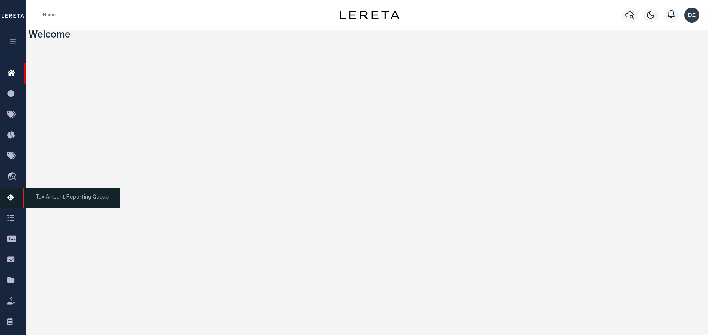
click at [9, 203] on icon at bounding box center [13, 197] width 12 height 9
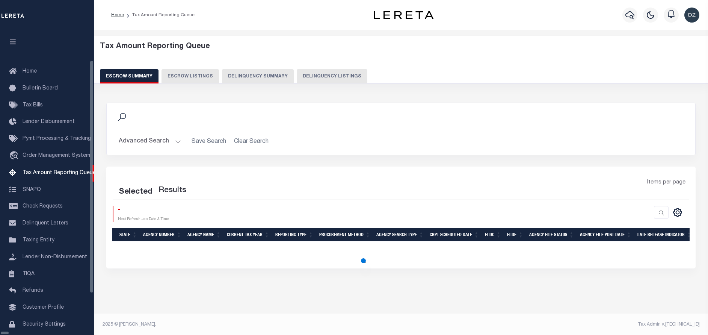
scroll to position [23, 0]
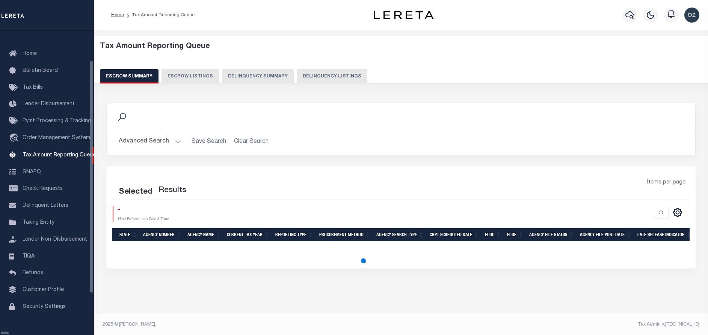
select select "100"
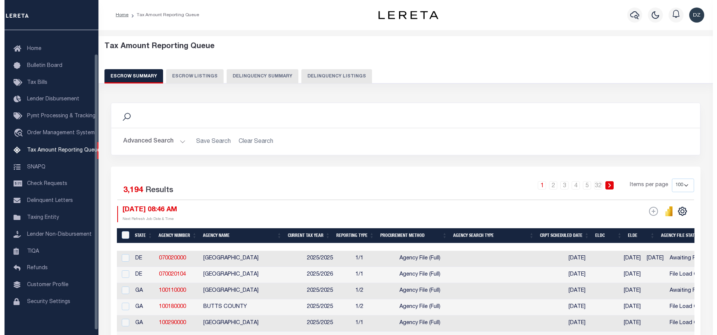
scroll to position [26, 0]
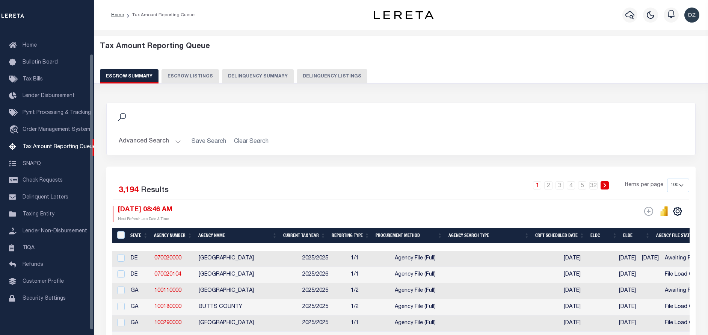
click at [337, 78] on button "Delinquency Listings" at bounding box center [332, 76] width 71 height 14
select select "100"
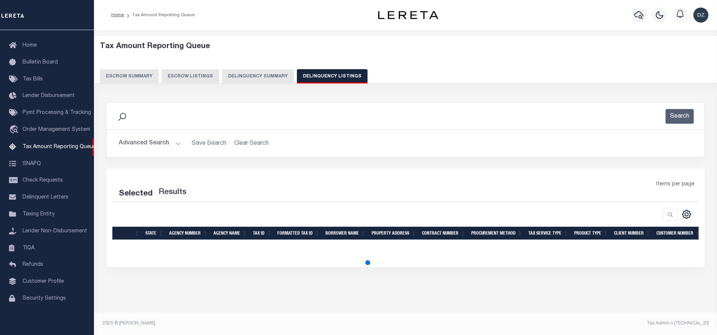
select select "100"
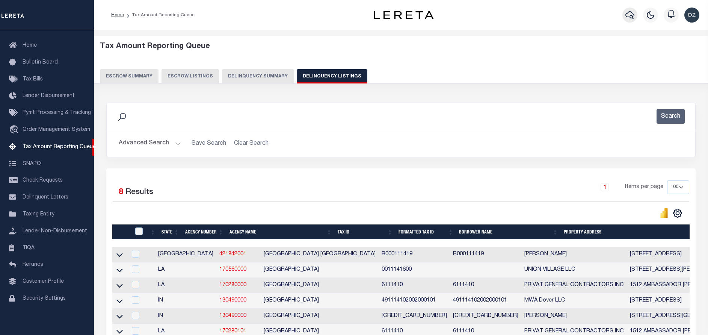
click at [632, 15] on icon "button" at bounding box center [630, 15] width 9 height 9
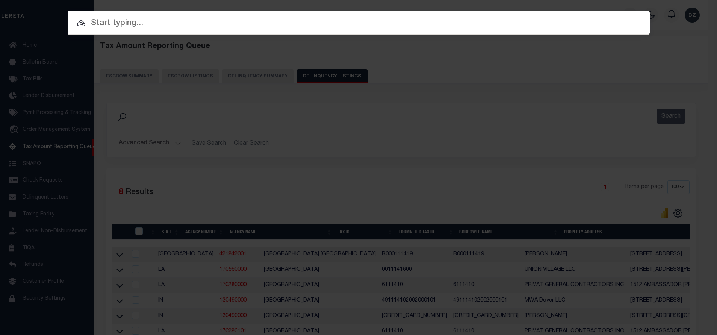
paste input "447425025009"
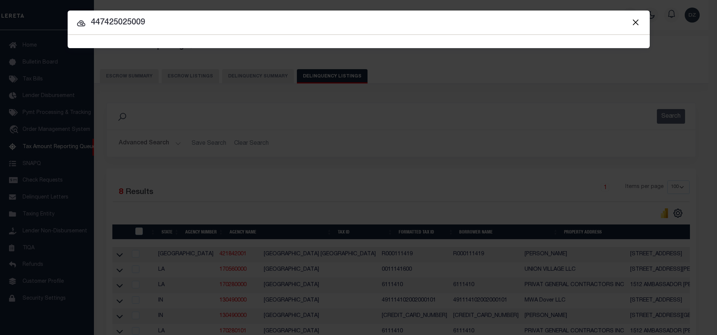
type input "447425025009"
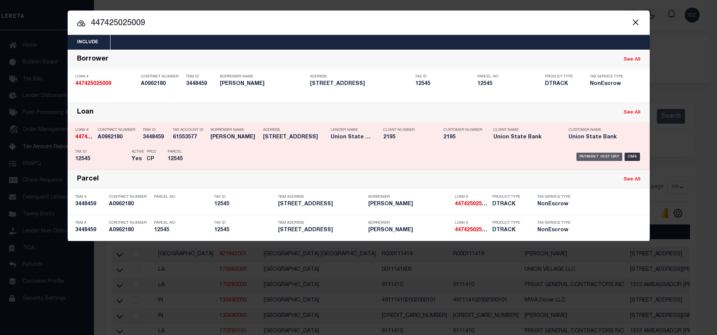
click at [594, 153] on div "Payment History" at bounding box center [599, 157] width 46 height 8
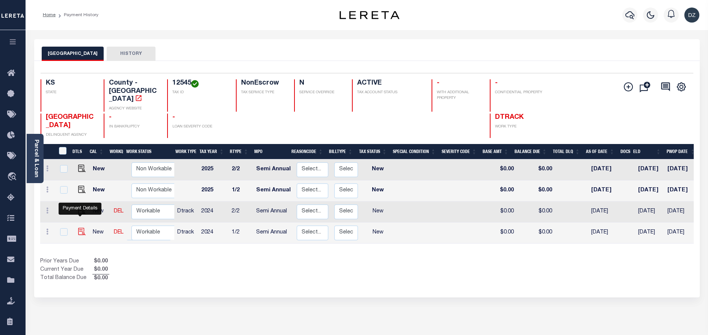
click at [80, 228] on img "" at bounding box center [82, 232] width 8 height 8
checkbox input "true"
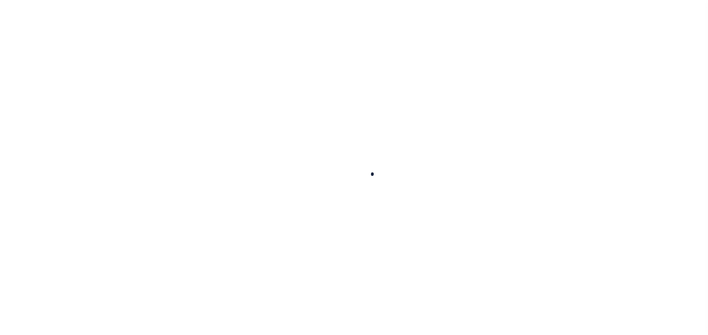
checkbox input "false"
type input "Semi Annual"
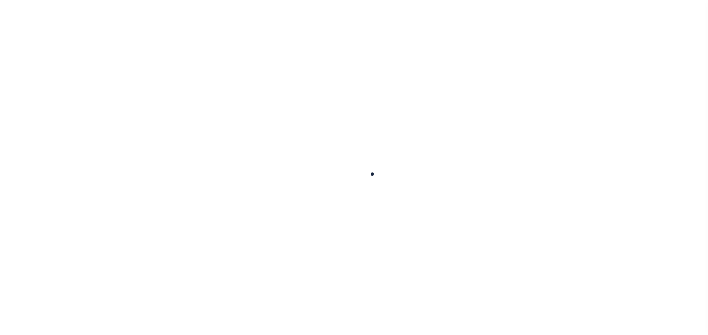
type input "[DATE]"
select select "NW2"
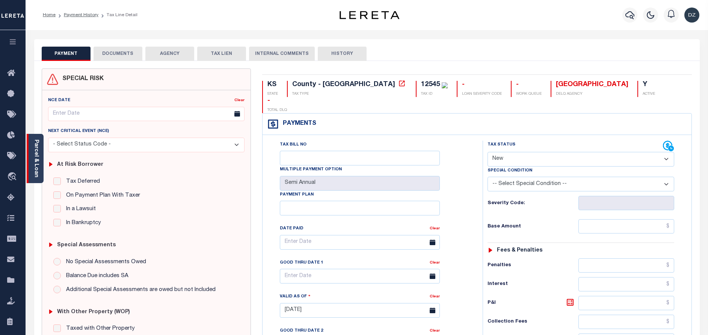
click at [39, 171] on div "Parcel & Loan" at bounding box center [35, 158] width 17 height 49
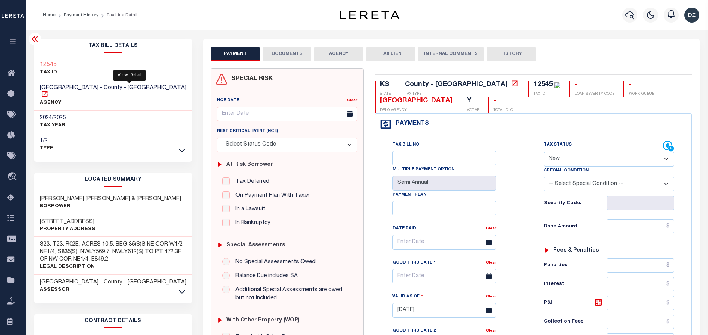
click at [48, 90] on icon at bounding box center [45, 94] width 8 height 8
click at [626, 221] on input "text" at bounding box center [641, 226] width 68 height 14
paste input "2,810.58"
type input "$2,810.58"
type input "[DATE]"
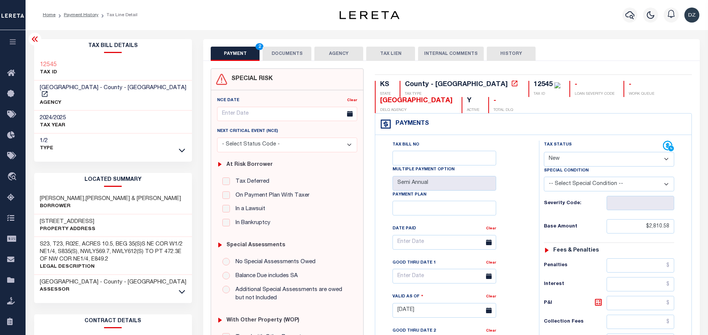
click at [582, 160] on select "- Select Status Code - Open Due/Unpaid Paid Incomplete No Tax Due Internal Refu…" at bounding box center [609, 159] width 130 height 15
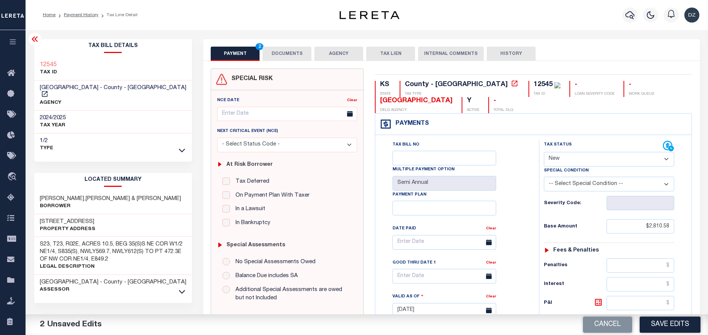
select select "PYD"
click at [544, 152] on select "- Select Status Code - Open Due/Unpaid Paid Incomplete No Tax Due Internal Refu…" at bounding box center [609, 159] width 130 height 15
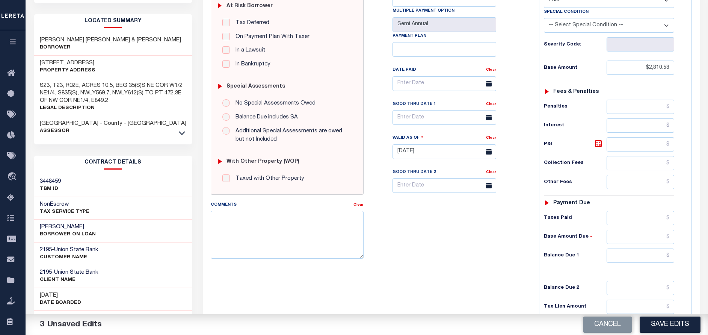
scroll to position [169, 0]
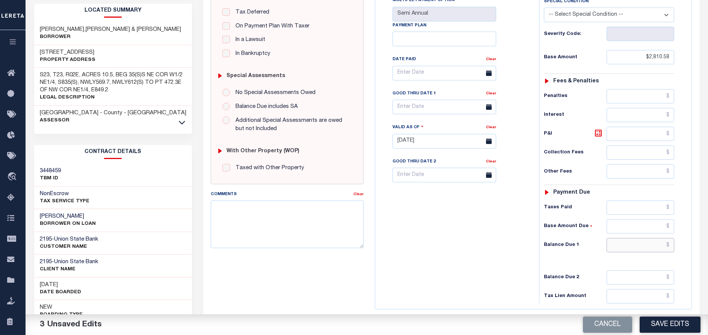
click at [651, 243] on input "text" at bounding box center [641, 245] width 68 height 14
type input "$0.00"
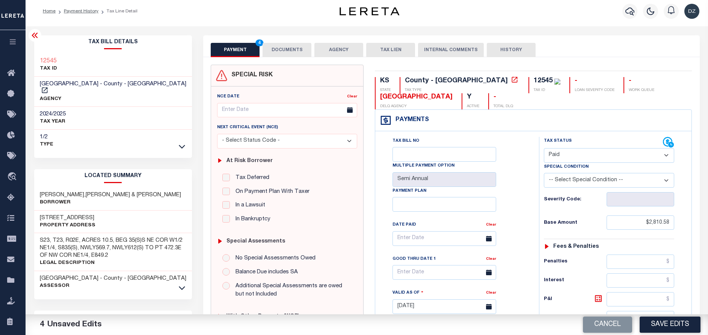
scroll to position [0, 0]
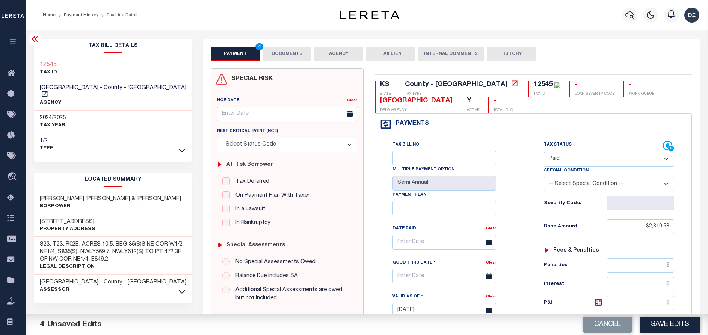
click at [277, 56] on button "DOCUMENTS" at bounding box center [287, 54] width 49 height 14
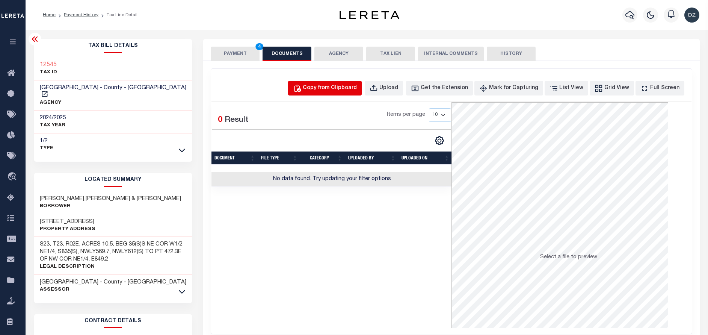
click at [357, 86] on div "Copy from Clipboard" at bounding box center [330, 88] width 54 height 8
select select "POP"
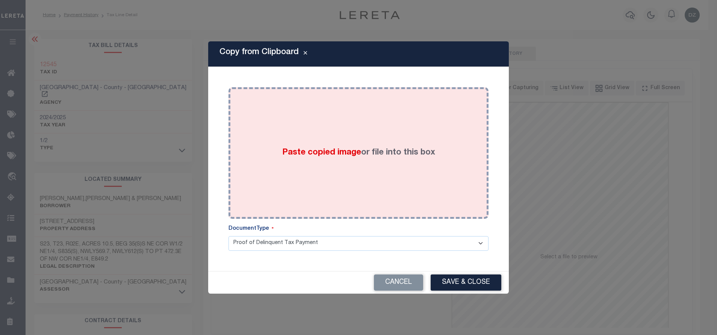
click at [357, 149] on span "Paste copied image" at bounding box center [321, 152] width 79 height 8
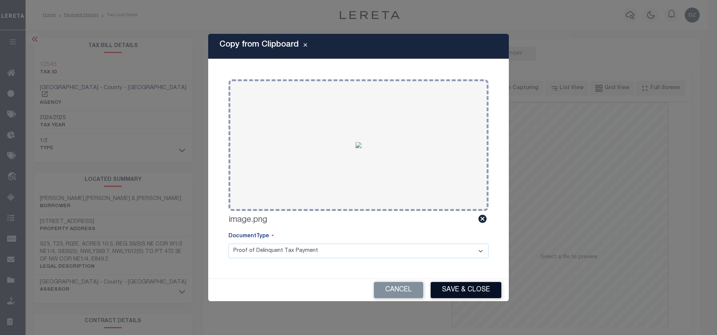
click at [465, 286] on button "Save & Close" at bounding box center [466, 290] width 71 height 16
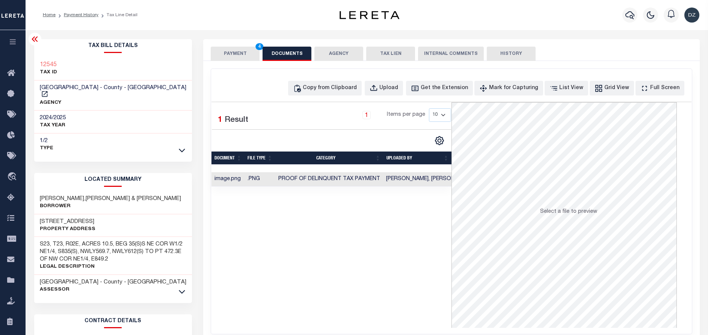
click at [220, 56] on button "PAYMENT 4" at bounding box center [235, 54] width 49 height 14
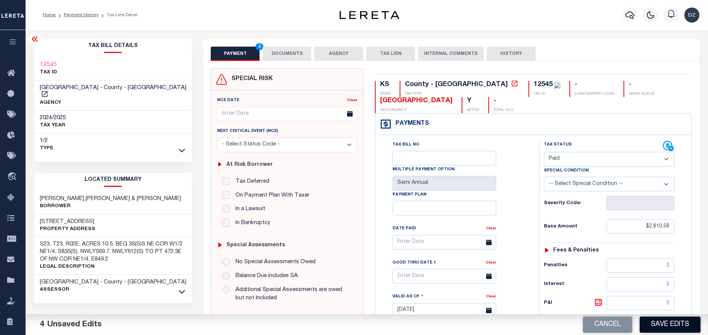
click at [663, 326] on button "Save Edits" at bounding box center [670, 324] width 61 height 16
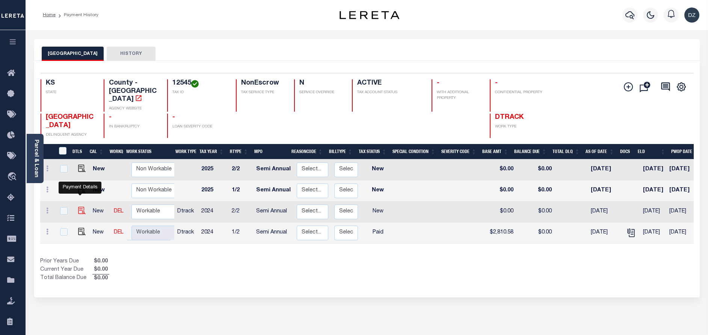
click at [80, 207] on img "" at bounding box center [82, 211] width 8 height 8
checkbox input "true"
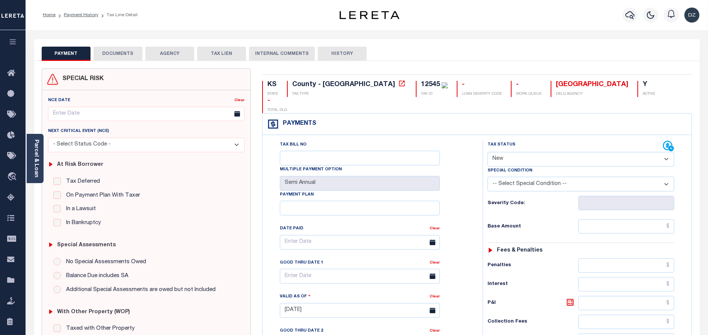
click at [530, 152] on select "- Select Status Code - Open Due/Unpaid Paid Incomplete No Tax Due Internal Refu…" at bounding box center [581, 159] width 187 height 15
select select "PYD"
click at [488, 152] on select "- Select Status Code - Open Due/Unpaid Paid Incomplete No Tax Due Internal Refu…" at bounding box center [581, 159] width 187 height 15
type input "[DATE]"
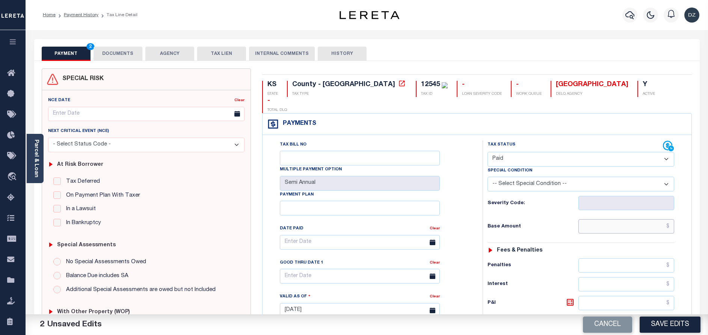
click at [617, 219] on input "text" at bounding box center [627, 226] width 96 height 14
type input "$2,810.58"
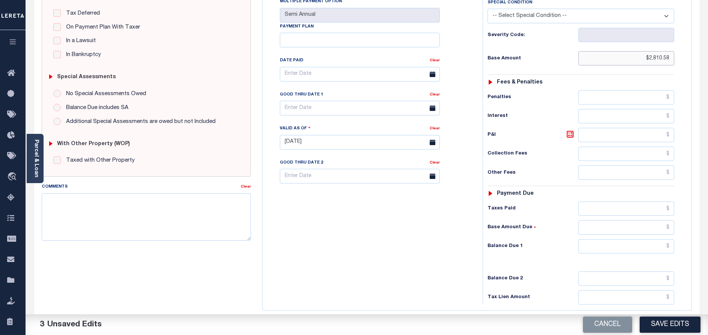
scroll to position [169, 0]
click at [624, 238] on input "text" at bounding box center [627, 245] width 96 height 14
type input "$0.00"
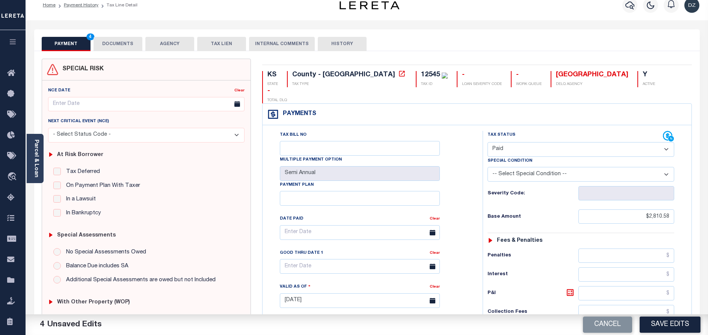
scroll to position [0, 0]
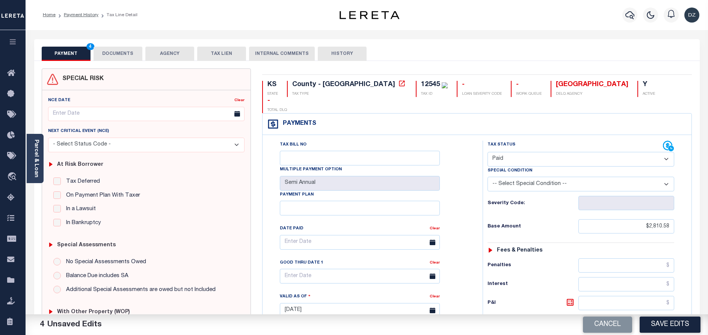
click at [120, 49] on button "DOCUMENTS" at bounding box center [118, 54] width 49 height 14
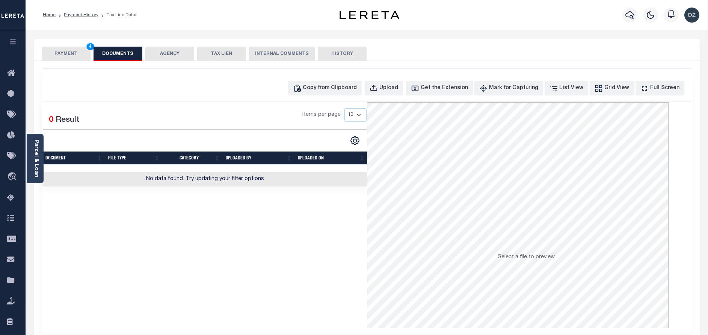
click at [326, 77] on div "Copy from Clipboard Upload Get the Extension Mark for Capturing Got it List Vie…" at bounding box center [367, 201] width 650 height 265
click at [327, 83] on button "Copy from Clipboard" at bounding box center [325, 88] width 74 height 15
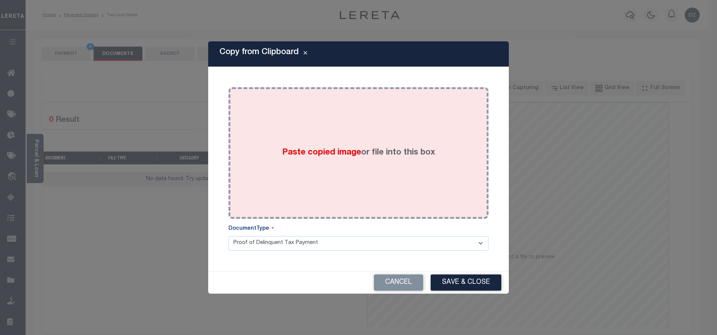
click at [317, 119] on div "Paste copied image or file into this box" at bounding box center [358, 153] width 249 height 120
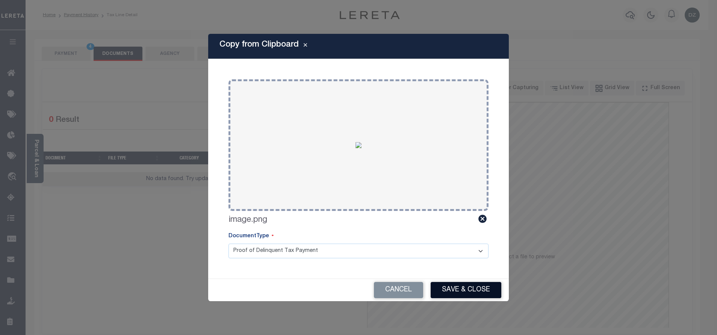
click at [454, 289] on button "Save & Close" at bounding box center [466, 290] width 71 height 16
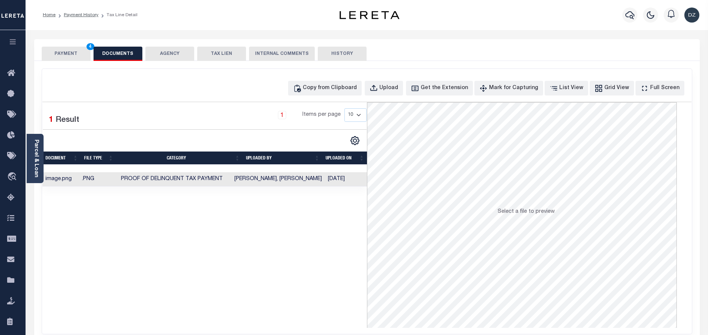
click at [71, 60] on button "PAYMENT 4" at bounding box center [66, 54] width 49 height 14
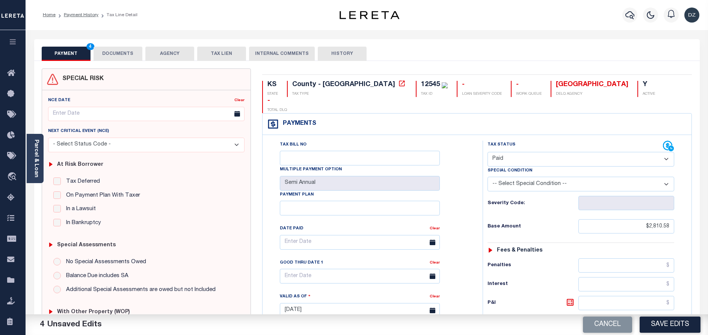
click at [656, 314] on div "Cancel Save Edits" at bounding box center [538, 324] width 342 height 21
click at [659, 323] on button "Save Edits" at bounding box center [670, 324] width 61 height 16
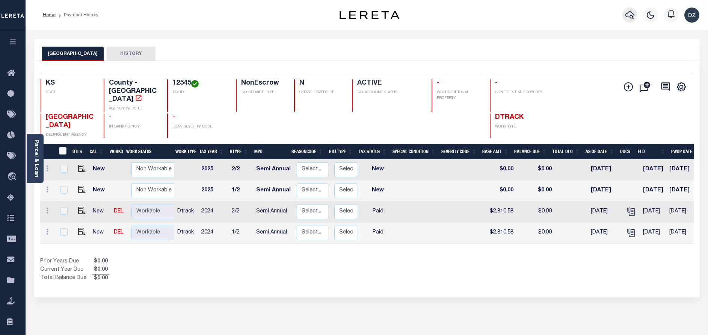
click at [633, 17] on icon "button" at bounding box center [630, 15] width 9 height 8
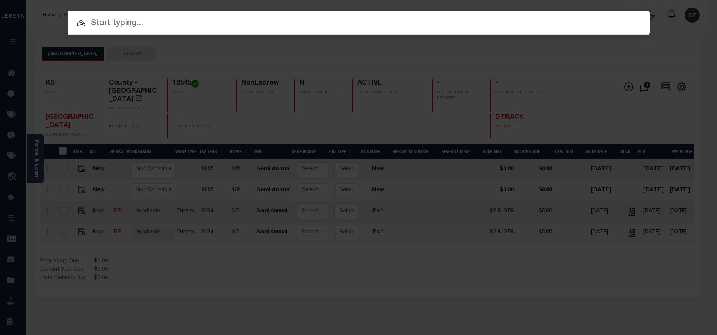
type input "v"
paste input "71745049"
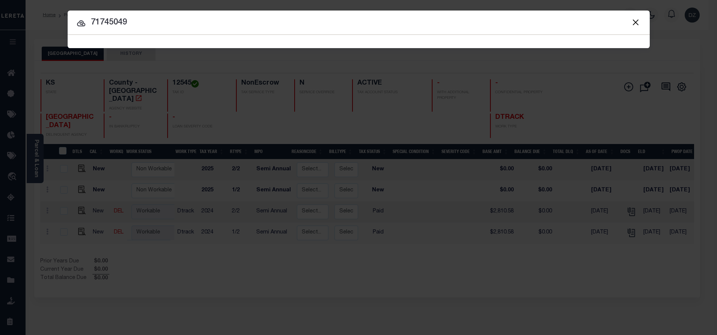
type input "71745049"
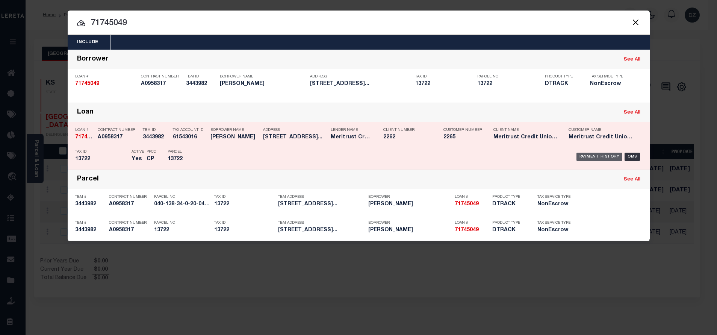
click at [594, 154] on div "Payment History" at bounding box center [599, 157] width 46 height 8
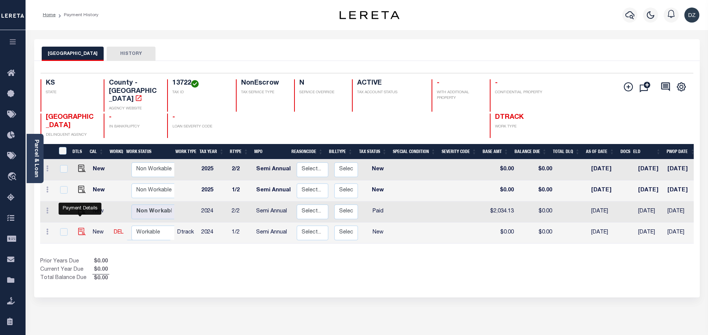
click at [81, 228] on img "" at bounding box center [82, 232] width 8 height 8
checkbox input "true"
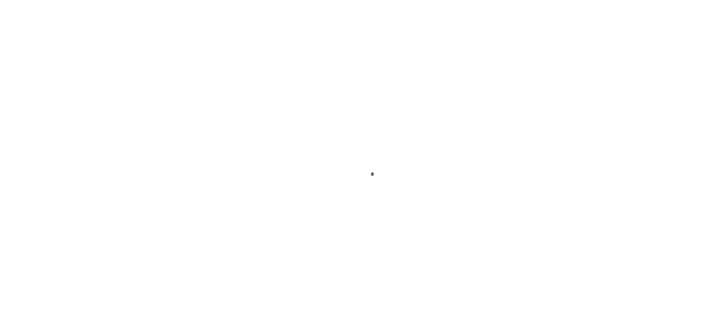
select select "NW2"
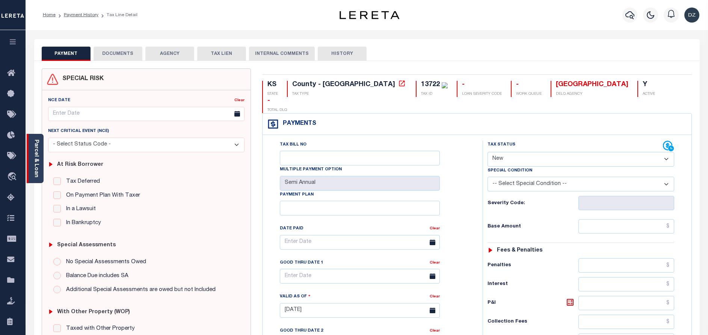
click at [39, 150] on div "Parcel & Loan" at bounding box center [35, 158] width 17 height 49
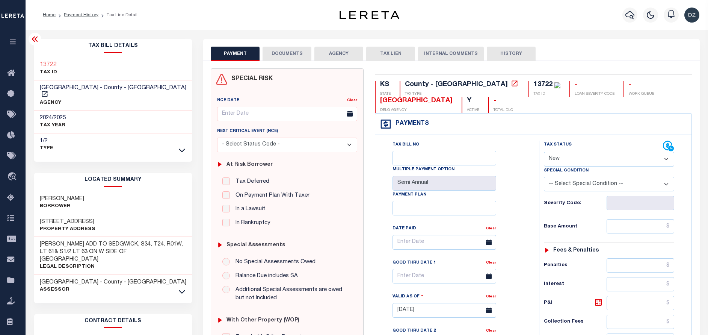
drag, startPoint x: 643, startPoint y: 213, endPoint x: 639, endPoint y: 223, distance: 11.2
click at [643, 213] on div "Tax Status Status - Select Status Code -" at bounding box center [611, 307] width 145 height 332
click at [639, 230] on input "text" at bounding box center [641, 226] width 68 height 14
paste input "2,034.13"
type input "$2,034.13"
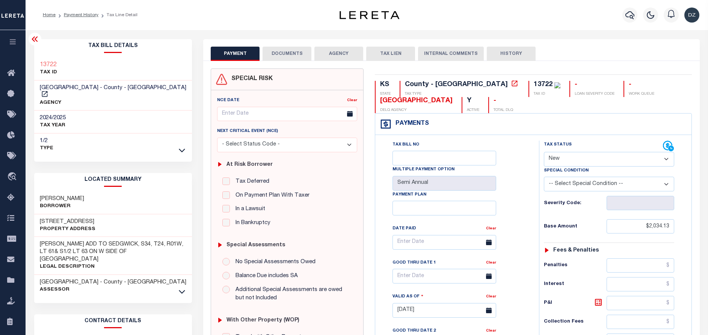
type input "[DATE]"
click at [553, 162] on select "- Select Status Code - Open Due/Unpaid Paid Incomplete No Tax Due Internal Refu…" at bounding box center [609, 159] width 130 height 15
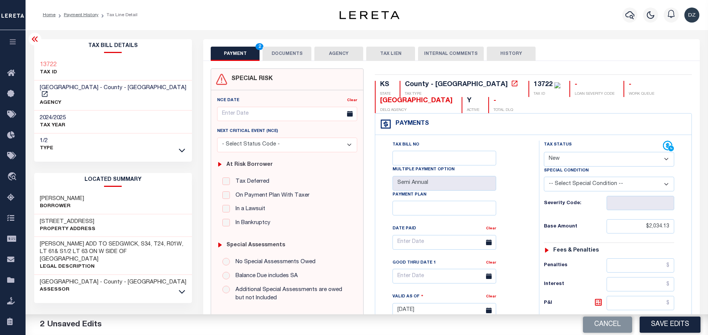
select select "PYD"
click at [544, 152] on select "- Select Status Code - Open Due/Unpaid Paid Incomplete No Tax Due Internal Refu…" at bounding box center [609, 159] width 130 height 15
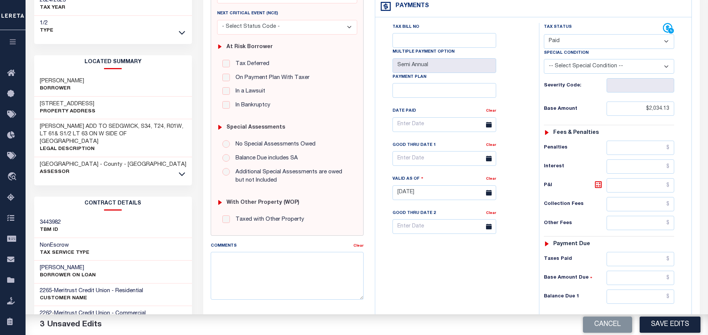
scroll to position [169, 0]
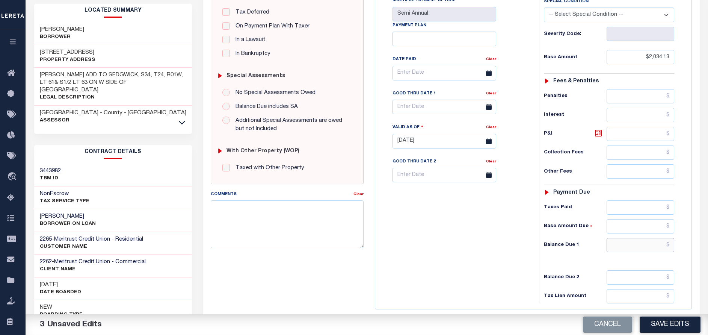
click at [646, 250] on input "text" at bounding box center [641, 245] width 68 height 14
type input "$0.00"
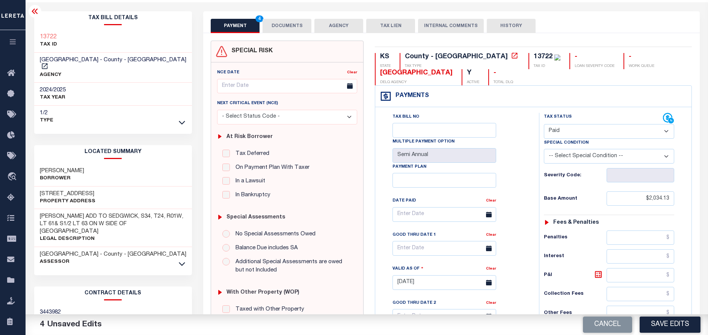
scroll to position [0, 0]
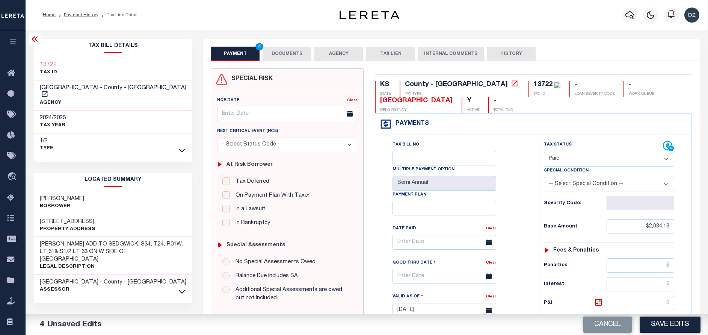
click at [280, 54] on button "DOCUMENTS" at bounding box center [287, 54] width 49 height 14
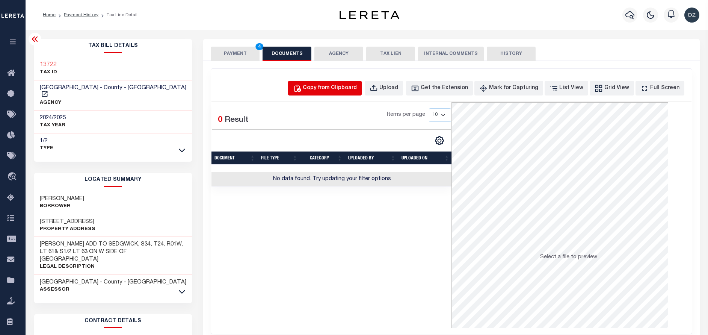
click at [357, 85] on div "Copy from Clipboard" at bounding box center [330, 88] width 54 height 8
select select "POP"
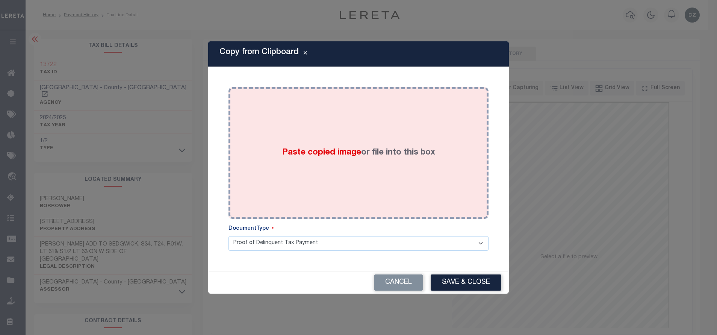
click at [392, 141] on div "Paste copied image or file into this box" at bounding box center [358, 153] width 249 height 120
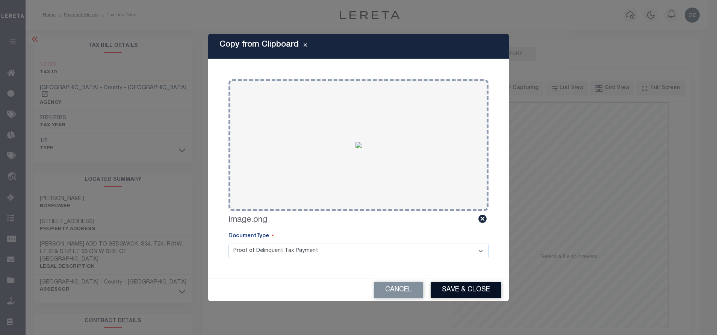
click at [473, 286] on button "Save & Close" at bounding box center [466, 290] width 71 height 16
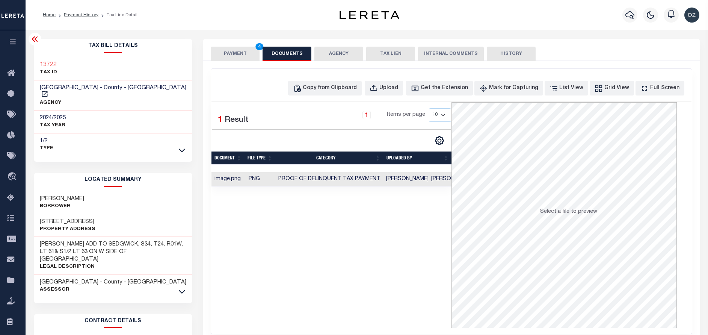
click at [240, 54] on button "PAYMENT 4" at bounding box center [235, 54] width 49 height 14
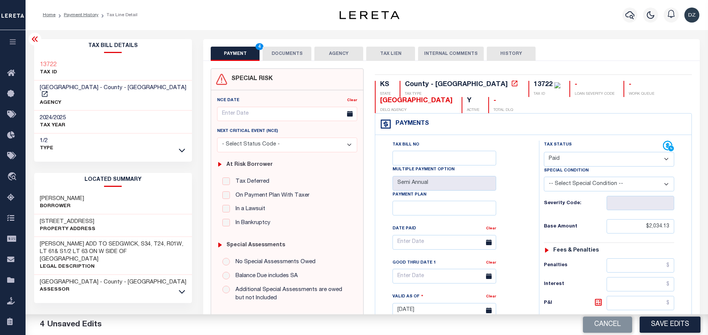
click at [656, 315] on div "Cancel Save Edits" at bounding box center [538, 324] width 342 height 21
click at [660, 326] on button "Save Edits" at bounding box center [670, 324] width 61 height 16
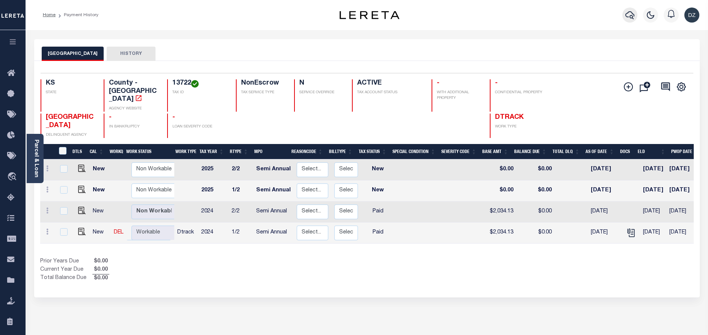
click at [633, 18] on icon "button" at bounding box center [630, 15] width 9 height 8
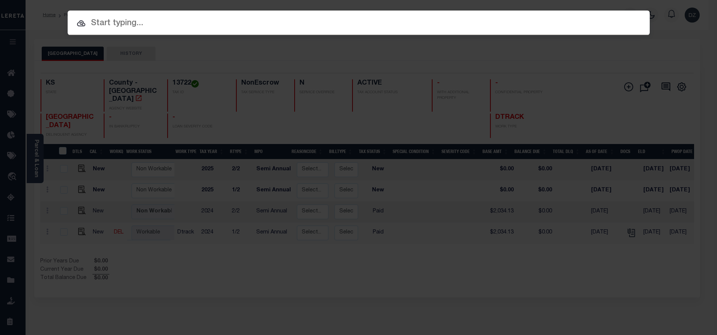
paste input "69978032"
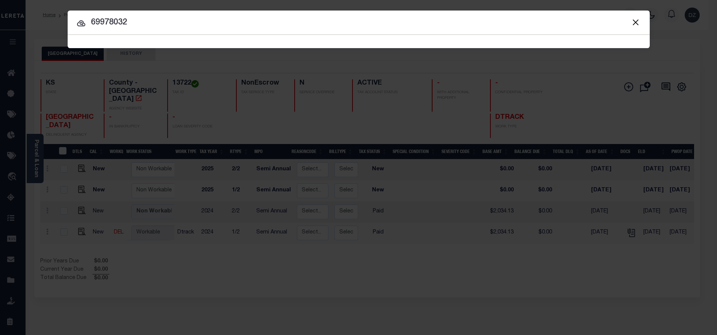
type input "69978032"
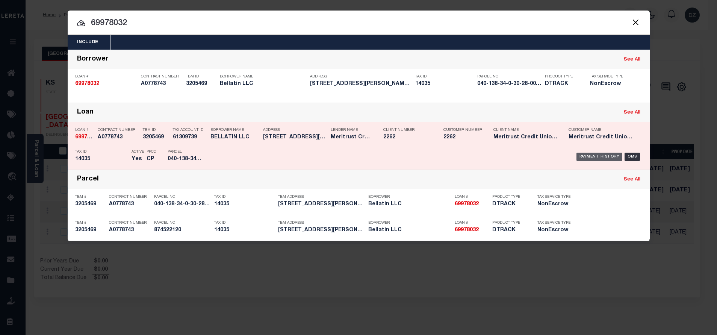
click at [607, 160] on div "Payment History" at bounding box center [599, 157] width 46 height 8
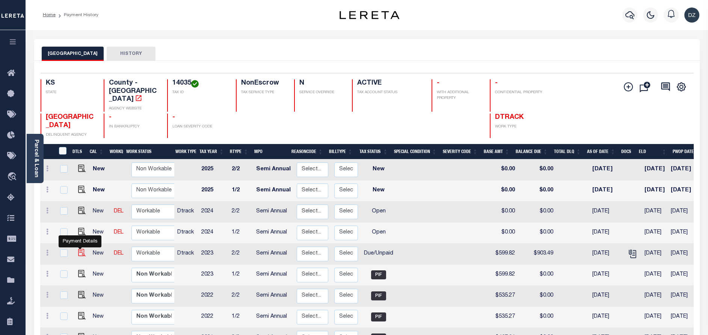
click at [79, 249] on img "" at bounding box center [82, 253] width 8 height 8
checkbox input "true"
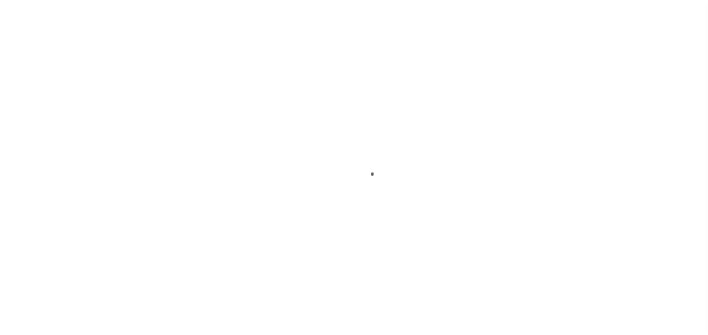
select select "DUE"
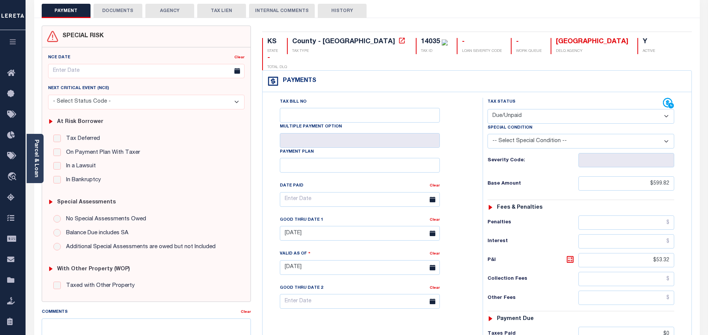
scroll to position [169, 0]
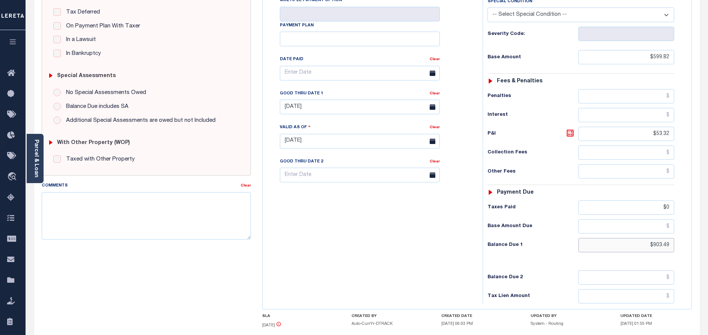
click at [658, 238] on input "$903.49" at bounding box center [627, 245] width 96 height 14
paste input "697.22"
type input "$697.22"
type input "[DATE]"
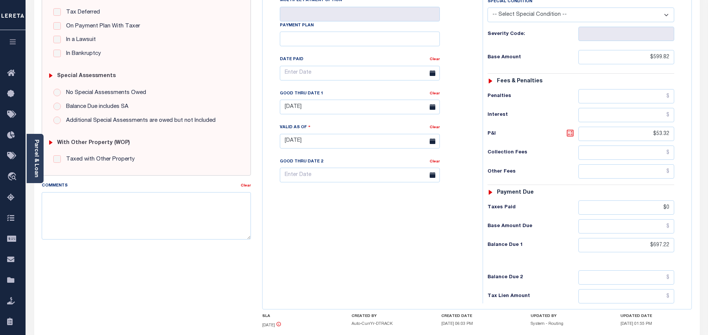
click at [569, 131] on icon at bounding box center [570, 133] width 5 height 5
type input "$97.40"
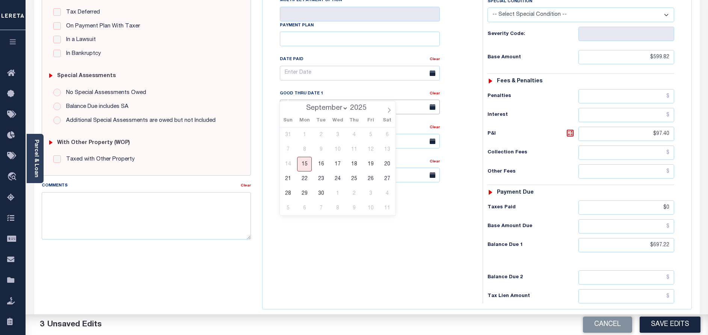
click at [319, 100] on input "[DATE]" at bounding box center [360, 107] width 160 height 15
click at [325, 191] on span "30" at bounding box center [321, 193] width 15 height 15
type input "[DATE]"
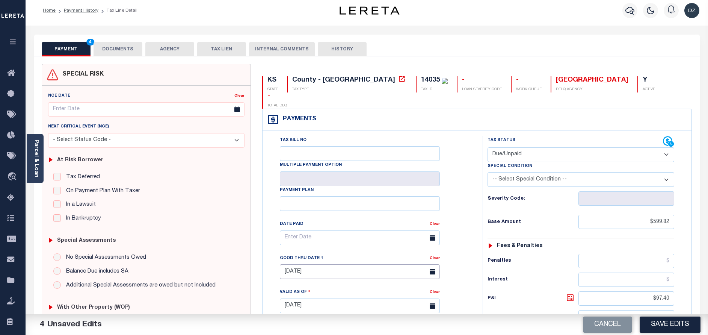
scroll to position [0, 0]
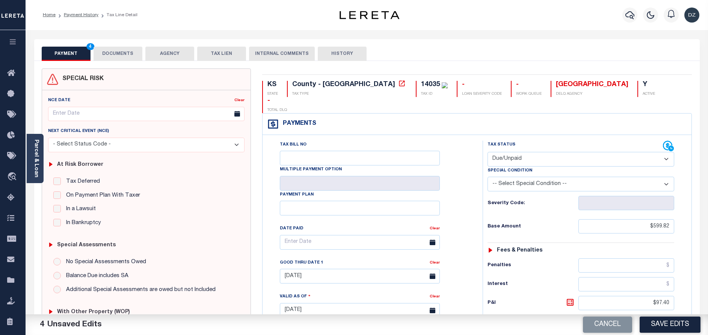
click at [106, 58] on button "DOCUMENTS" at bounding box center [118, 54] width 49 height 14
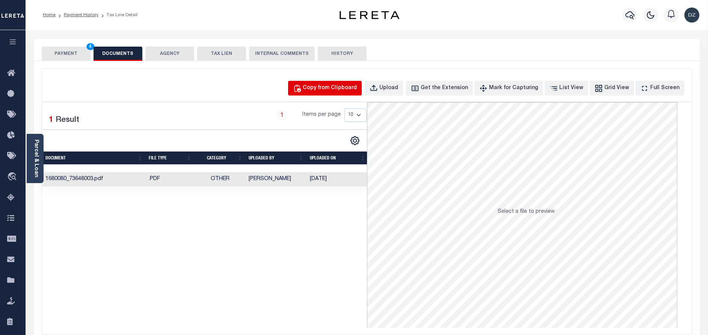
click at [345, 89] on div "Copy from Clipboard" at bounding box center [330, 88] width 54 height 8
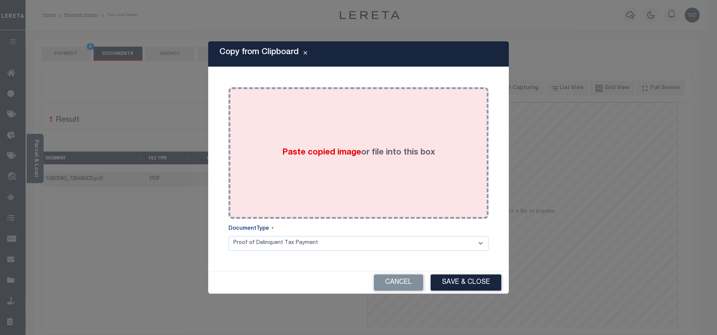
click at [374, 168] on div "Paste copied image or file into this box" at bounding box center [358, 153] width 249 height 120
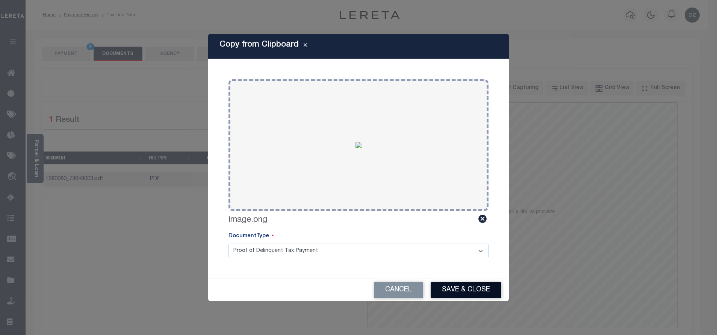
click at [470, 288] on button "Save & Close" at bounding box center [466, 290] width 71 height 16
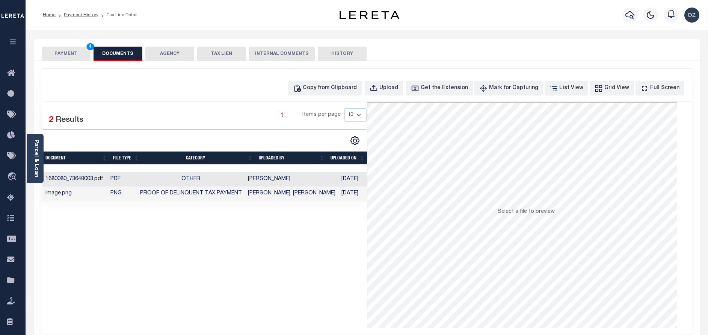
click at [72, 55] on button "PAYMENT 4" at bounding box center [66, 54] width 49 height 14
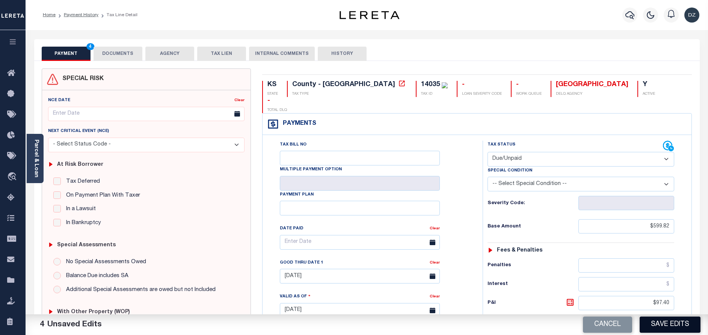
click at [685, 319] on button "Save Edits" at bounding box center [670, 324] width 61 height 16
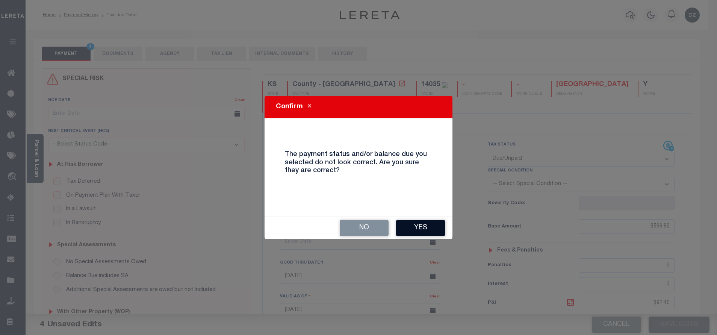
click at [441, 223] on button "Yes" at bounding box center [420, 228] width 49 height 16
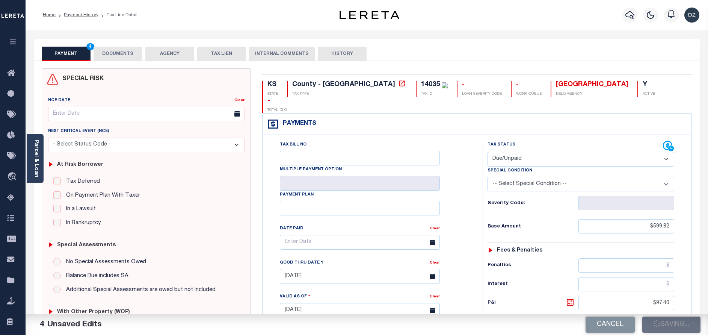
checkbox input "false"
type input "$599.82"
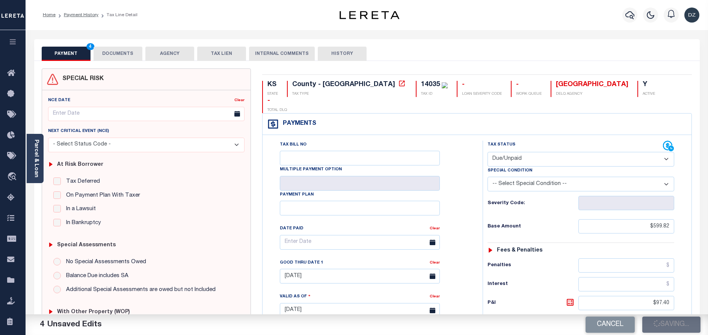
type input "$97.4"
type input "$0"
type input "$697.22"
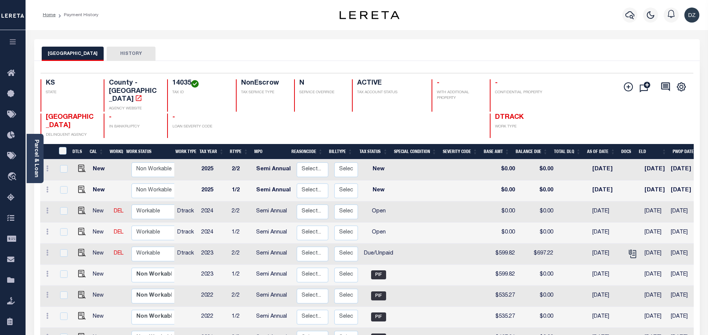
click at [128, 243] on td "Non Workable Workable" at bounding box center [155, 253] width 54 height 21
checkbox input "true"
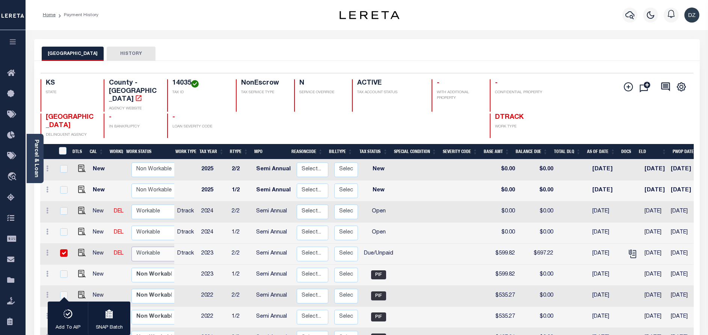
click at [150, 246] on select "Non Workable Workable" at bounding box center [153, 253] width 45 height 15
checkbox input "false"
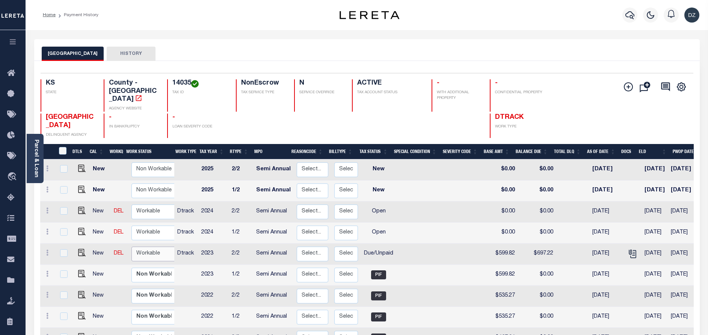
select select "true"
click at [131, 246] on select "Non Workable Workable" at bounding box center [153, 253] width 45 height 15
checkbox input "true"
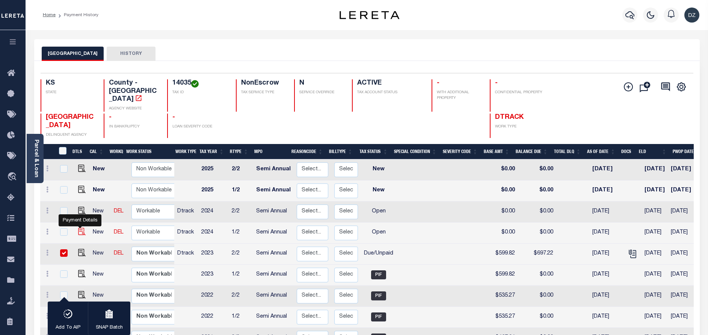
click at [82, 228] on img "" at bounding box center [82, 232] width 8 height 8
checkbox input "true"
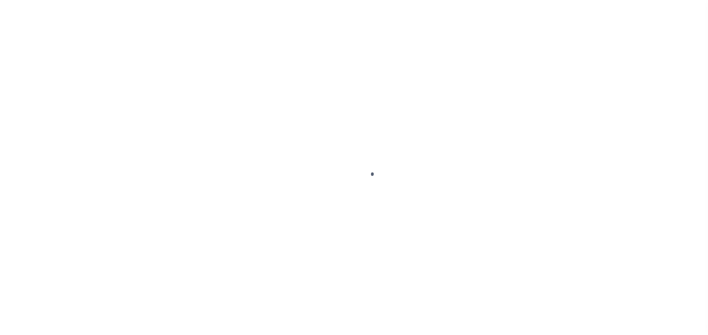
select select "OP2"
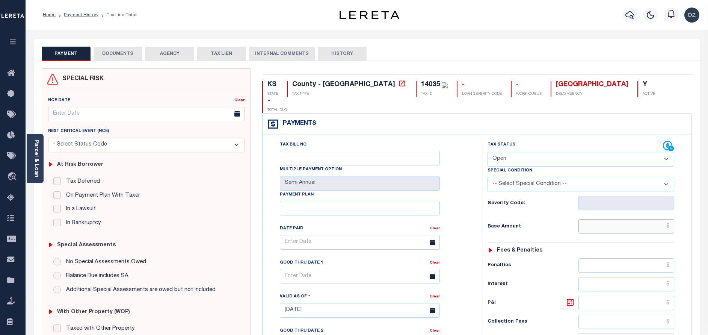
click at [636, 219] on input "text" at bounding box center [627, 226] width 96 height 14
paste input "652.94"
type input "$652.94"
type input "[DATE]"
click at [519, 152] on select "- Select Status Code - Open Due/Unpaid Paid Incomplete No Tax Due Internal Refu…" at bounding box center [581, 159] width 187 height 15
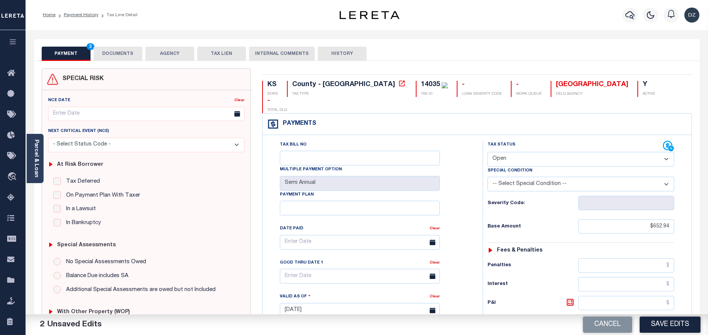
select select "DUE"
click at [488, 152] on select "- Select Status Code - Open Due/Unpaid Paid Incomplete No Tax Due Internal Refu…" at bounding box center [581, 159] width 187 height 15
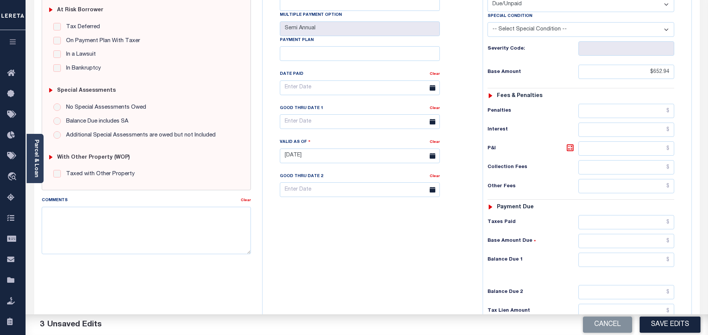
scroll to position [169, 0]
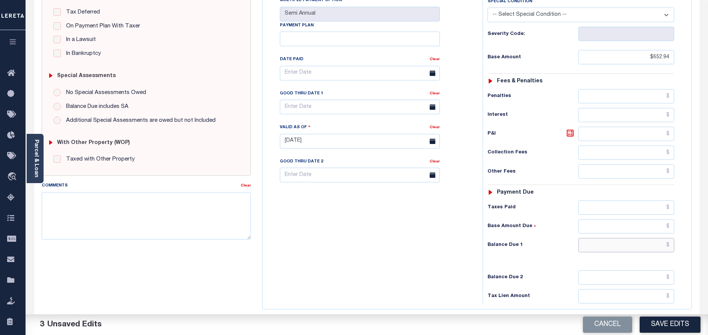
click at [653, 238] on input "text" at bounding box center [627, 245] width 96 height 14
paste input "699.80"
type input "$699.80"
click at [570, 128] on icon at bounding box center [570, 132] width 9 height 9
type input "$46.86"
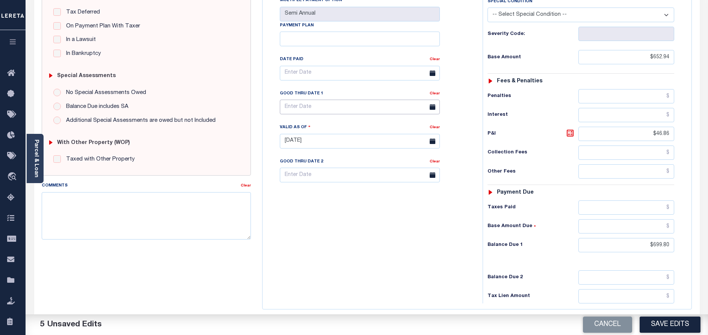
click at [307, 100] on input "text" at bounding box center [360, 107] width 160 height 15
click at [323, 192] on span "30" at bounding box center [321, 193] width 15 height 15
type input "09/30/2025"
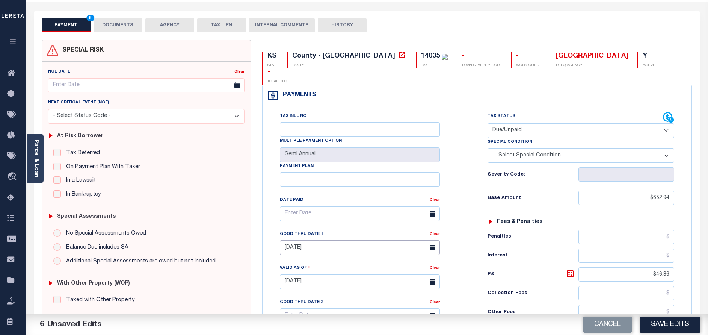
scroll to position [0, 0]
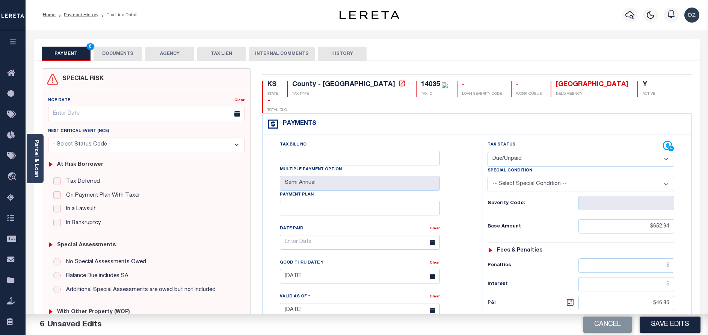
click at [113, 58] on button "DOCUMENTS" at bounding box center [118, 54] width 49 height 14
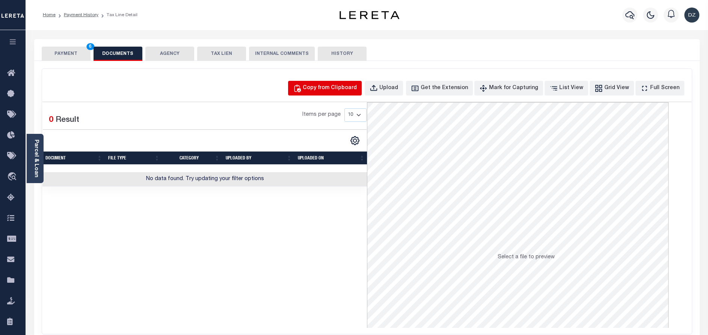
click at [356, 84] on div "Copy from Clipboard" at bounding box center [330, 88] width 54 height 8
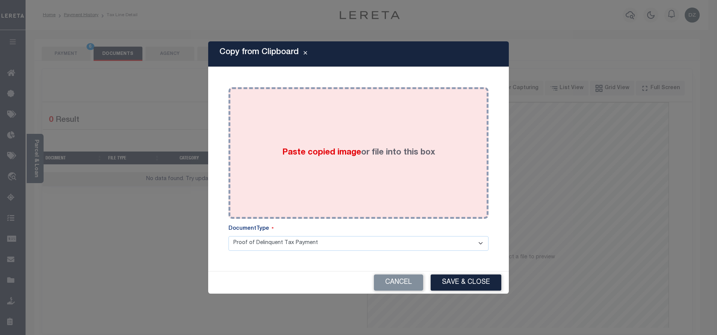
click at [386, 155] on label "Paste copied image or file into this box" at bounding box center [358, 153] width 153 height 12
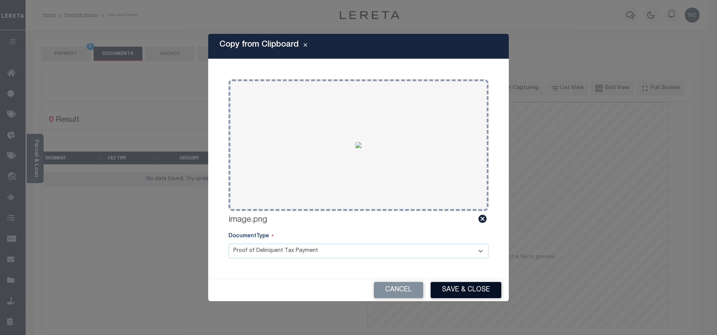
click at [478, 291] on button "Save & Close" at bounding box center [466, 290] width 71 height 16
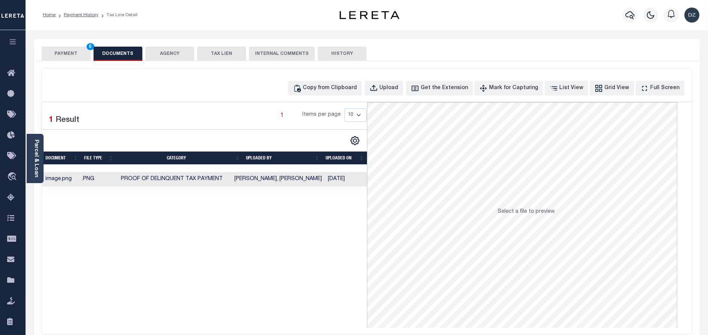
click at [69, 56] on button "PAYMENT 6" at bounding box center [66, 54] width 49 height 14
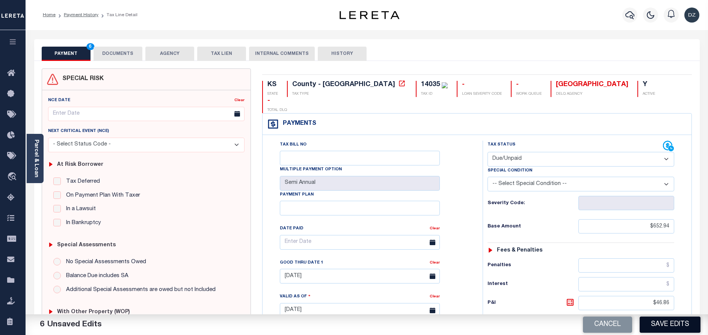
click at [653, 324] on button "Save Edits" at bounding box center [670, 324] width 61 height 16
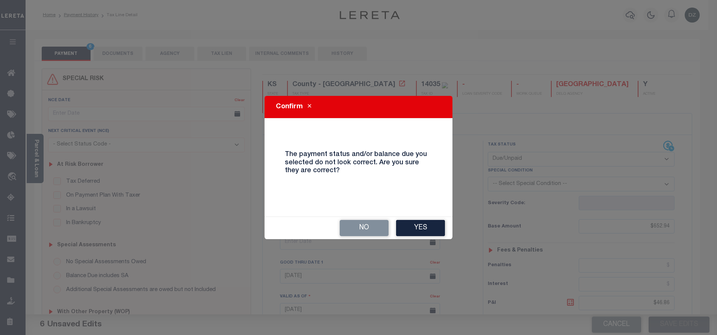
click at [432, 218] on div "No Yes" at bounding box center [358, 228] width 188 height 22
click at [427, 234] on button "Yes" at bounding box center [420, 228] width 49 height 16
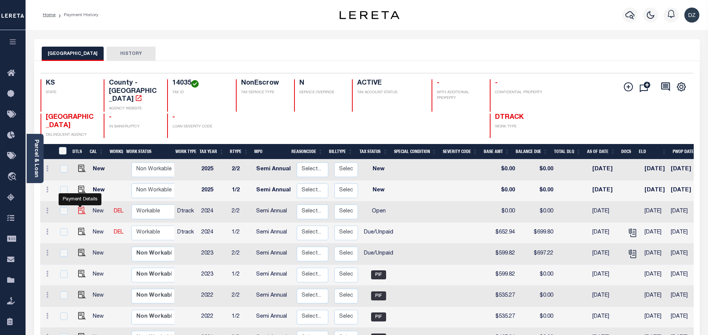
click at [80, 207] on img "" at bounding box center [82, 211] width 8 height 8
checkbox input "true"
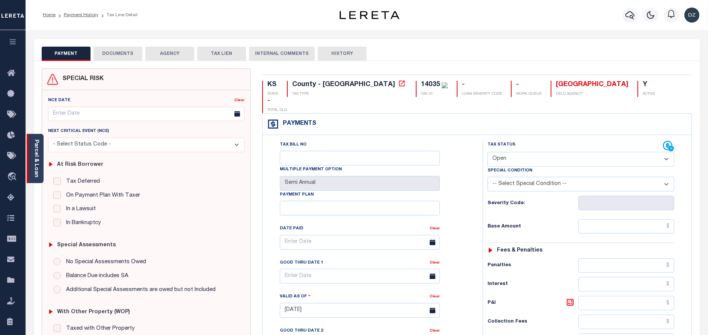
click at [38, 170] on link "Parcel & Loan" at bounding box center [35, 158] width 5 height 38
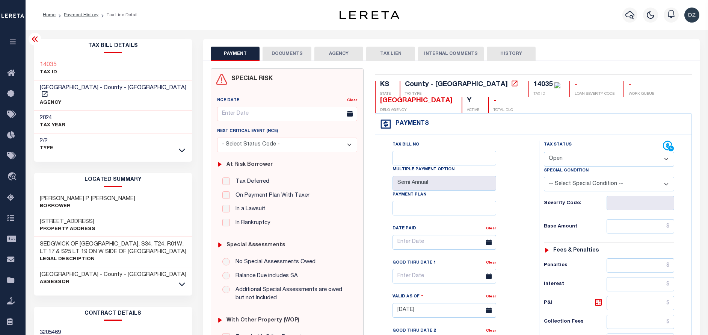
click at [551, 165] on select "- Select Status Code - Open Due/Unpaid Paid Incomplete No Tax Due Internal Refu…" at bounding box center [609, 159] width 130 height 15
select select "DUE"
click at [544, 152] on select "- Select Status Code - Open Due/Unpaid Paid Incomplete No Tax Due Internal Refu…" at bounding box center [609, 159] width 130 height 15
type input "[DATE]"
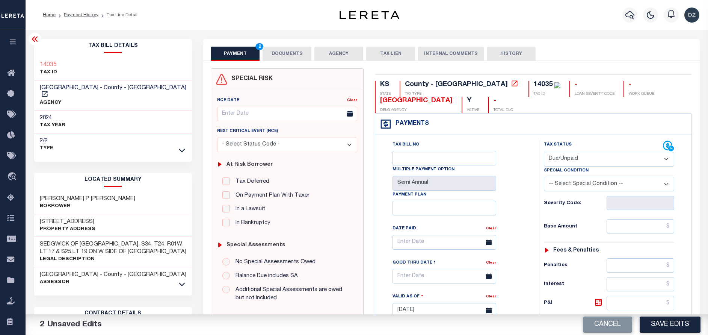
click at [620, 216] on div "Tax Status Status - Select Status Code -" at bounding box center [611, 307] width 145 height 332
click at [627, 225] on input "text" at bounding box center [641, 226] width 68 height 14
type input "$652.94"
type input "$699.80"
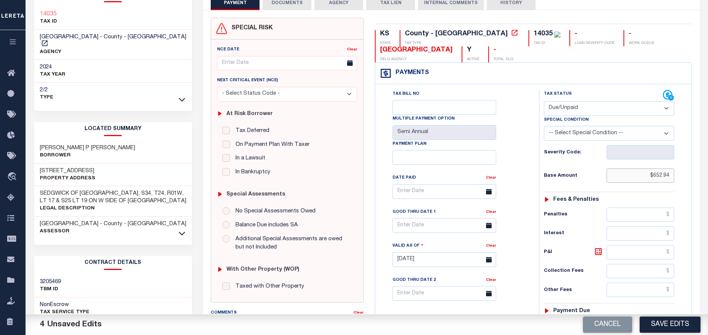
scroll to position [113, 0]
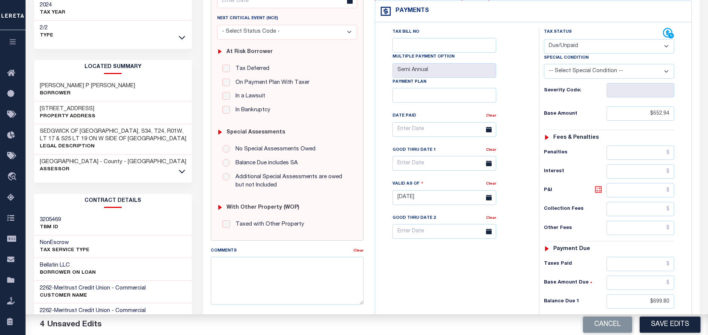
drag, startPoint x: 600, startPoint y: 198, endPoint x: 597, endPoint y: 192, distance: 6.4
click at [597, 192] on div "P&I" at bounding box center [609, 190] width 130 height 14
click at [597, 192] on icon at bounding box center [598, 189] width 5 height 5
type input "$46.86"
click at [451, 133] on input "text" at bounding box center [445, 129] width 104 height 15
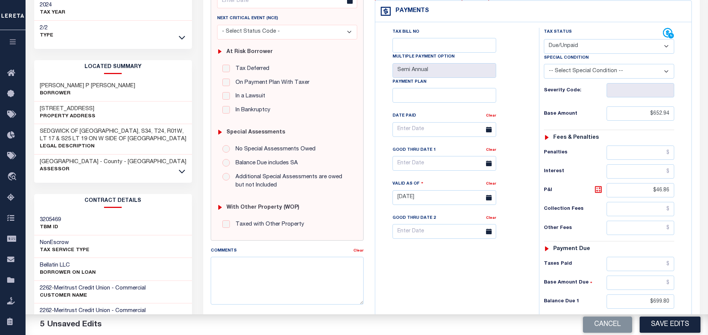
click at [368, 129] on div "SPECIAL RISK NCE Date Clear - Select Status Code -" at bounding box center [287, 197] width 164 height 482
click at [421, 167] on input "text" at bounding box center [445, 163] width 104 height 15
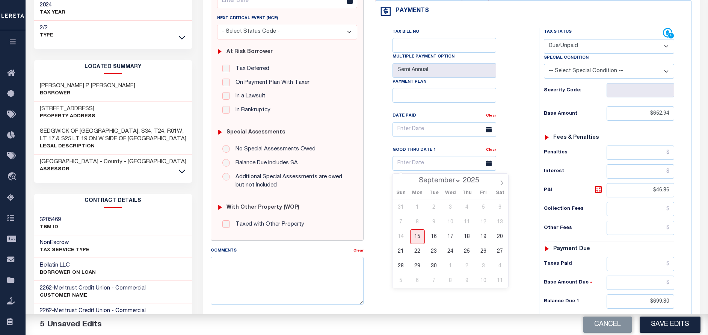
click at [442, 266] on div "31 1 2 3 4 5 6 7 8 9 10 11 12 13 14 15 16 17 18 19 20 21 22 23 24 25 26 27 28 2…" at bounding box center [451, 244] width 116 height 88
drag, startPoint x: 439, startPoint y: 266, endPoint x: 434, endPoint y: 261, distance: 6.6
click at [439, 265] on span "30" at bounding box center [434, 265] width 15 height 15
type input "09/30/2025"
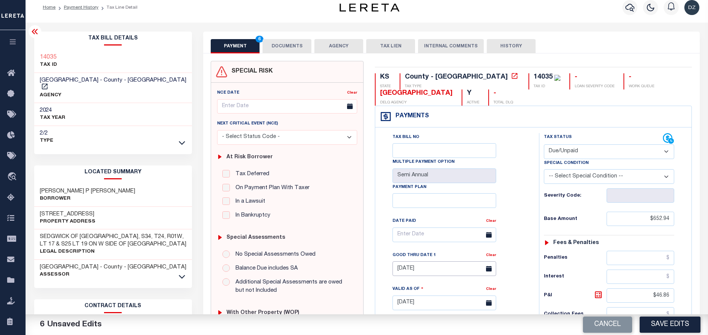
scroll to position [0, 0]
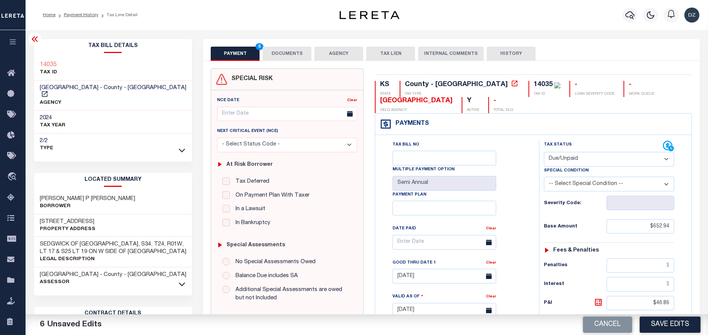
click at [271, 62] on div "SPECIAL RISK NCE Date Clear" at bounding box center [451, 309] width 497 height 496
click at [289, 53] on button "DOCUMENTS" at bounding box center [287, 54] width 49 height 14
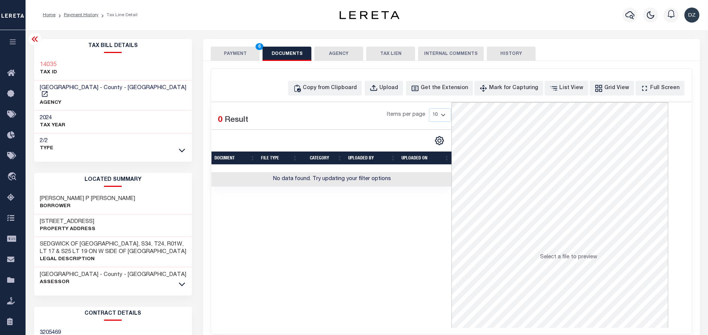
click at [355, 77] on div "Copy from Clipboard Upload Get the Extension Mark for Capturing Got it List Vie…" at bounding box center [451, 201] width 481 height 265
click at [355, 87] on div "Copy from Clipboard" at bounding box center [330, 88] width 54 height 8
select select "POP"
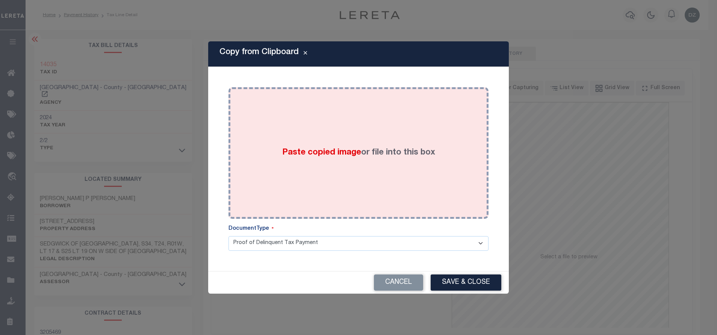
click at [407, 165] on div "Paste copied image or file into this box" at bounding box center [358, 153] width 249 height 120
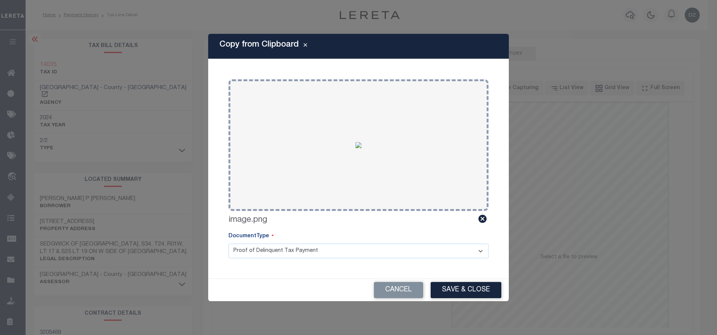
click at [481, 294] on button "Save & Close" at bounding box center [466, 290] width 71 height 16
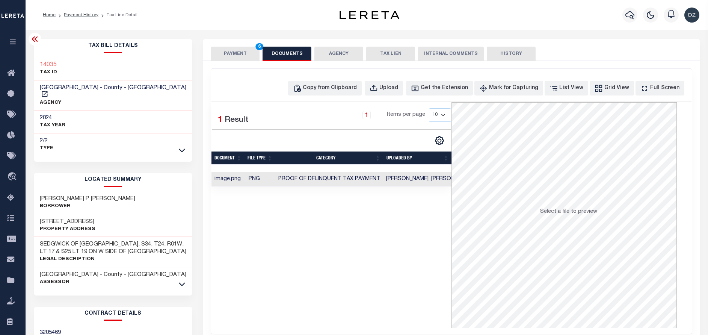
click at [239, 54] on button "PAYMENT 6" at bounding box center [235, 54] width 49 height 14
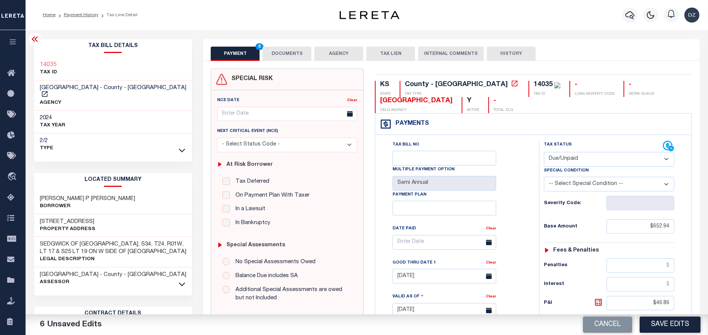
click at [646, 325] on button "Save Edits" at bounding box center [670, 324] width 61 height 16
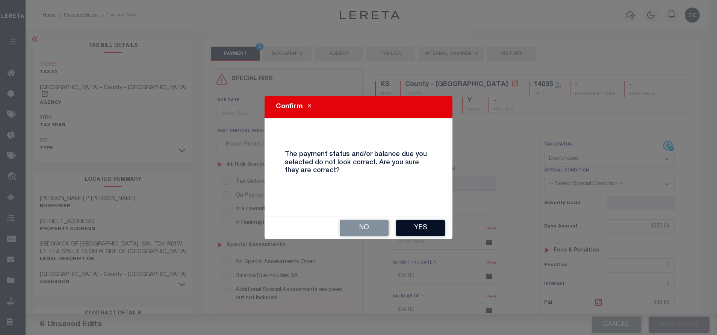
click at [430, 228] on button "Yes" at bounding box center [420, 228] width 49 height 16
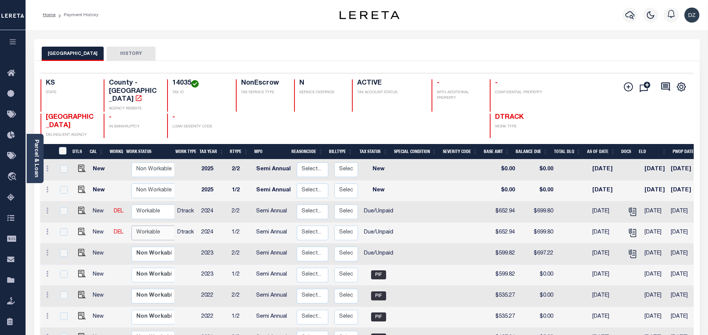
click at [152, 225] on select "Non Workable Workable" at bounding box center [153, 232] width 45 height 15
checkbox input "true"
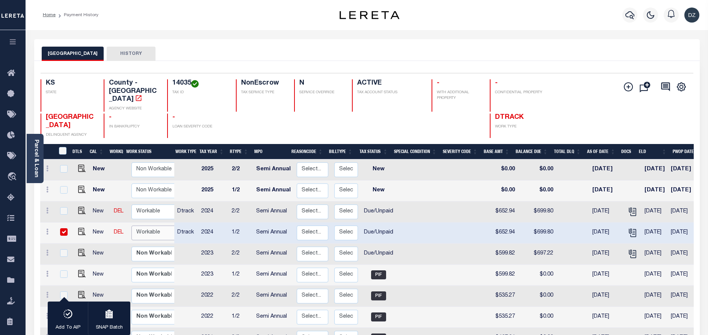
select select "true"
click at [131, 225] on select "Non Workable Workable" at bounding box center [153, 232] width 45 height 15
checkbox input "false"
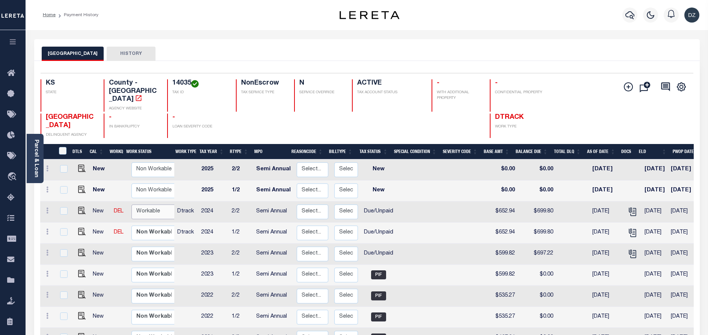
click at [139, 204] on select "Non Workable Workable" at bounding box center [153, 211] width 45 height 15
checkbox input "true"
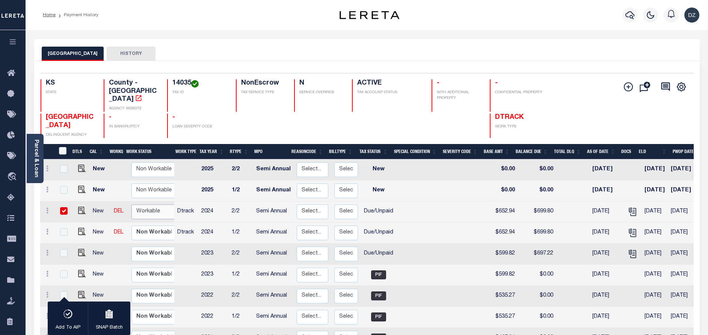
select select "true"
click at [131, 204] on select "Non Workable Workable" at bounding box center [153, 211] width 45 height 15
checkbox input "false"
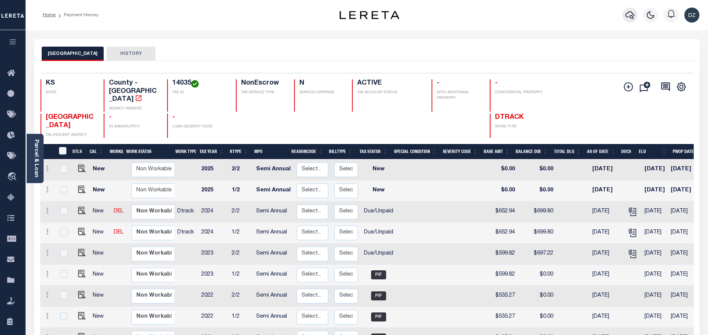
click at [630, 17] on icon "button" at bounding box center [630, 15] width 9 height 9
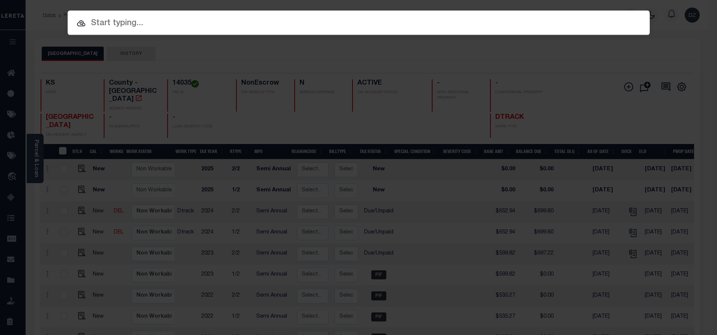
paste input "71778058"
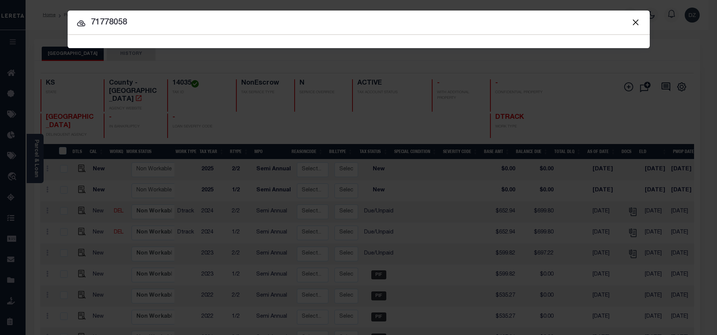
type input "71778058"
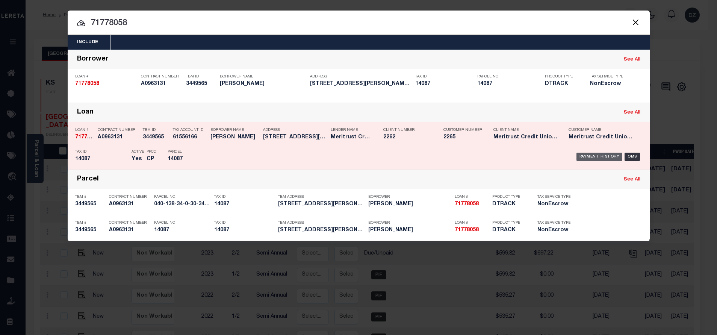
click at [594, 154] on div "Payment History" at bounding box center [599, 157] width 46 height 8
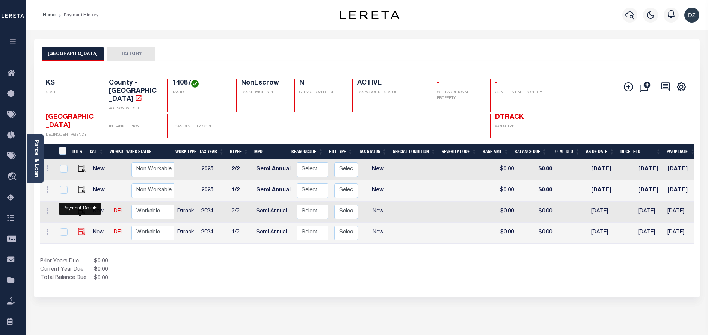
click at [78, 228] on img "" at bounding box center [82, 232] width 8 height 8
checkbox input "true"
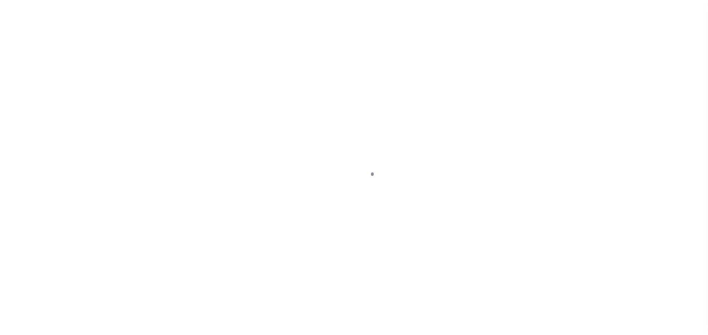
select select "NW2"
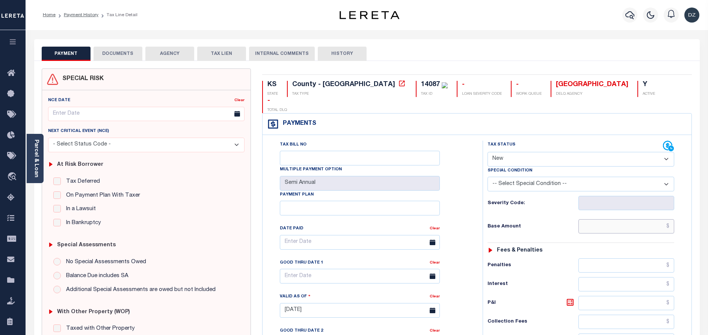
click at [651, 219] on input "text" at bounding box center [627, 226] width 96 height 14
paste input "1,854.59"
type input "$1,854.59"
type input "[DATE]"
drag, startPoint x: 545, startPoint y: 142, endPoint x: 540, endPoint y: 149, distance: 8.1
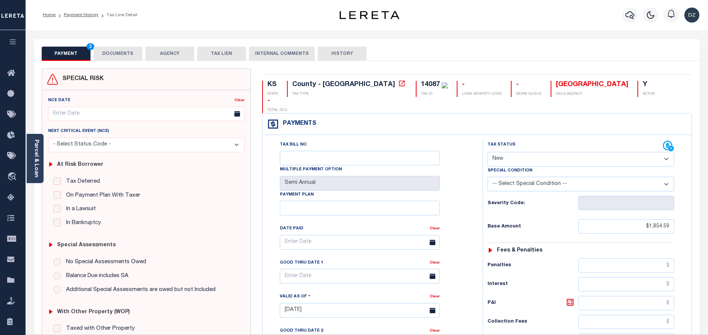
click at [545, 152] on select "- Select Status Code - Open Due/Unpaid Paid Incomplete No Tax Due Internal Refu…" at bounding box center [581, 159] width 187 height 15
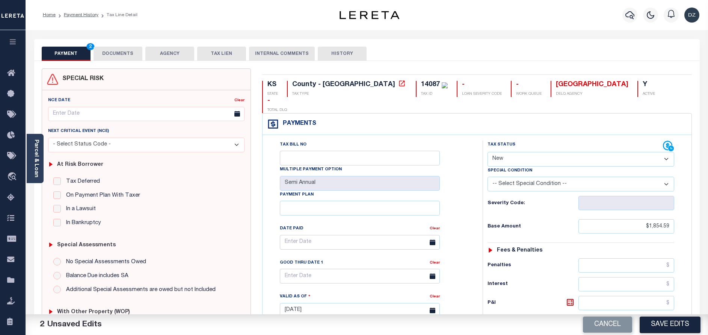
select select "PYD"
click at [488, 152] on select "- Select Status Code - Open Due/Unpaid Paid Incomplete No Tax Due Internal Refu…" at bounding box center [581, 159] width 187 height 15
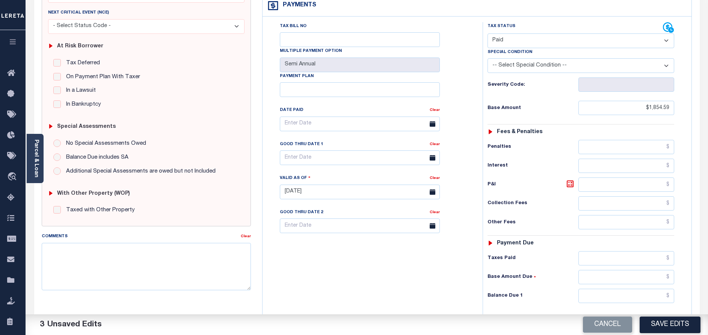
scroll to position [169, 0]
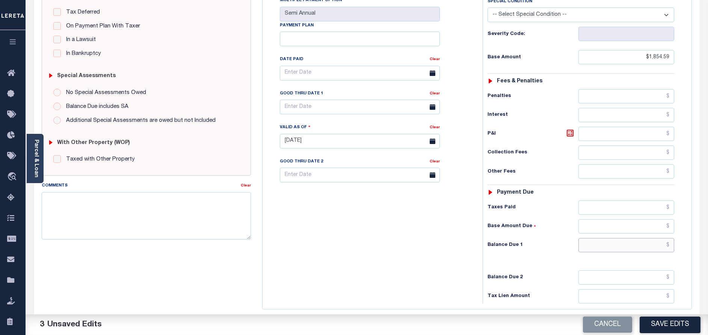
click at [632, 238] on input "text" at bounding box center [627, 245] width 96 height 14
type input "$0.00"
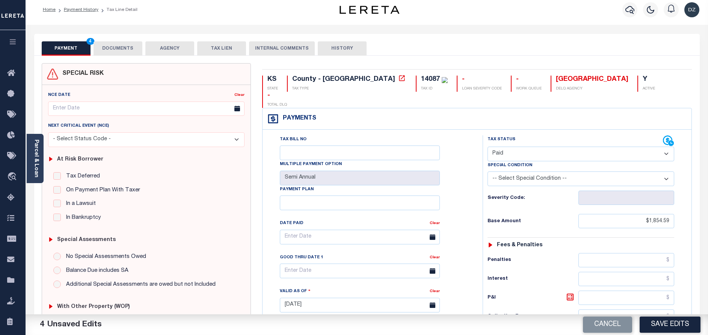
scroll to position [0, 0]
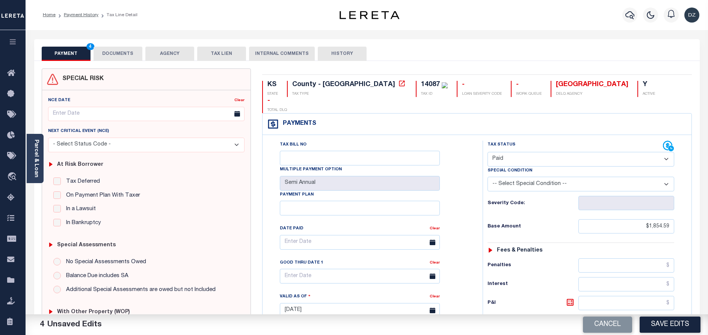
click at [118, 47] on button "DOCUMENTS" at bounding box center [118, 54] width 49 height 14
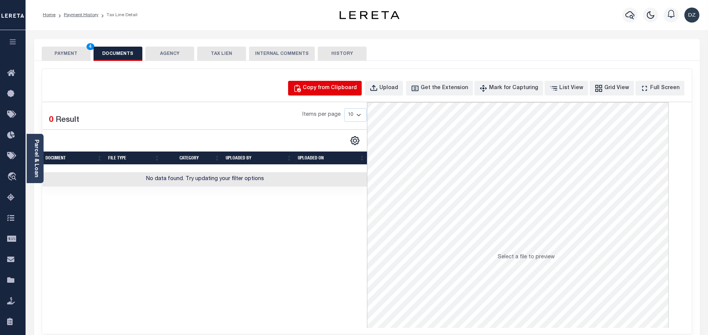
click at [336, 91] on div "Copy from Clipboard" at bounding box center [330, 88] width 54 height 8
select select "POP"
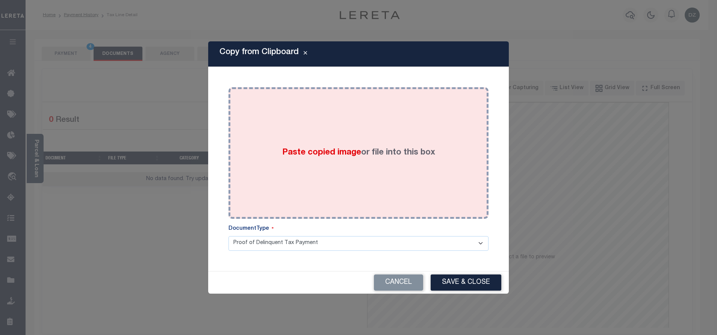
click at [359, 149] on span "Paste copied image" at bounding box center [321, 152] width 79 height 8
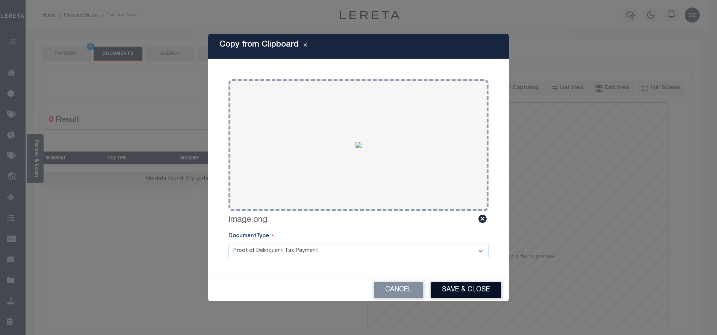
click at [465, 293] on button "Save & Close" at bounding box center [466, 290] width 71 height 16
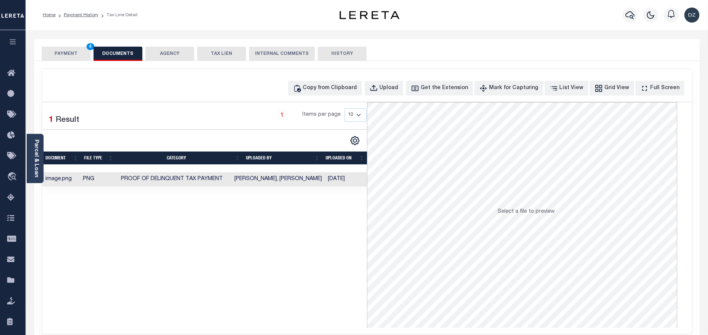
click at [74, 48] on button "PAYMENT 4" at bounding box center [66, 54] width 49 height 14
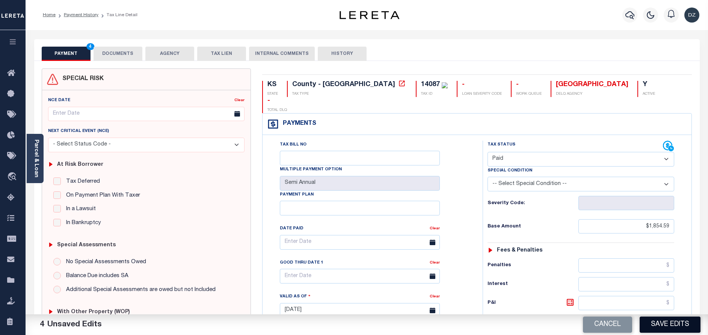
click at [671, 322] on button "Save Edits" at bounding box center [670, 324] width 61 height 16
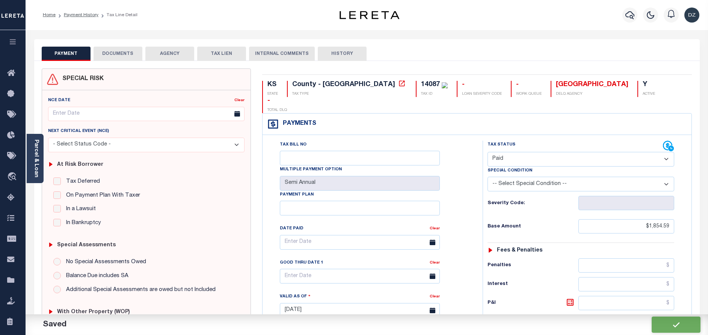
checkbox input "false"
type input "$1,854.59"
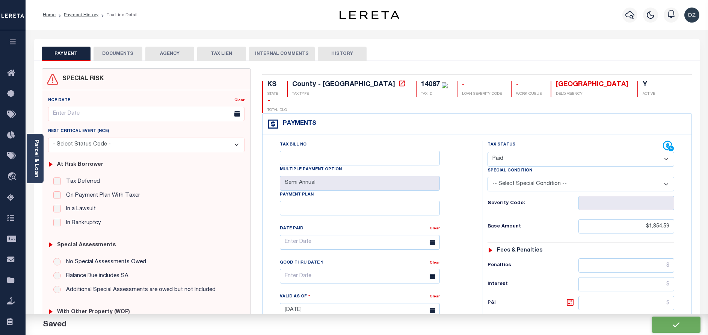
type input "$0"
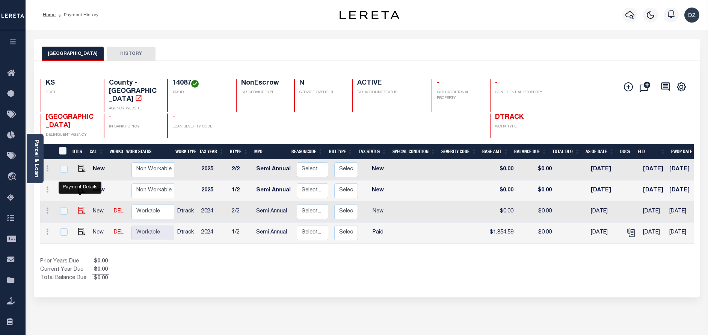
click at [78, 207] on img "" at bounding box center [82, 211] width 8 height 8
checkbox input "true"
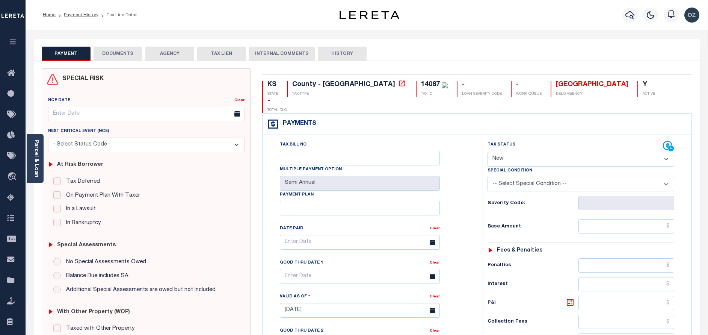
click at [535, 152] on select "- Select Status Code - Open Due/Unpaid Paid Incomplete No Tax Due Internal Refu…" at bounding box center [581, 159] width 187 height 15
select select "PYD"
click at [488, 152] on select "- Select Status Code - Open Due/Unpaid Paid Incomplete No Tax Due Internal Refu…" at bounding box center [581, 159] width 187 height 15
type input "[DATE]"
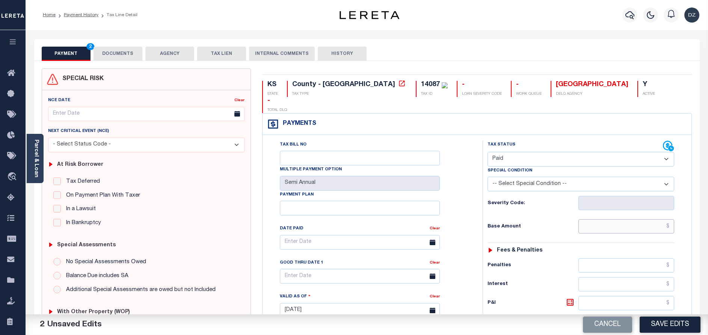
click at [601, 219] on input "text" at bounding box center [627, 226] width 96 height 14
type input "$1,854.59"
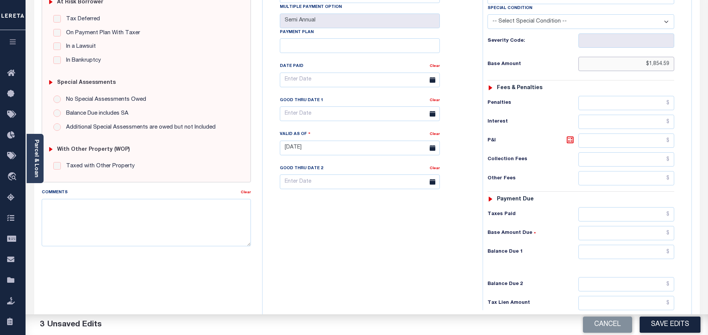
scroll to position [218, 0]
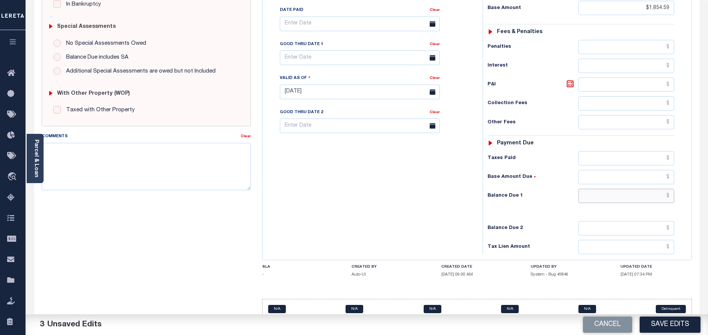
click at [636, 189] on input "text" at bounding box center [627, 196] width 96 height 14
type input "$0.00"
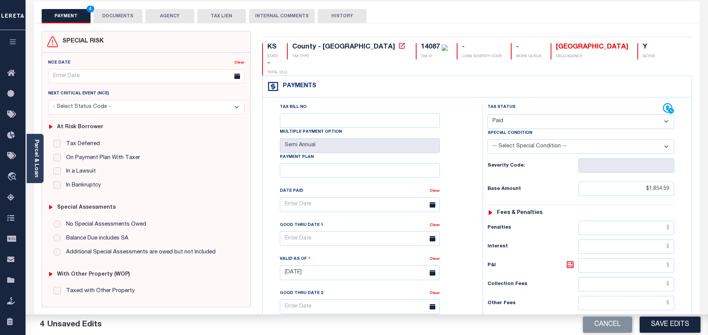
scroll to position [0, 0]
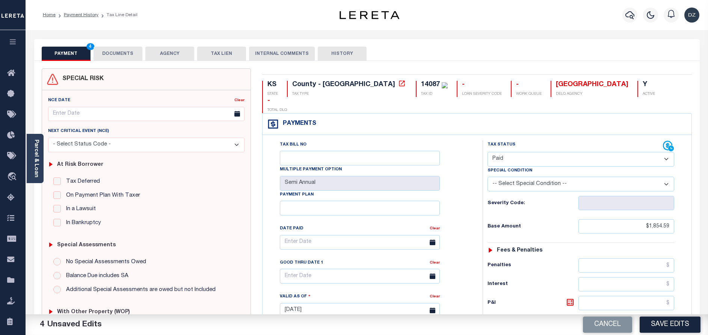
click at [125, 58] on button "DOCUMENTS" at bounding box center [118, 54] width 49 height 14
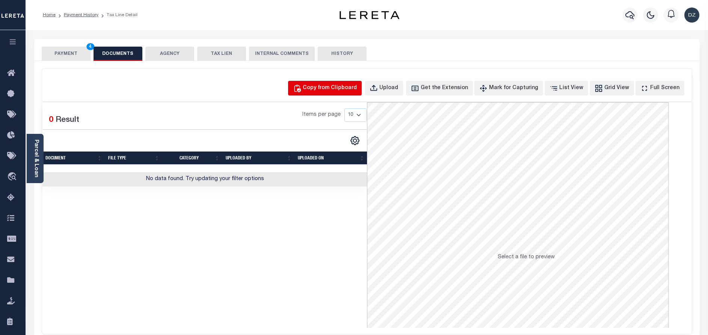
click at [339, 85] on div "Copy from Clipboard" at bounding box center [330, 88] width 54 height 8
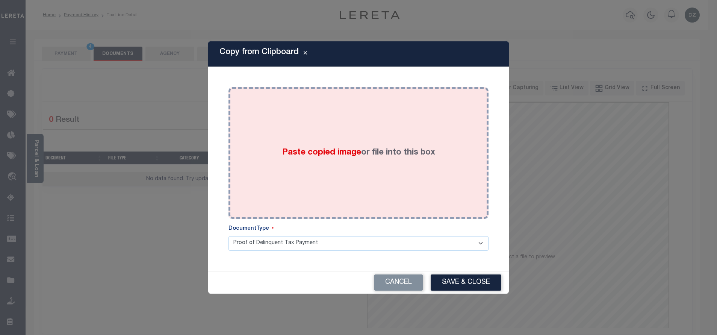
click at [345, 136] on div "Paste copied image or file into this box" at bounding box center [358, 153] width 249 height 120
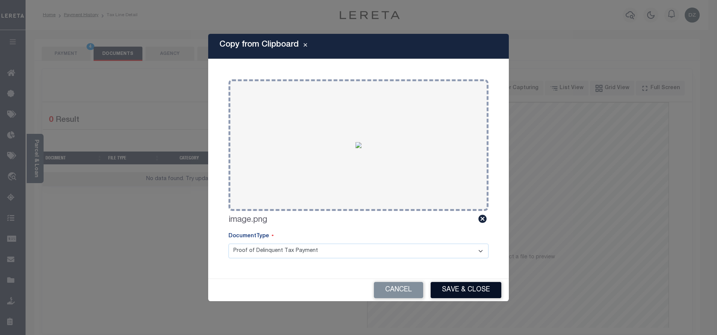
drag, startPoint x: 458, startPoint y: 286, endPoint x: 452, endPoint y: 286, distance: 6.0
click at [458, 287] on button "Save & Close" at bounding box center [466, 290] width 71 height 16
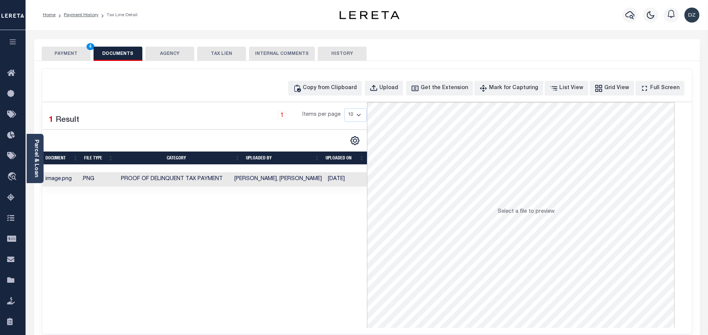
click at [78, 49] on button "PAYMENT 4" at bounding box center [66, 54] width 49 height 14
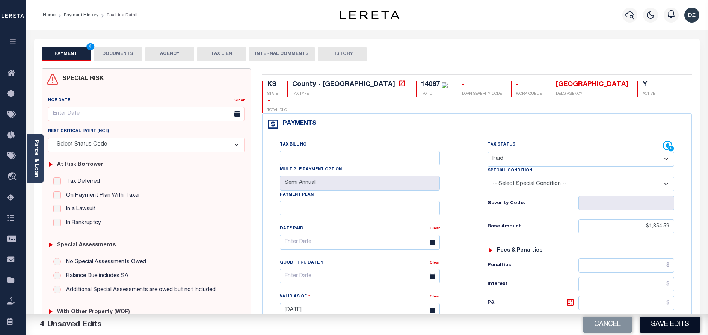
click at [658, 323] on button "Save Edits" at bounding box center [670, 324] width 61 height 16
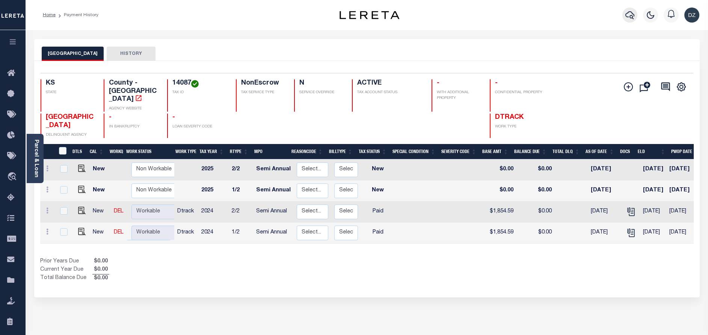
click at [633, 14] on icon "button" at bounding box center [630, 15] width 9 height 9
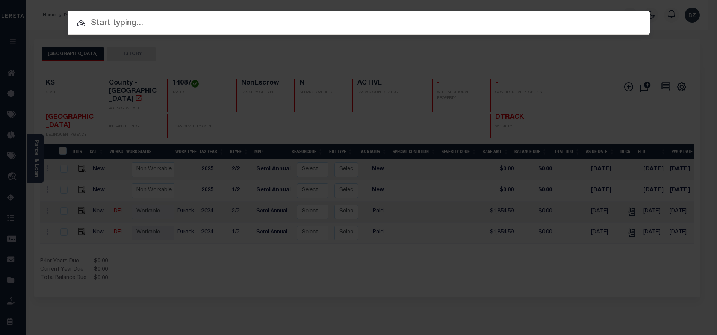
paste input "71892329"
type input "71892329"
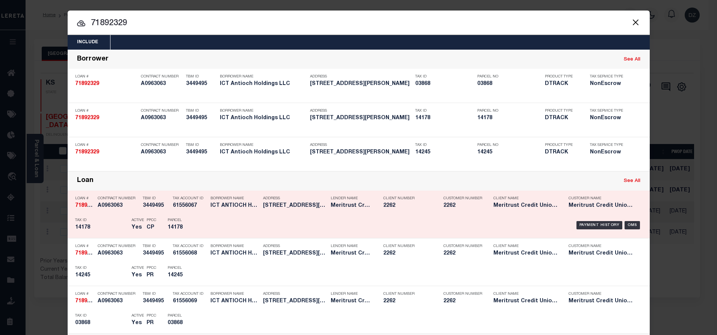
click at [571, 225] on div "Payment History OMS" at bounding box center [427, 225] width 429 height 22
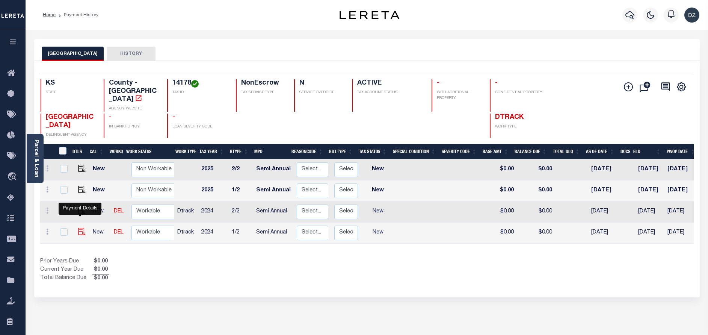
click at [81, 228] on img "" at bounding box center [82, 232] width 8 height 8
checkbox input "true"
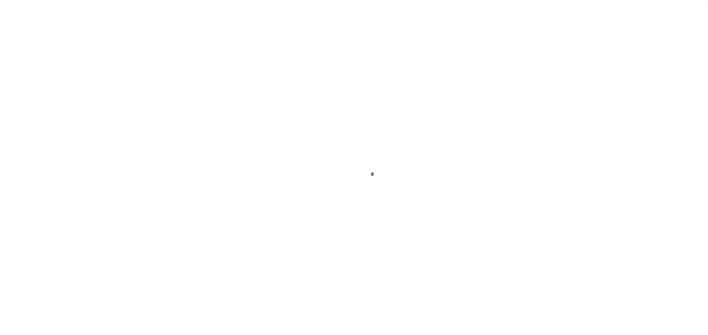
select select "NW2"
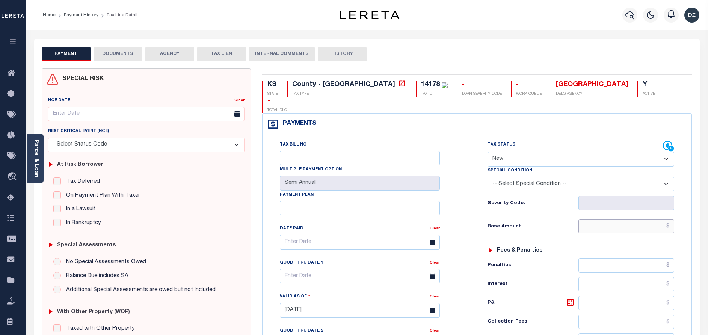
click at [660, 219] on input "text" at bounding box center [627, 226] width 96 height 14
paste input "465.22"
type input "$465.22"
type input "[DATE]"
drag, startPoint x: 525, startPoint y: 136, endPoint x: 527, endPoint y: 143, distance: 7.1
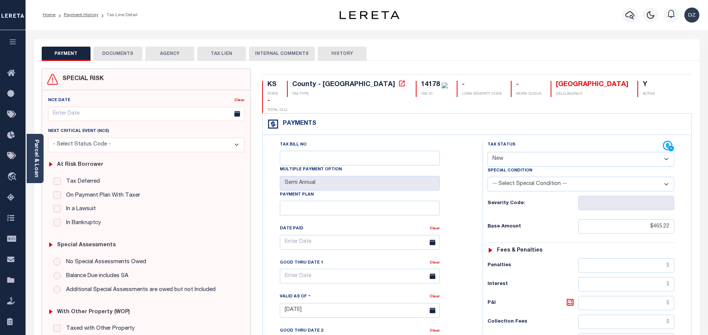
click at [527, 152] on select "- Select Status Code - Open Due/Unpaid Paid Incomplete No Tax Due Internal Refu…" at bounding box center [581, 159] width 187 height 15
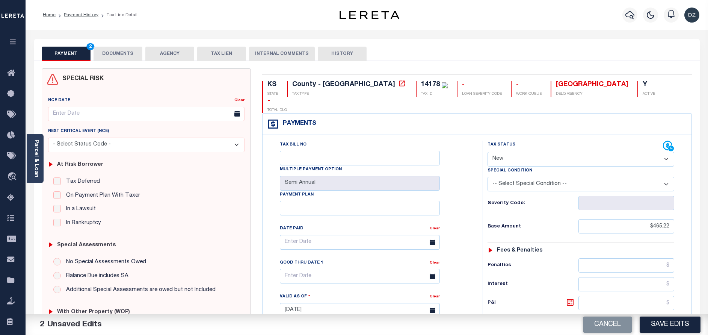
select select "PYD"
click at [488, 152] on select "- Select Status Code - Open Due/Unpaid Paid Incomplete No Tax Due Internal Refu…" at bounding box center [581, 159] width 187 height 15
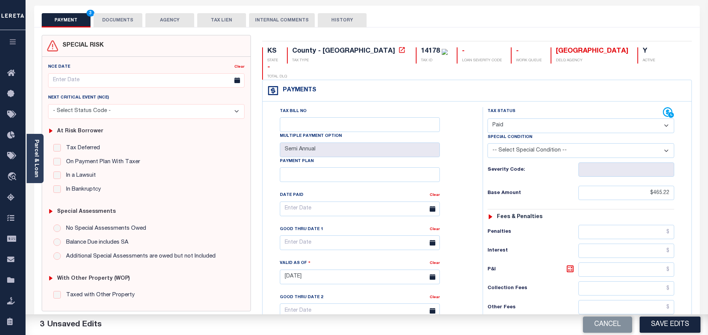
scroll to position [113, 0]
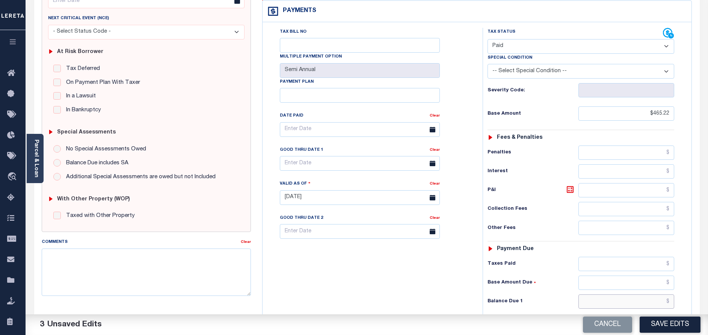
click at [640, 294] on input "text" at bounding box center [627, 301] width 96 height 14
type input "$0.00"
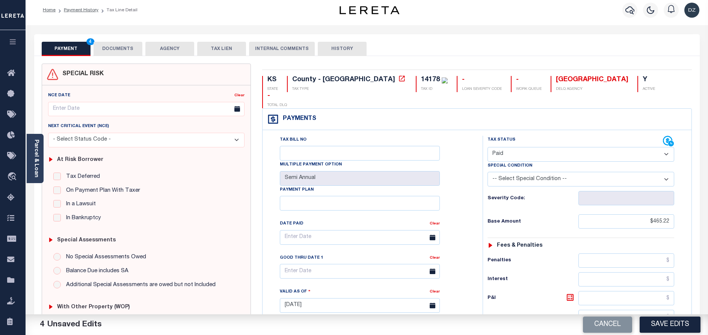
scroll to position [0, 0]
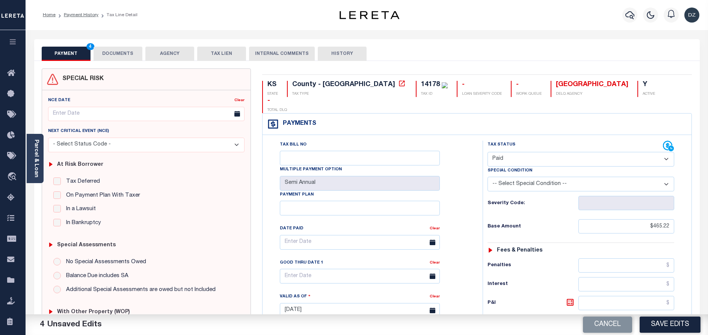
click at [114, 48] on button "DOCUMENTS" at bounding box center [118, 54] width 49 height 14
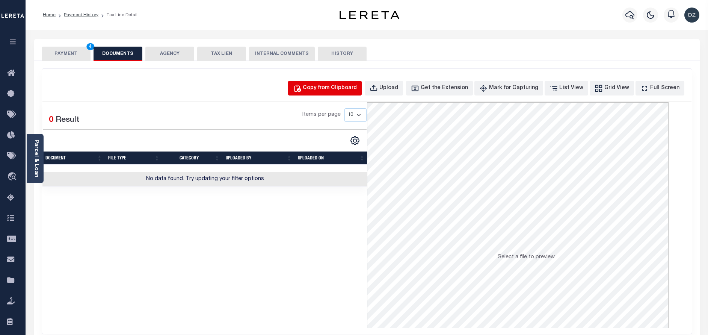
click at [330, 91] on div "Copy from Clipboard" at bounding box center [330, 88] width 54 height 8
select select "POP"
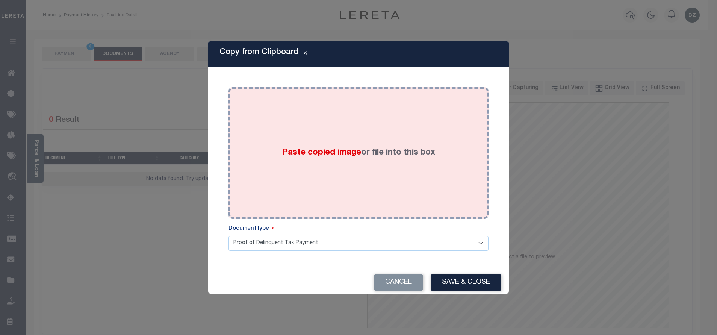
click at [328, 149] on span "Paste copied image" at bounding box center [321, 152] width 79 height 8
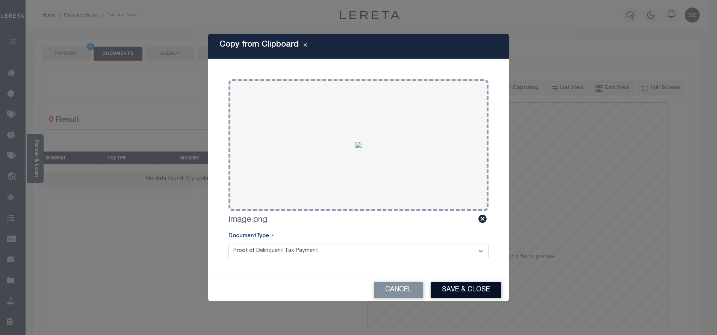
click at [459, 284] on button "Save & Close" at bounding box center [466, 290] width 71 height 16
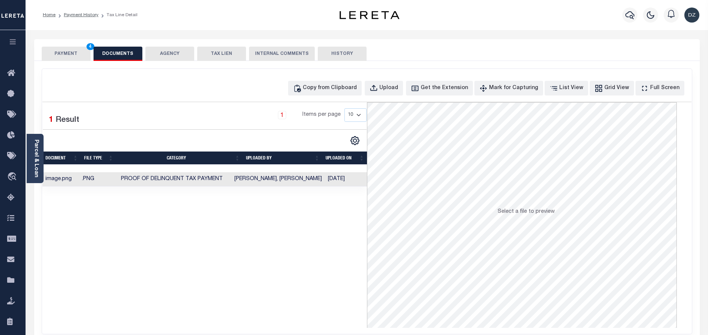
click at [71, 54] on button "PAYMENT 4" at bounding box center [66, 54] width 49 height 14
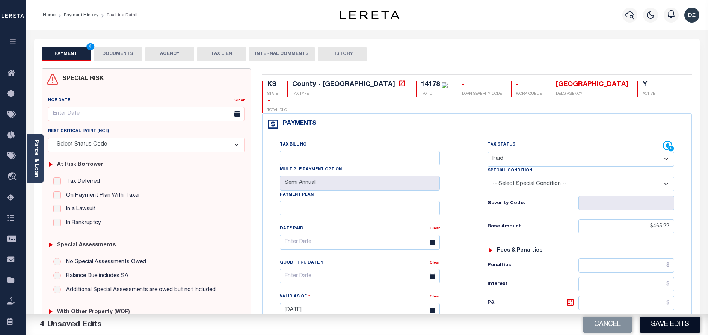
click at [676, 328] on button "Save Edits" at bounding box center [670, 324] width 61 height 16
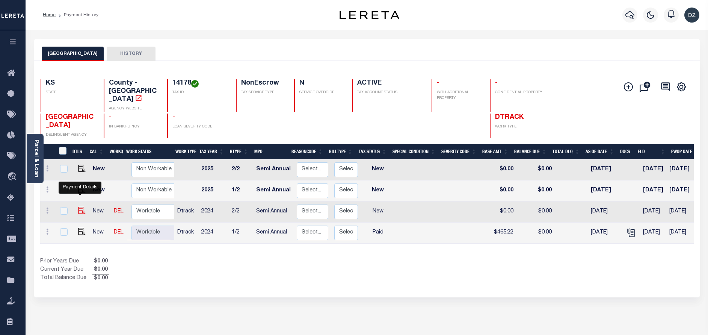
click at [80, 207] on img "" at bounding box center [82, 211] width 8 height 8
checkbox input "true"
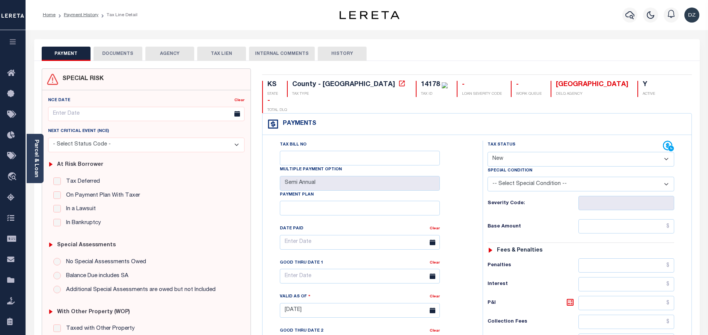
click at [530, 152] on select "- Select Status Code - Open Due/Unpaid Paid Incomplete No Tax Due Internal Refu…" at bounding box center [581, 159] width 187 height 15
select select "PYD"
click at [488, 152] on select "- Select Status Code - Open Due/Unpaid Paid Incomplete No Tax Due Internal Refu…" at bounding box center [581, 159] width 187 height 15
type input "[DATE]"
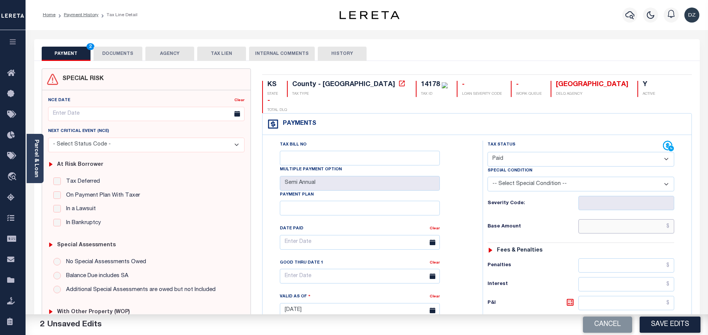
drag, startPoint x: 625, startPoint y: 213, endPoint x: 622, endPoint y: 209, distance: 4.6
click at [625, 219] on input "text" at bounding box center [627, 226] width 96 height 14
type input "$465.22"
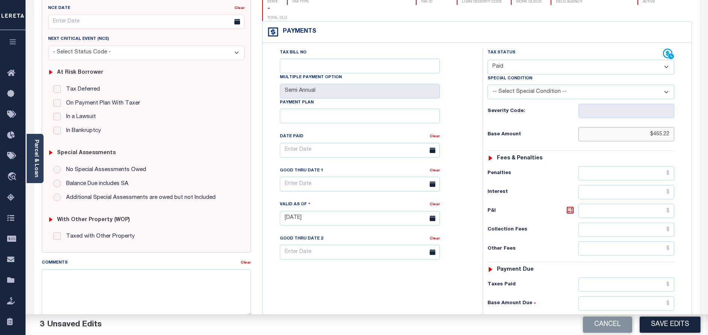
scroll to position [113, 0]
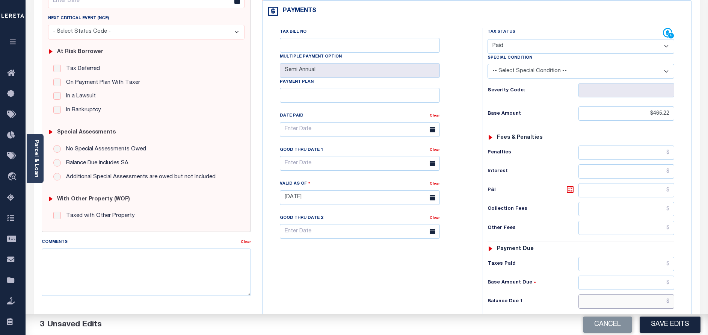
click at [624, 294] on input "text" at bounding box center [627, 301] width 96 height 14
type input "$0.00"
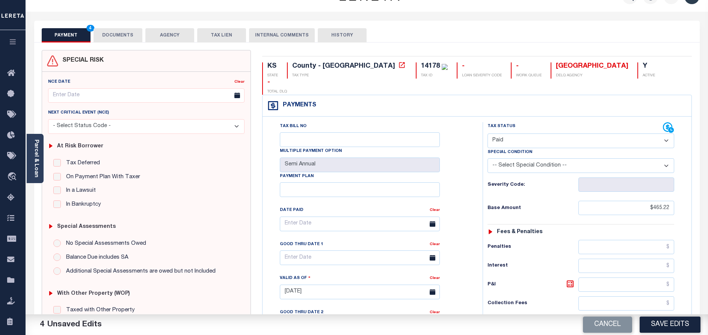
scroll to position [0, 0]
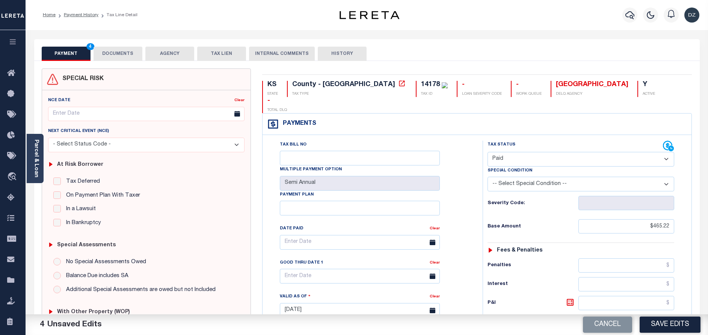
click at [124, 52] on button "DOCUMENTS" at bounding box center [118, 54] width 49 height 14
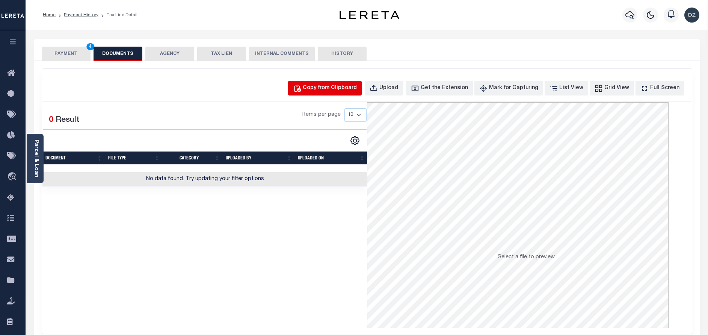
click at [328, 90] on div "Copy from Clipboard" at bounding box center [330, 88] width 54 height 8
select select "POP"
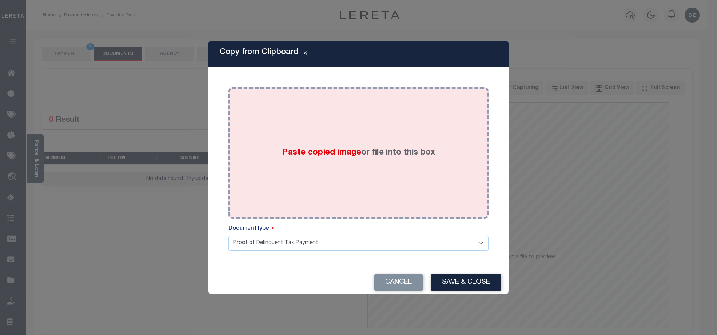
click at [349, 151] on span "Paste copied image" at bounding box center [321, 152] width 79 height 8
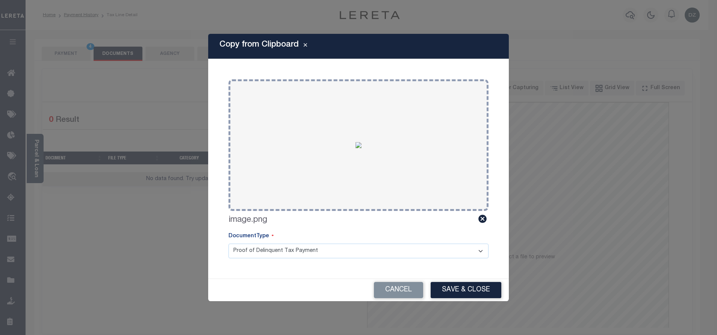
drag, startPoint x: 473, startPoint y: 287, endPoint x: 445, endPoint y: 259, distance: 39.6
click at [470, 289] on button "Save & Close" at bounding box center [466, 290] width 71 height 16
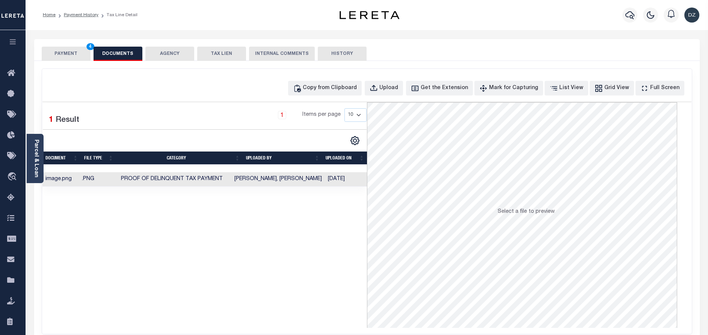
click at [49, 47] on button "PAYMENT 4" at bounding box center [66, 54] width 49 height 14
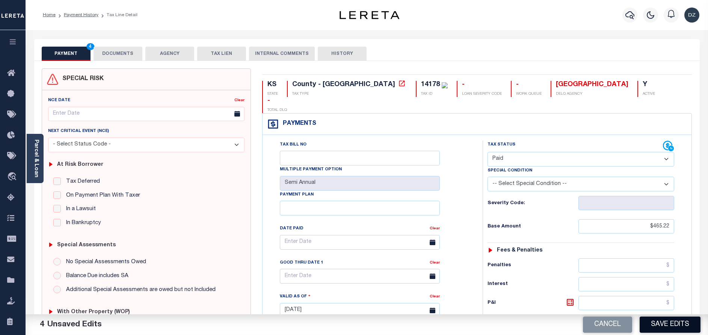
click at [682, 323] on button "Save Edits" at bounding box center [670, 324] width 61 height 16
checkbox input "false"
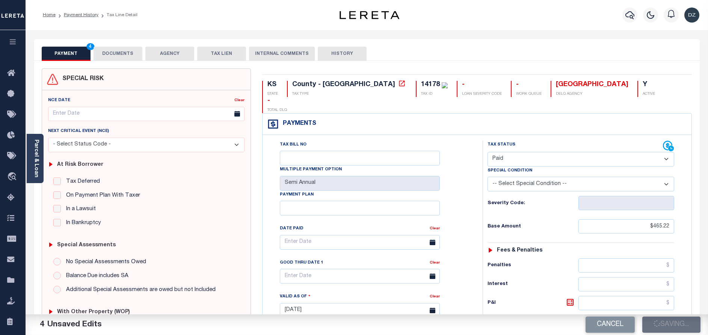
type input "$465.22"
type input "$0"
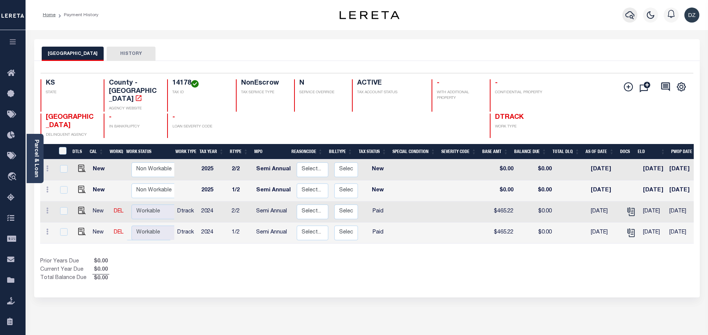
click at [635, 13] on button "button" at bounding box center [630, 15] width 15 height 15
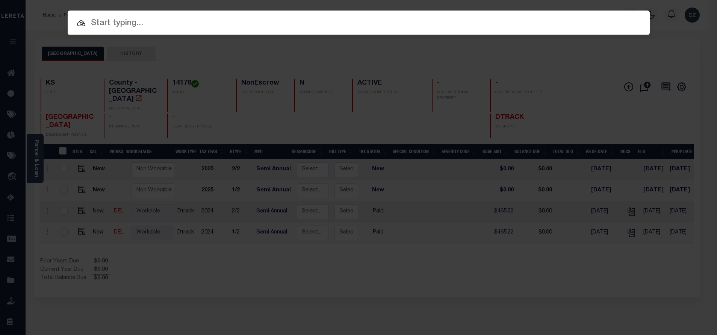
paste input "890610"
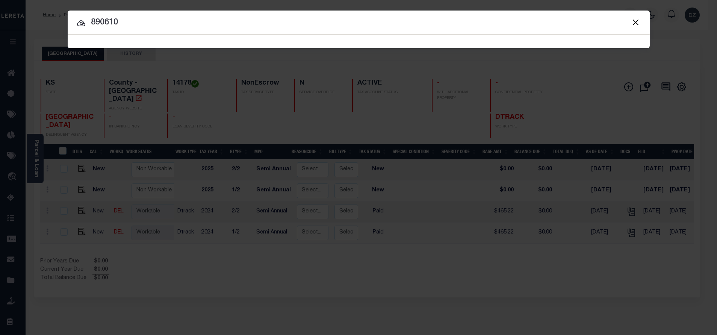
type input "890610"
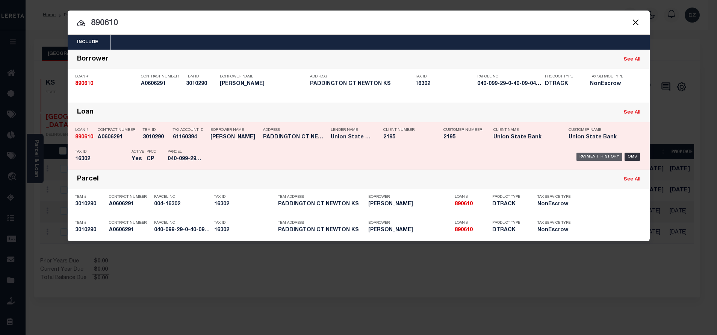
click at [603, 158] on div "Payment History" at bounding box center [599, 157] width 46 height 8
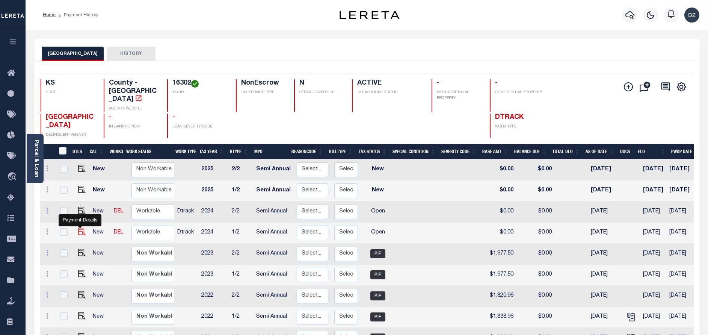
click at [81, 228] on img "" at bounding box center [82, 232] width 8 height 8
checkbox input "true"
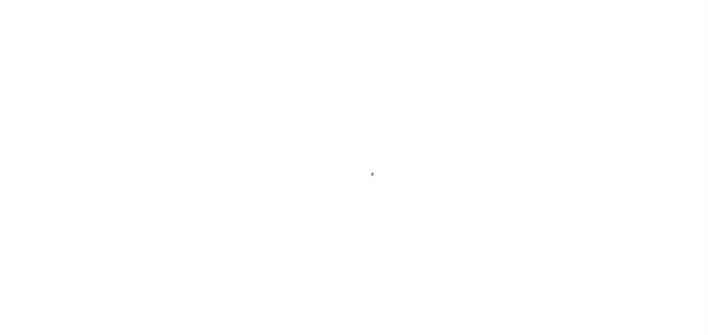
select select "OP2"
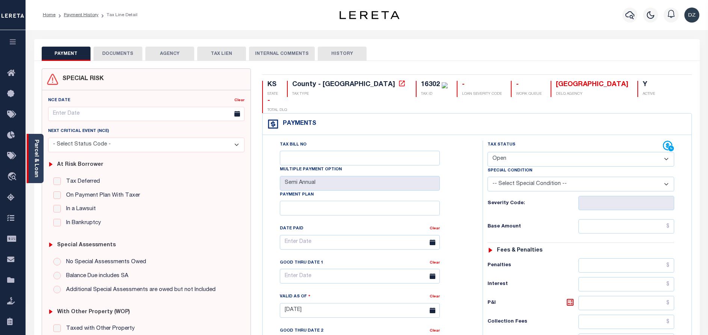
click at [40, 172] on div "Parcel & Loan" at bounding box center [35, 158] width 17 height 49
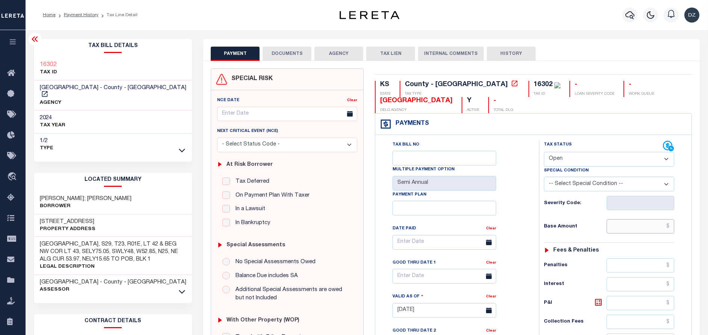
click at [624, 222] on input "text" at bounding box center [641, 226] width 68 height 14
paste input "2,164.04"
type input "$2,164.04"
type input "[DATE]"
click at [570, 161] on select "- Select Status Code - Open Due/Unpaid Paid Incomplete No Tax Due Internal Refu…" at bounding box center [609, 159] width 130 height 15
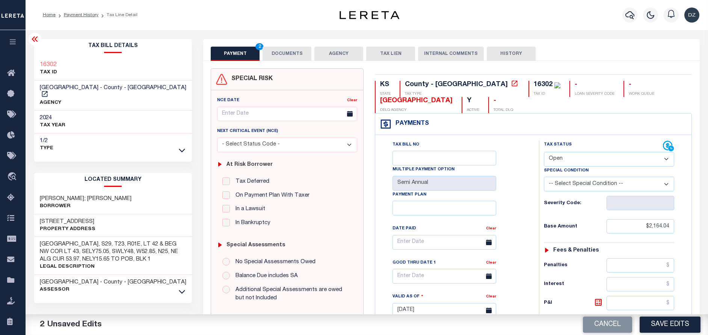
select select "PYD"
click at [544, 152] on select "- Select Status Code - Open Due/Unpaid Paid Incomplete No Tax Due Internal Refu…" at bounding box center [609, 159] width 130 height 15
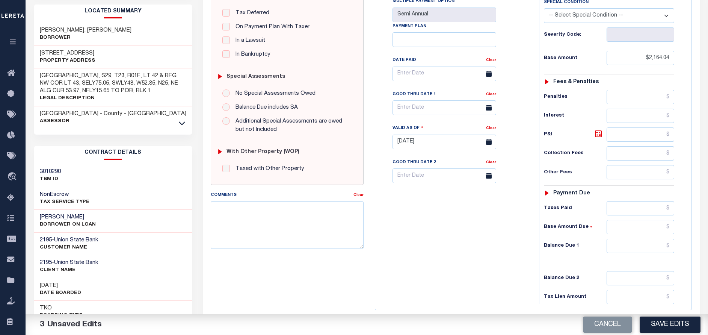
scroll to position [169, 0]
click at [624, 240] on input "text" at bounding box center [641, 245] width 68 height 14
type input "$0.00"
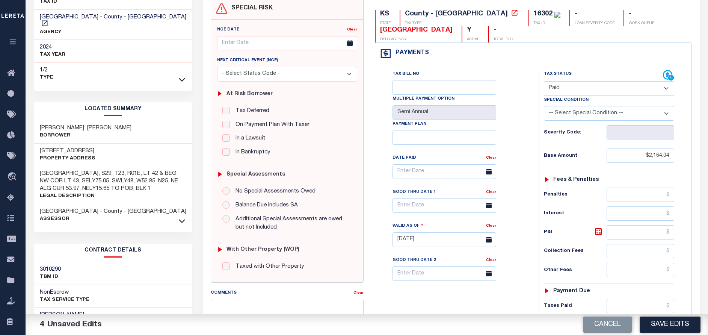
scroll to position [0, 0]
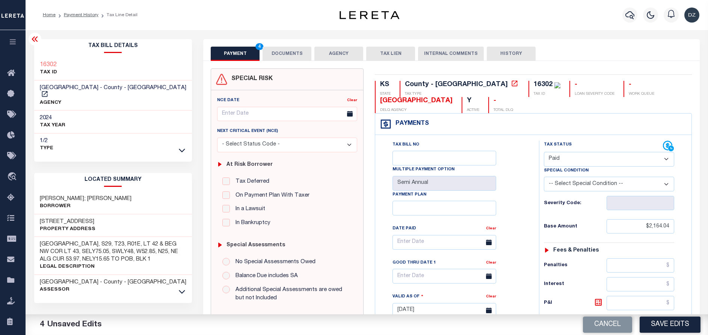
click at [287, 56] on button "DOCUMENTS" at bounding box center [287, 54] width 49 height 14
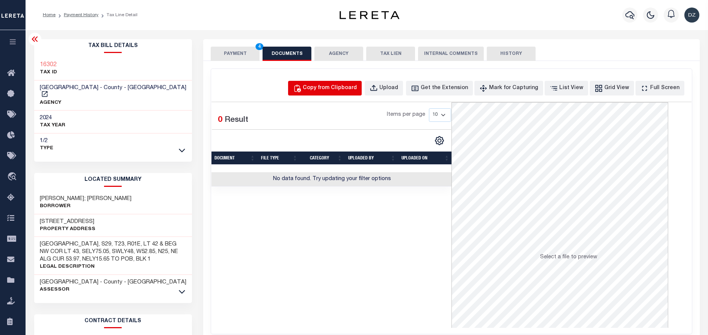
click at [351, 92] on button "Copy from Clipboard" at bounding box center [325, 88] width 74 height 15
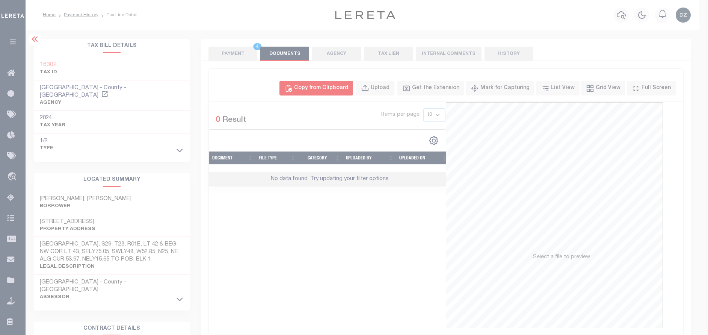
select select "POP"
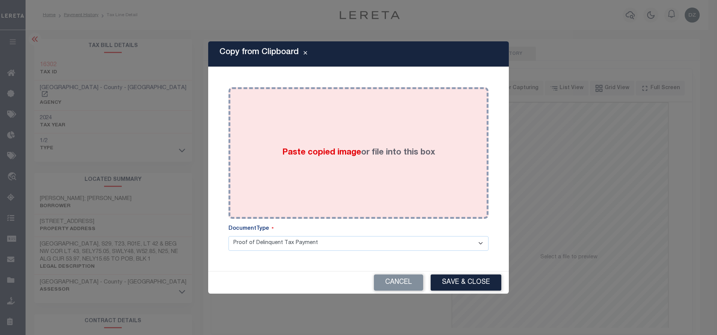
click at [354, 151] on span "Paste copied image" at bounding box center [321, 152] width 79 height 8
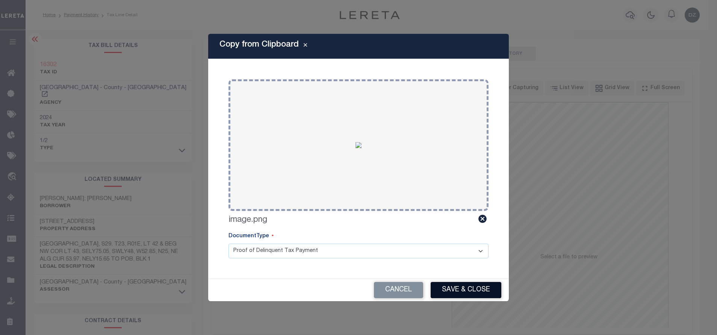
click at [471, 291] on button "Save & Close" at bounding box center [466, 290] width 71 height 16
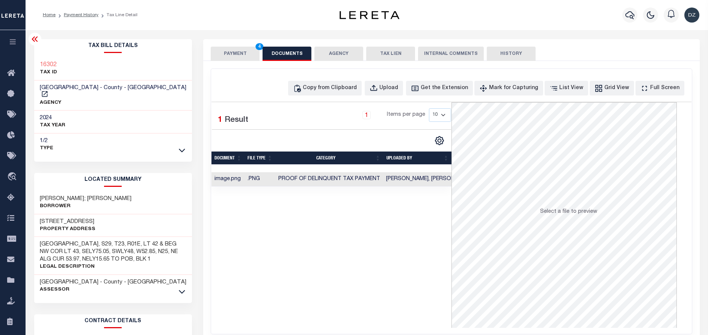
click at [237, 49] on button "PAYMENT 4" at bounding box center [235, 54] width 49 height 14
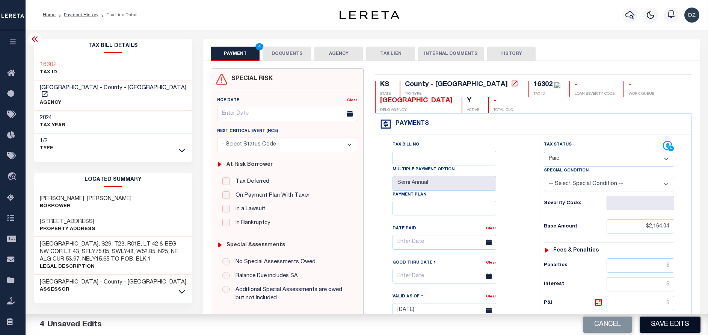
click at [658, 324] on button "Save Edits" at bounding box center [670, 324] width 61 height 16
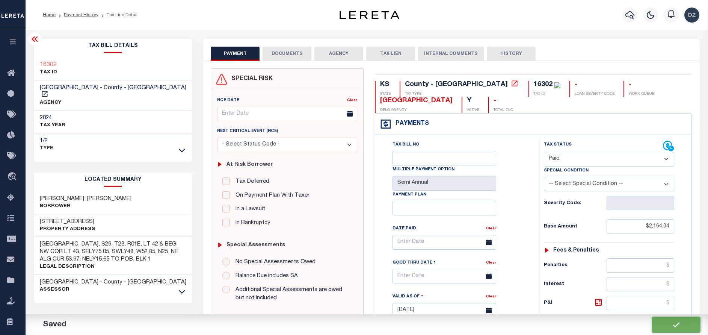
checkbox input "false"
type input "$2,164.04"
type input "$0"
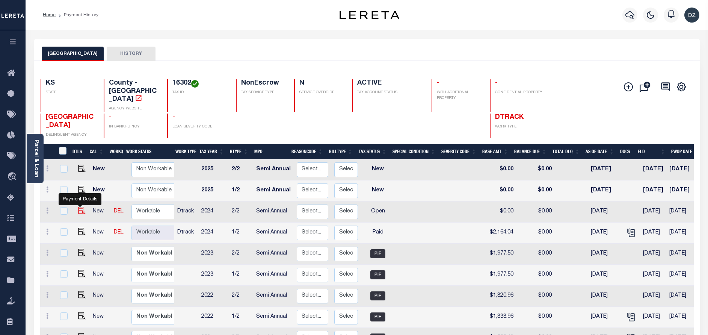
click at [79, 207] on img "" at bounding box center [82, 211] width 8 height 8
checkbox input "true"
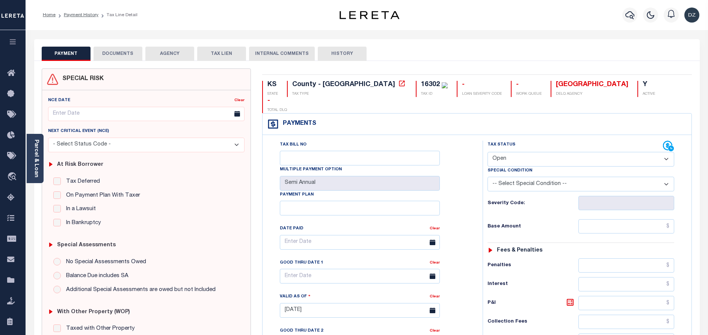
click at [527, 152] on select "- Select Status Code - Open Due/Unpaid Paid Incomplete No Tax Due Internal Refu…" at bounding box center [581, 159] width 187 height 15
select select "PYD"
click at [488, 152] on select "- Select Status Code - Open Due/Unpaid Paid Incomplete No Tax Due Internal Refu…" at bounding box center [581, 159] width 187 height 15
type input "[DATE]"
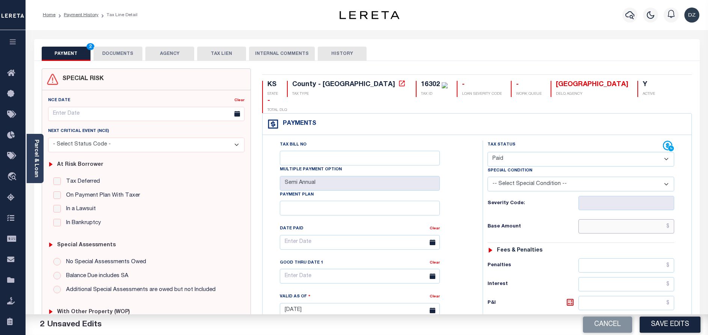
click at [651, 219] on input "text" at bounding box center [627, 226] width 96 height 14
type input "$2,164.04"
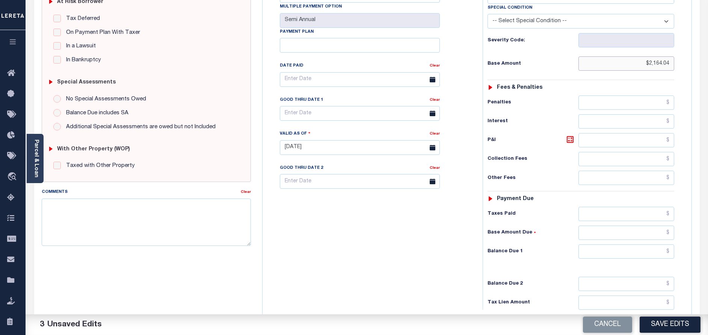
scroll to position [169, 0]
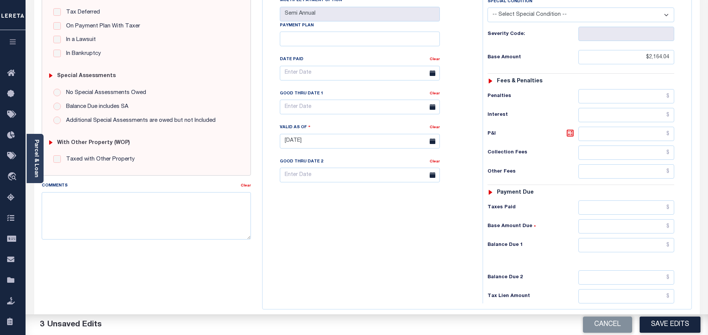
click at [633, 238] on div "Tax Status Status - Select Status Code -" at bounding box center [583, 137] width 201 height 332
click at [630, 238] on input "text" at bounding box center [627, 245] width 96 height 14
type input "$0.00"
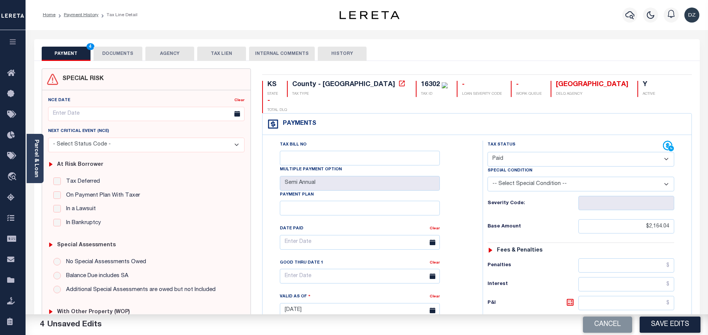
click at [120, 59] on button "DOCUMENTS" at bounding box center [118, 54] width 49 height 14
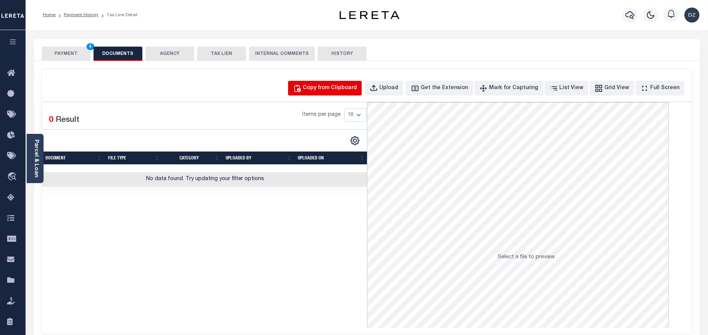
drag, startPoint x: 334, startPoint y: 74, endPoint x: 334, endPoint y: 91, distance: 17.7
click at [334, 74] on div "Copy from Clipboard Upload Get the Extension Mark for Capturing Got it List Vie…" at bounding box center [367, 201] width 650 height 265
click at [335, 92] on div "Copy from Clipboard" at bounding box center [330, 88] width 54 height 8
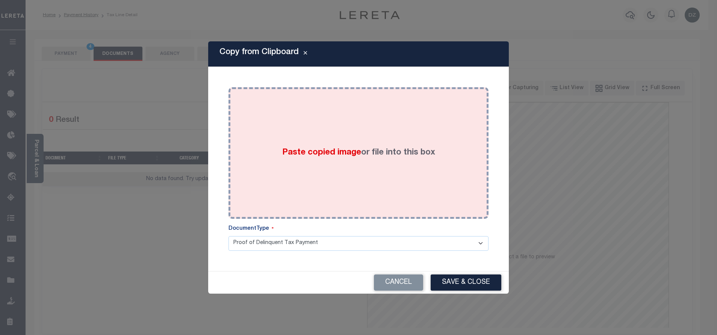
click at [350, 138] on div "Paste copied image or file into this box" at bounding box center [358, 153] width 249 height 120
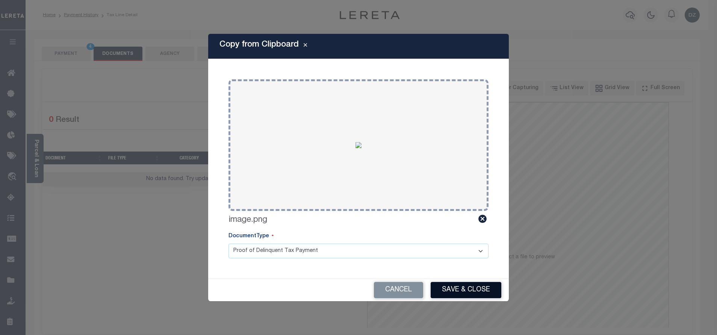
click at [457, 286] on button "Save & Close" at bounding box center [466, 290] width 71 height 16
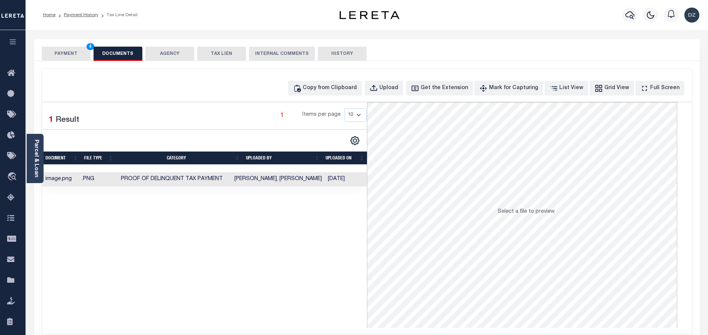
click at [52, 58] on button "PAYMENT 4" at bounding box center [66, 54] width 49 height 14
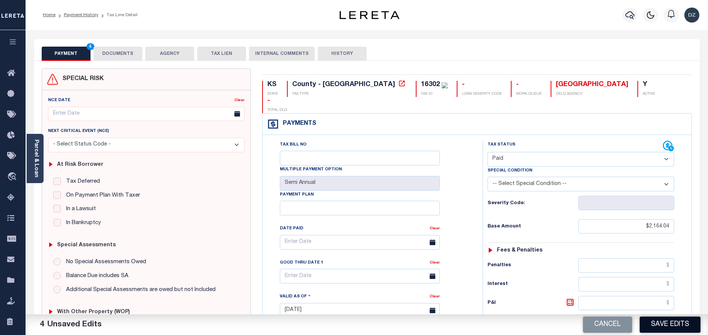
click at [658, 316] on button "Save Edits" at bounding box center [670, 324] width 61 height 16
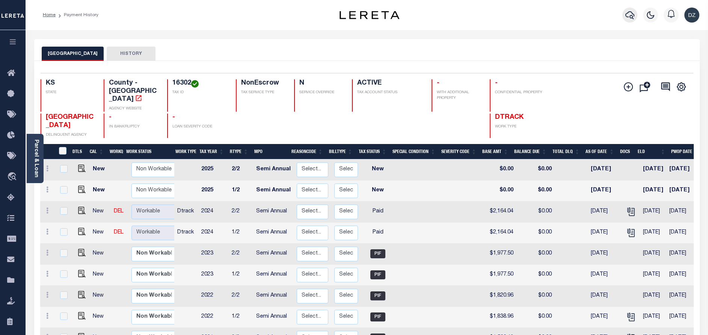
click at [636, 13] on button "button" at bounding box center [630, 15] width 15 height 15
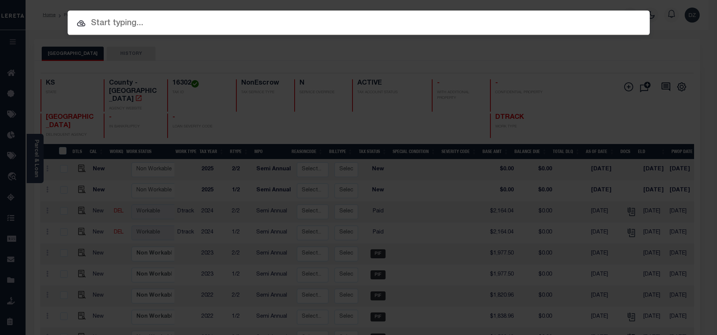
paste input "842837"
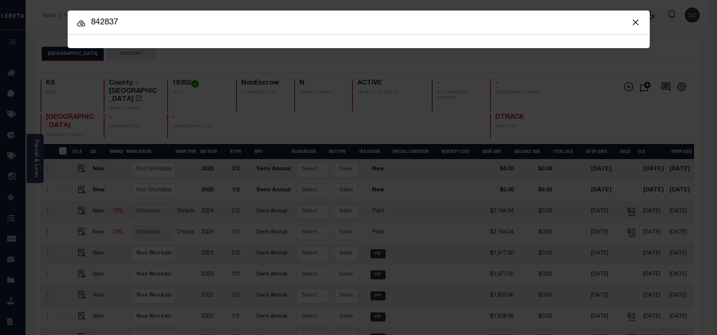
type input "842837"
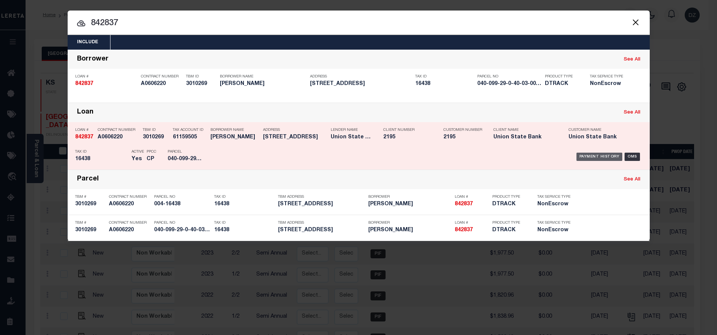
click at [591, 161] on div "Payment History" at bounding box center [599, 157] width 46 height 8
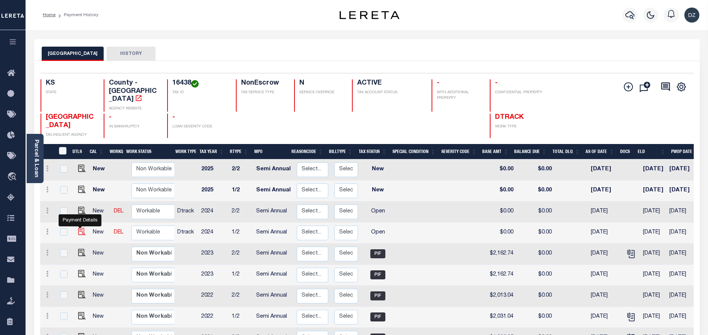
click at [83, 228] on img "" at bounding box center [82, 232] width 8 height 8
checkbox input "true"
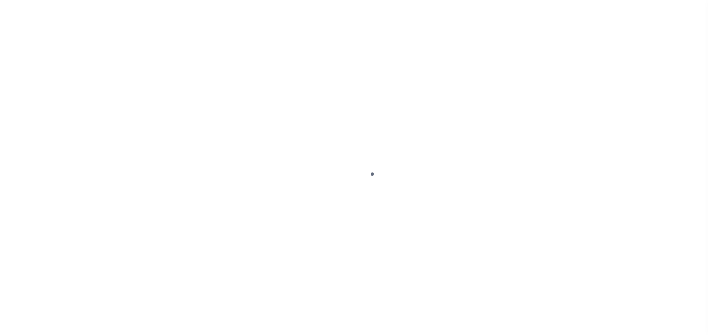
select select "OP2"
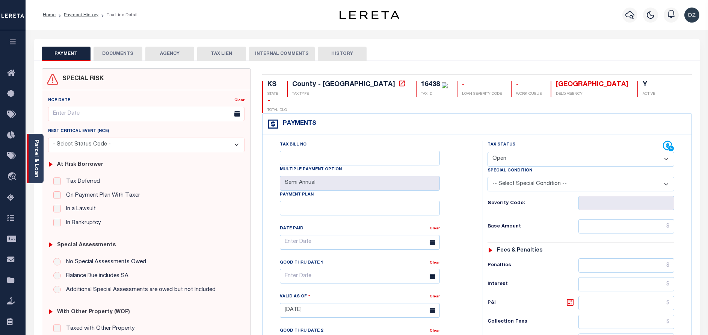
click at [39, 170] on div "Parcel & Loan" at bounding box center [35, 158] width 17 height 49
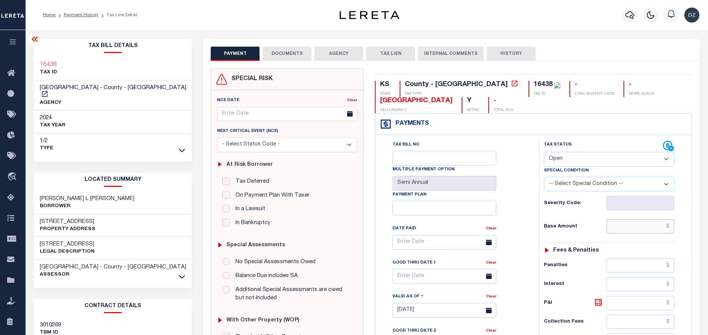
click at [643, 227] on input "text" at bounding box center [641, 226] width 68 height 14
paste input "2,398.78"
type input "$2,398.78"
type input "09/15/2025"
click at [577, 158] on select "- Select Status Code - Open Due/Unpaid Paid Incomplete No Tax Due Internal Refu…" at bounding box center [609, 159] width 130 height 15
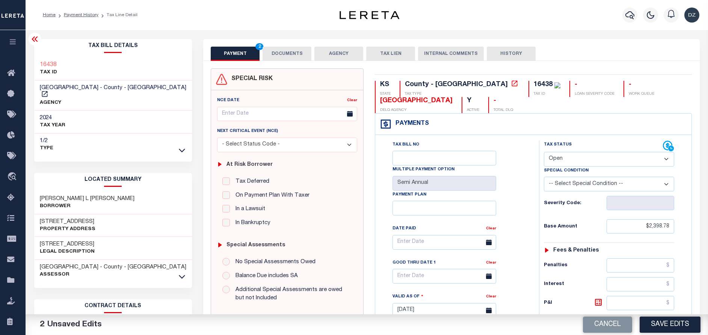
select select "PYD"
click at [544, 152] on select "- Select Status Code - Open Due/Unpaid Paid Incomplete No Tax Due Internal Refu…" at bounding box center [609, 159] width 130 height 15
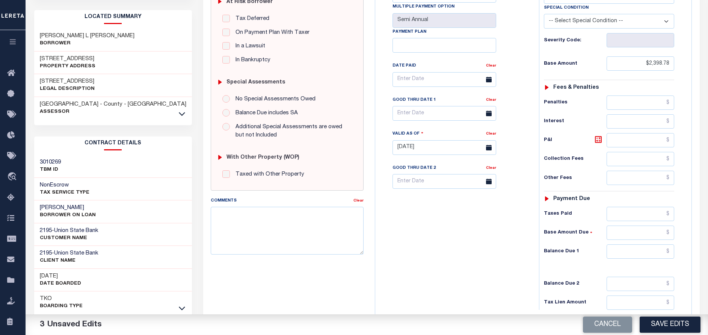
scroll to position [169, 0]
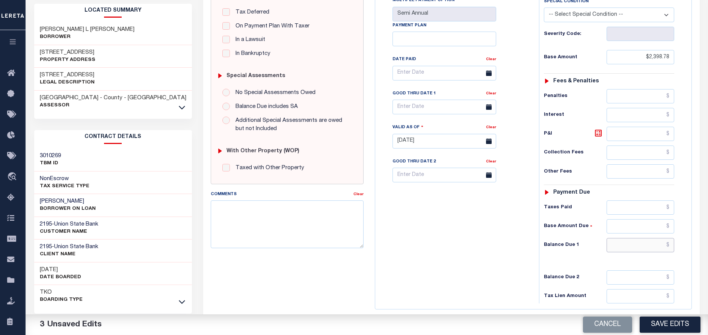
click at [646, 240] on input "text" at bounding box center [641, 245] width 68 height 14
type input "$0.00"
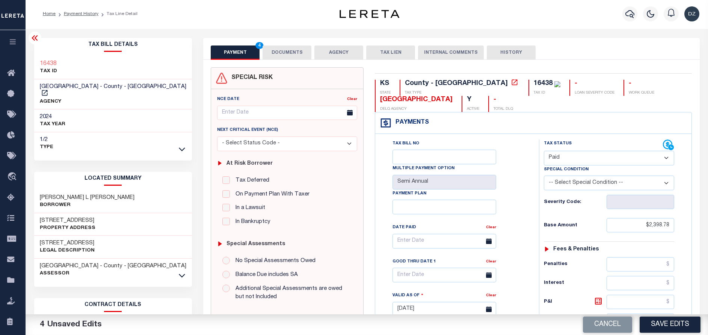
scroll to position [0, 0]
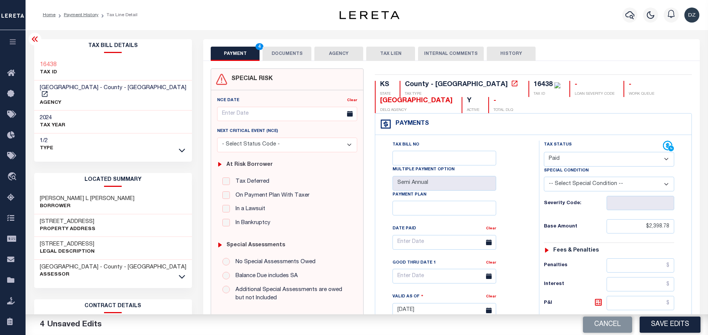
click at [286, 57] on button "DOCUMENTS" at bounding box center [287, 54] width 49 height 14
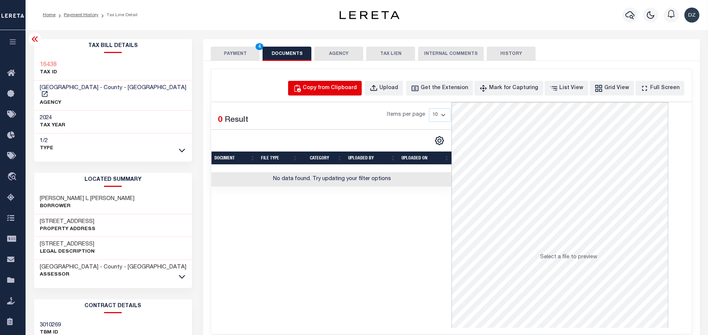
click at [329, 88] on div "Copy from Clipboard" at bounding box center [330, 88] width 54 height 8
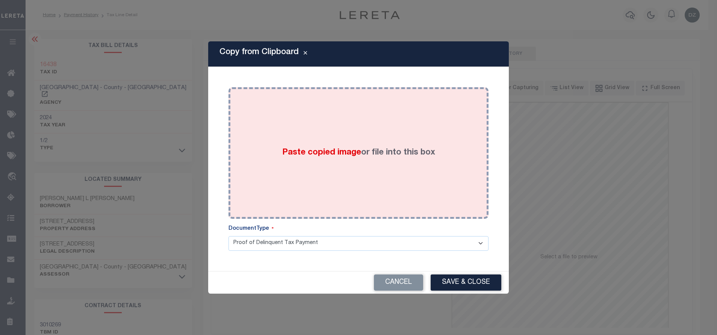
click at [348, 137] on div "Paste copied image or file into this box" at bounding box center [358, 153] width 249 height 120
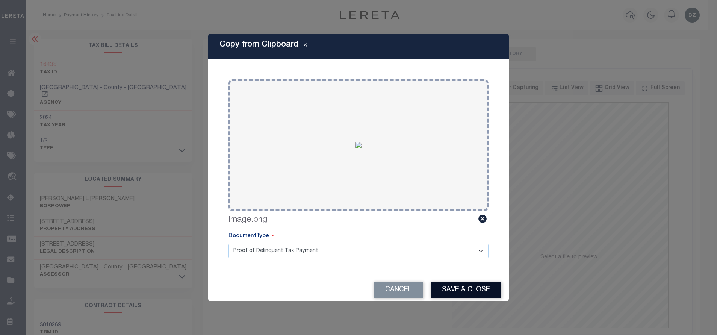
click at [466, 290] on button "Save & Close" at bounding box center [466, 290] width 71 height 16
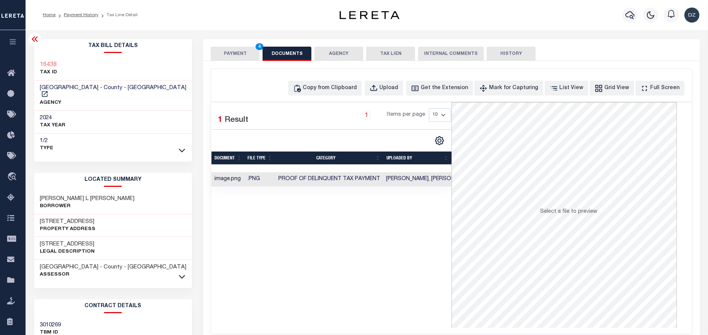
click at [234, 55] on button "PAYMENT 4" at bounding box center [235, 54] width 49 height 14
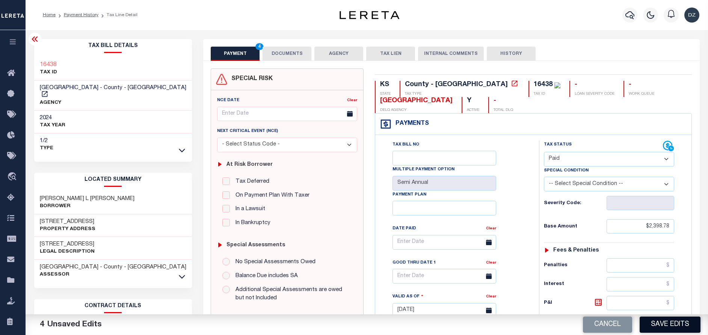
click at [688, 326] on button "Save Edits" at bounding box center [670, 324] width 61 height 16
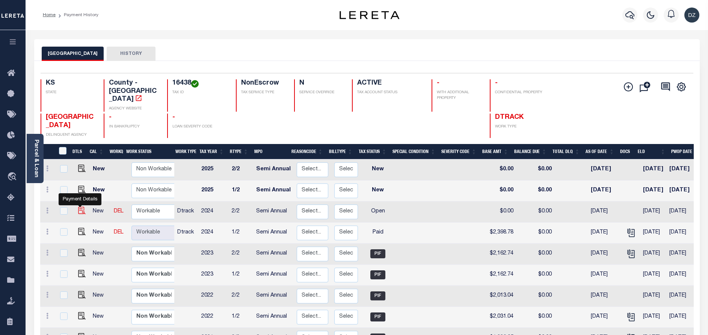
click at [79, 207] on img "" at bounding box center [82, 211] width 8 height 8
checkbox input "true"
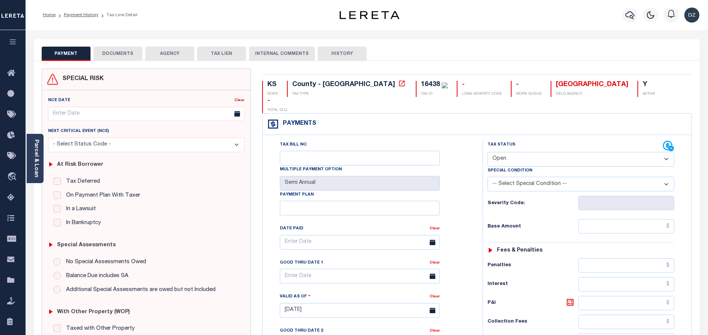
click at [521, 152] on select "- Select Status Code - Open Due/Unpaid Paid Incomplete No Tax Due Internal Refu…" at bounding box center [581, 159] width 187 height 15
select select "PYD"
click at [488, 152] on select "- Select Status Code - Open Due/Unpaid Paid Incomplete No Tax Due Internal Refu…" at bounding box center [581, 159] width 187 height 15
type input "[DATE]"
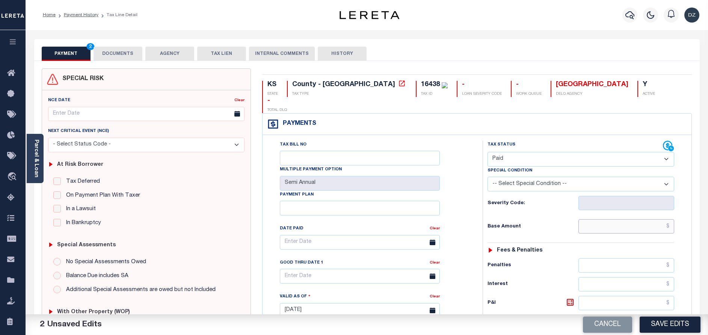
click at [631, 219] on input "text" at bounding box center [627, 226] width 96 height 14
type input "$2,398.78"
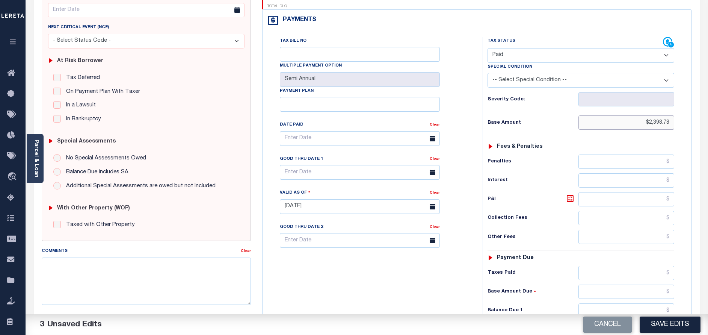
scroll to position [113, 0]
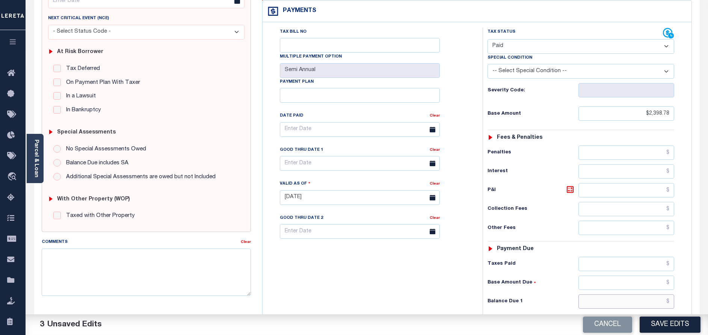
click at [663, 294] on input "text" at bounding box center [627, 301] width 96 height 14
type input "$0.00"
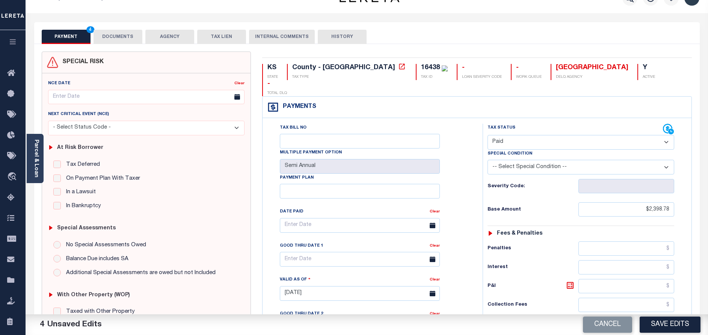
scroll to position [0, 0]
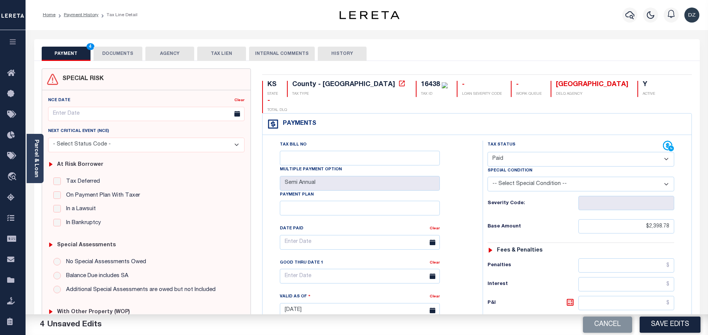
click at [114, 58] on button "DOCUMENTS" at bounding box center [118, 54] width 49 height 14
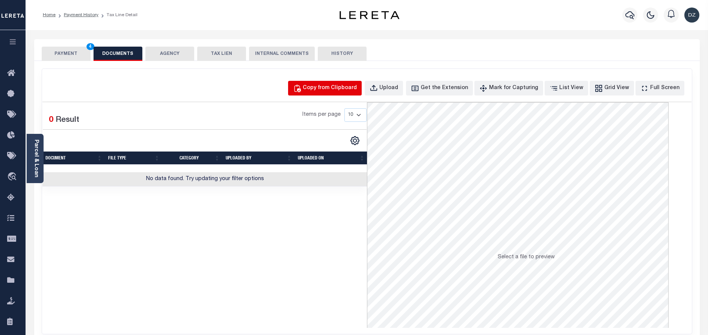
click at [340, 95] on button "Copy from Clipboard" at bounding box center [325, 88] width 74 height 15
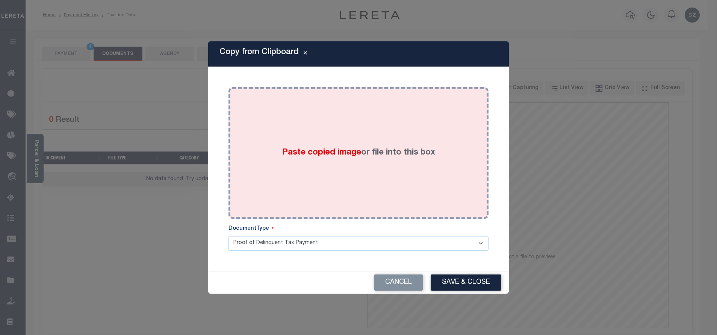
click at [340, 138] on div "Paste copied image or file into this box" at bounding box center [358, 153] width 249 height 120
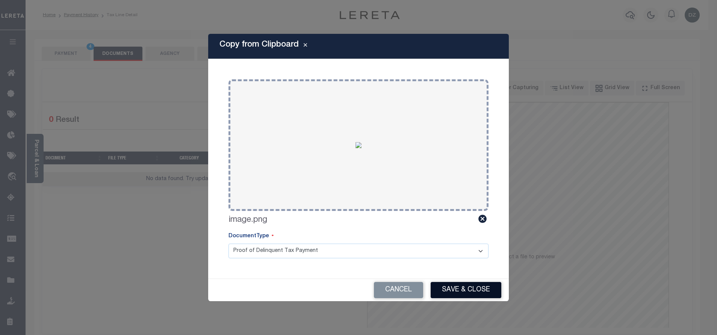
click at [465, 292] on button "Save & Close" at bounding box center [466, 290] width 71 height 16
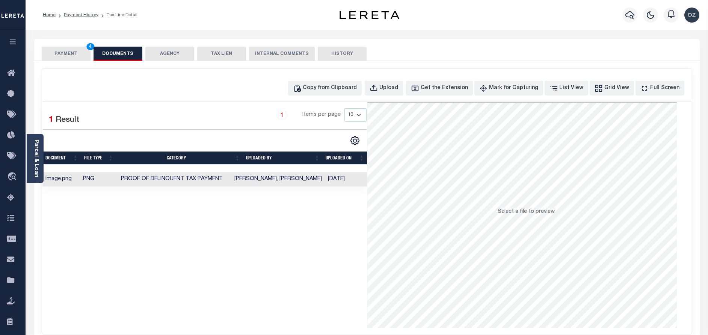
click at [65, 61] on div "SPECIAL RISK NCE Date Clear" at bounding box center [367, 200] width 666 height 279
click at [53, 60] on button "PAYMENT 4" at bounding box center [66, 54] width 49 height 14
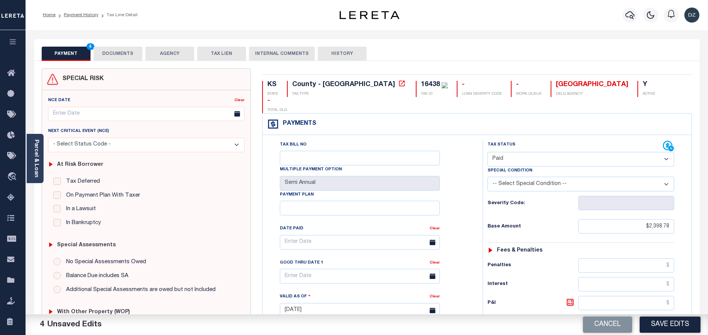
click at [653, 334] on div "Cancel Save Edits" at bounding box center [538, 324] width 342 height 21
click at [651, 322] on button "Save Edits" at bounding box center [670, 324] width 61 height 16
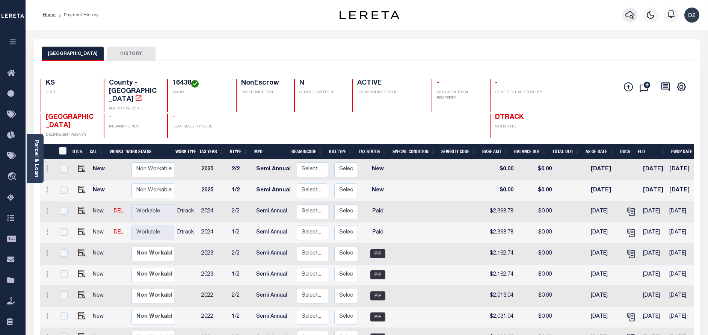
click at [635, 18] on icon "button" at bounding box center [630, 15] width 9 height 9
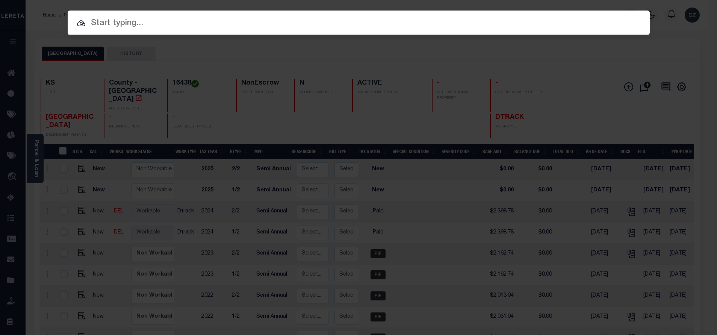
paste input "69370791"
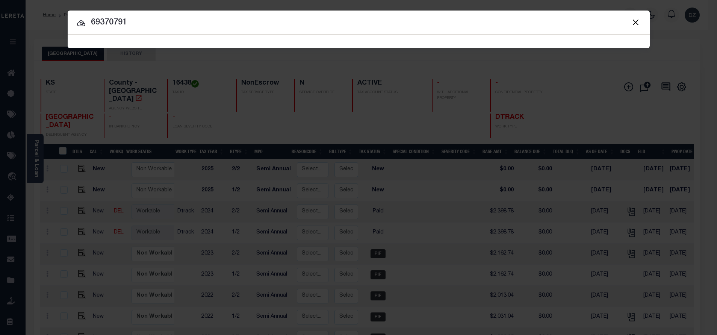
type input "69370791"
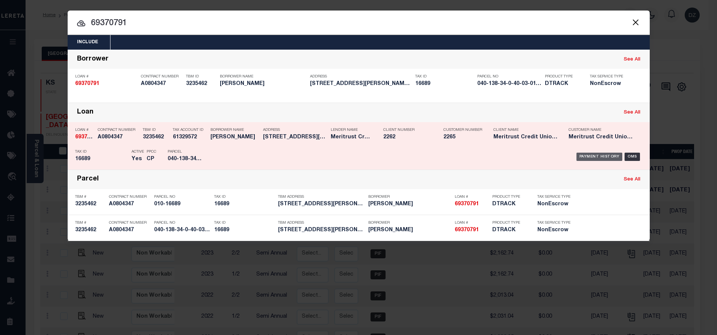
click at [590, 156] on div "Payment History" at bounding box center [599, 157] width 46 height 8
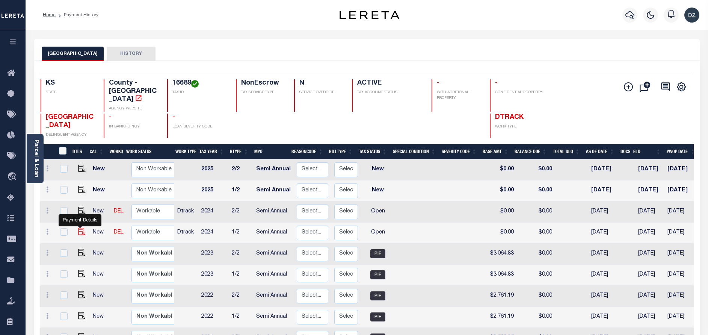
click at [78, 228] on img "" at bounding box center [82, 232] width 8 height 8
checkbox input "true"
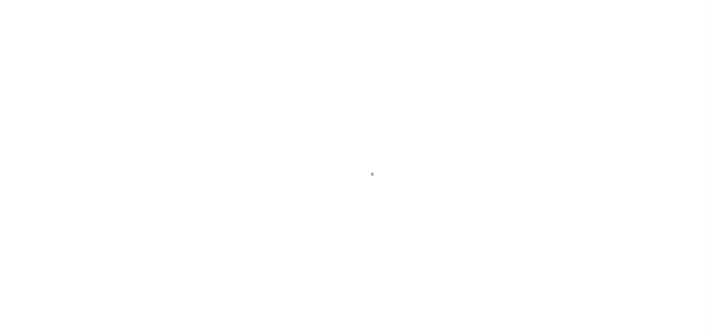
select select "OP2"
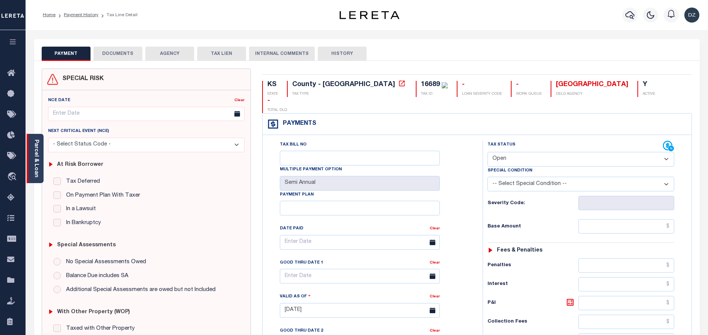
click at [35, 168] on link "Parcel & Loan" at bounding box center [35, 158] width 5 height 38
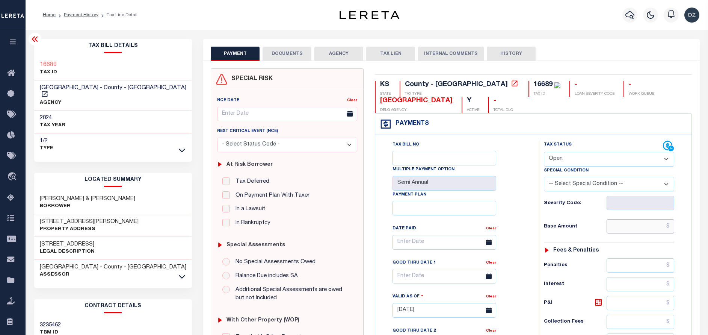
click at [624, 222] on input "text" at bounding box center [641, 226] width 68 height 14
paste input "3,156.17"
type input "$3,156.17"
type input "09/15/2025"
click at [594, 161] on select "- Select Status Code - Open Due/Unpaid Paid Incomplete No Tax Due Internal Refu…" at bounding box center [609, 159] width 130 height 15
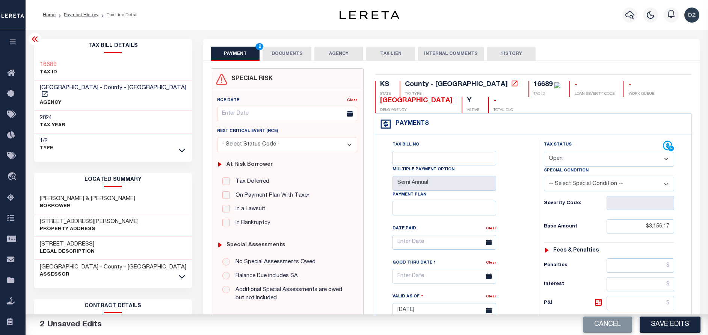
select select "PYD"
click at [544, 152] on select "- Select Status Code - Open Due/Unpaid Paid Incomplete No Tax Due Internal Refu…" at bounding box center [609, 159] width 130 height 15
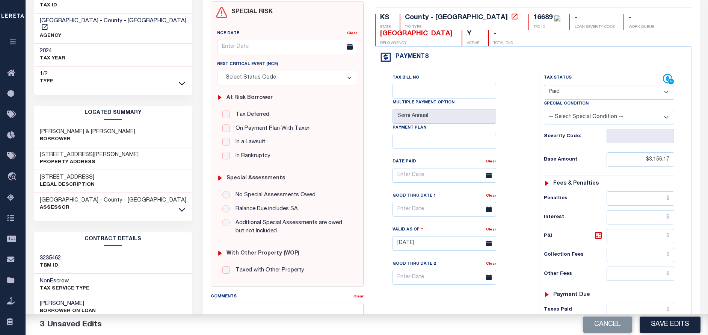
scroll to position [113, 0]
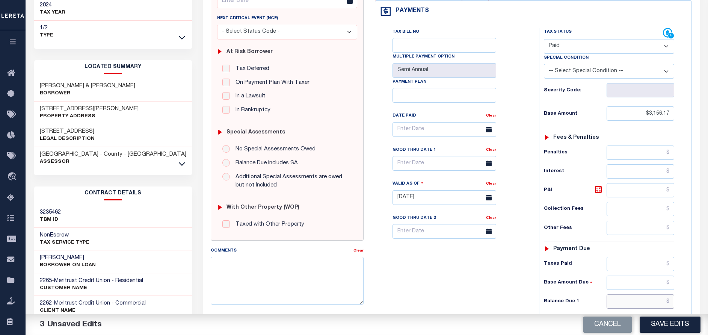
click at [651, 302] on input "text" at bounding box center [641, 301] width 68 height 14
type input "$0.00"
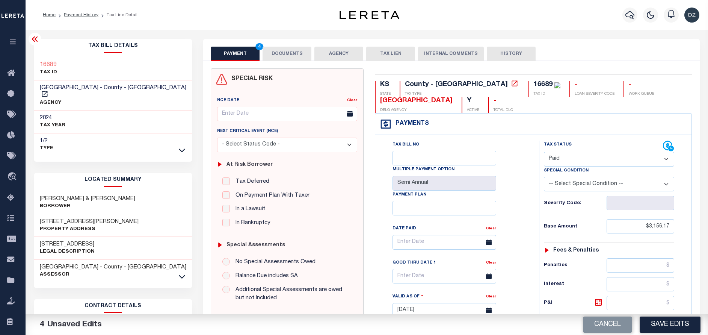
click at [289, 47] on button "DOCUMENTS" at bounding box center [287, 54] width 49 height 14
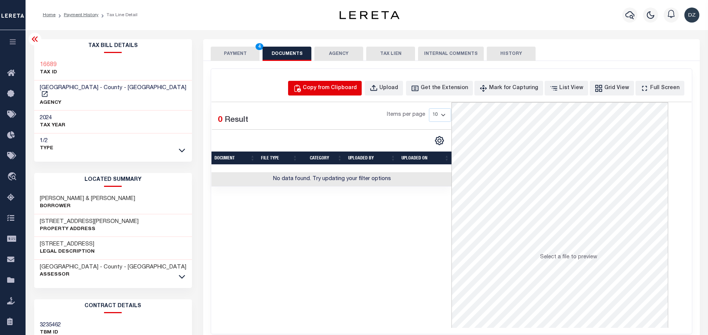
click at [350, 87] on div "Copy from Clipboard" at bounding box center [330, 88] width 54 height 8
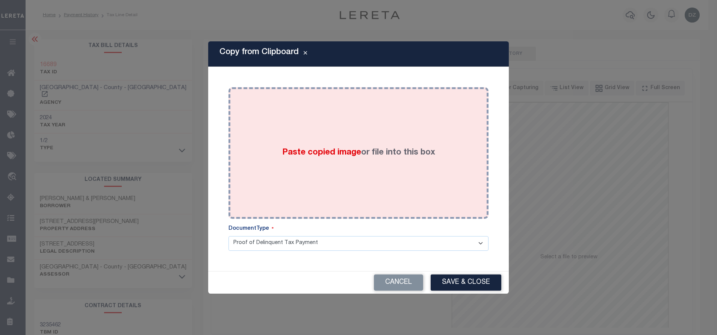
click at [363, 150] on label "Paste copied image or file into this box" at bounding box center [358, 153] width 153 height 12
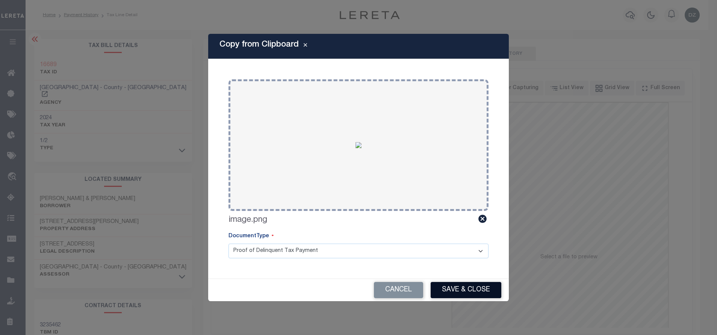
click at [464, 291] on button "Save & Close" at bounding box center [466, 290] width 71 height 16
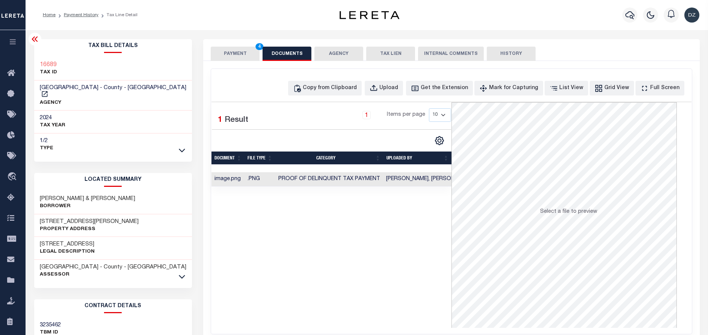
click at [255, 57] on button "PAYMENT 4" at bounding box center [235, 54] width 49 height 14
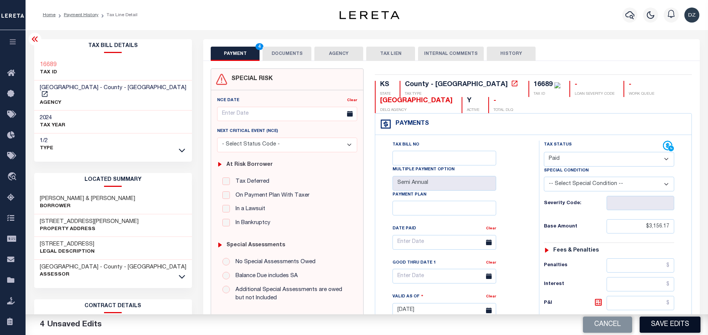
click at [667, 328] on button "Save Edits" at bounding box center [670, 324] width 61 height 16
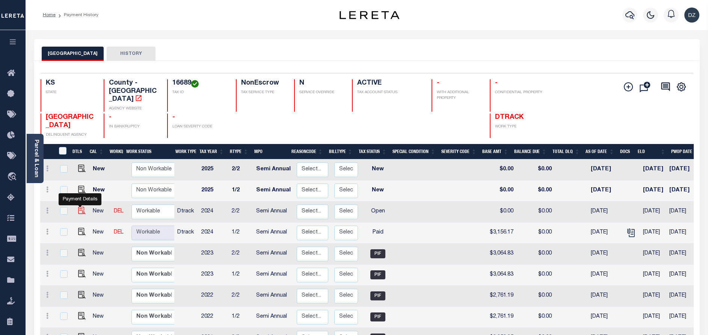
click at [80, 207] on img "" at bounding box center [82, 211] width 8 height 8
checkbox input "true"
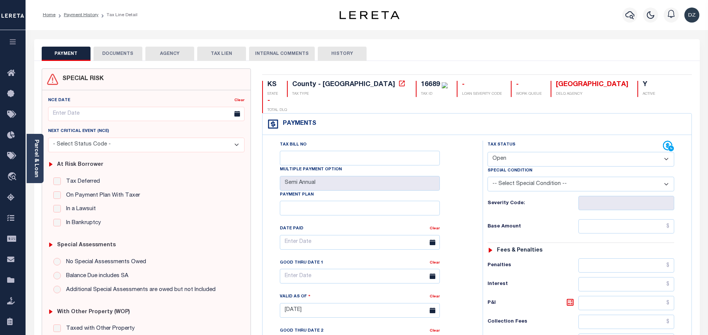
click at [508, 152] on select "- Select Status Code - Open Due/Unpaid Paid Incomplete No Tax Due Internal Refu…" at bounding box center [581, 159] width 187 height 15
select select "PYD"
click at [488, 152] on select "- Select Status Code - Open Due/Unpaid Paid Incomplete No Tax Due Internal Refu…" at bounding box center [581, 159] width 187 height 15
type input "[DATE]"
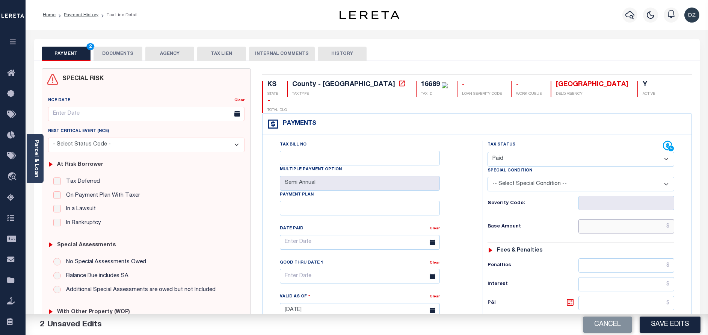
click at [642, 219] on input "text" at bounding box center [627, 226] width 96 height 14
type input "$3,156.17"
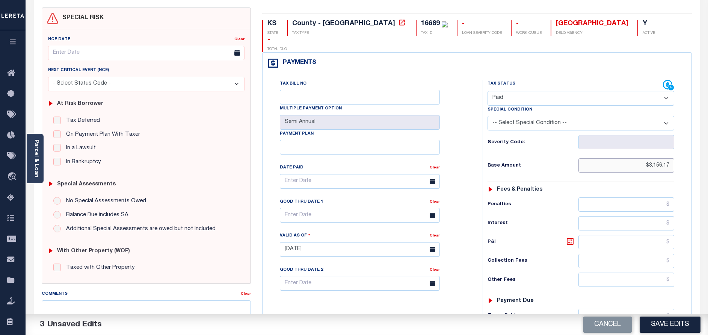
scroll to position [113, 0]
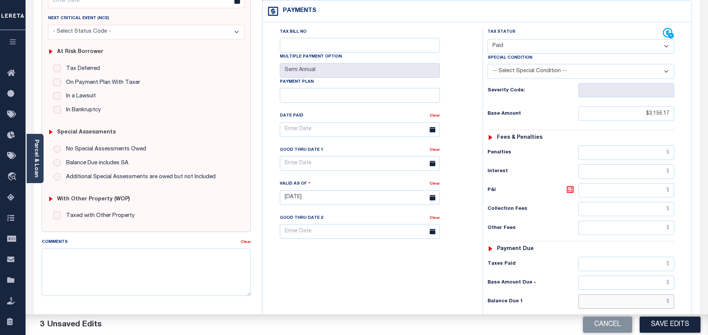
click at [620, 294] on input "text" at bounding box center [627, 301] width 96 height 14
type input "$0.00"
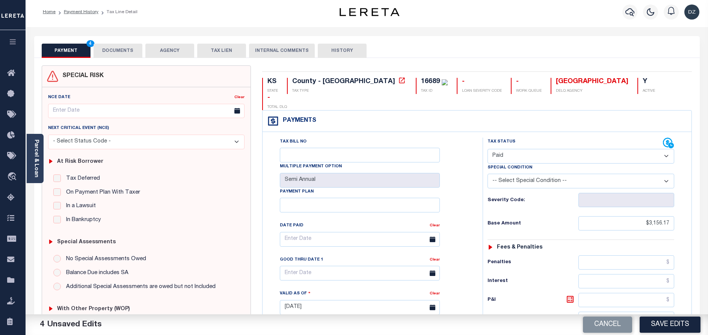
scroll to position [0, 0]
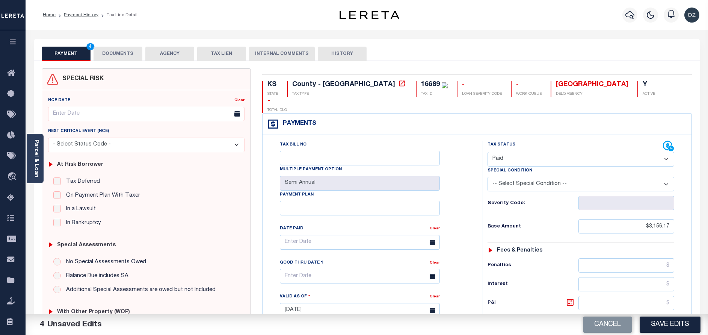
click at [132, 50] on button "DOCUMENTS" at bounding box center [118, 54] width 49 height 14
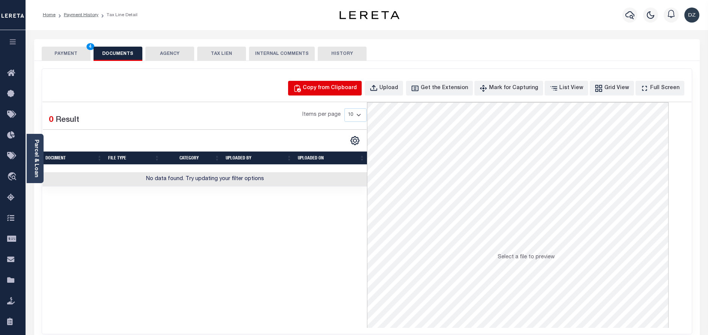
click at [328, 83] on button "Copy from Clipboard" at bounding box center [325, 88] width 74 height 15
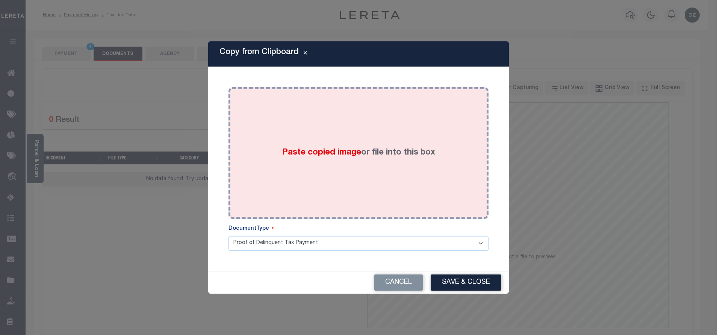
click at [326, 148] on label "Paste copied image or file into this box" at bounding box center [358, 153] width 153 height 12
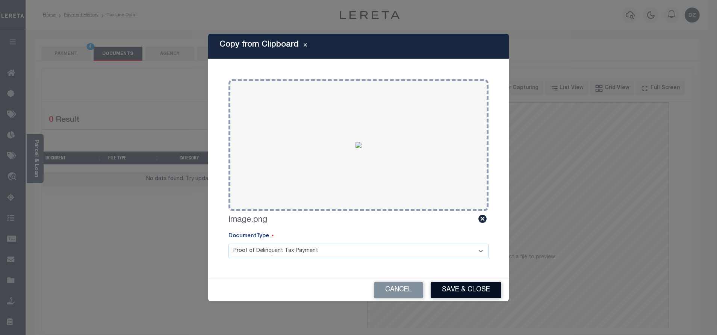
click at [445, 290] on button "Save & Close" at bounding box center [466, 290] width 71 height 16
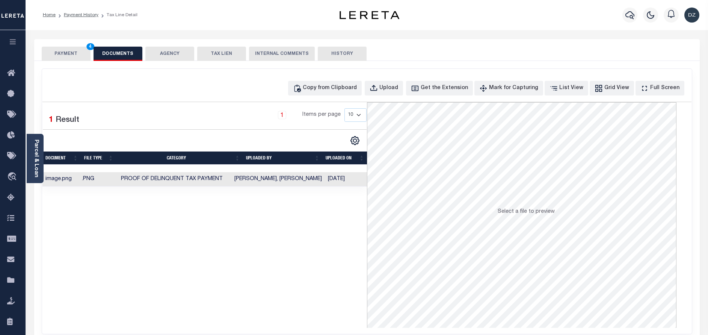
click at [64, 53] on button "PAYMENT 4" at bounding box center [66, 54] width 49 height 14
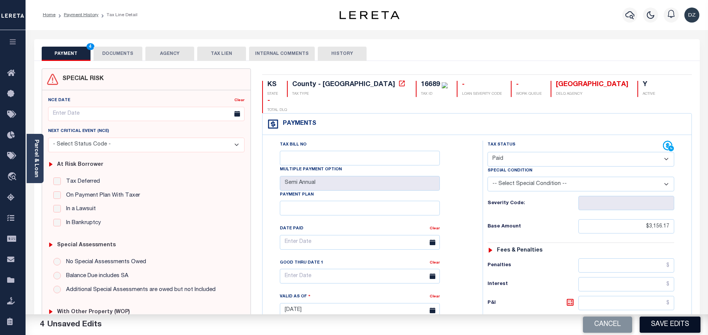
click at [667, 323] on button "Save Edits" at bounding box center [670, 324] width 61 height 16
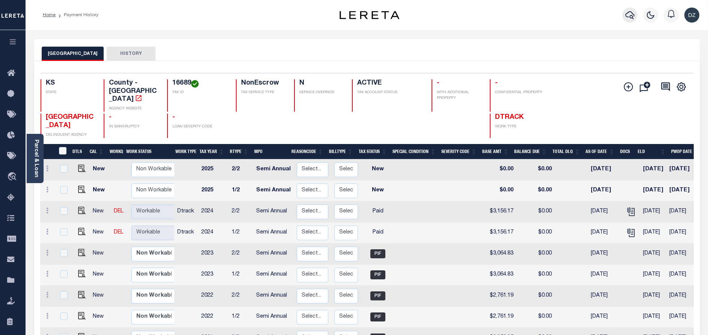
click at [624, 17] on button "button" at bounding box center [630, 15] width 15 height 15
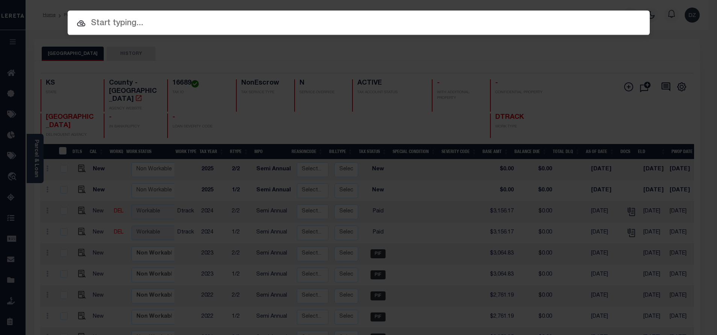
paste input "867098"
type input "867098"
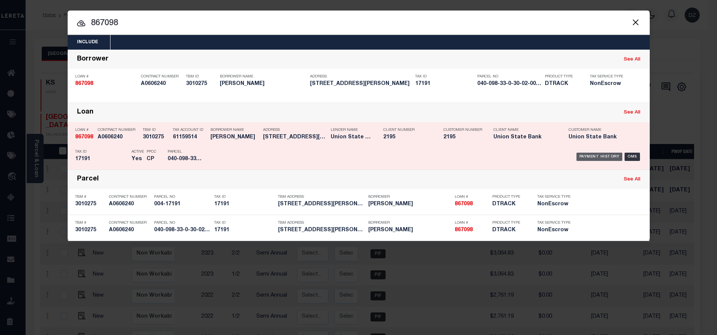
click at [589, 157] on div "Payment History" at bounding box center [599, 157] width 46 height 8
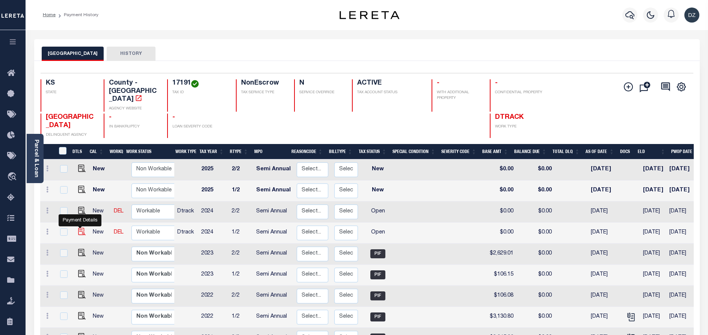
click at [79, 228] on img "" at bounding box center [82, 232] width 8 height 8
checkbox input "true"
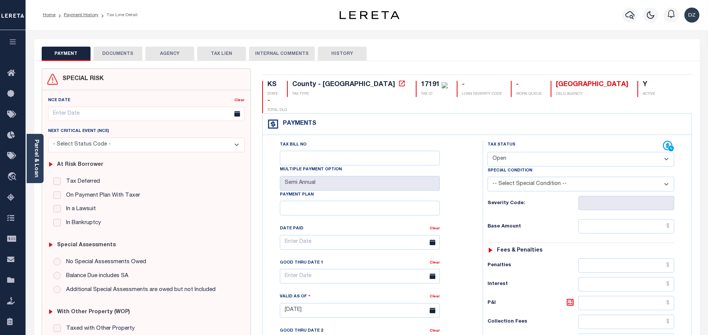
select select "OP2"
click at [112, 58] on button "DOCUMENTS" at bounding box center [118, 54] width 49 height 14
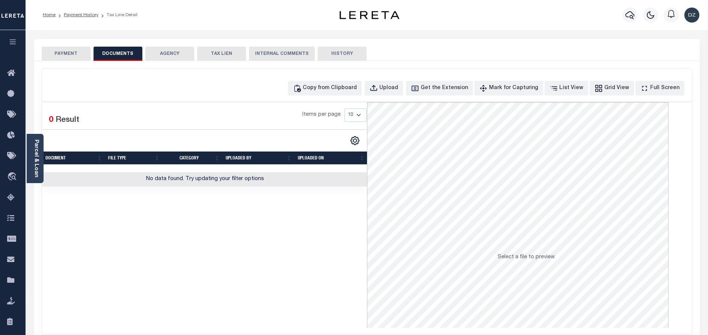
click at [58, 54] on button "PAYMENT" at bounding box center [66, 54] width 49 height 14
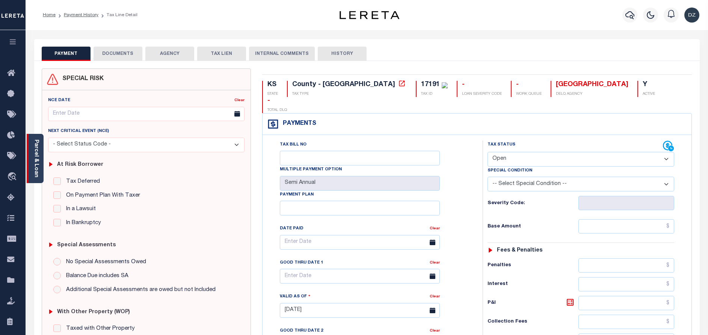
click at [36, 167] on link "Parcel & Loan" at bounding box center [35, 158] width 5 height 38
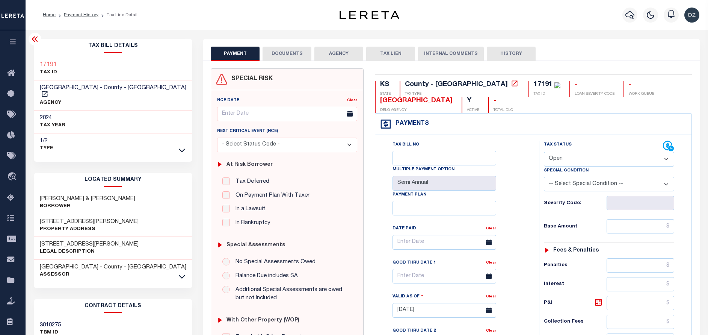
click at [630, 217] on div "Tax Status Status - Select Status Code -" at bounding box center [611, 307] width 145 height 332
click at [632, 225] on input "text" at bounding box center [641, 226] width 68 height 14
paste input "2,680.86"
type input "$2,680.86"
type input "[DATE]"
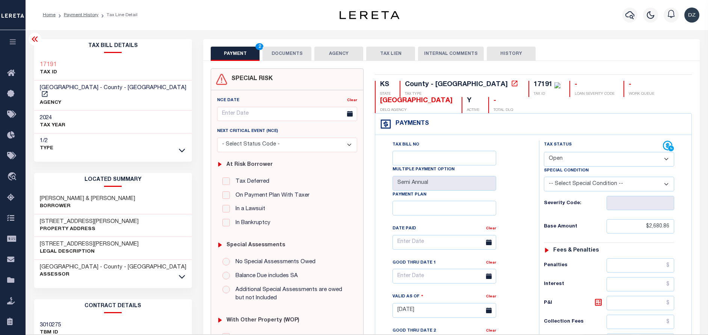
click at [573, 161] on select "- Select Status Code - Open Due/Unpaid Paid Incomplete No Tax Due Internal Refu…" at bounding box center [609, 159] width 130 height 15
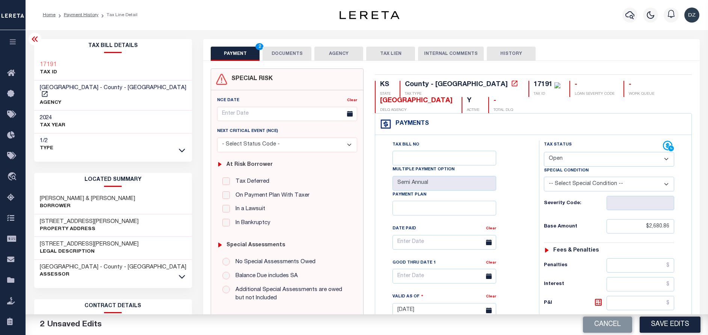
select select "PYD"
click at [544, 152] on select "- Select Status Code - Open Due/Unpaid Paid Incomplete No Tax Due Internal Refu…" at bounding box center [609, 159] width 130 height 15
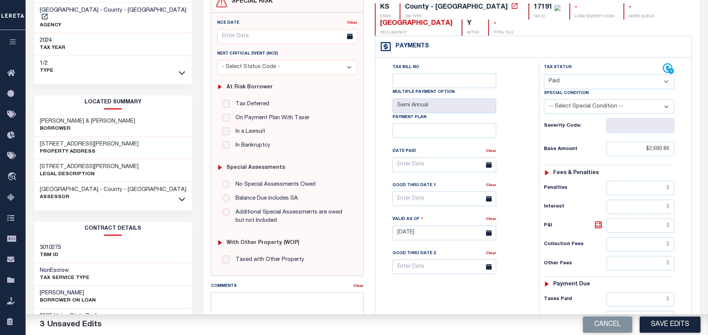
scroll to position [113, 0]
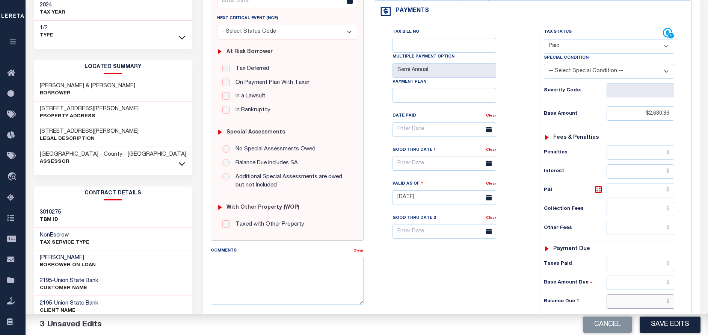
click at [636, 308] on input "text" at bounding box center [641, 301] width 68 height 14
type input "$0.00"
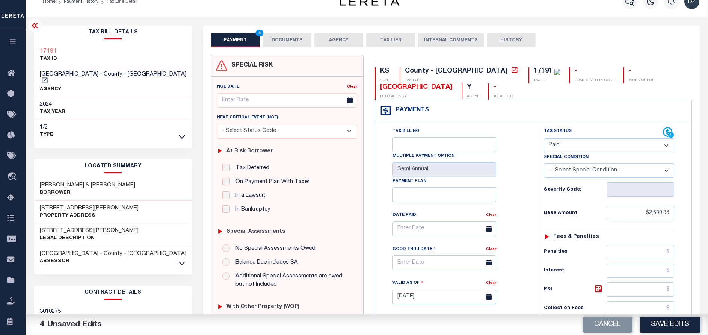
scroll to position [0, 0]
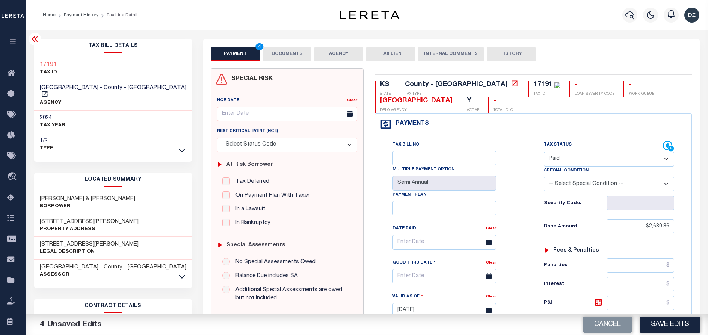
click at [286, 57] on button "DOCUMENTS" at bounding box center [287, 54] width 49 height 14
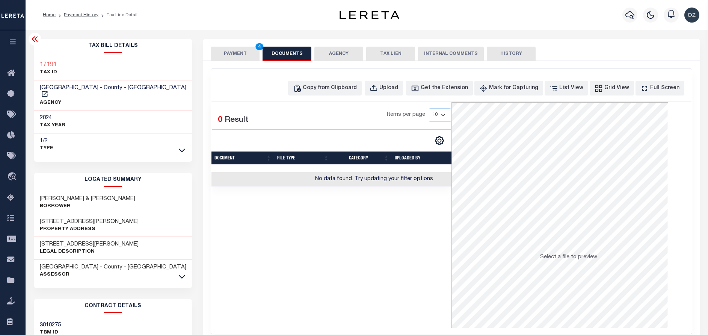
drag, startPoint x: 402, startPoint y: 70, endPoint x: 936, endPoint y: 98, distance: 535.3
click at [708, 98] on html "Home Payment History Tax Line Detail" at bounding box center [354, 258] width 708 height 516
click at [332, 87] on div "Copy from Clipboard" at bounding box center [330, 88] width 54 height 8
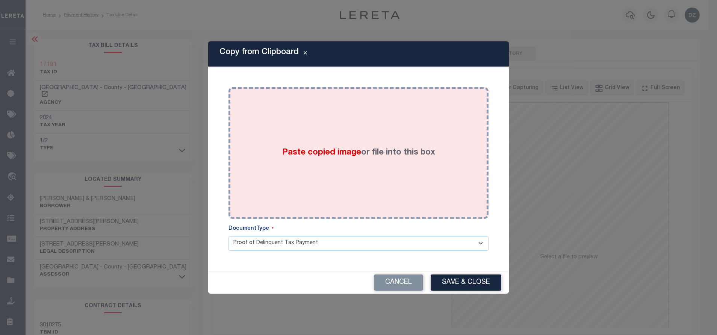
click at [349, 153] on span "Paste copied image" at bounding box center [321, 152] width 79 height 8
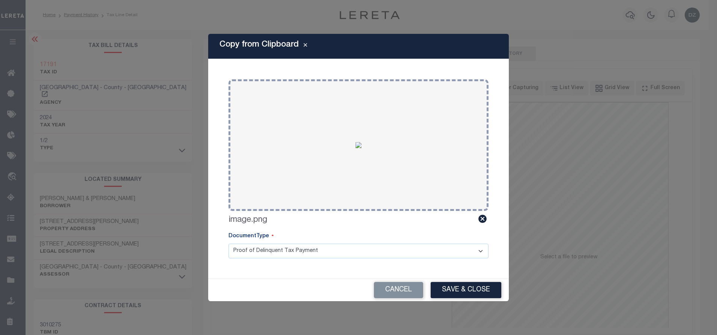
click at [455, 290] on button "Save & Close" at bounding box center [466, 290] width 71 height 16
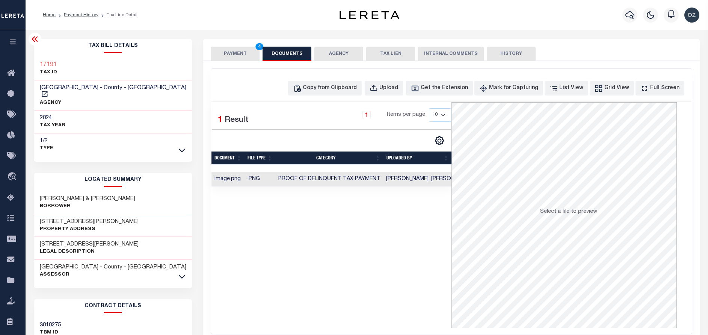
click at [239, 57] on button "PAYMENT 4" at bounding box center [235, 54] width 49 height 14
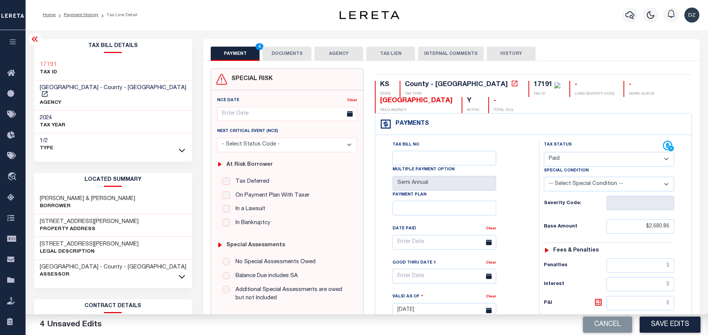
click at [675, 322] on button "Save Edits" at bounding box center [670, 324] width 61 height 16
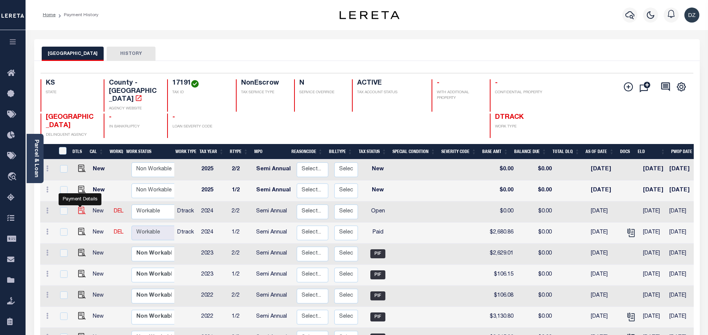
click at [78, 207] on img "" at bounding box center [82, 211] width 8 height 8
checkbox input "true"
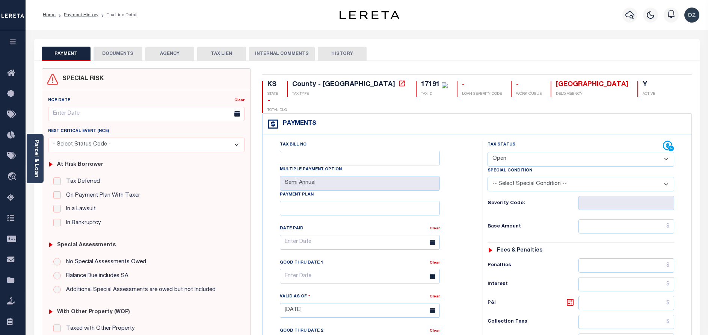
click at [511, 152] on select "- Select Status Code - Open Due/Unpaid Paid Incomplete No Tax Due Internal Refu…" at bounding box center [581, 159] width 187 height 15
select select "PYD"
click at [488, 152] on select "- Select Status Code - Open Due/Unpaid Paid Incomplete No Tax Due Internal Refu…" at bounding box center [581, 159] width 187 height 15
type input "[DATE]"
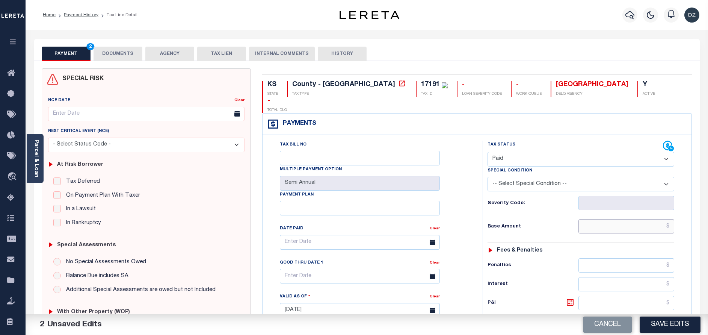
click at [606, 219] on input "text" at bounding box center [627, 226] width 96 height 14
type input "$2,680.86"
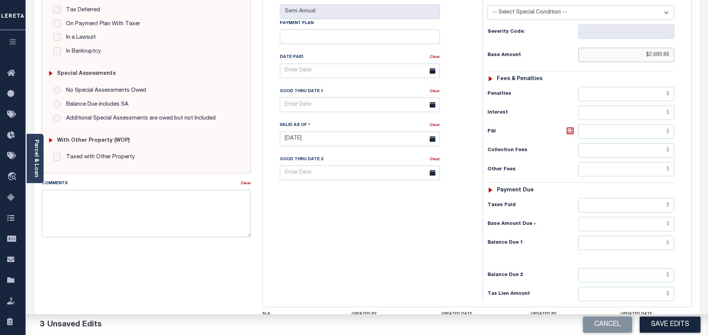
scroll to position [218, 0]
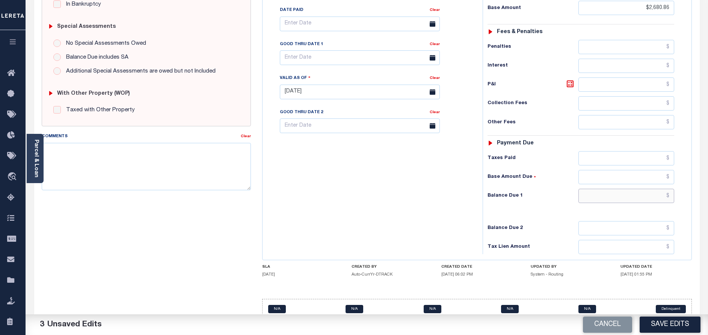
click at [639, 189] on input "text" at bounding box center [627, 196] width 96 height 14
type input "$0.00"
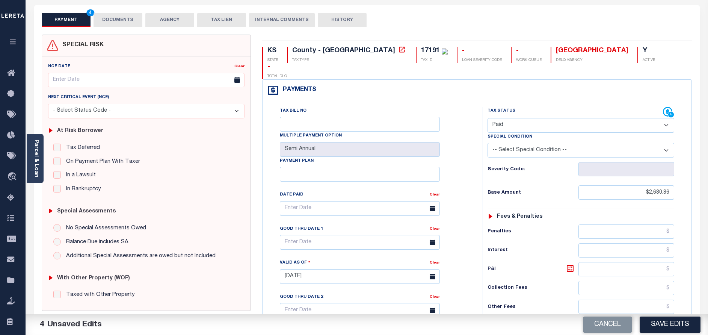
scroll to position [0, 0]
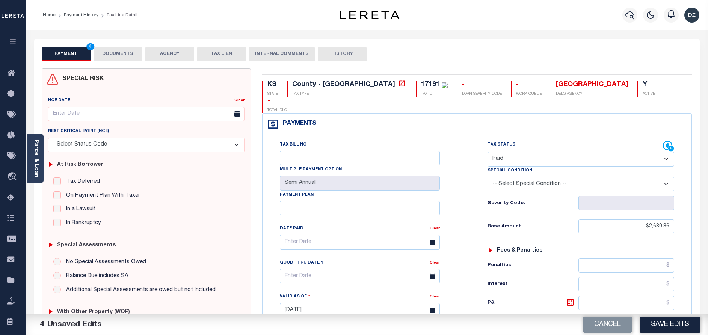
click at [112, 57] on button "DOCUMENTS" at bounding box center [118, 54] width 49 height 14
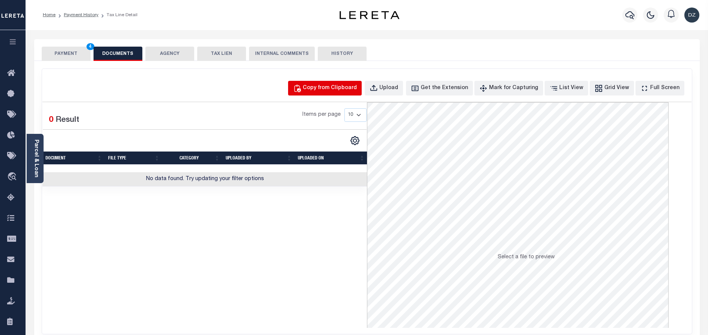
click at [346, 85] on div "Copy from Clipboard" at bounding box center [330, 88] width 54 height 8
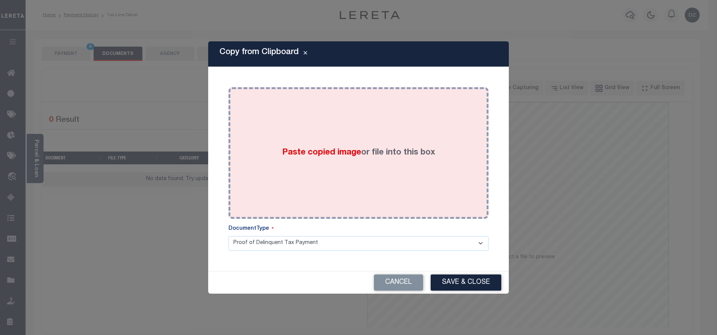
drag, startPoint x: 358, startPoint y: 145, endPoint x: 354, endPoint y: 145, distance: 4.1
click at [354, 145] on div "Paste copied image or file into this box" at bounding box center [358, 153] width 249 height 120
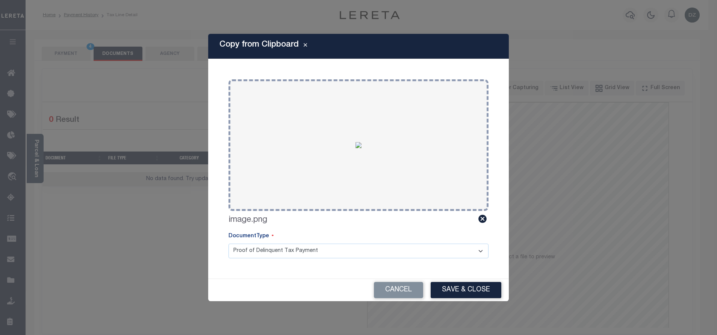
drag, startPoint x: 455, startPoint y: 286, endPoint x: 437, endPoint y: 288, distance: 18.1
click at [452, 288] on button "Save & Close" at bounding box center [466, 290] width 71 height 16
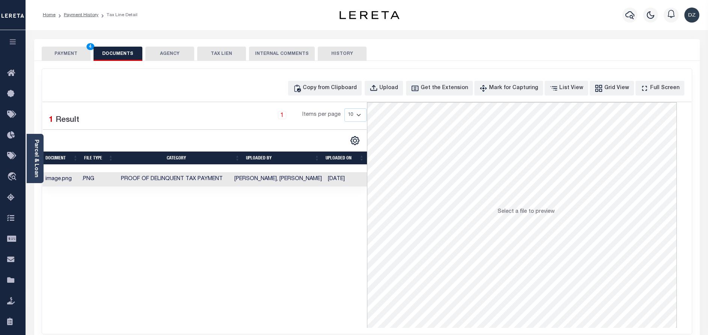
click at [56, 58] on button "PAYMENT 4" at bounding box center [66, 54] width 49 height 14
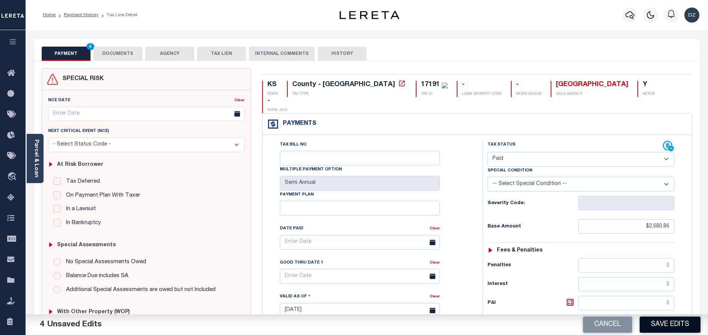
click at [683, 327] on button "Save Edits" at bounding box center [670, 324] width 61 height 16
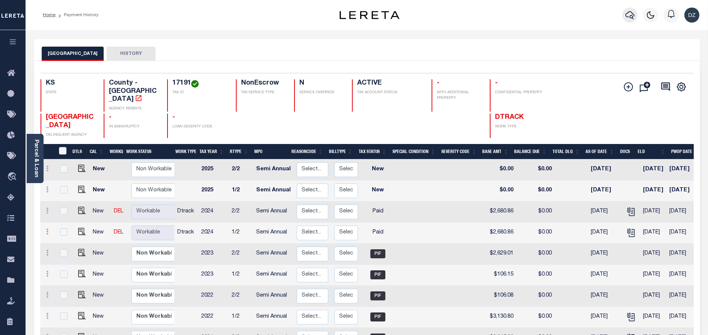
click at [628, 19] on icon "button" at bounding box center [630, 15] width 9 height 9
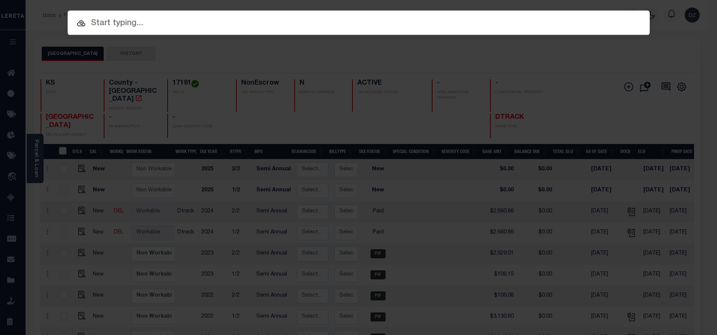
paste input "447424023739"
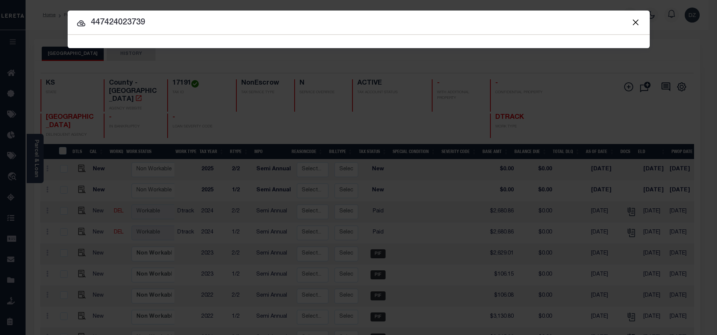
type input "447424023739"
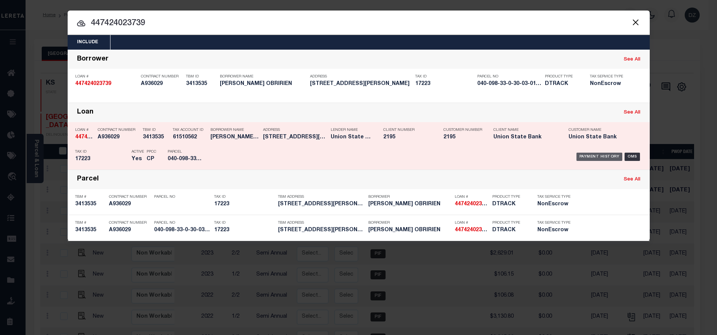
click at [611, 157] on div "Payment History" at bounding box center [599, 157] width 46 height 8
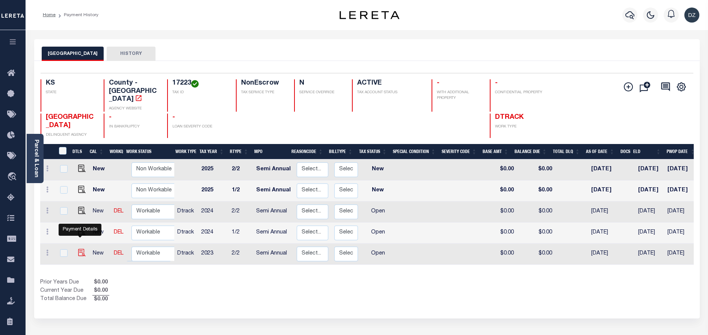
click at [82, 249] on img "" at bounding box center [82, 253] width 8 height 8
checkbox input "true"
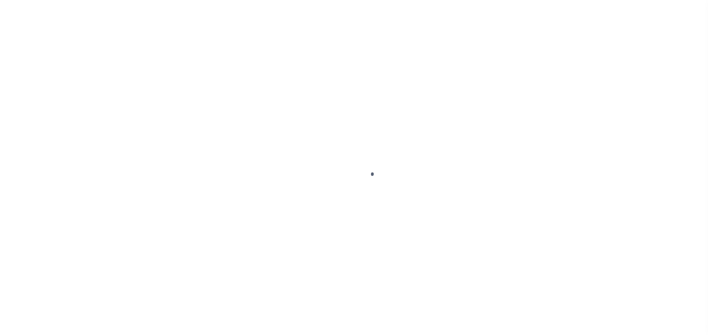
select select "OP2"
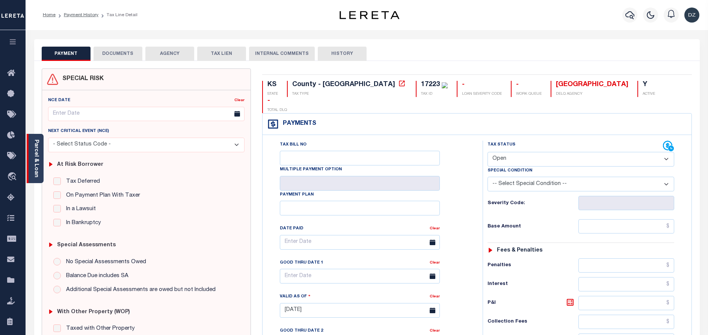
click at [35, 175] on div "Parcel & Loan" at bounding box center [35, 158] width 17 height 49
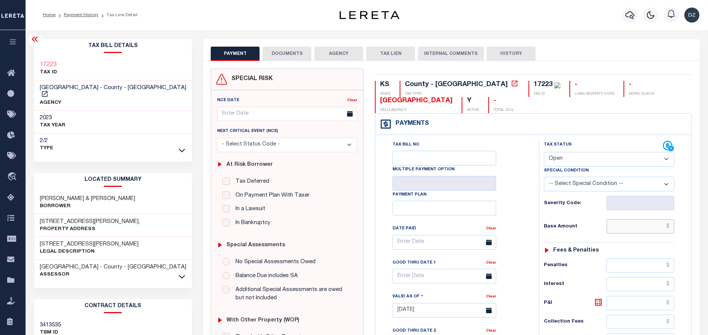
click at [632, 221] on input "text" at bounding box center [641, 226] width 68 height 14
paste input "2,119.22"
type input "$2,119.22"
type input "[DATE]"
click at [561, 156] on select "- Select Status Code - Open Due/Unpaid Paid Incomplete No Tax Due Internal Refu…" at bounding box center [609, 159] width 130 height 15
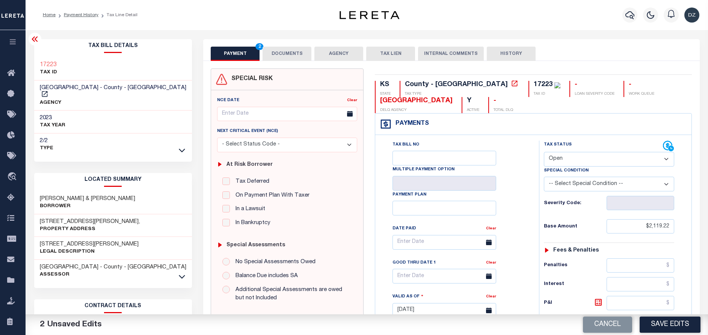
select select "PYD"
click at [544, 152] on select "- Select Status Code - Open Due/Unpaid Paid Incomplete No Tax Due Internal Refu…" at bounding box center [609, 159] width 130 height 15
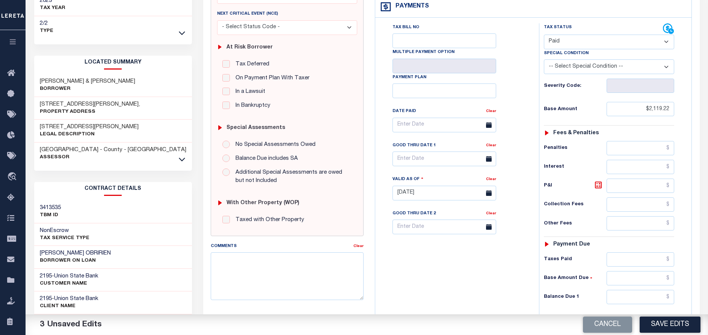
scroll to position [169, 0]
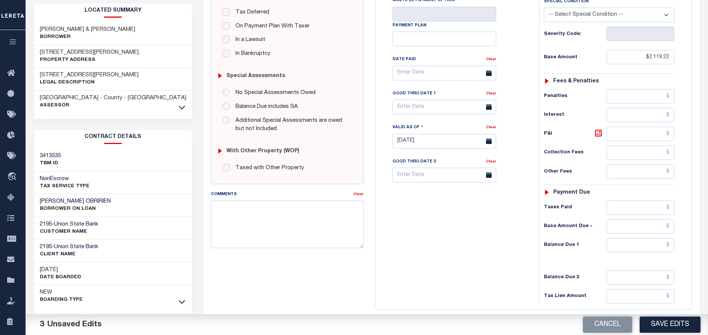
click at [633, 236] on div "Tax Status Status - Select Status Code -" at bounding box center [611, 137] width 145 height 332
click at [633, 242] on input "text" at bounding box center [641, 245] width 68 height 14
type input "$0.00"
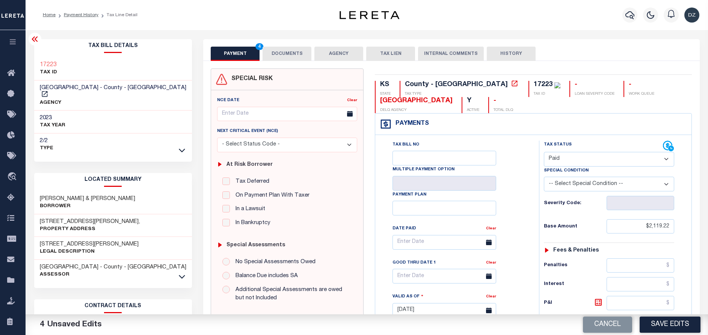
click at [277, 60] on button "DOCUMENTS" at bounding box center [287, 54] width 49 height 14
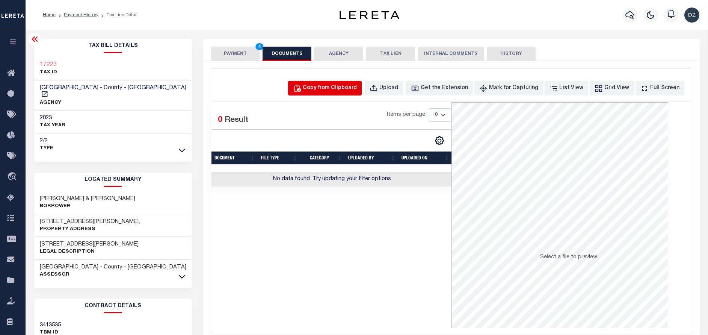
click at [338, 85] on div "Copy from Clipboard" at bounding box center [330, 88] width 54 height 8
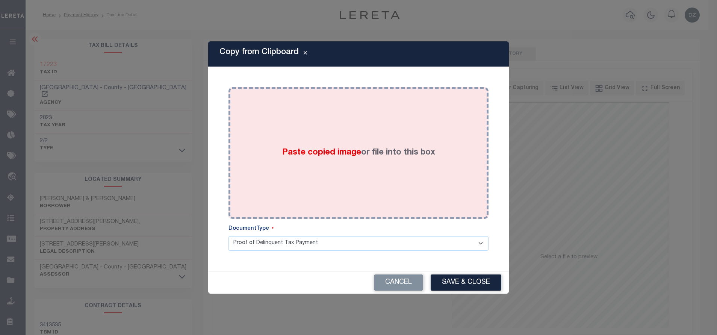
click at [355, 137] on div "Paste copied image or file into this box" at bounding box center [358, 153] width 249 height 120
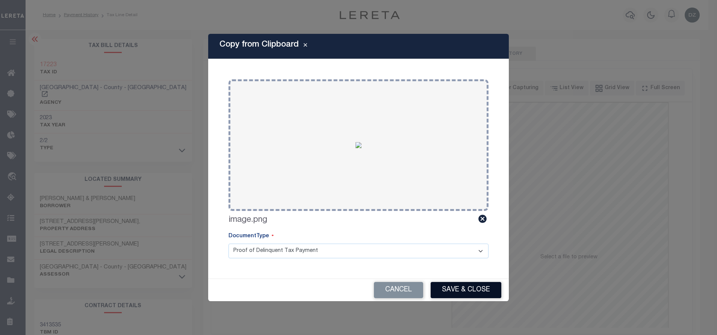
click at [453, 289] on button "Save & Close" at bounding box center [466, 290] width 71 height 16
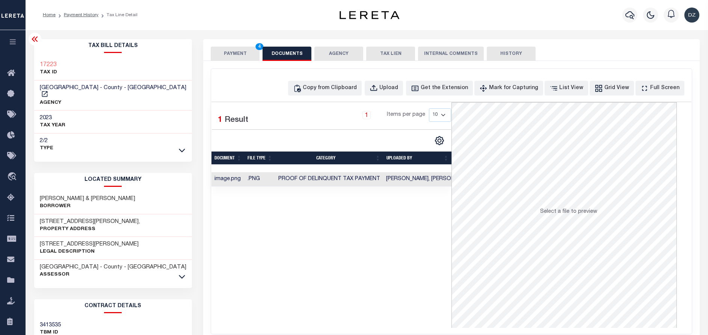
click at [213, 53] on button "PAYMENT 4" at bounding box center [235, 54] width 49 height 14
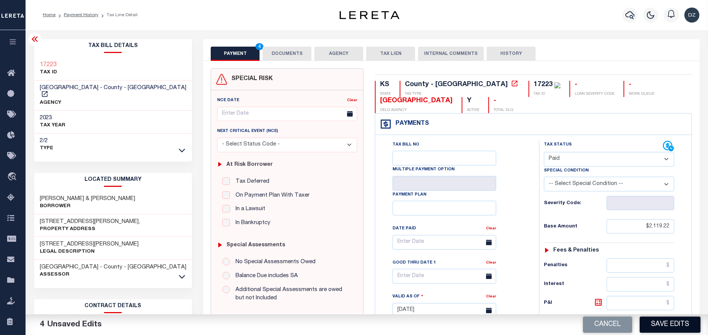
click at [679, 323] on button "Save Edits" at bounding box center [670, 324] width 61 height 16
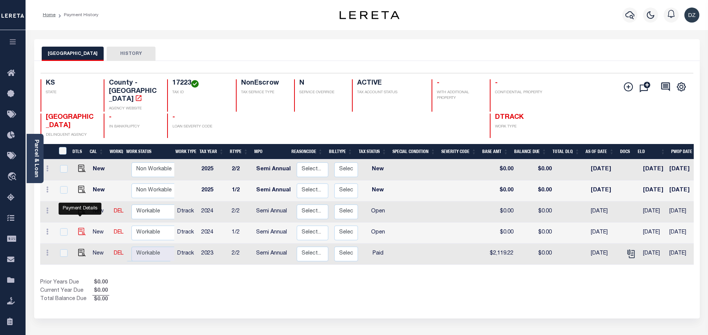
click at [78, 228] on img "" at bounding box center [82, 232] width 8 height 8
checkbox input "true"
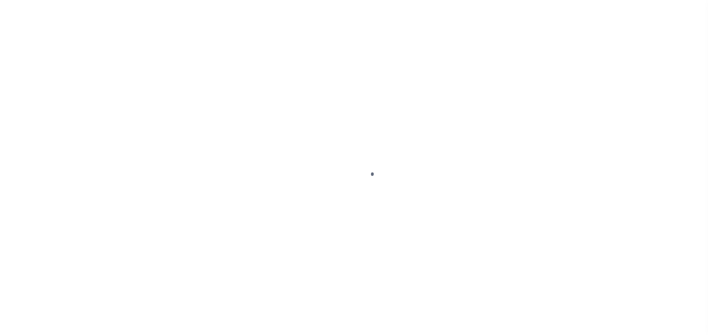
select select "OP2"
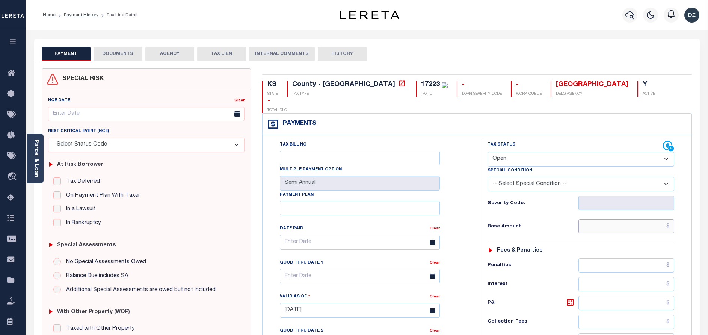
click at [647, 219] on input "text" at bounding box center [627, 226] width 96 height 14
paste input "2,223.44"
type input "$2,223.44"
type input "[DATE]"
click at [524, 152] on select "- Select Status Code - Open Due/Unpaid Paid Incomplete No Tax Due Internal Refu…" at bounding box center [581, 159] width 187 height 15
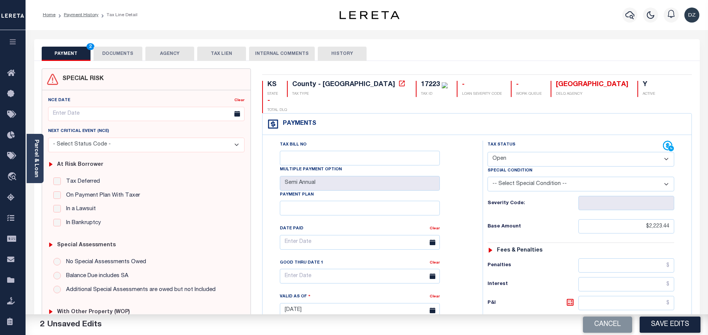
select select "PYD"
click at [488, 152] on select "- Select Status Code - Open Due/Unpaid Paid Incomplete No Tax Due Internal Refu…" at bounding box center [581, 159] width 187 height 15
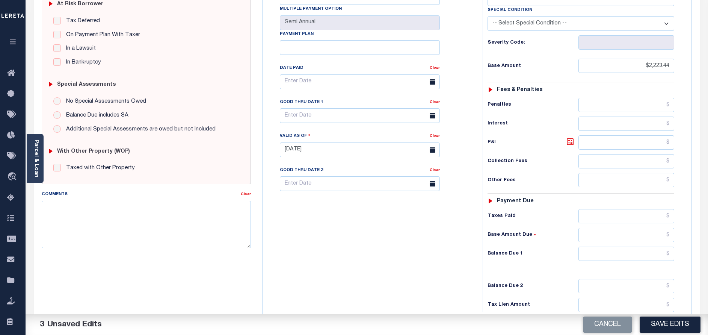
scroll to position [169, 0]
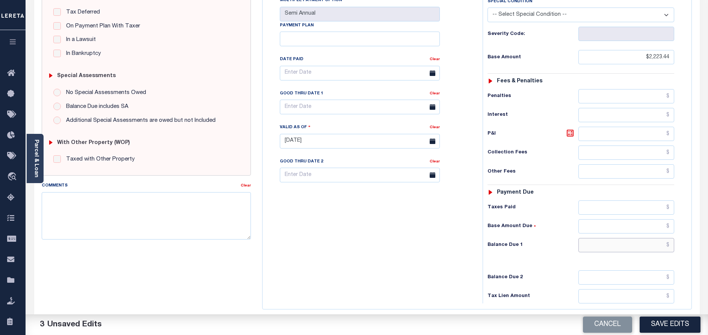
click at [635, 238] on input "text" at bounding box center [627, 245] width 96 height 14
type input "$0.00"
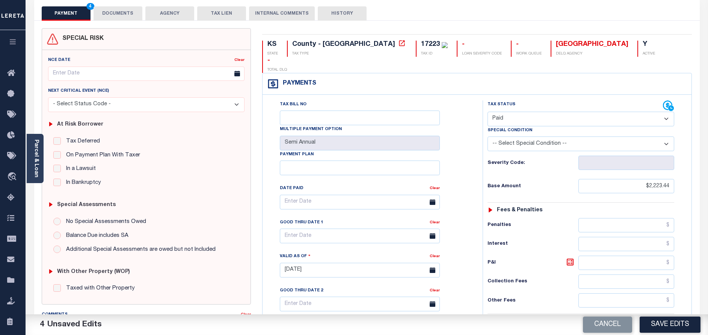
scroll to position [0, 0]
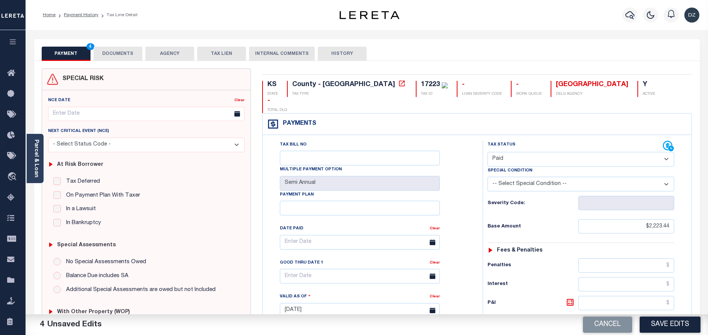
click at [86, 56] on button "PAYMENT 4" at bounding box center [66, 54] width 49 height 14
click at [131, 48] on button "DOCUMENTS" at bounding box center [118, 54] width 49 height 14
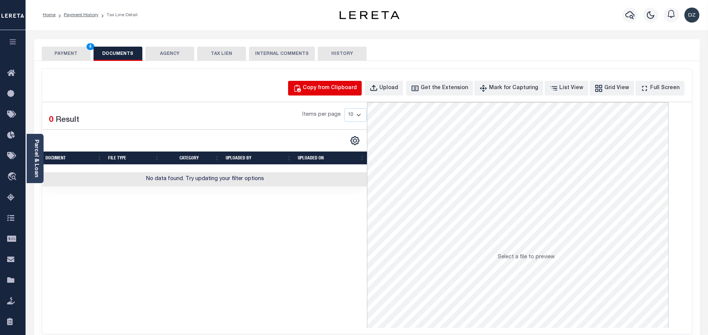
click at [357, 85] on div "Copy from Clipboard" at bounding box center [330, 88] width 54 height 8
select select "POP"
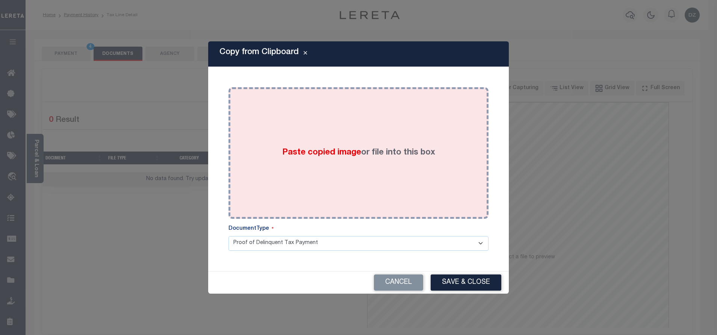
click at [372, 169] on div "Paste copied image or file into this box" at bounding box center [358, 153] width 249 height 120
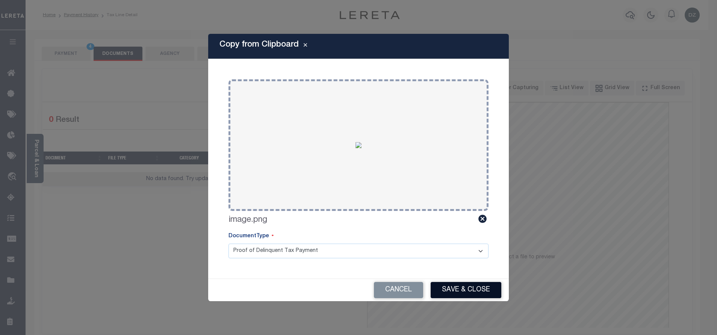
click at [458, 292] on button "Save & Close" at bounding box center [466, 290] width 71 height 16
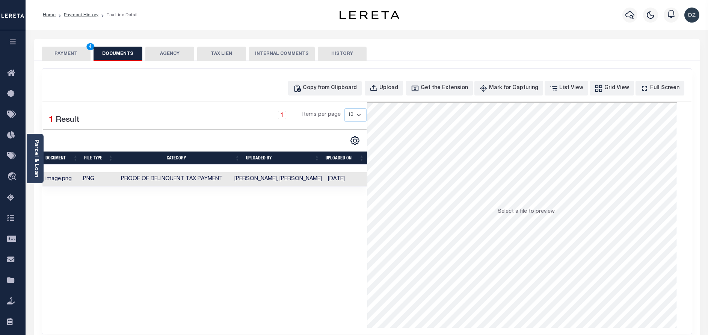
click at [59, 56] on button "PAYMENT 4" at bounding box center [66, 54] width 49 height 14
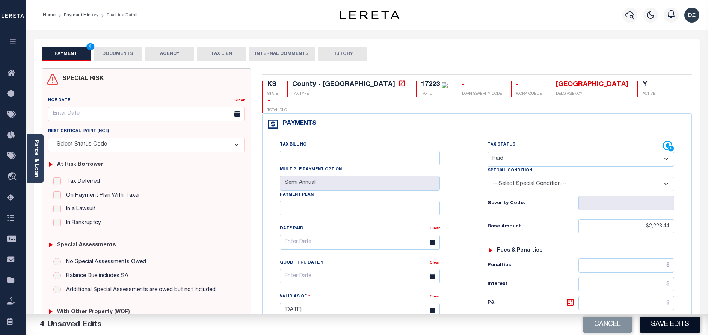
click at [665, 326] on button "Save Edits" at bounding box center [670, 324] width 61 height 16
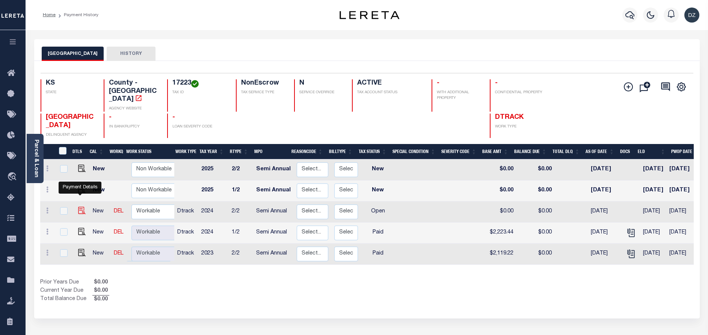
click at [79, 207] on img "" at bounding box center [82, 211] width 8 height 8
checkbox input "true"
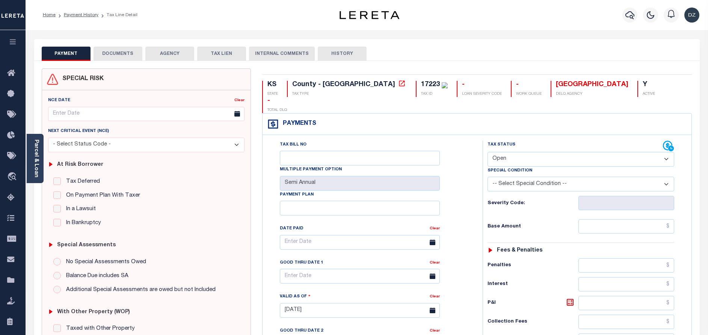
click at [510, 152] on select "- Select Status Code - Open Due/Unpaid Paid Incomplete No Tax Due Internal Refu…" at bounding box center [581, 159] width 187 height 15
select select "PYD"
click at [488, 152] on select "- Select Status Code - Open Due/Unpaid Paid Incomplete No Tax Due Internal Refu…" at bounding box center [581, 159] width 187 height 15
type input "09/15/2025"
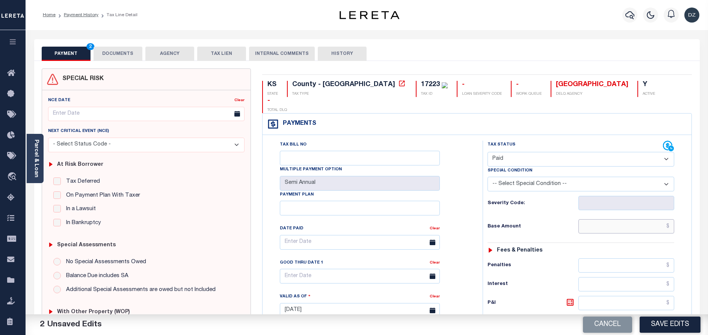
click at [598, 219] on input "text" at bounding box center [627, 226] width 96 height 14
type input "$2,223.44"
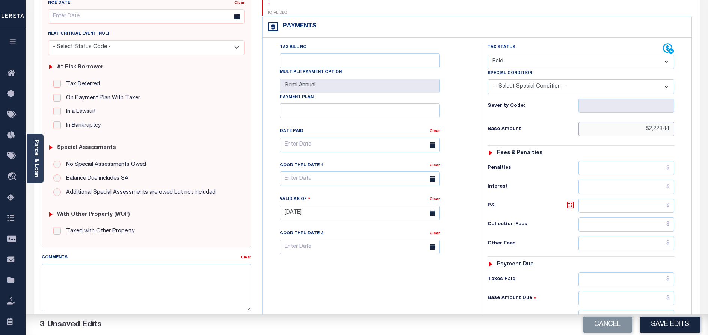
scroll to position [113, 0]
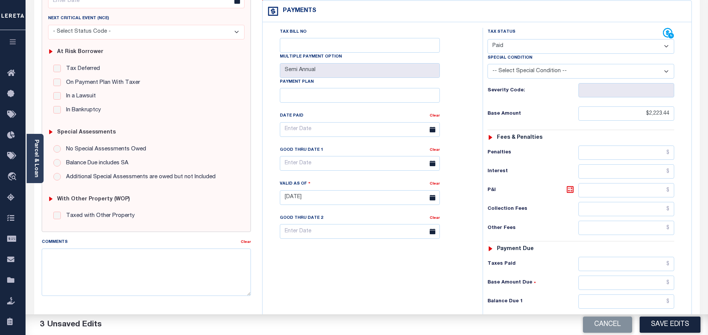
click at [635, 278] on div "Tax Status Status - Select Status Code -" at bounding box center [583, 194] width 201 height 332
click at [635, 294] on input "text" at bounding box center [627, 301] width 96 height 14
type input "$0.00"
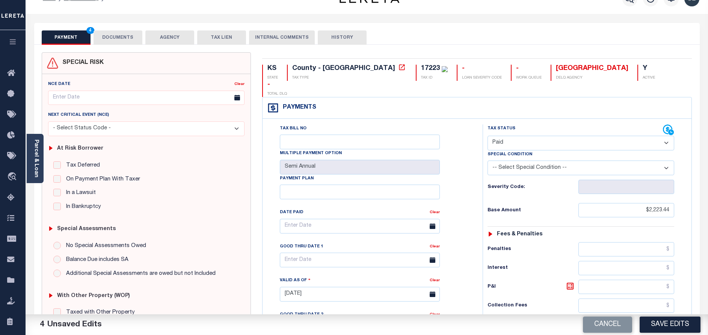
scroll to position [0, 0]
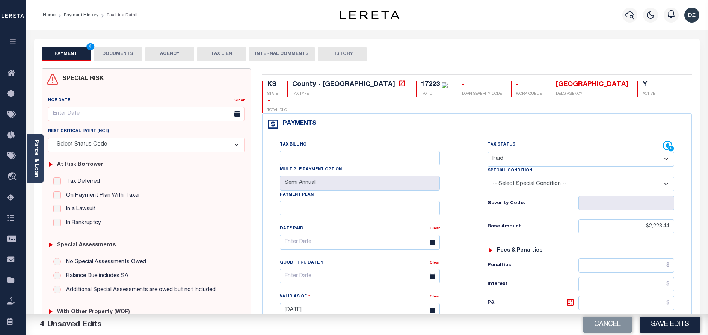
click at [123, 55] on button "DOCUMENTS" at bounding box center [118, 54] width 49 height 14
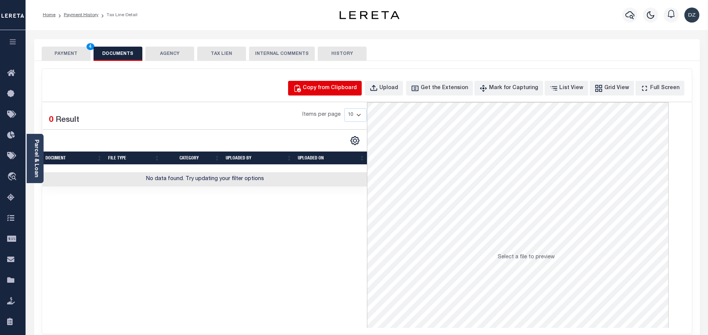
click at [331, 84] on div "Copy from Clipboard" at bounding box center [330, 88] width 54 height 8
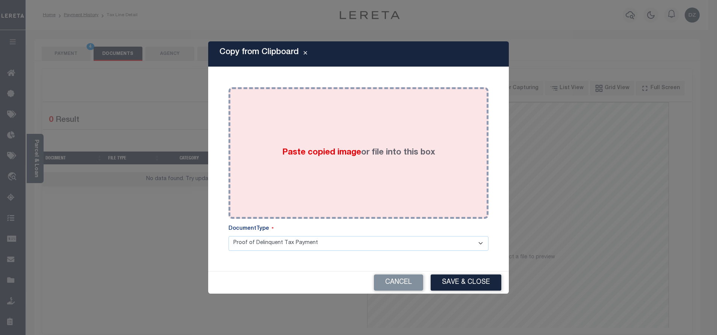
click at [331, 133] on div "Paste copied image or file into this box" at bounding box center [358, 153] width 249 height 120
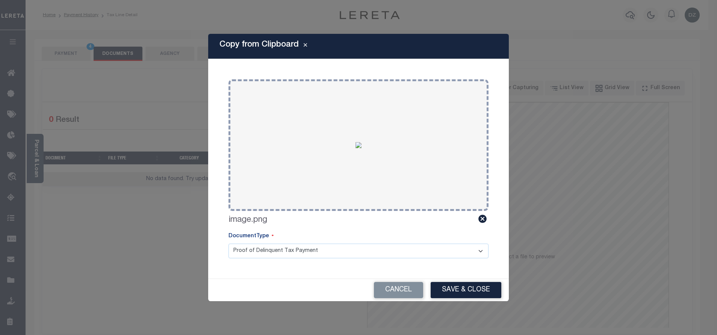
click at [456, 286] on button "Save & Close" at bounding box center [466, 290] width 71 height 16
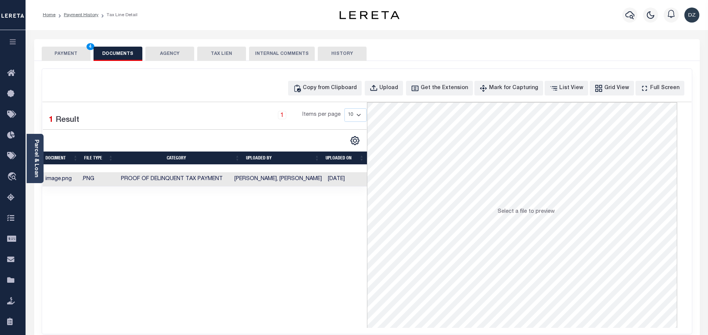
click at [53, 58] on button "PAYMENT 4" at bounding box center [66, 54] width 49 height 14
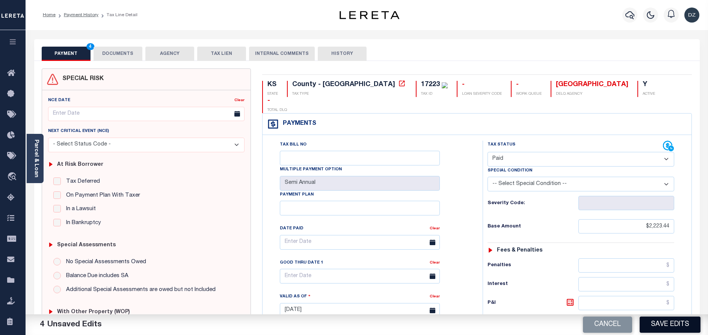
click at [674, 329] on button "Save Edits" at bounding box center [670, 324] width 61 height 16
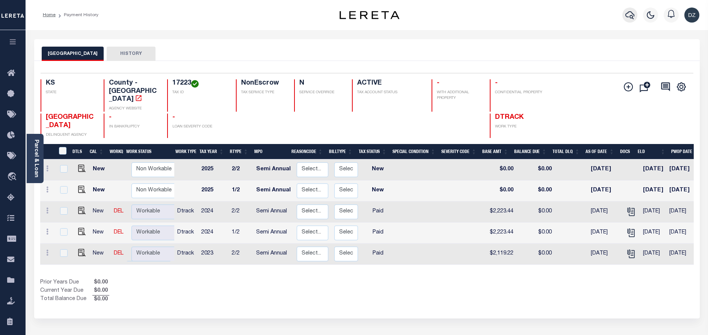
click at [635, 13] on button "button" at bounding box center [630, 15] width 15 height 15
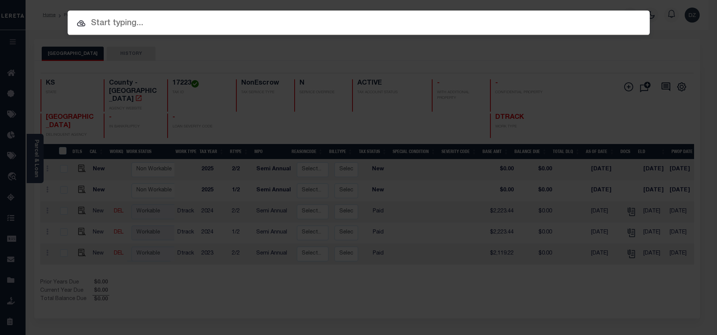
paste input "993244761"
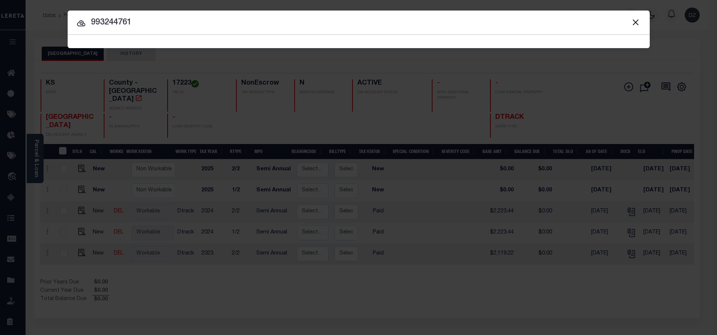
type input "993244761"
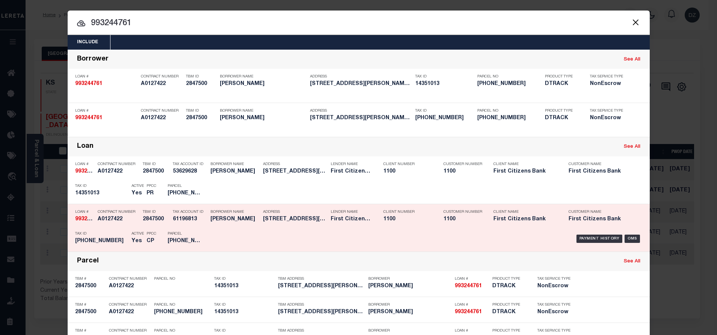
click at [600, 235] on div "Payment History OMS" at bounding box center [427, 239] width 429 height 22
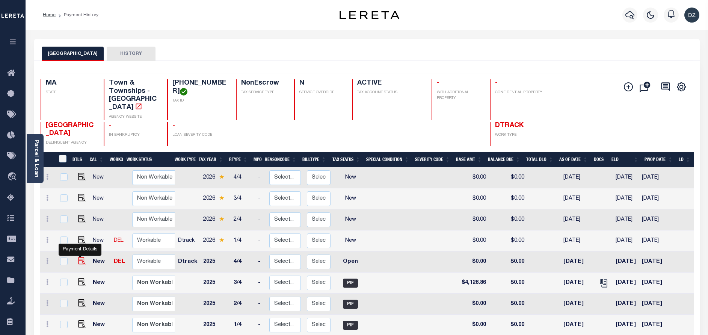
click at [78, 257] on img "" at bounding box center [82, 261] width 8 height 8
checkbox input "true"
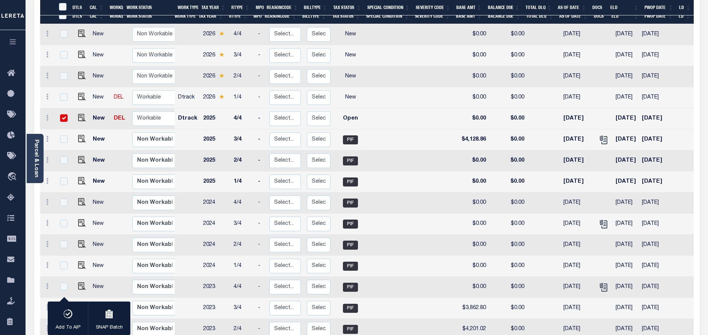
scroll to position [169, 0]
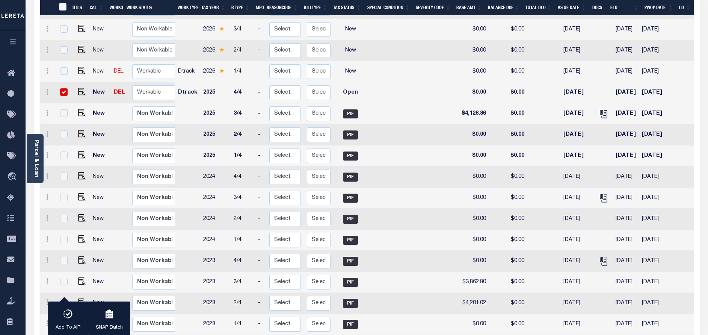
click at [63, 88] on input "checkbox" at bounding box center [64, 92] width 8 height 8
checkbox input "false"
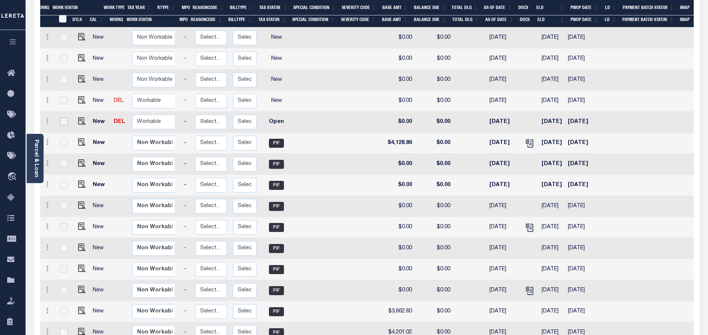
scroll to position [49, 0]
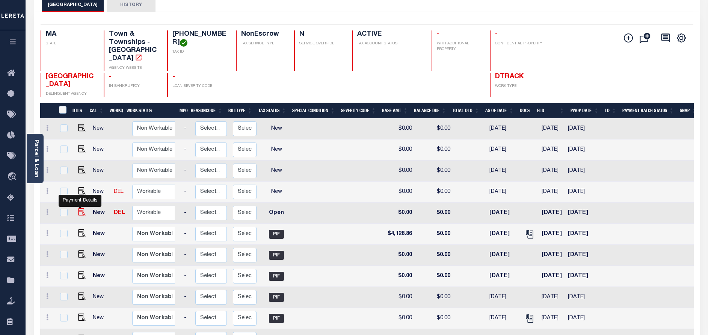
click at [78, 208] on img "" at bounding box center [82, 212] width 8 height 8
checkbox input "true"
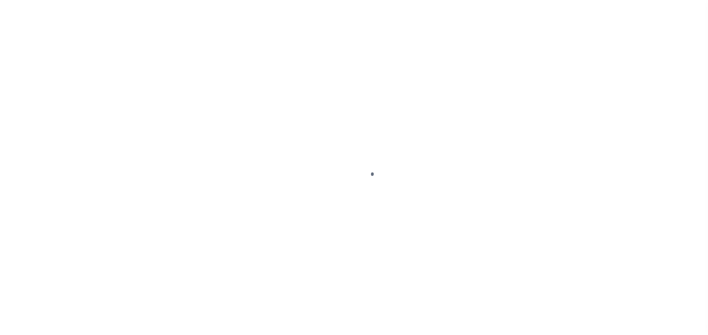
select select "OP2"
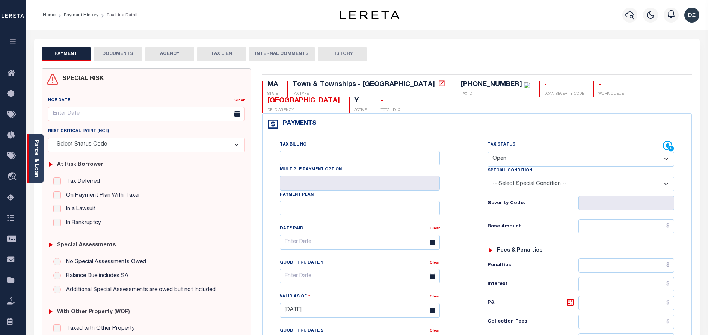
click at [38, 157] on link "Parcel & Loan" at bounding box center [35, 158] width 5 height 38
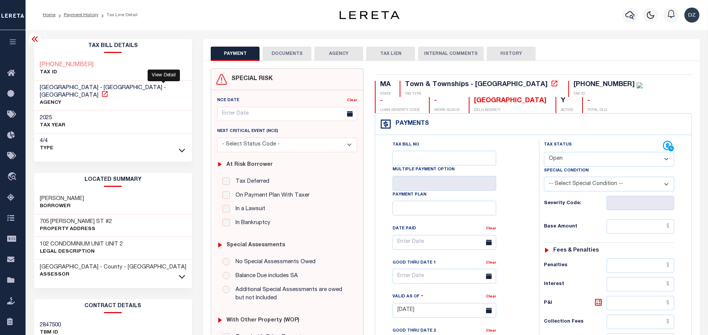
click at [107, 91] on icon at bounding box center [105, 94] width 6 height 6
click at [47, 195] on h3 "[PERSON_NAME]" at bounding box center [62, 199] width 44 height 8
click at [42, 195] on h3 "[PERSON_NAME]" at bounding box center [62, 199] width 44 height 8
drag, startPoint x: 41, startPoint y: 187, endPoint x: 59, endPoint y: 191, distance: 18.1
click at [59, 195] on h3 "[PERSON_NAME]" at bounding box center [62, 199] width 44 height 8
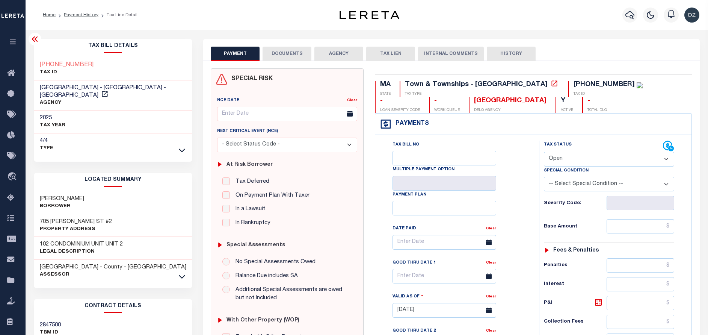
click at [70, 203] on p "Borrower" at bounding box center [62, 207] width 44 height 8
drag, startPoint x: 39, startPoint y: 189, endPoint x: 101, endPoint y: 196, distance: 61.7
click at [101, 196] on div "[PERSON_NAME]" at bounding box center [113, 202] width 158 height 23
click at [94, 194] on div "[PERSON_NAME]" at bounding box center [113, 202] width 158 height 23
drag, startPoint x: 94, startPoint y: 191, endPoint x: 39, endPoint y: 188, distance: 54.2
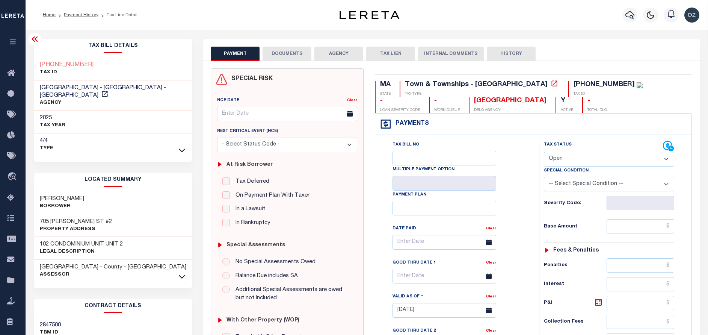
click at [39, 191] on div "JACOBS KATHLEEN Borrower" at bounding box center [113, 202] width 158 height 23
copy h3 "[PERSON_NAME]"
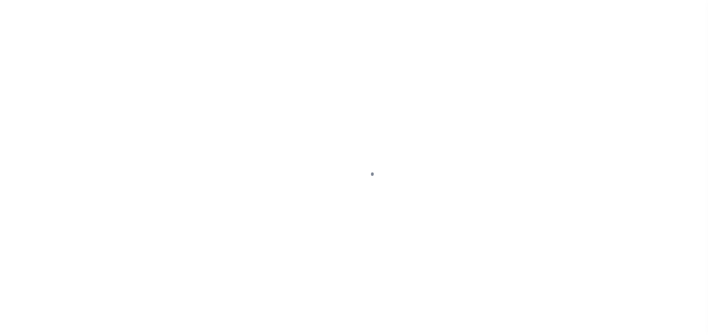
select select "OP2"
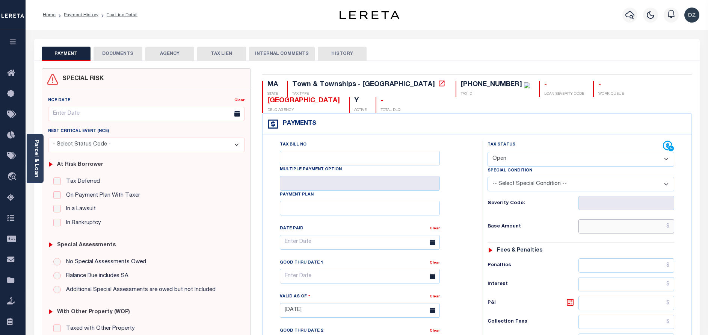
click at [631, 219] on input "text" at bounding box center [627, 226] width 96 height 14
paste input "4,128.86"
type input "$4,128.86"
type input "[DATE]"
click at [500, 152] on select "- Select Status Code - Open Due/Unpaid Paid Incomplete No Tax Due Internal Refu…" at bounding box center [581, 159] width 187 height 15
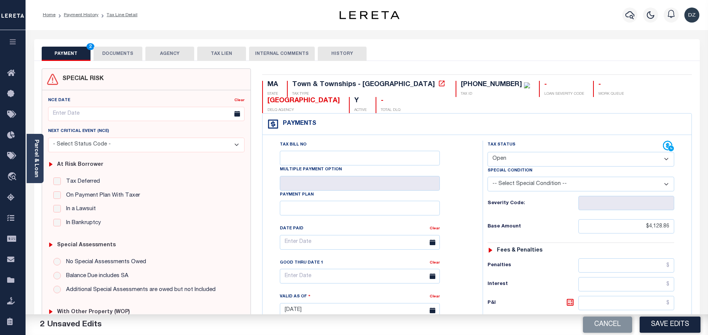
select select "PYD"
click at [488, 152] on select "- Select Status Code - Open Due/Unpaid Paid Incomplete No Tax Due Internal Refu…" at bounding box center [581, 159] width 187 height 15
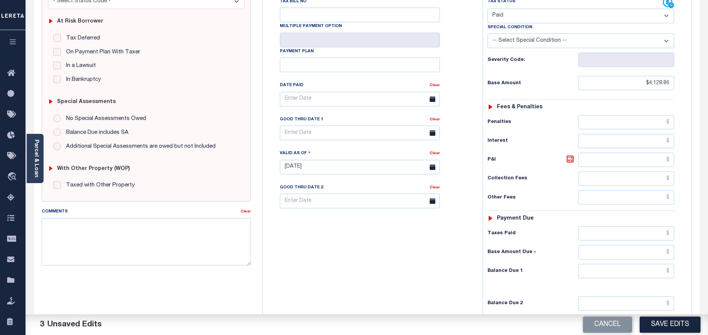
scroll to position [169, 0]
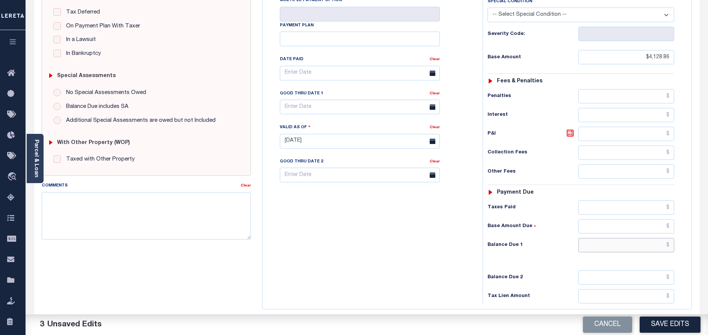
click at [636, 238] on input "text" at bounding box center [627, 245] width 96 height 14
type input "$0.00"
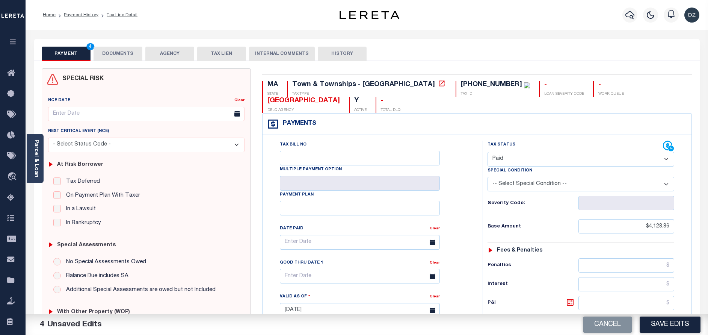
click at [131, 44] on div "PAYMENT 4 DOCUMENTS AGENCY DELINQUENT PAYEE TAX LIEN" at bounding box center [367, 50] width 666 height 22
drag, startPoint x: 108, startPoint y: 51, endPoint x: 108, endPoint y: 85, distance: 33.8
click at [109, 51] on button "DOCUMENTS" at bounding box center [118, 54] width 49 height 14
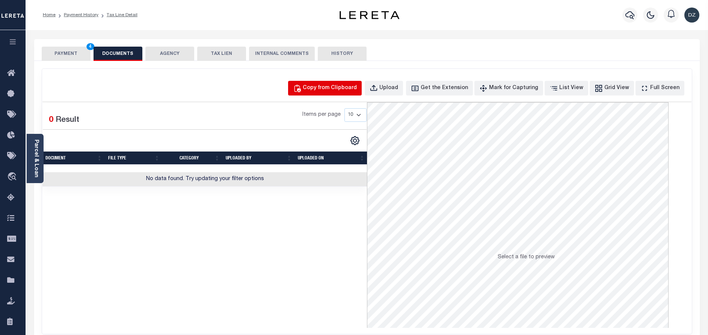
click at [357, 84] on div "Copy from Clipboard" at bounding box center [330, 88] width 54 height 8
select select "POP"
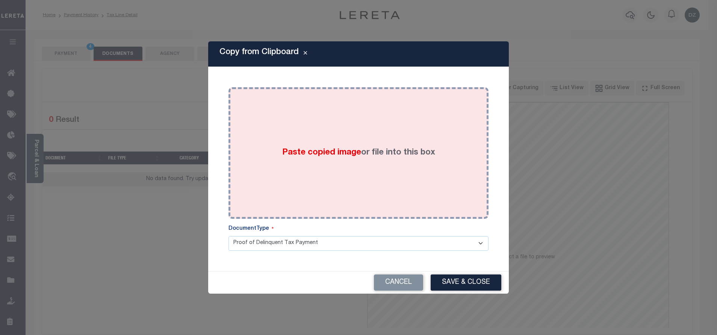
click at [336, 145] on div "Paste copied image or file into this box" at bounding box center [358, 153] width 249 height 120
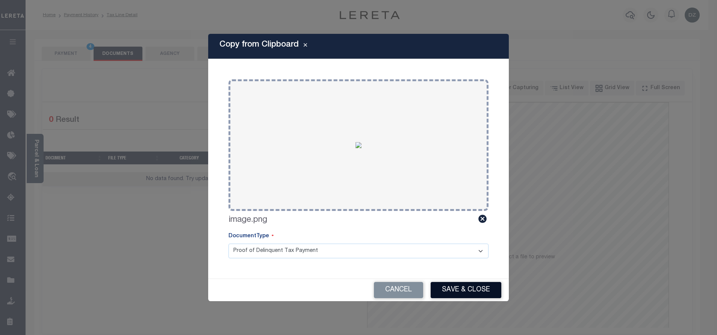
click at [449, 294] on button "Save & Close" at bounding box center [466, 290] width 71 height 16
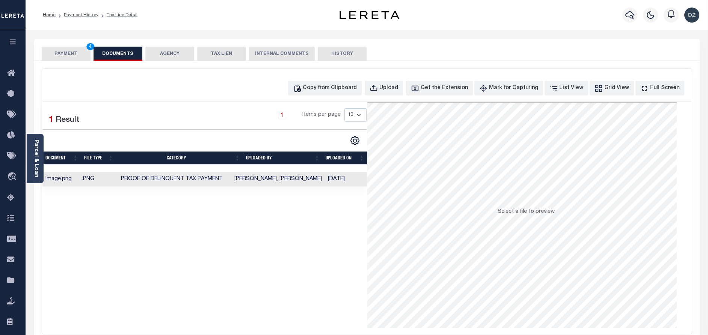
click at [64, 48] on button "PAYMENT 4" at bounding box center [66, 54] width 49 height 14
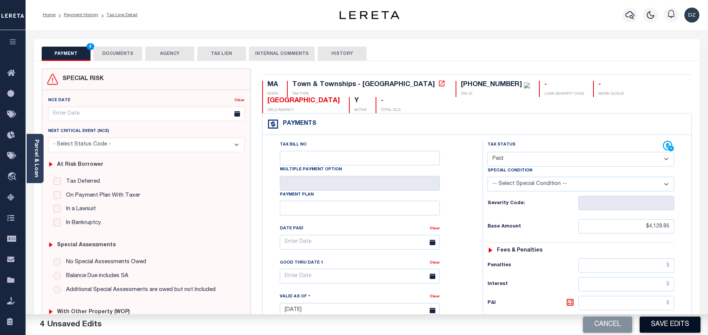
click at [670, 318] on button "Save Edits" at bounding box center [670, 324] width 61 height 16
checkbox input "false"
type input "$4,128.86"
type input "$0"
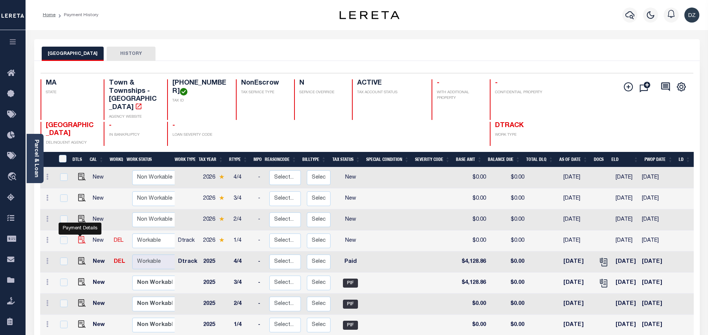
click at [78, 236] on img "" at bounding box center [82, 240] width 8 height 8
checkbox input "true"
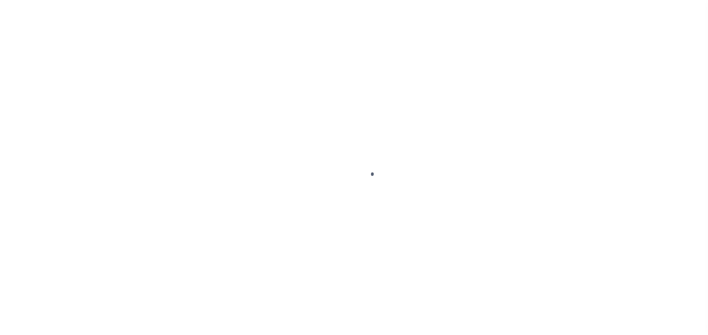
select select "NW2"
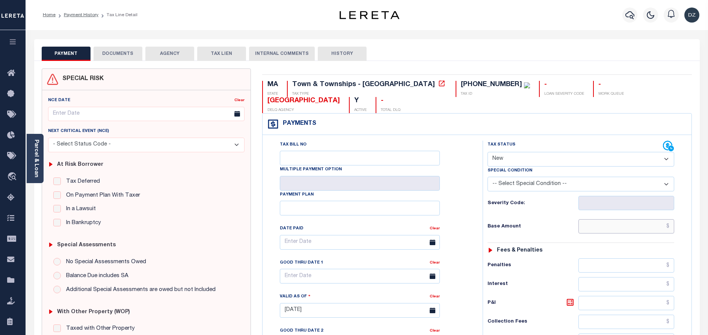
click at [644, 219] on input "text" at bounding box center [627, 226] width 96 height 14
paste input "4,461.31"
type input "$4,461.31"
type input "[DATE]"
click at [523, 152] on select "- Select Status Code - Open Due/Unpaid Paid Incomplete No Tax Due Internal Refu…" at bounding box center [581, 159] width 187 height 15
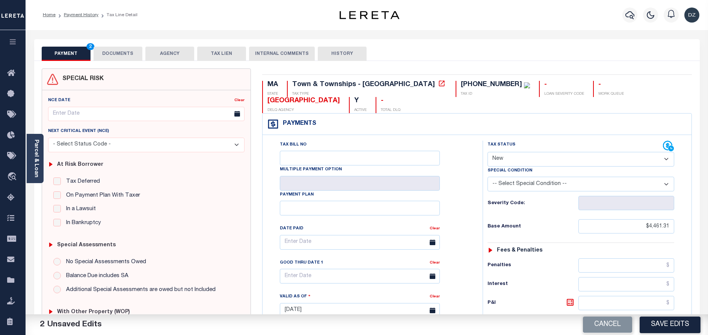
select select "PYD"
click at [488, 152] on select "- Select Status Code - Open Due/Unpaid Paid Incomplete No Tax Due Internal Refu…" at bounding box center [581, 159] width 187 height 15
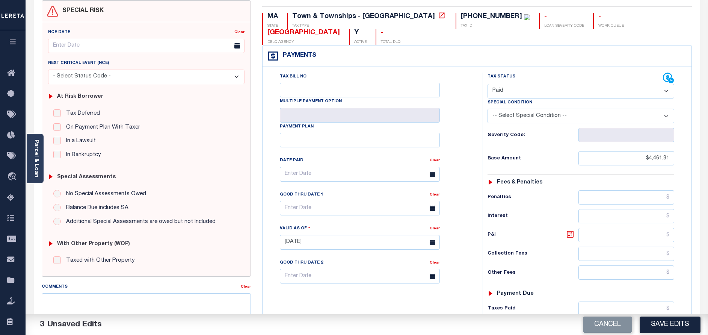
scroll to position [113, 0]
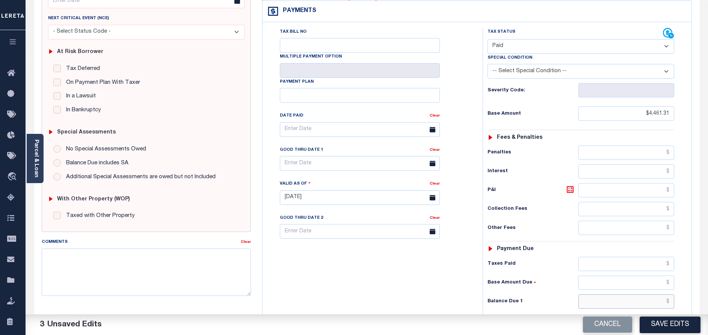
click at [623, 294] on input "text" at bounding box center [627, 301] width 96 height 14
type input "$0.00"
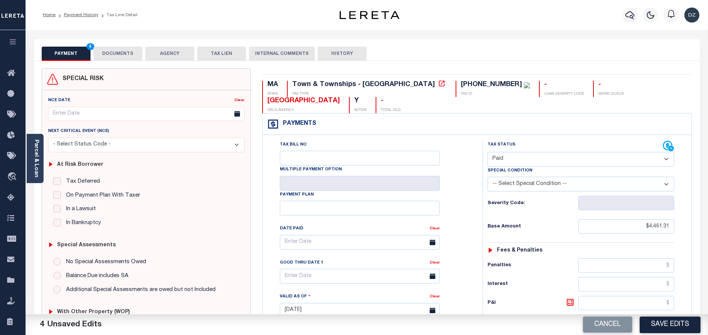
click at [116, 54] on button "DOCUMENTS" at bounding box center [118, 54] width 49 height 14
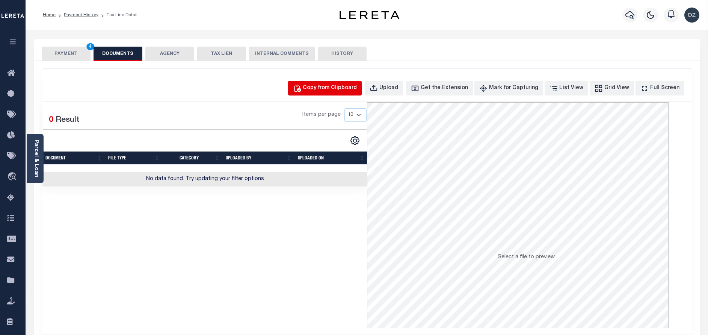
click at [336, 85] on div "Copy from Clipboard" at bounding box center [330, 88] width 54 height 8
select select "POP"
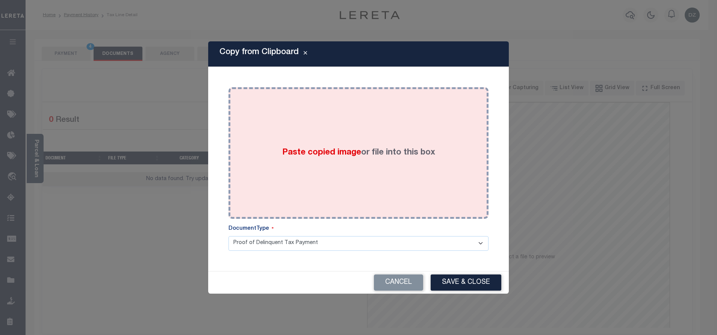
click at [317, 145] on div "Paste copied image or file into this box" at bounding box center [358, 153] width 249 height 120
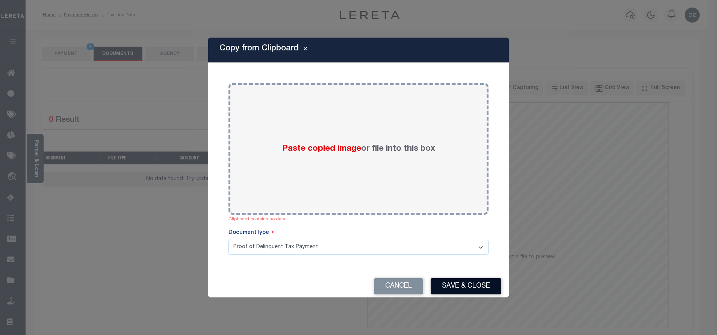
drag, startPoint x: 468, startPoint y: 288, endPoint x: 456, endPoint y: 284, distance: 12.1
click at [467, 288] on button "Save & Close" at bounding box center [466, 286] width 71 height 16
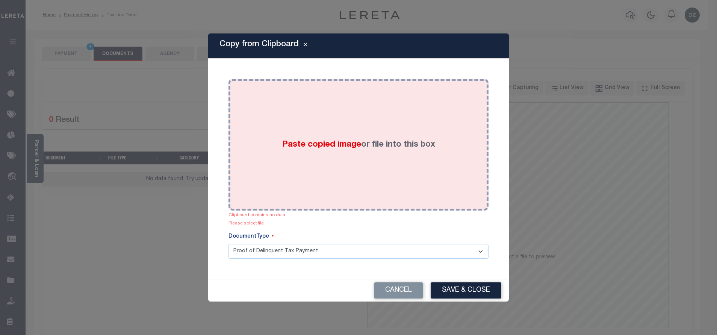
click at [392, 133] on div "Paste copied image or file into this box" at bounding box center [358, 145] width 249 height 120
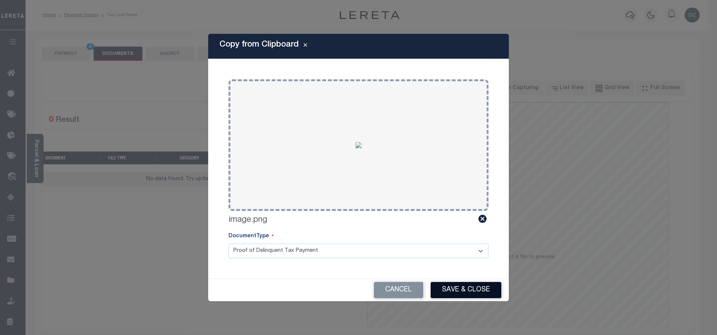
click at [451, 291] on button "Save & Close" at bounding box center [466, 290] width 71 height 16
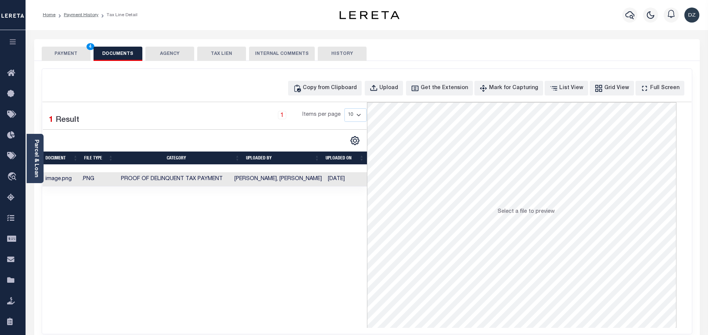
click at [49, 54] on button "PAYMENT 4" at bounding box center [66, 54] width 49 height 14
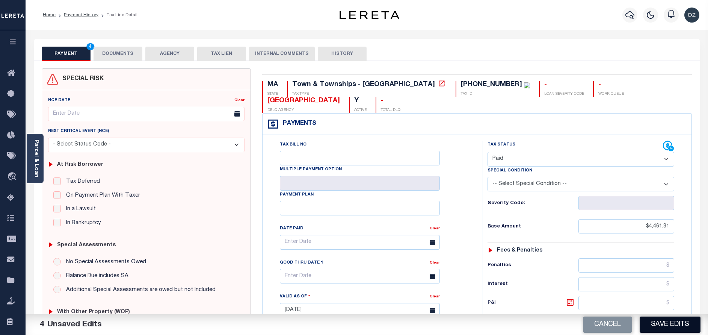
click at [652, 323] on button "Save Edits" at bounding box center [670, 324] width 61 height 16
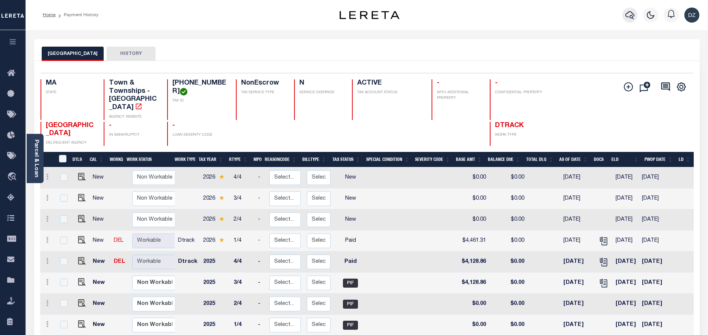
click at [630, 12] on icon "button" at bounding box center [630, 15] width 9 height 8
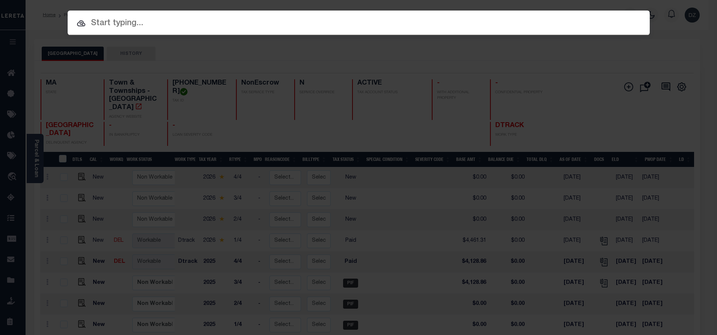
paste input "1747036280"
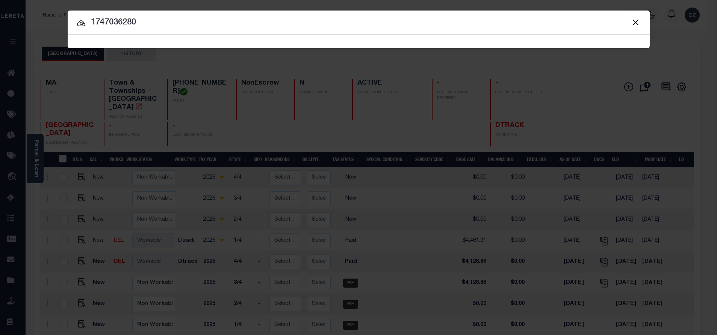
type input "1747036280"
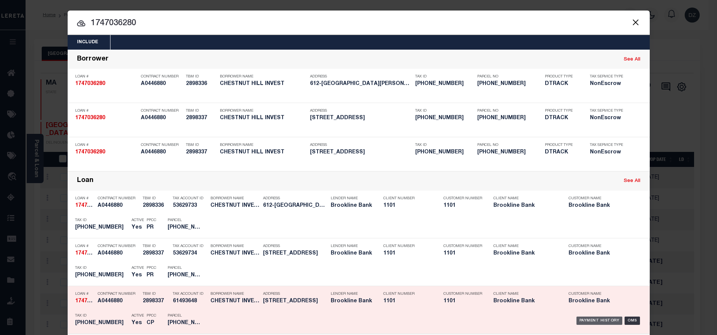
click at [581, 320] on div "Payment History" at bounding box center [599, 320] width 46 height 8
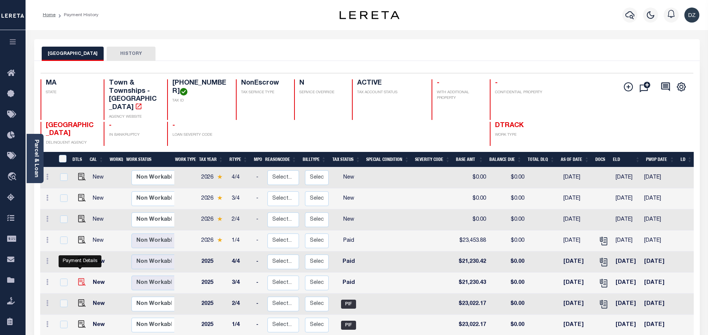
click at [79, 278] on img "" at bounding box center [82, 282] width 8 height 8
checkbox input "true"
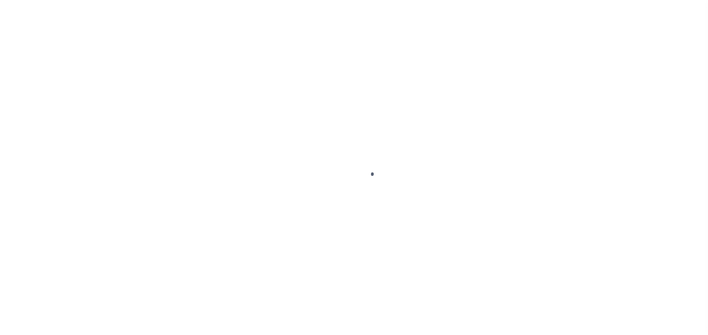
select select "PYD"
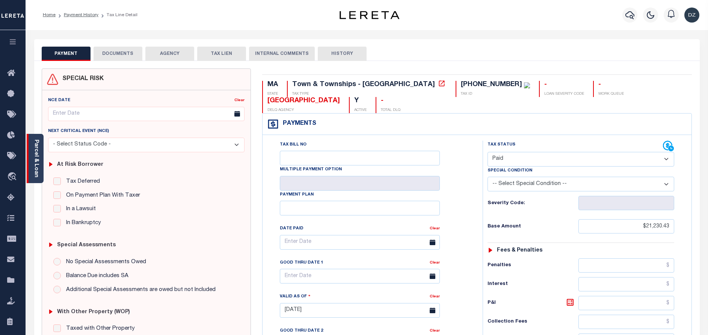
click at [36, 172] on link "Parcel & Loan" at bounding box center [35, 158] width 5 height 38
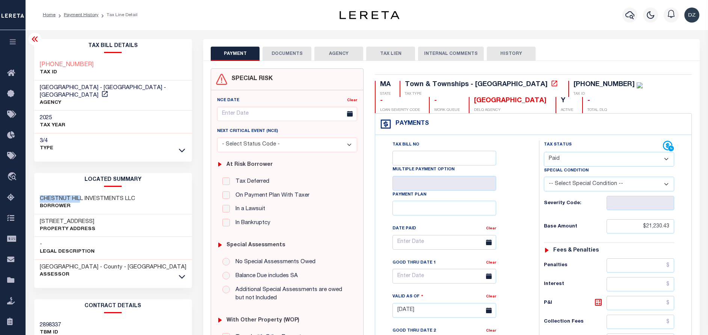
drag, startPoint x: 80, startPoint y: 190, endPoint x: 39, endPoint y: 194, distance: 41.2
click at [39, 194] on div "CHESTNUT HILL INVESTMENTS LLC Borrower" at bounding box center [113, 202] width 158 height 23
click at [84, 195] on h3 "CHESTNUT HILL INVESTMENTS LLC" at bounding box center [87, 199] width 95 height 8
drag, startPoint x: 81, startPoint y: 190, endPoint x: 37, endPoint y: 192, distance: 44.4
click at [37, 192] on div "CHESTNUT HILL INVESTMENTS LLC Borrower" at bounding box center [113, 202] width 158 height 23
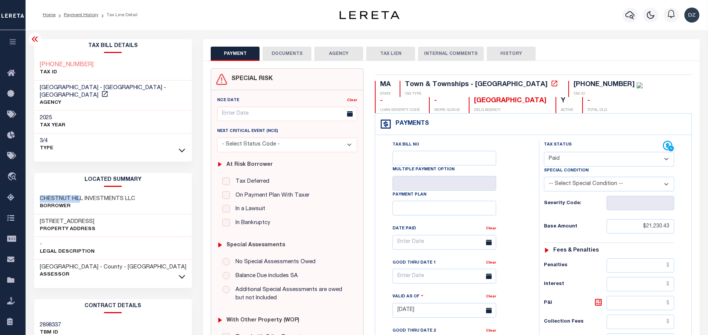
copy h3 "CHESTNUT HIL"
click at [278, 56] on button "DOCUMENTS" at bounding box center [287, 54] width 49 height 14
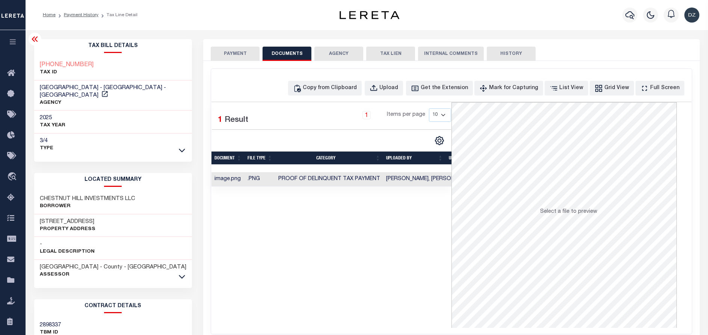
click at [342, 173] on td "Proof of Delinquent Tax Payment" at bounding box center [329, 179] width 108 height 15
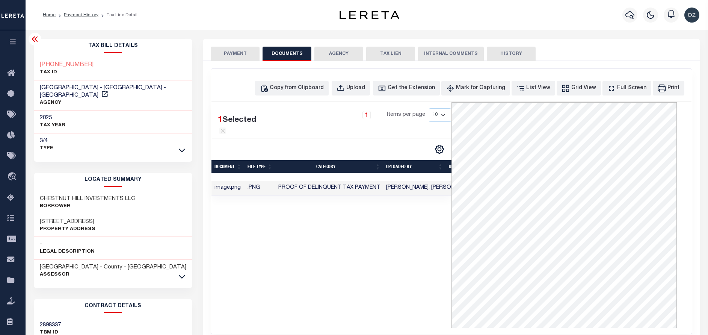
click at [207, 56] on div "PAYMENT DOCUMENTS AGENCY DELINQUENT PAYEE TAX LIEN" at bounding box center [451, 50] width 497 height 22
drag, startPoint x: 84, startPoint y: 190, endPoint x: 124, endPoint y: 194, distance: 40.8
click at [111, 195] on h3 "CHESTNUT HILL INVESTMENTS LLC" at bounding box center [87, 199] width 95 height 8
drag, startPoint x: 135, startPoint y: 190, endPoint x: 36, endPoint y: 188, distance: 98.5
click at [36, 191] on div "CHESTNUT HILL INVESTMENTS LLC Borrower" at bounding box center [113, 202] width 158 height 23
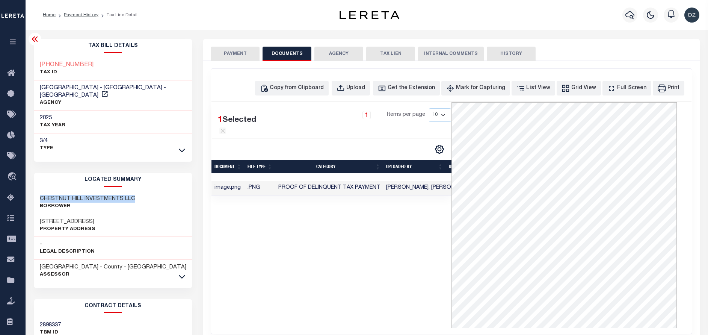
copy h3 "CHESTNUT HILL INVESTMENTS LLC"
click at [216, 54] on button "PAYMENT" at bounding box center [235, 54] width 49 height 14
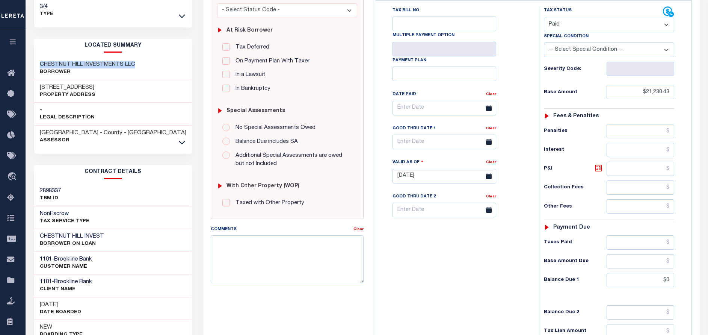
scroll to position [113, 0]
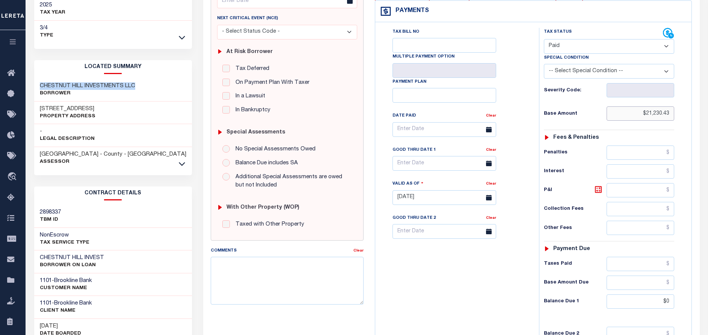
click at [673, 114] on input "$21,230.43" at bounding box center [641, 113] width 68 height 14
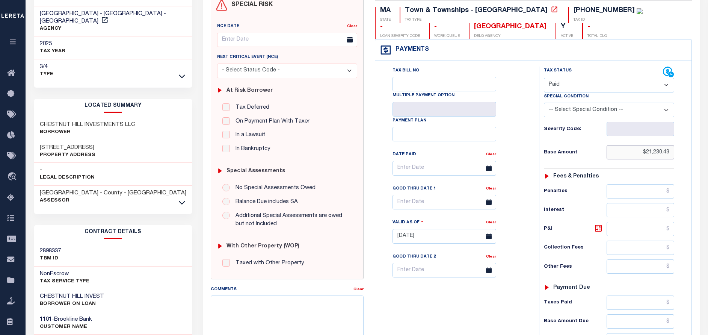
scroll to position [0, 0]
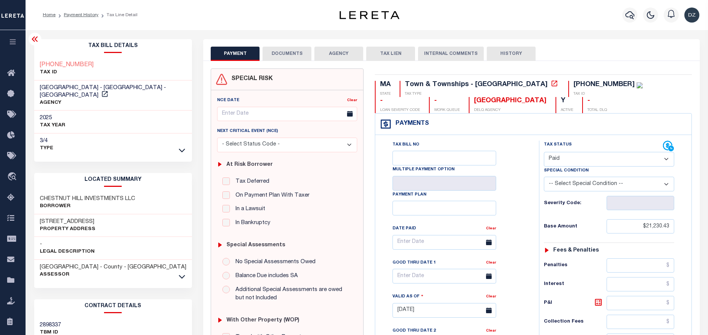
click at [276, 62] on div "SPECIAL RISK NCE Date Clear" at bounding box center [451, 309] width 497 height 496
click at [278, 53] on button "DOCUMENTS" at bounding box center [287, 54] width 49 height 14
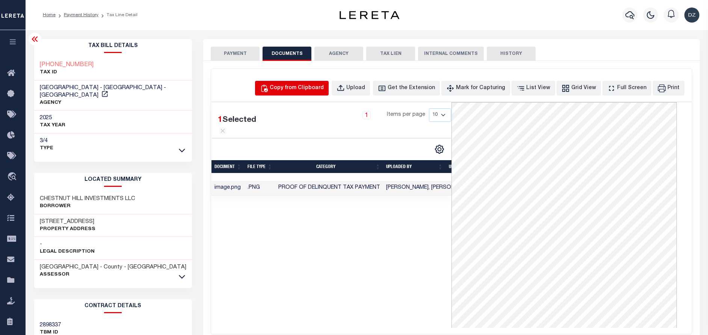
click at [301, 89] on div "Copy from Clipboard" at bounding box center [297, 88] width 54 height 8
select select "POP"
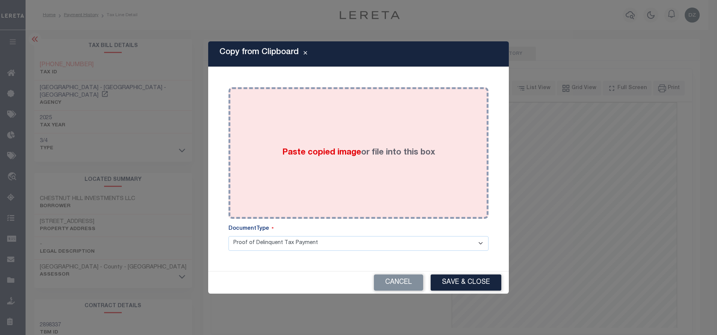
click at [322, 144] on div "Paste copied image or file into this box" at bounding box center [358, 153] width 249 height 120
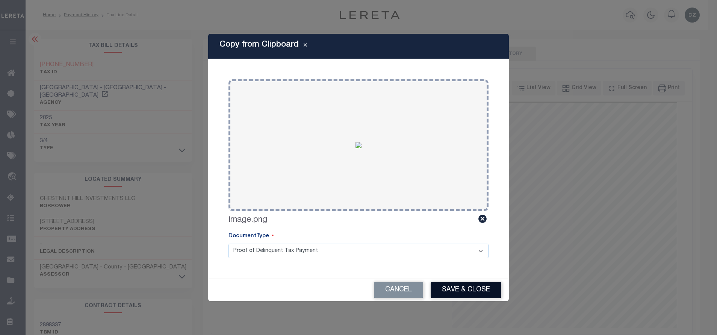
click at [494, 289] on button "Save & Close" at bounding box center [466, 290] width 71 height 16
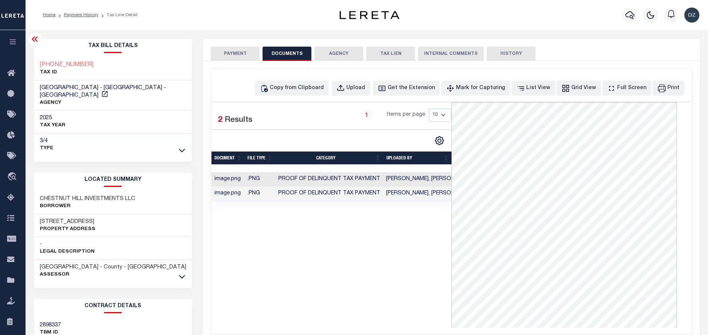
click at [233, 50] on button "PAYMENT" at bounding box center [235, 54] width 49 height 14
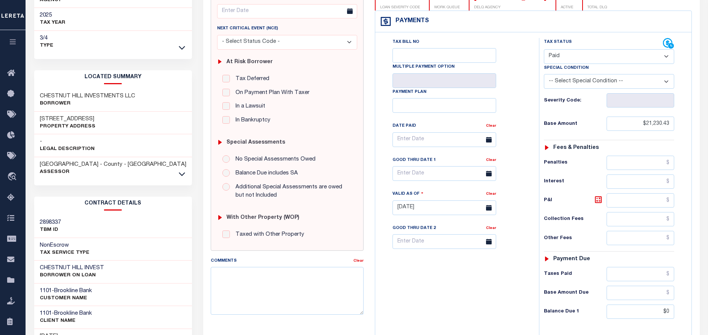
scroll to position [113, 0]
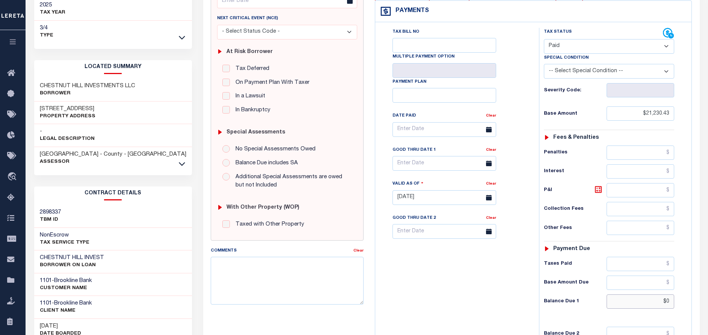
click at [654, 306] on input "$0" at bounding box center [641, 301] width 68 height 14
type input "$0.00"
type input "[DATE]"
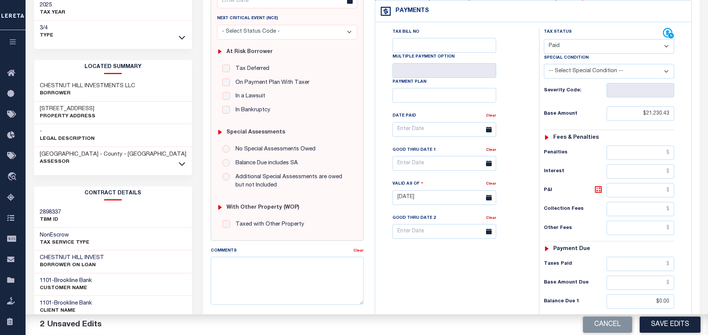
drag, startPoint x: 668, startPoint y: 317, endPoint x: 668, endPoint y: 323, distance: 5.7
click at [668, 322] on button "Save Edits" at bounding box center [670, 324] width 61 height 16
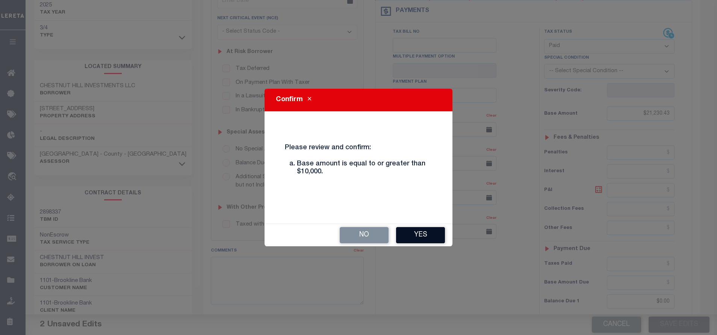
click at [439, 236] on button "Yes" at bounding box center [420, 235] width 49 height 16
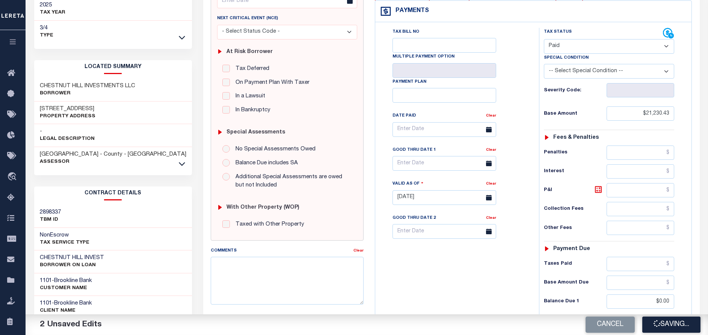
checkbox input "false"
type input "$21,230.43"
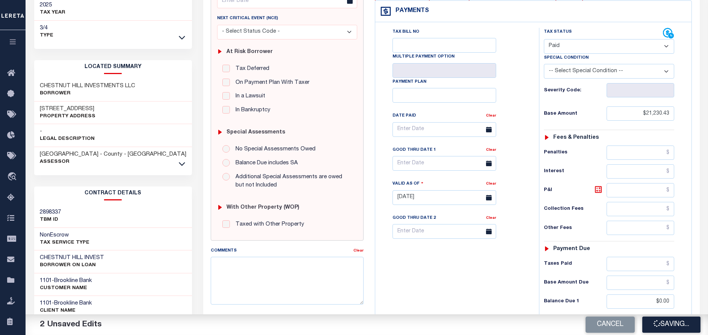
type input "$0"
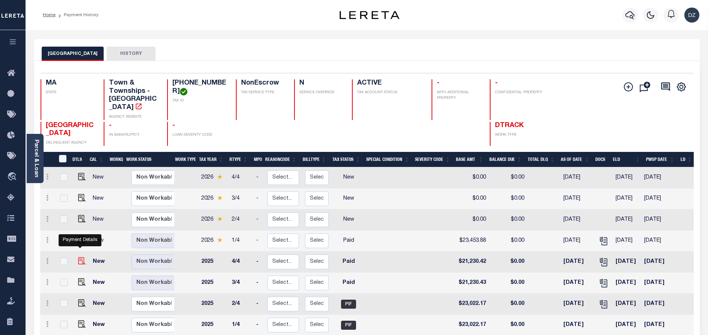
click at [78, 257] on img "" at bounding box center [82, 261] width 8 height 8
checkbox input "true"
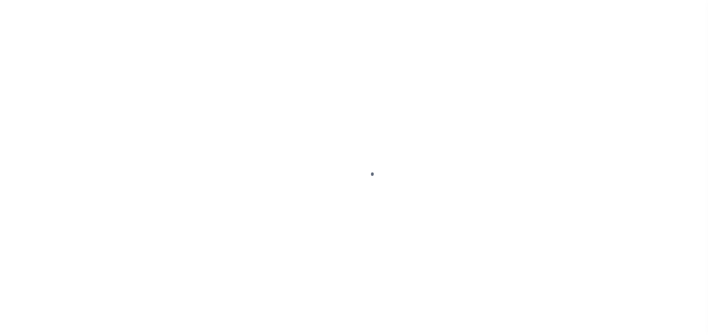
select select "PYD"
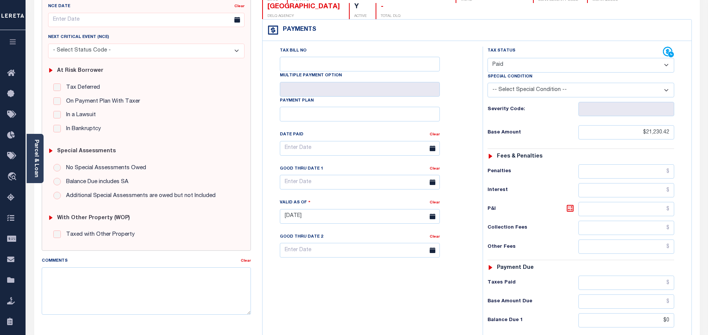
scroll to position [113, 0]
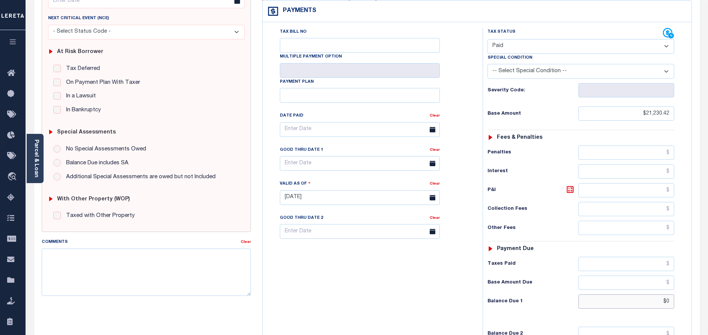
click at [670, 294] on input "$0" at bounding box center [627, 301] width 96 height 14
type input "$0.00"
type input "[DATE]"
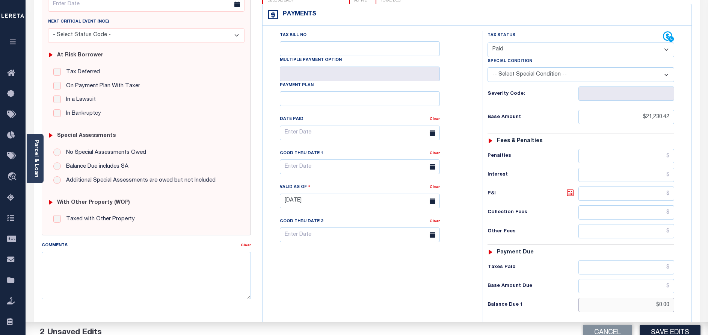
scroll to position [0, 0]
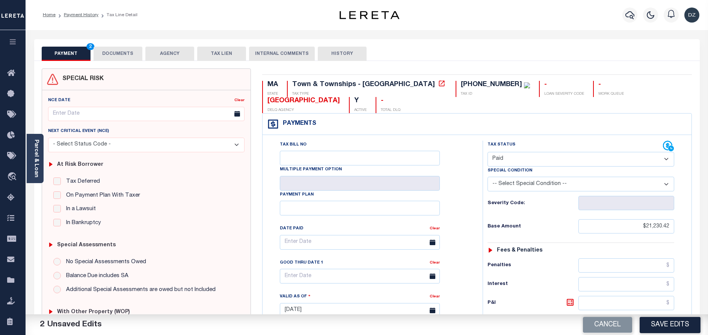
click at [123, 50] on button "DOCUMENTS" at bounding box center [118, 54] width 49 height 14
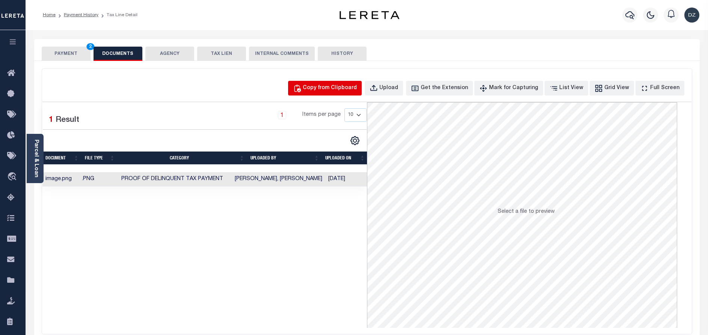
click at [342, 88] on div "Copy from Clipboard" at bounding box center [330, 88] width 54 height 8
select select "POP"
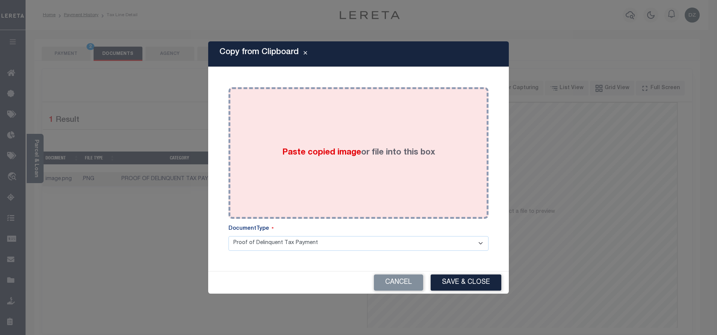
click at [360, 140] on div "Paste copied image or file into this box" at bounding box center [358, 153] width 249 height 120
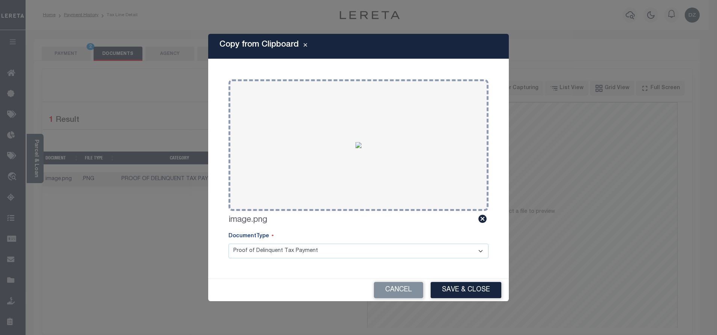
click at [452, 277] on div "Copy from Clipboard Paste copied image or file into this box Select file or dra…" at bounding box center [358, 167] width 301 height 267
click at [452, 292] on button "Save & Close" at bounding box center [466, 290] width 71 height 16
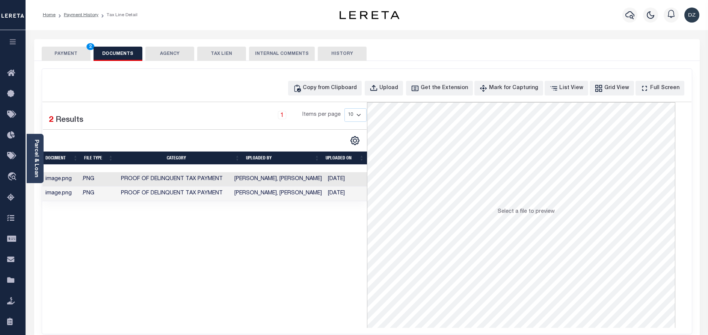
click at [67, 52] on button "PAYMENT 2" at bounding box center [66, 54] width 49 height 14
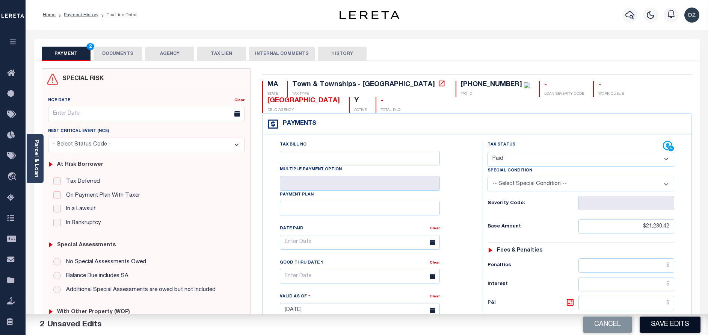
drag, startPoint x: 679, startPoint y: 334, endPoint x: 673, endPoint y: 324, distance: 11.3
click at [678, 334] on html "Home Payment History Tax Line Detail" at bounding box center [354, 283] width 708 height 566
click at [672, 324] on button "Save Edits" at bounding box center [670, 324] width 61 height 16
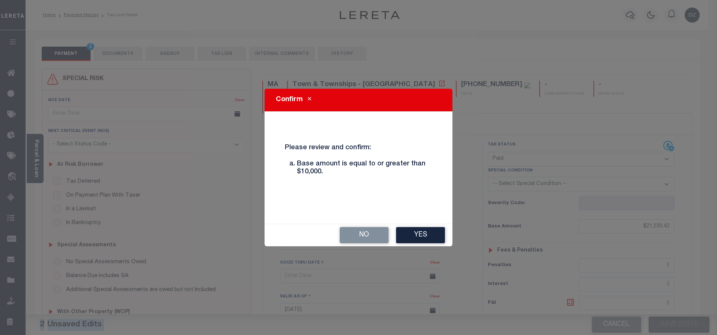
click at [411, 235] on button "Yes" at bounding box center [420, 235] width 49 height 16
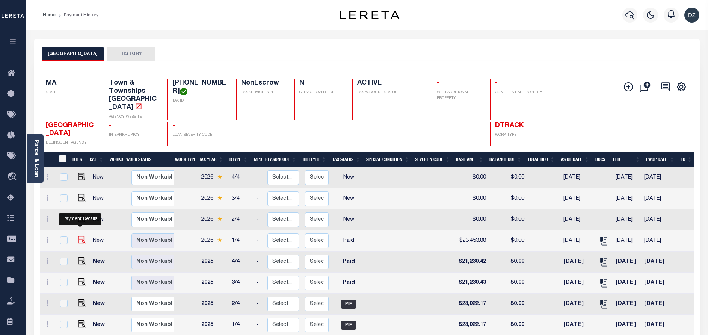
click at [79, 236] on img "" at bounding box center [82, 240] width 8 height 8
checkbox input "true"
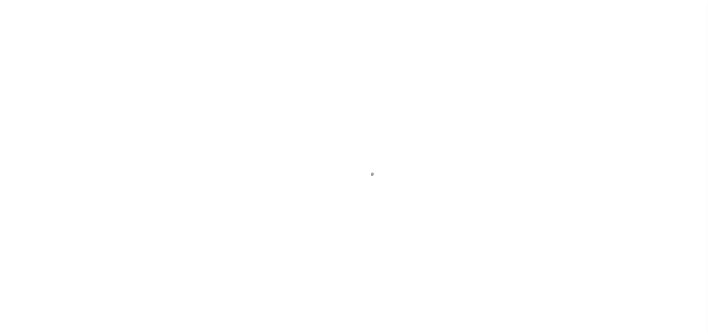
select select "PYD"
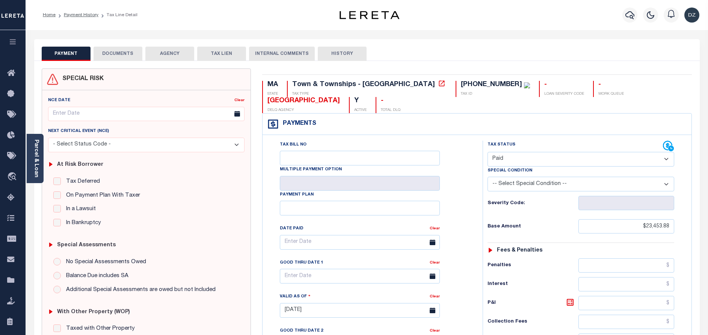
click at [112, 61] on div "SPECIAL RISK NCE Date Clear" at bounding box center [367, 311] width 666 height 501
click at [115, 62] on div "SPECIAL RISK NCE Date Clear" at bounding box center [367, 311] width 666 height 501
click at [119, 51] on button "DOCUMENTS" at bounding box center [118, 54] width 49 height 14
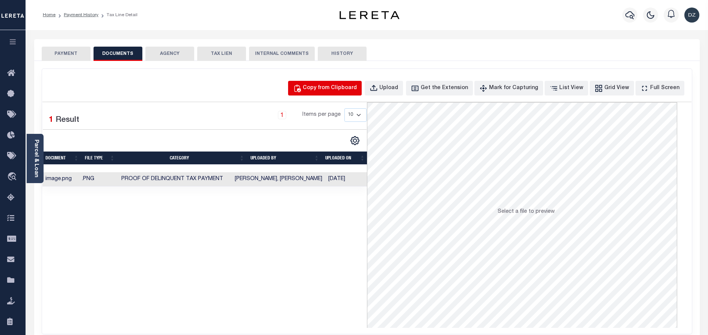
click at [337, 92] on div "Copy from Clipboard" at bounding box center [330, 88] width 54 height 8
select select "POP"
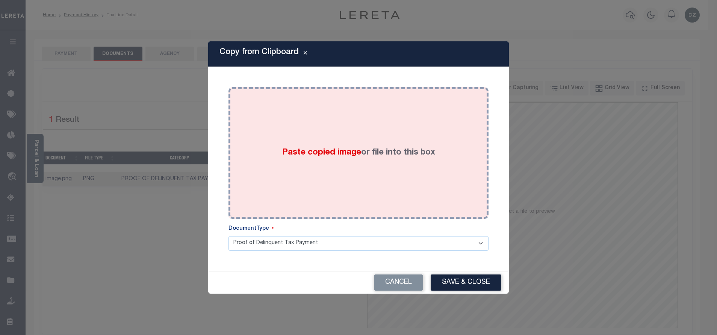
click at [346, 139] on div "Paste copied image or file into this box" at bounding box center [358, 153] width 249 height 120
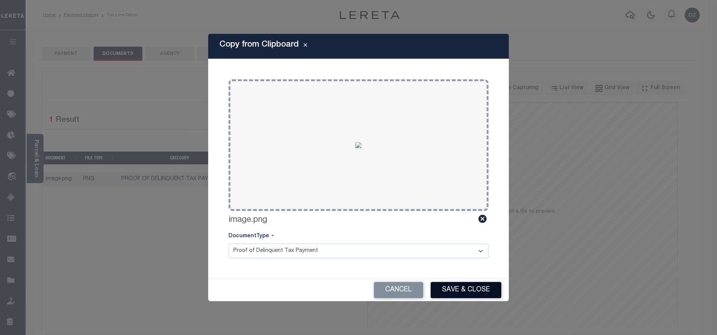
click at [465, 286] on button "Save & Close" at bounding box center [466, 290] width 71 height 16
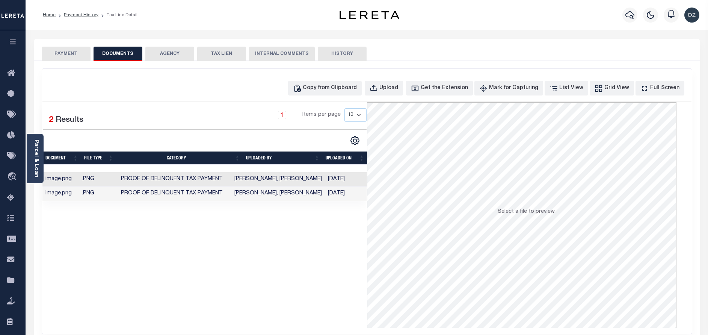
click at [68, 50] on button "PAYMENT" at bounding box center [66, 54] width 49 height 14
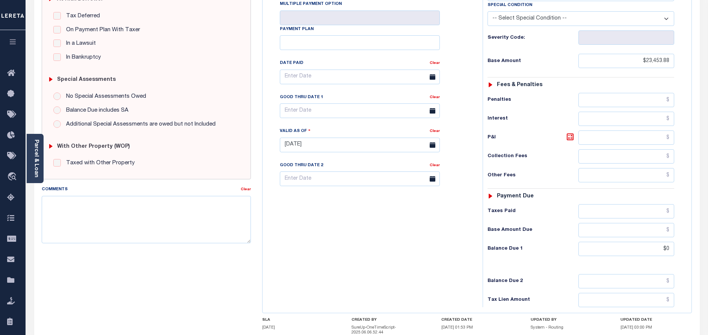
scroll to position [221, 0]
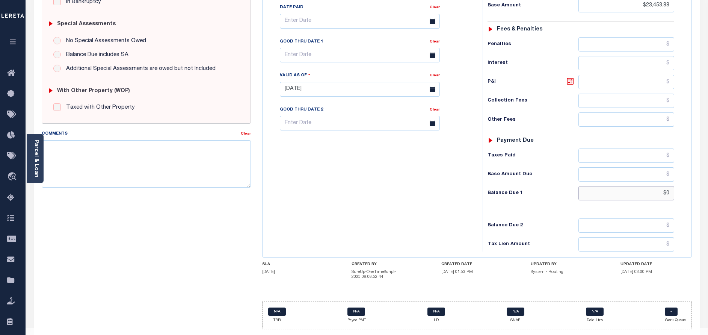
click at [669, 186] on input "$0" at bounding box center [627, 193] width 96 height 14
type input "$0.00"
type input "[DATE]"
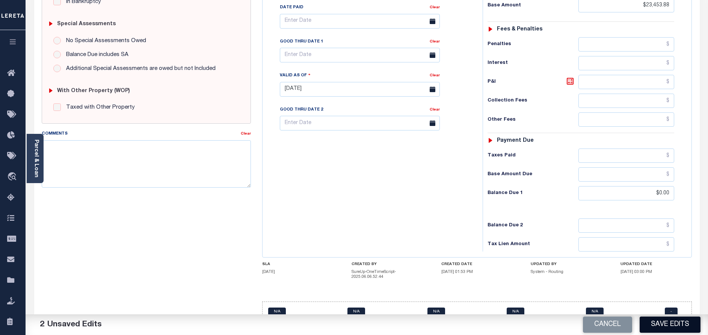
click at [670, 318] on button "Save Edits" at bounding box center [670, 324] width 61 height 16
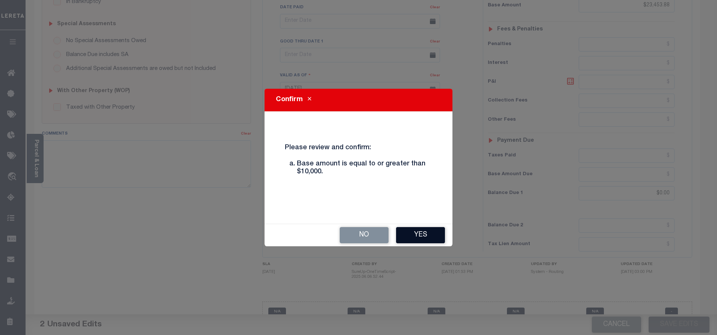
click at [411, 235] on button "Yes" at bounding box center [420, 235] width 49 height 16
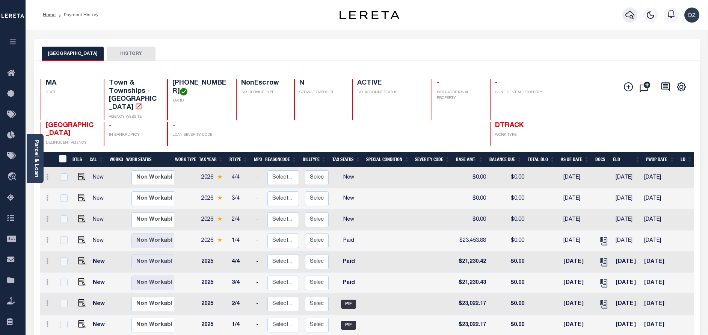
click at [633, 16] on icon "button" at bounding box center [630, 15] width 9 height 9
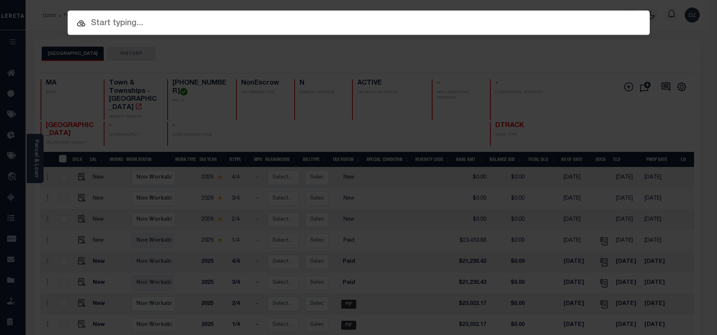
paste input "993241782"
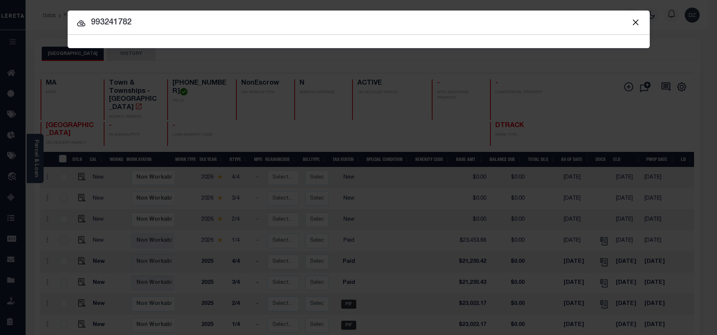
type input "993241782"
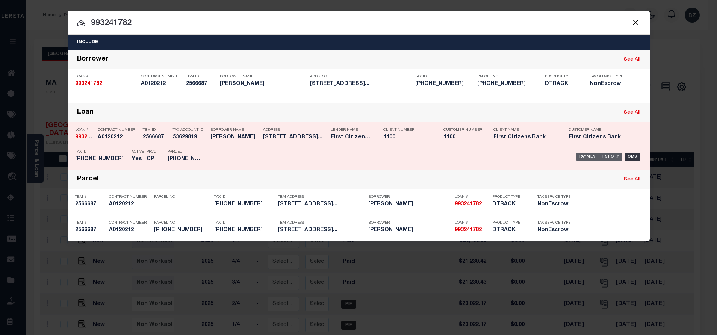
click at [584, 153] on div "Payment History" at bounding box center [599, 157] width 46 height 8
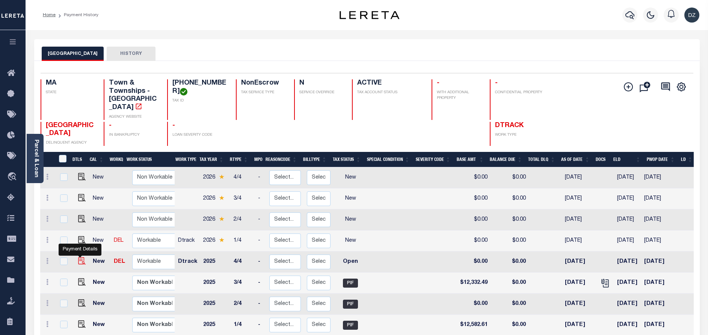
click at [78, 257] on img "" at bounding box center [82, 261] width 8 height 8
checkbox input "true"
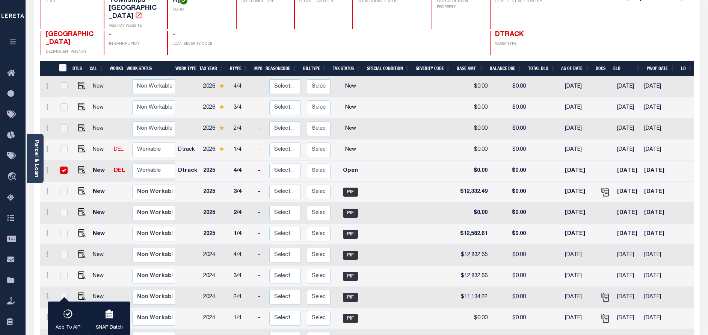
scroll to position [113, 0]
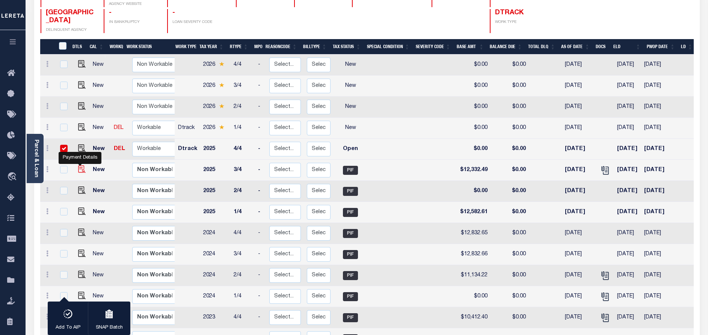
click at [78, 165] on img "" at bounding box center [82, 169] width 8 height 8
checkbox input "true"
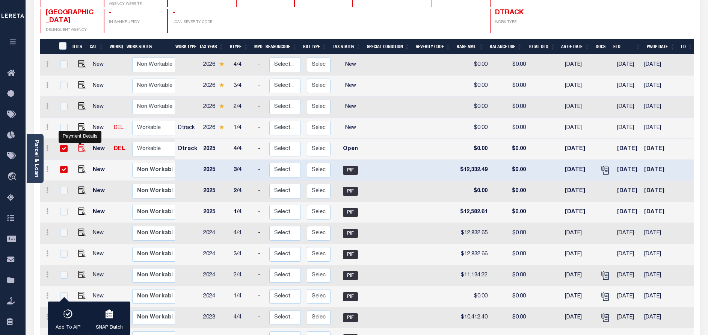
click at [80, 144] on img "" at bounding box center [82, 148] width 8 height 8
checkbox input "false"
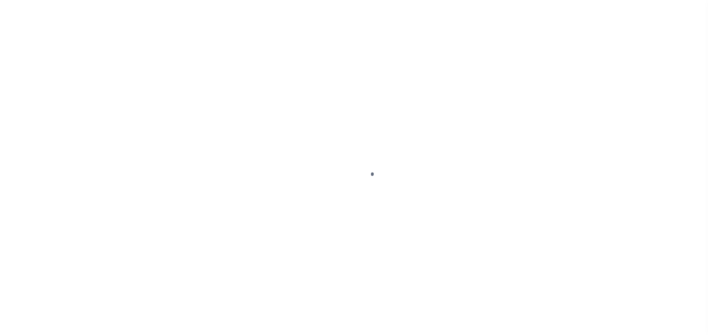
select select "OP2"
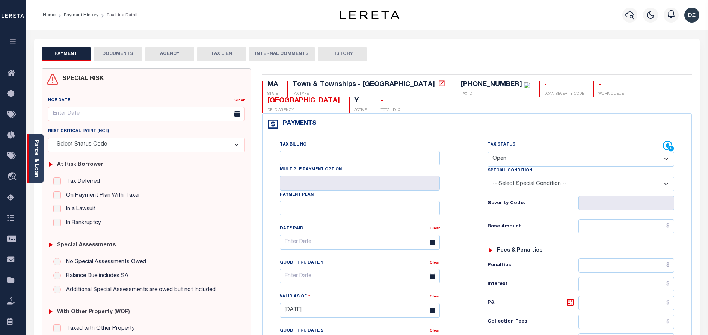
click at [36, 175] on div "Parcel & Loan" at bounding box center [35, 158] width 17 height 49
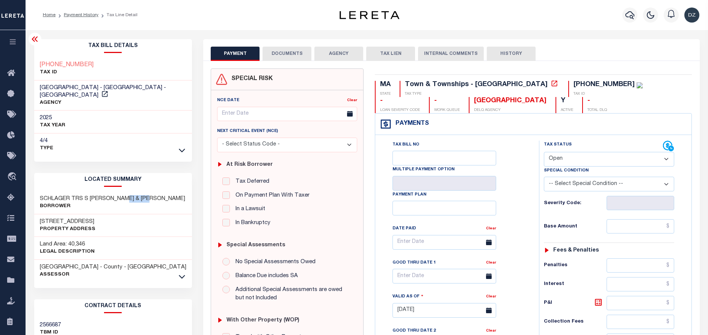
drag, startPoint x: 127, startPoint y: 192, endPoint x: 151, endPoint y: 192, distance: 24.1
click at [151, 195] on h3 "SCHLAGER TRS S [PERSON_NAME] & [PERSON_NAME]" at bounding box center [112, 199] width 145 height 8
copy h3 "[PERSON_NAME]"
drag, startPoint x: 41, startPoint y: 189, endPoint x: 48, endPoint y: 190, distance: 7.9
click at [48, 195] on h3 "SCHLAGER TRS S [PERSON_NAME] & [PERSON_NAME]" at bounding box center [112, 199] width 145 height 8
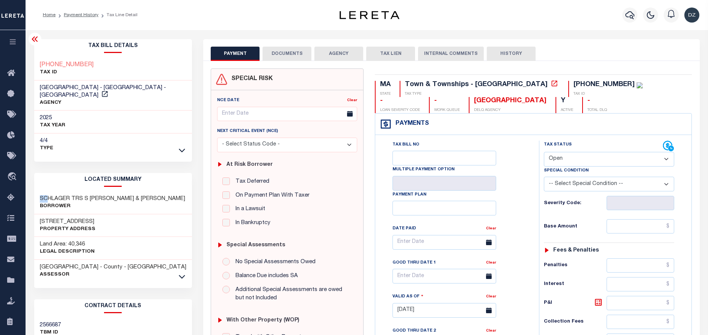
click at [38, 191] on div "SCHLAGER TRS S [PERSON_NAME] & [PERSON_NAME]" at bounding box center [113, 202] width 158 height 23
drag, startPoint x: 39, startPoint y: 189, endPoint x: 81, endPoint y: 192, distance: 41.4
click at [81, 195] on h3 "SCHLAGER TRS S [PERSON_NAME] & [PERSON_NAME]" at bounding box center [112, 199] width 145 height 8
copy h3 "SCHLAGER TRS"
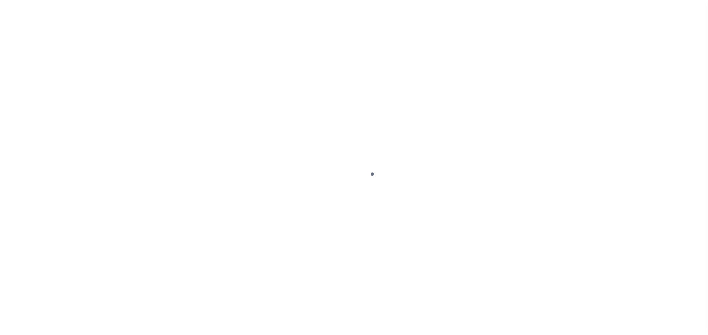
select select "OP2"
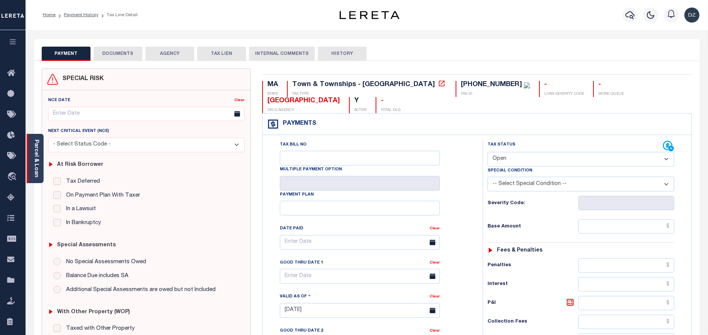
click at [39, 156] on link "Parcel & Loan" at bounding box center [35, 158] width 5 height 38
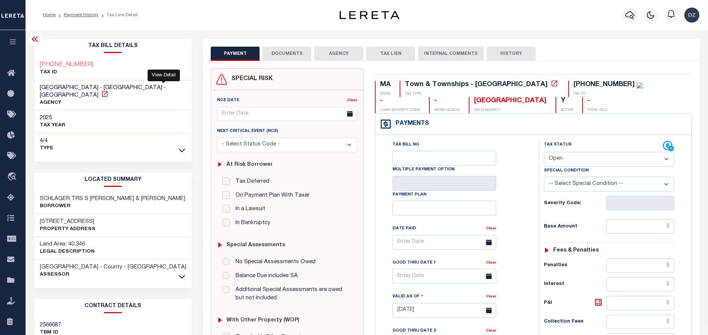
click at [109, 90] on icon at bounding box center [105, 94] width 8 height 8
drag, startPoint x: 83, startPoint y: 193, endPoint x: 40, endPoint y: 192, distance: 42.8
click at [40, 195] on h3 "SCHLAGER TRS S [PERSON_NAME] & [PERSON_NAME]" at bounding box center [112, 199] width 145 height 8
click at [91, 214] on div "9 SINGLETREE RD Property Address" at bounding box center [113, 225] width 158 height 23
drag, startPoint x: 88, startPoint y: 188, endPoint x: 151, endPoint y: 190, distance: 63.2
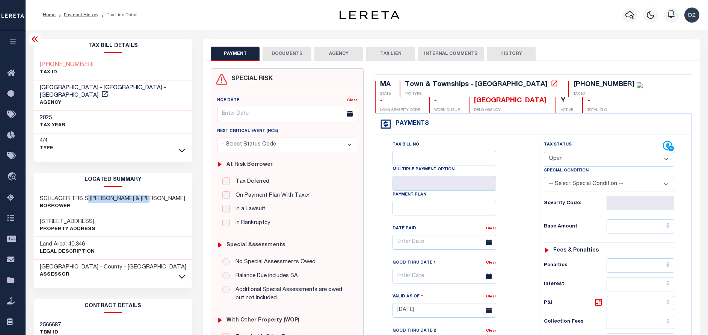
click at [151, 195] on h3 "SCHLAGER TRS S [PERSON_NAME] & [PERSON_NAME]" at bounding box center [112, 199] width 145 height 8
copy h3 "LAWRENCE & JUDITH P"
drag, startPoint x: 38, startPoint y: 190, endPoint x: 86, endPoint y: 191, distance: 47.7
click at [86, 191] on div "SCHLAGER TRS S LAWRENCE & JUDITH P Borrower" at bounding box center [113, 202] width 158 height 23
copy h3 "SCHLAGER TRS S"
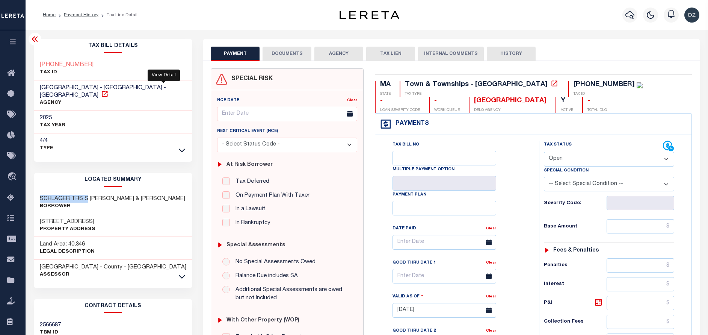
click at [107, 91] on icon at bounding box center [105, 94] width 6 height 6
drag, startPoint x: 87, startPoint y: 216, endPoint x: 37, endPoint y: 216, distance: 50.0
click at [37, 216] on div "9 SINGLETREE RD Property Address" at bounding box center [113, 225] width 158 height 23
copy h3 "[STREET_ADDRESS]"
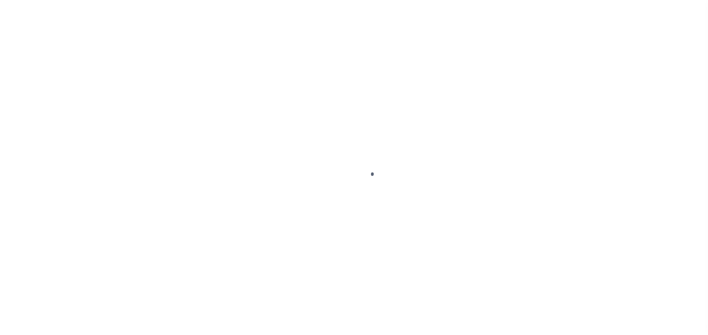
select select "PIF"
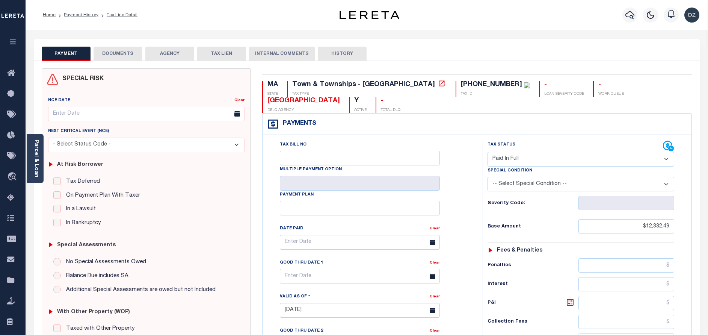
click at [125, 54] on button "DOCUMENTS" at bounding box center [118, 54] width 49 height 14
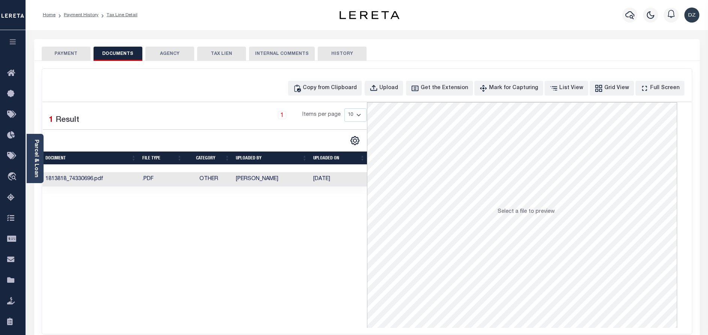
click at [274, 179] on td "Vinushri Basavaraj" at bounding box center [271, 179] width 77 height 15
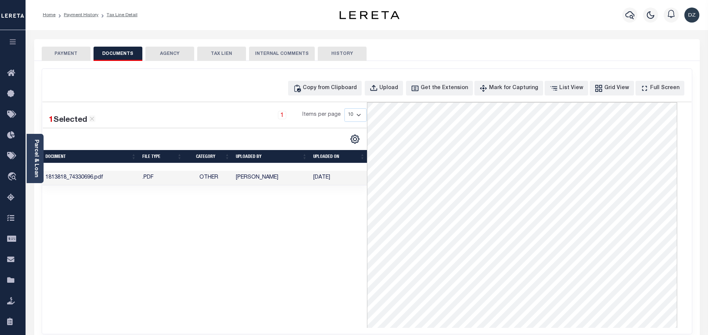
drag, startPoint x: 76, startPoint y: 59, endPoint x: 105, endPoint y: 92, distance: 43.9
click at [74, 62] on div "PAYMENT DOCUMENTS AGENCY DELINQUENT PAYEE TAX LIEN" at bounding box center [367, 189] width 666 height 301
click at [65, 51] on button "PAYMENT" at bounding box center [66, 54] width 49 height 14
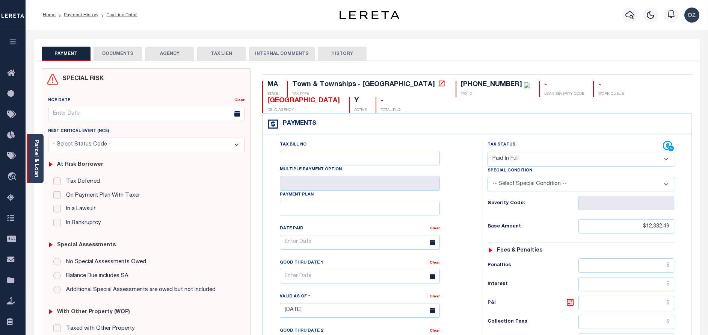
click at [39, 158] on link "Parcel & Loan" at bounding box center [35, 158] width 5 height 38
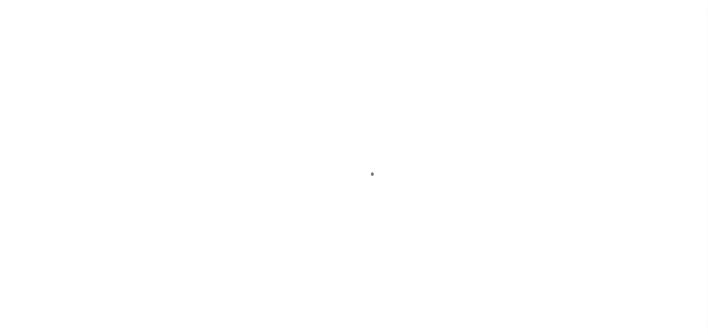
select select "OP2"
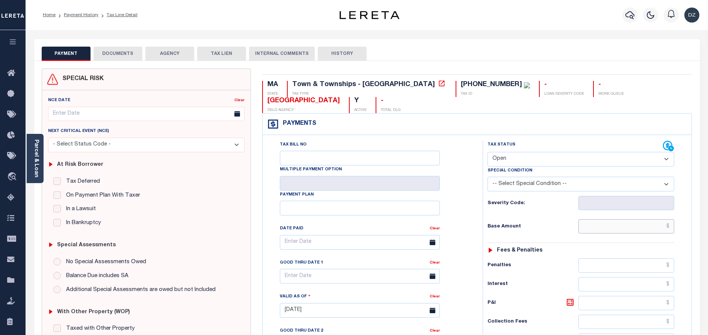
click at [620, 219] on input "text" at bounding box center [627, 226] width 96 height 14
paste input "12,332.47"
type input "$12,332.47"
type input "[DATE]"
click at [525, 152] on select "- Select Status Code - Open Due/Unpaid Paid Incomplete No Tax Due Internal Refu…" at bounding box center [581, 159] width 187 height 15
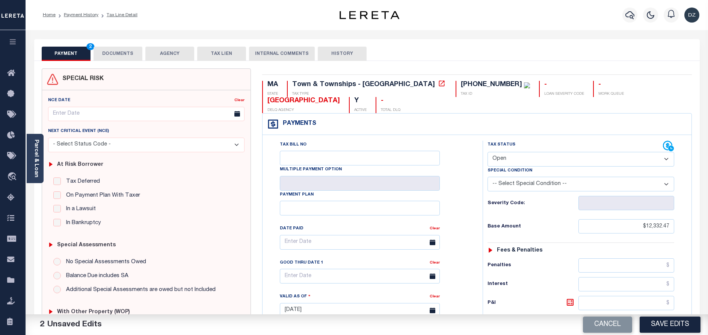
select select "PYD"
click at [488, 152] on select "- Select Status Code - Open Due/Unpaid Paid Incomplete No Tax Due Internal Refu…" at bounding box center [581, 159] width 187 height 15
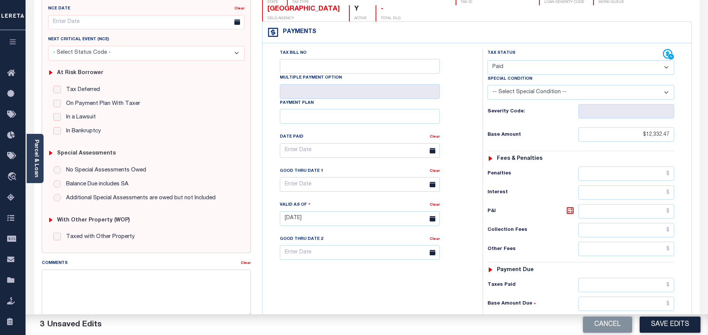
scroll to position [113, 0]
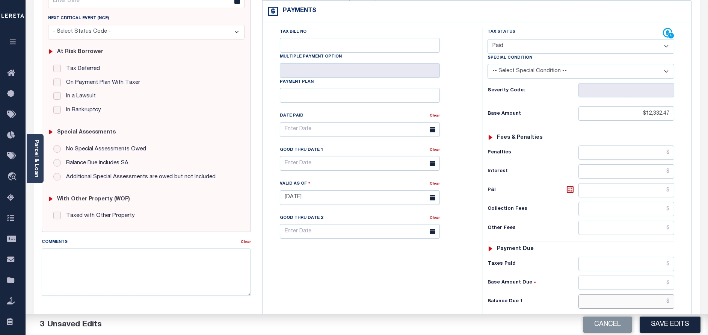
click at [625, 294] on input "text" at bounding box center [627, 301] width 96 height 14
type input "$0.00"
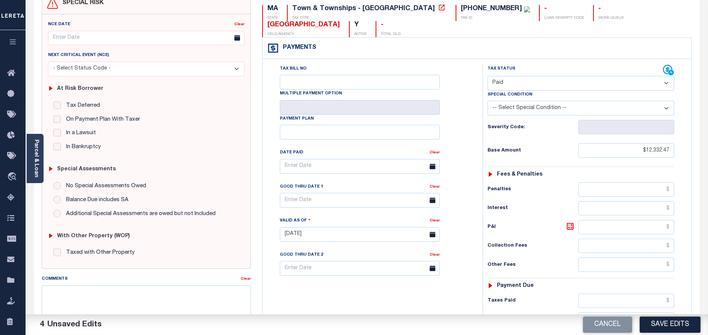
scroll to position [0, 0]
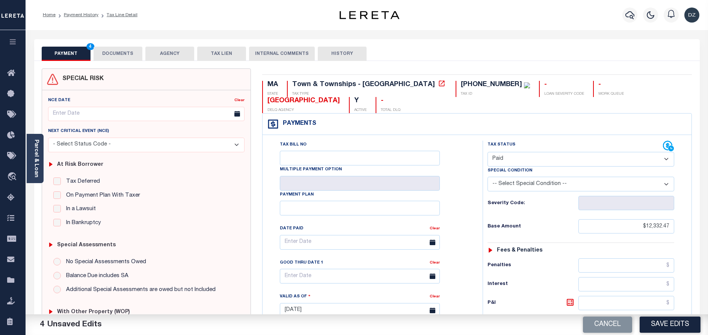
click at [121, 51] on button "DOCUMENTS" at bounding box center [118, 54] width 49 height 14
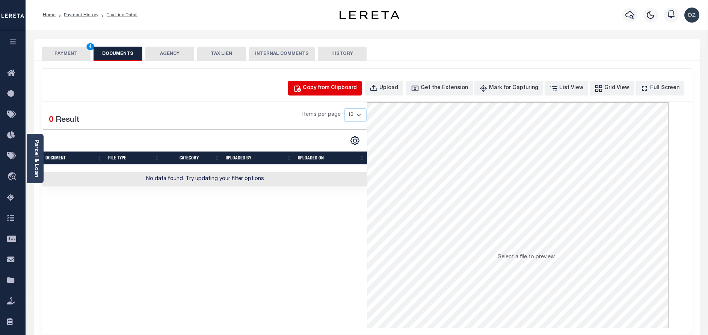
click at [347, 82] on button "Copy from Clipboard" at bounding box center [325, 88] width 74 height 15
select select "POP"
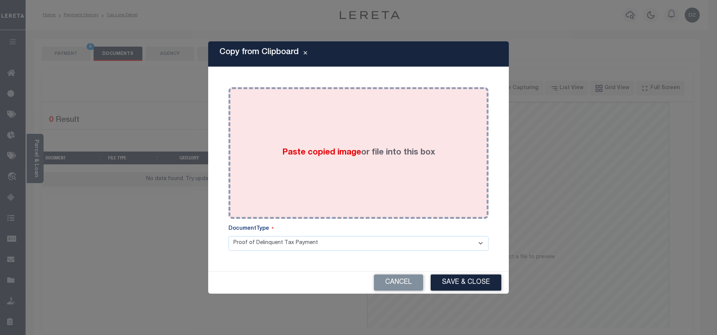
click at [375, 135] on div "Paste copied image or file into this box" at bounding box center [358, 153] width 249 height 120
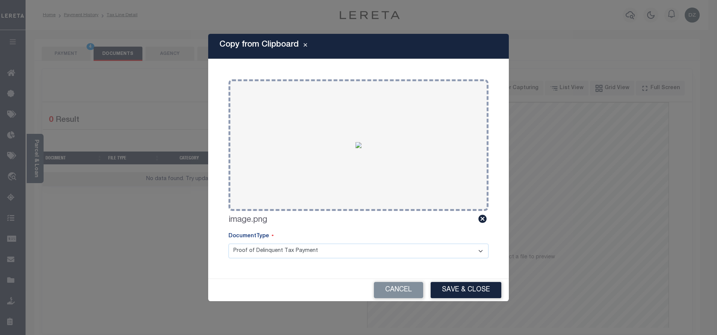
click at [473, 278] on div "Copy from Clipboard Paste copied image or file into this box Select file or dra…" at bounding box center [358, 167] width 301 height 267
click at [470, 286] on button "Save & Close" at bounding box center [466, 290] width 71 height 16
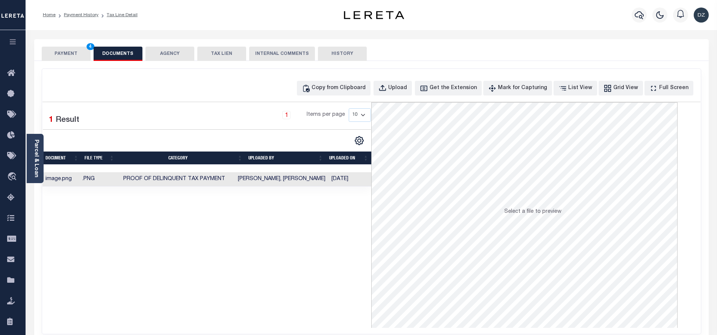
click at [75, 48] on button "PAYMENT 4" at bounding box center [66, 54] width 49 height 14
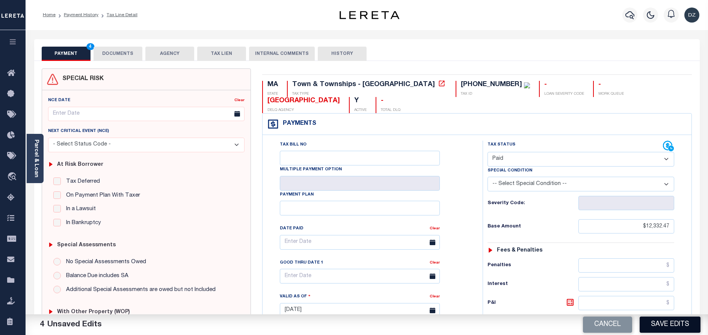
click at [657, 327] on button "Save Edits" at bounding box center [670, 324] width 61 height 16
checkbox input "false"
type input "$12,332.47"
type input "$0"
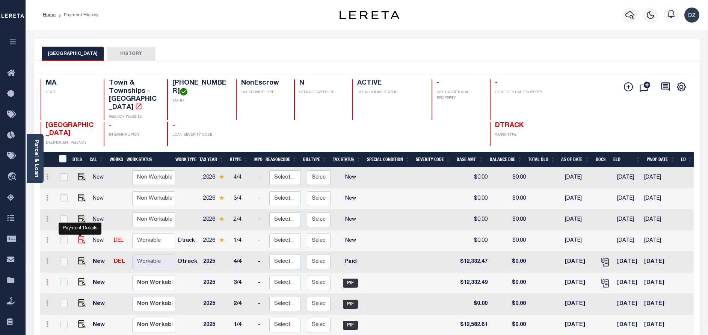
click at [80, 236] on img "" at bounding box center [82, 240] width 8 height 8
checkbox input "true"
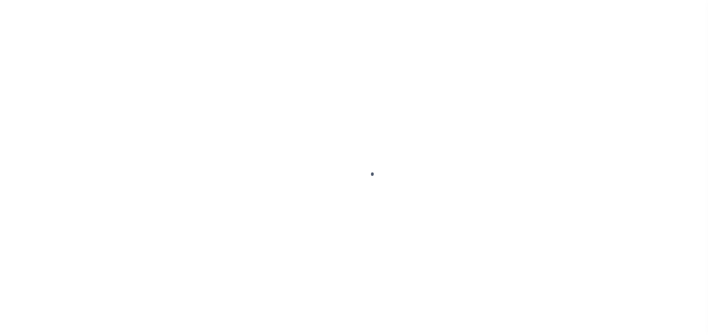
select select "NW2"
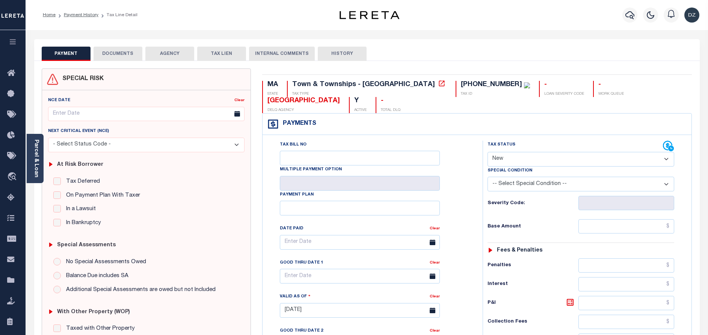
click at [129, 51] on button "DOCUMENTS" at bounding box center [118, 54] width 49 height 14
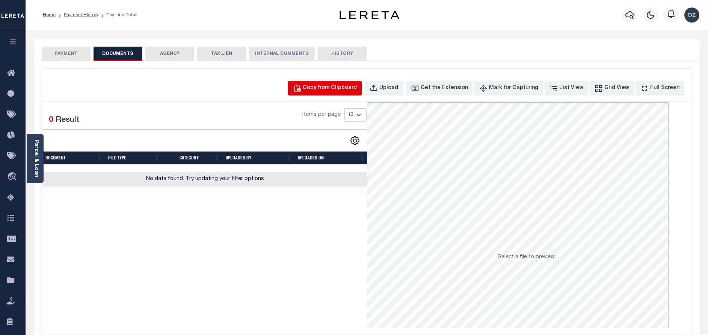
click at [349, 87] on div "Copy from Clipboard" at bounding box center [330, 88] width 54 height 8
select select "POP"
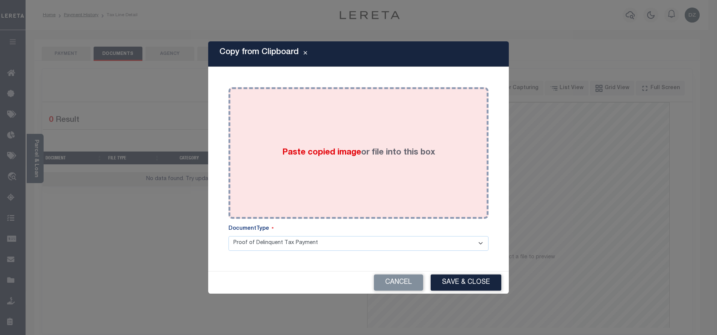
click at [355, 133] on div "Paste copied image or file into this box" at bounding box center [358, 153] width 249 height 120
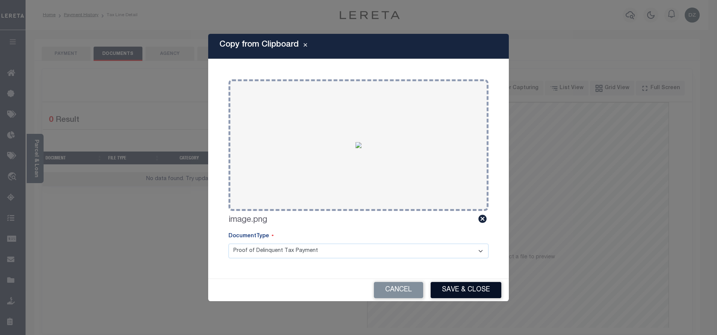
click at [447, 291] on button "Save & Close" at bounding box center [466, 290] width 71 height 16
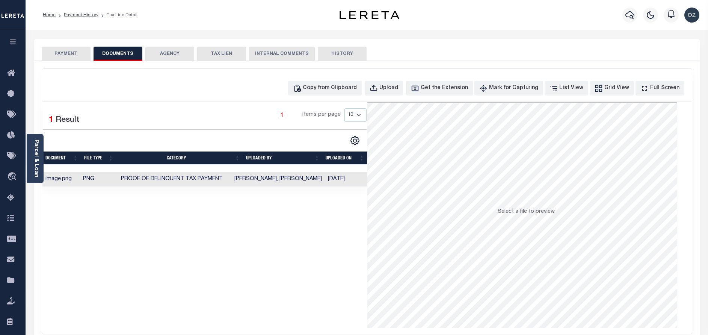
click at [64, 45] on div "PAYMENT DOCUMENTS AGENCY DELINQUENT PAYEE TAX LIEN" at bounding box center [367, 50] width 666 height 22
click at [65, 56] on button "PAYMENT" at bounding box center [66, 54] width 49 height 14
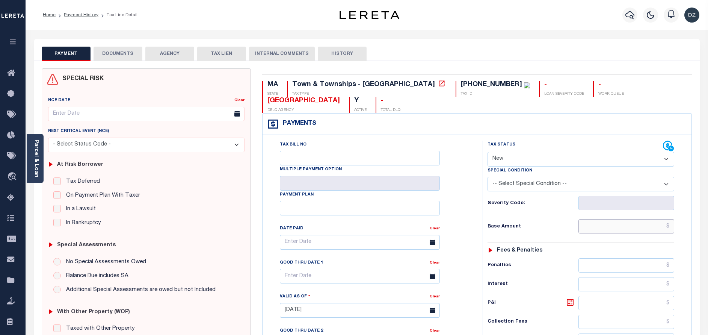
click at [615, 219] on input "text" at bounding box center [627, 226] width 96 height 14
paste input "13,205.01"
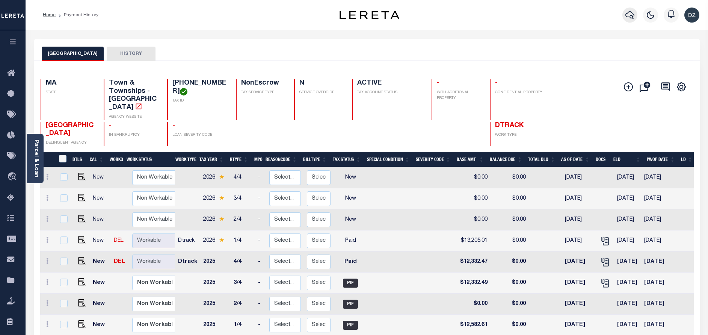
click at [629, 16] on icon "button" at bounding box center [630, 15] width 9 height 9
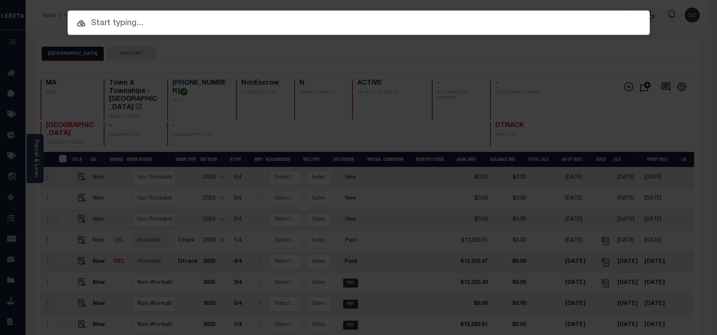
paste input "993252225"
type input "993252225"
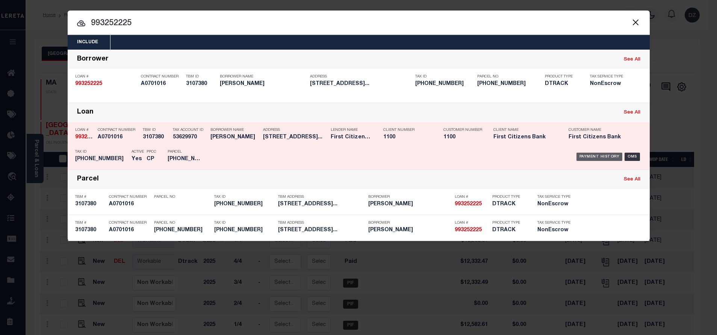
click at [602, 155] on div "Payment History" at bounding box center [599, 157] width 46 height 8
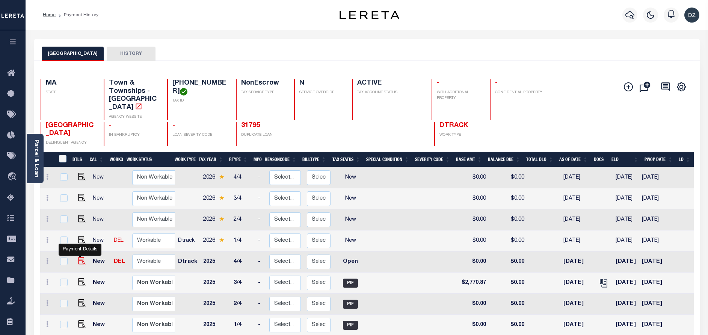
click at [80, 257] on img "" at bounding box center [82, 261] width 8 height 8
checkbox input "true"
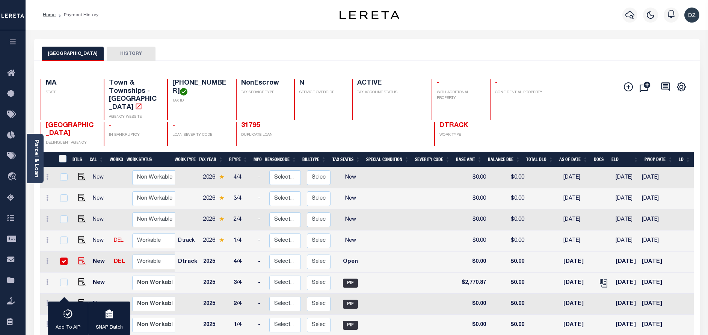
click at [78, 257] on img "" at bounding box center [82, 261] width 8 height 8
checkbox input "false"
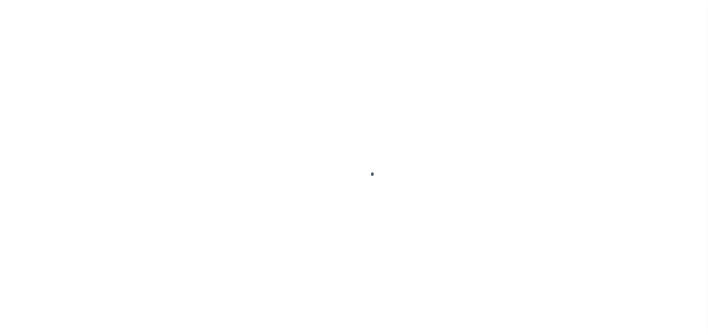
select select "OP2"
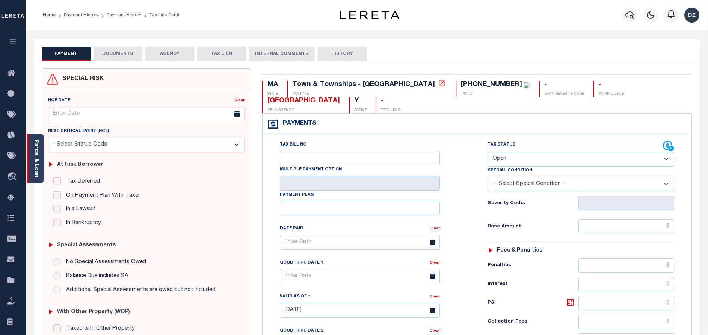
click at [36, 171] on link "Parcel & Loan" at bounding box center [35, 158] width 5 height 38
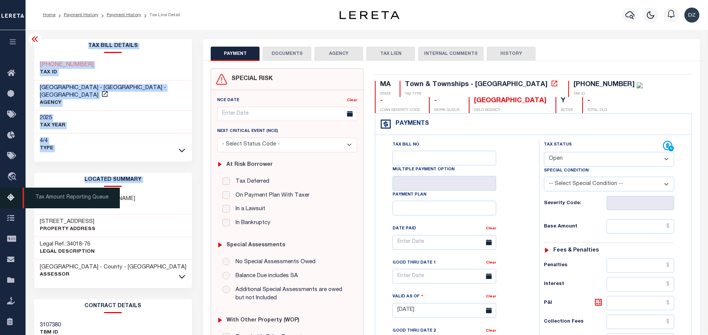
drag, startPoint x: 93, startPoint y: 191, endPoint x: 11, endPoint y: 195, distance: 82.0
click at [11, 195] on div "Home Payment History Payment History Tax Line Detail Profile" at bounding box center [354, 284] width 708 height 568
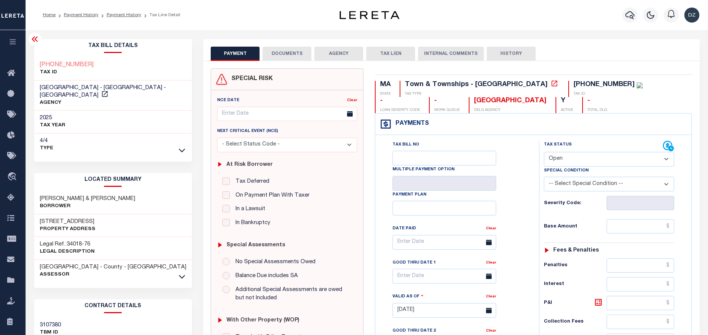
drag, startPoint x: 130, startPoint y: 221, endPoint x: 124, endPoint y: 220, distance: 5.7
click at [124, 220] on div "46 FAIRGREEN PL 10 Property Address" at bounding box center [113, 225] width 158 height 23
drag, startPoint x: 91, startPoint y: 192, endPoint x: 40, endPoint y: 191, distance: 51.1
click at [40, 195] on h3 "[PERSON_NAME] & [PERSON_NAME]" at bounding box center [87, 199] width 95 height 8
copy h3 "SULLIVAN ROGER H"
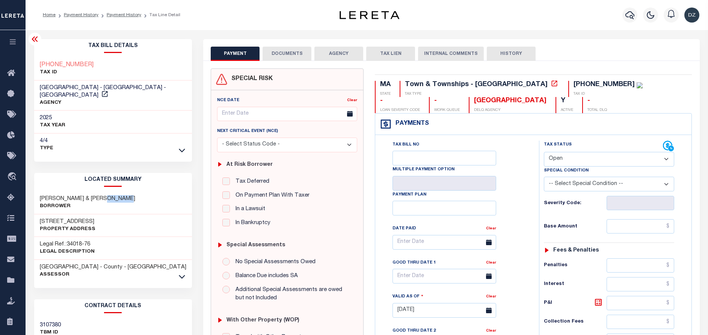
drag, startPoint x: 100, startPoint y: 189, endPoint x: 123, endPoint y: 190, distance: 23.3
click at [123, 191] on div "SULLIVAN ROGER H & SALLY H Borrower" at bounding box center [113, 202] width 158 height 23
copy h3 "SALLY H"
drag, startPoint x: 95, startPoint y: 192, endPoint x: 37, endPoint y: 192, distance: 58.2
click at [38, 192] on div "SULLIVAN ROGER H & SALLY H Borrower" at bounding box center [113, 202] width 158 height 23
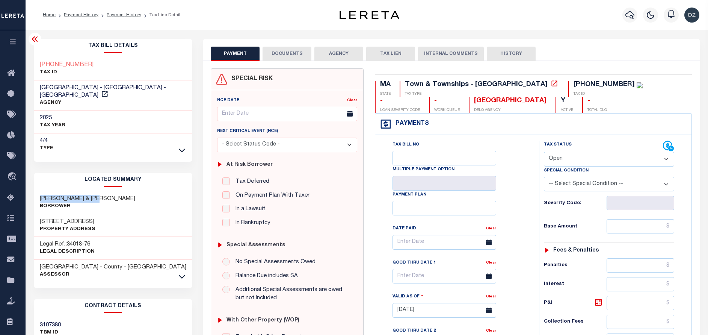
click at [92, 195] on h3 "SULLIVAN ROGER H & SALLY H" at bounding box center [87, 199] width 95 height 8
drag, startPoint x: 38, startPoint y: 213, endPoint x: 97, endPoint y: 212, distance: 58.6
click at [97, 214] on div "46 FAIRGREEN PL 10 Property Address" at bounding box center [113, 225] width 158 height 23
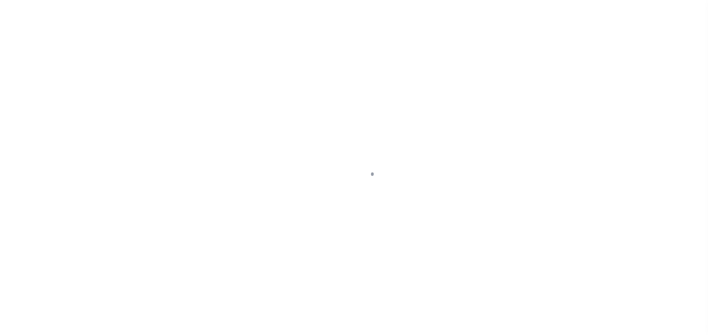
select select "OP2"
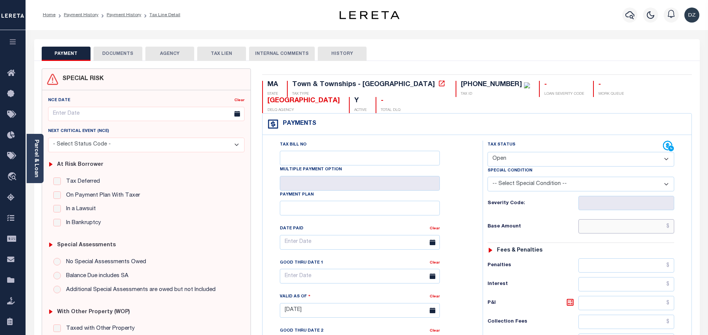
click at [639, 219] on input "text" at bounding box center [627, 226] width 96 height 14
paste input "2,770.85"
type input "$2,770.85"
type input "[DATE]"
click at [530, 152] on select "- Select Status Code - Open Due/Unpaid Paid Incomplete No Tax Due Internal Refu…" at bounding box center [581, 159] width 187 height 15
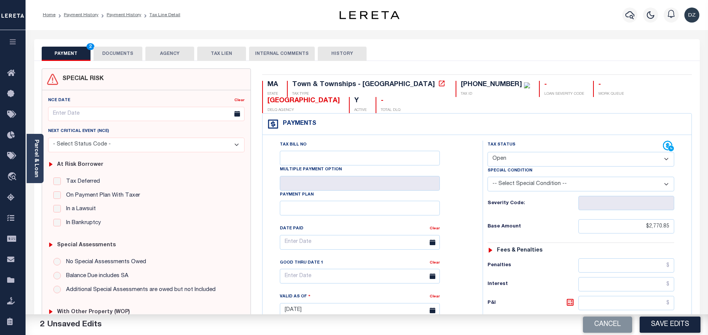
select select "PYD"
click at [488, 152] on select "- Select Status Code - Open Due/Unpaid Paid Incomplete No Tax Due Internal Refu…" at bounding box center [581, 159] width 187 height 15
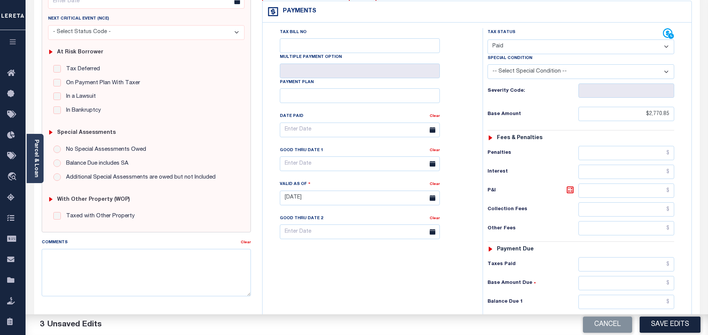
scroll to position [113, 0]
click at [630, 294] on input "text" at bounding box center [627, 301] width 96 height 14
type input "$0.00"
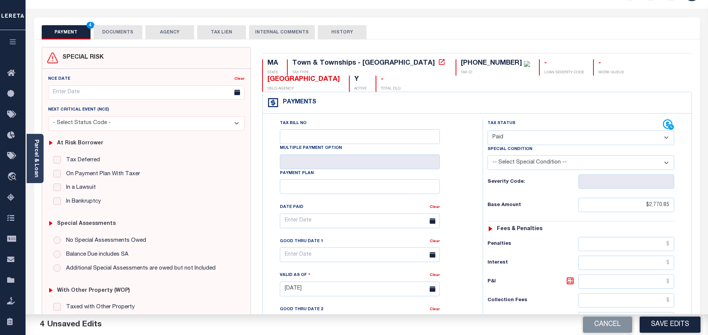
scroll to position [0, 0]
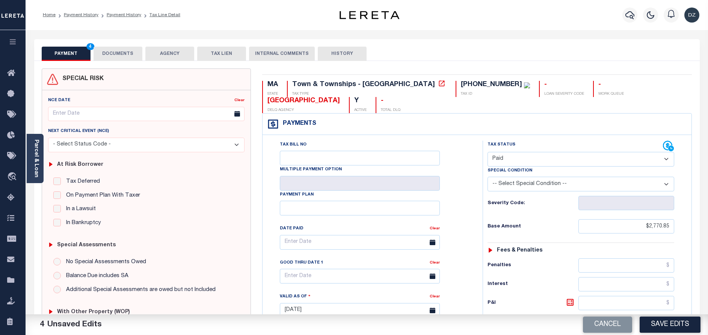
click at [125, 51] on button "DOCUMENTS" at bounding box center [118, 54] width 49 height 14
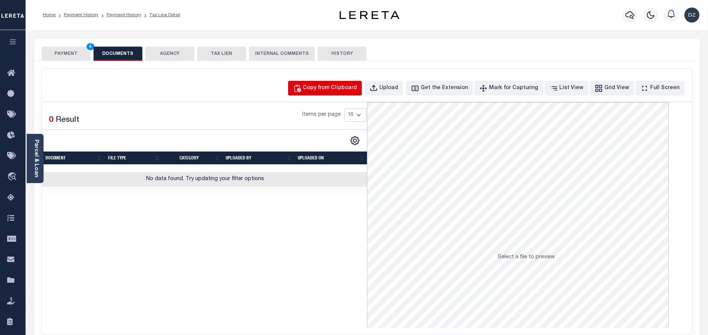
click at [349, 86] on div "Copy from Clipboard" at bounding box center [330, 88] width 54 height 8
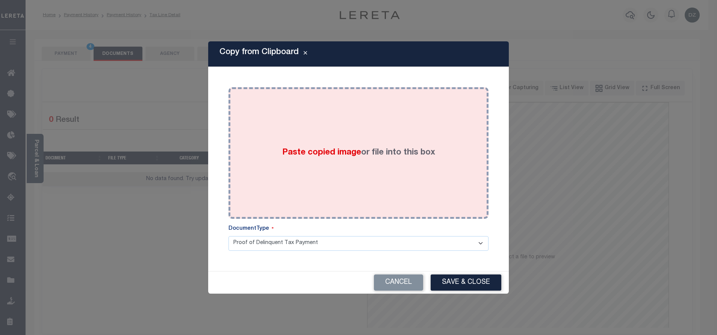
click at [353, 139] on div "Paste copied image or file into this box" at bounding box center [358, 153] width 249 height 120
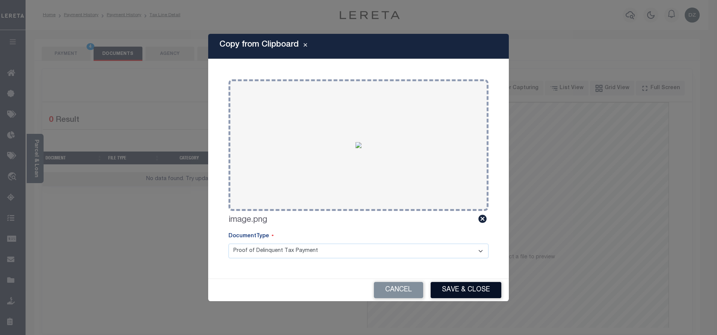
click at [457, 284] on button "Save & Close" at bounding box center [466, 290] width 71 height 16
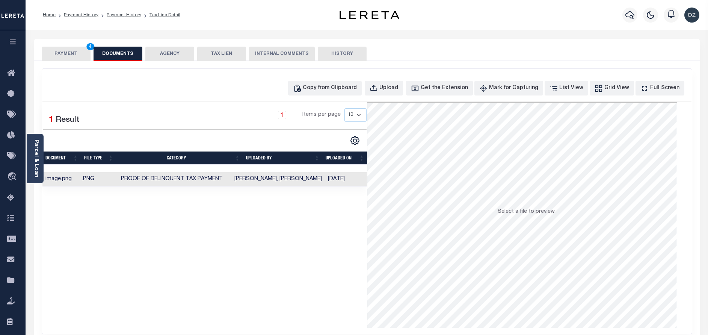
click at [51, 50] on button "PAYMENT 4" at bounding box center [66, 54] width 49 height 14
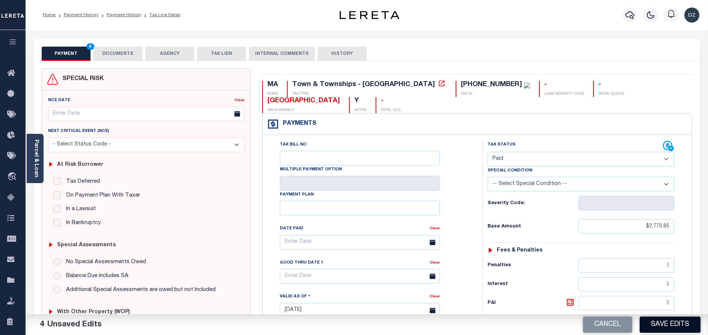
click at [658, 324] on button "Save Edits" at bounding box center [670, 324] width 61 height 16
checkbox input "false"
type input "$2,770.85"
type input "$0"
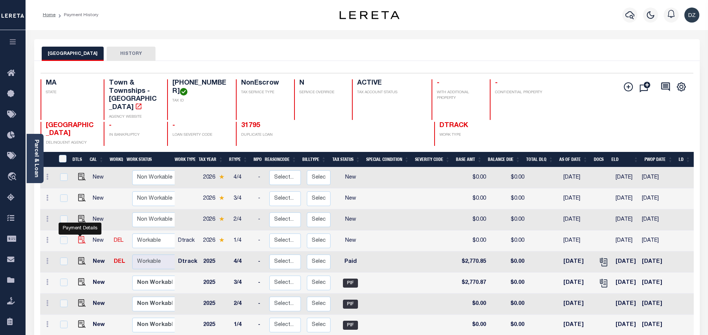
click at [78, 236] on img "" at bounding box center [82, 240] width 8 height 8
checkbox input "true"
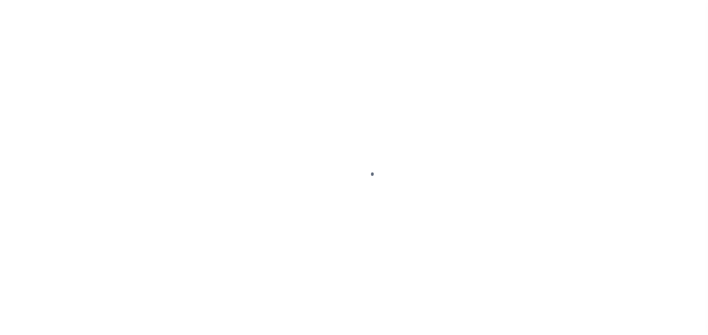
select select "NW2"
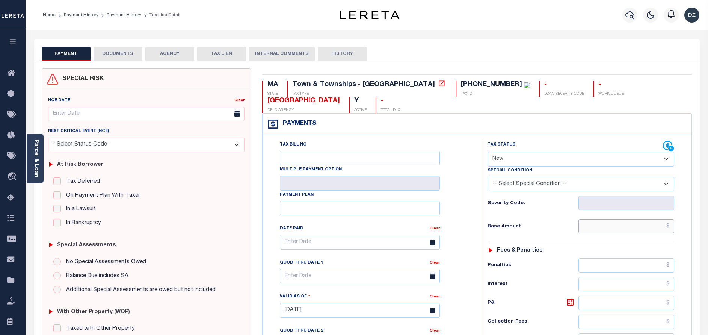
click at [641, 219] on input "text" at bounding box center [627, 226] width 96 height 14
paste input "3,008.81"
type input "$3,008.81"
type input "[DATE]"
click at [526, 152] on select "- Select Status Code - Open Due/Unpaid Paid Incomplete No Tax Due Internal Refu…" at bounding box center [581, 159] width 187 height 15
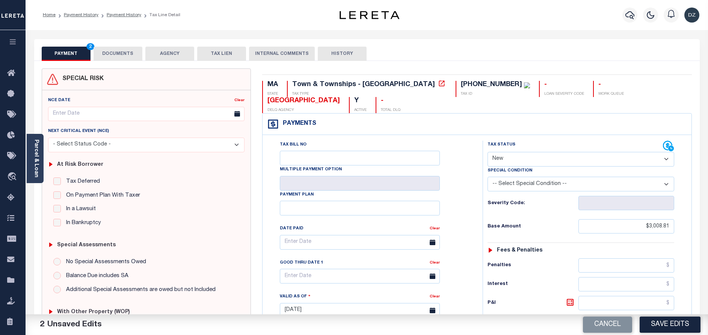
select select "PYD"
click at [488, 152] on select "- Select Status Code - Open Due/Unpaid Paid Incomplete No Tax Due Internal Refu…" at bounding box center [581, 159] width 187 height 15
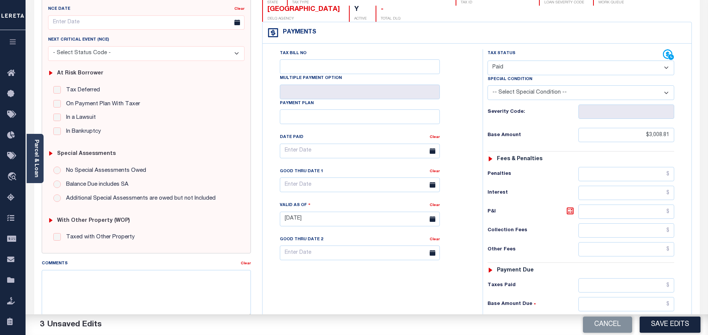
scroll to position [113, 0]
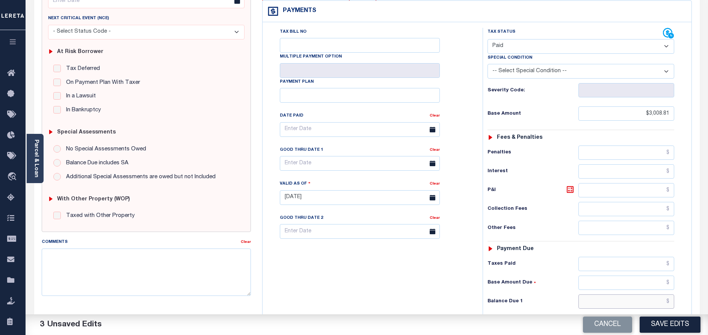
click at [624, 294] on input "text" at bounding box center [627, 301] width 96 height 14
type input "$0.00"
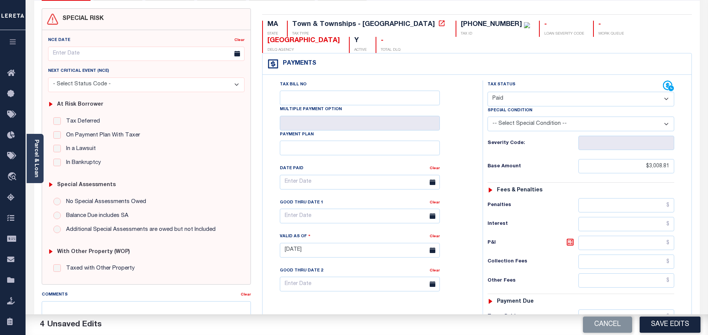
scroll to position [0, 0]
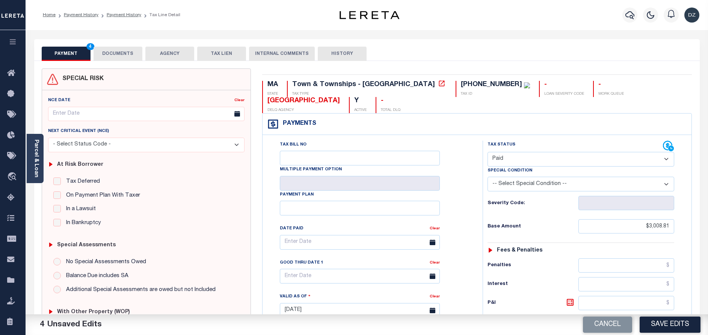
click at [111, 55] on button "DOCUMENTS" at bounding box center [118, 54] width 49 height 14
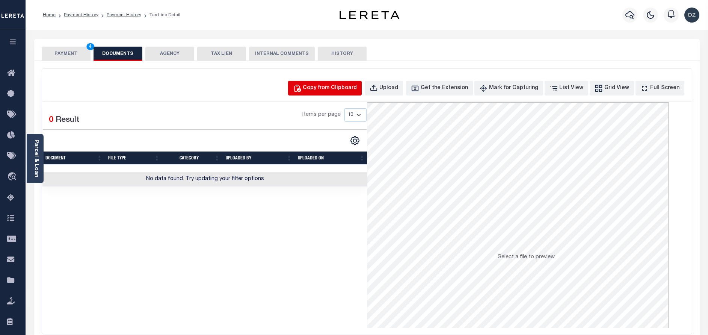
click at [353, 81] on button "Copy from Clipboard" at bounding box center [325, 88] width 74 height 15
select select "POP"
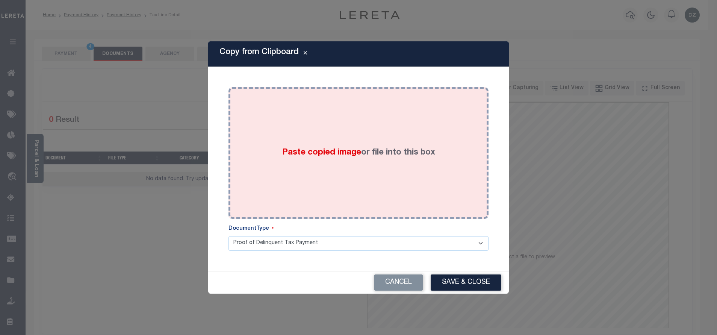
click at [347, 132] on div "Paste copied image or file into this box" at bounding box center [358, 153] width 249 height 120
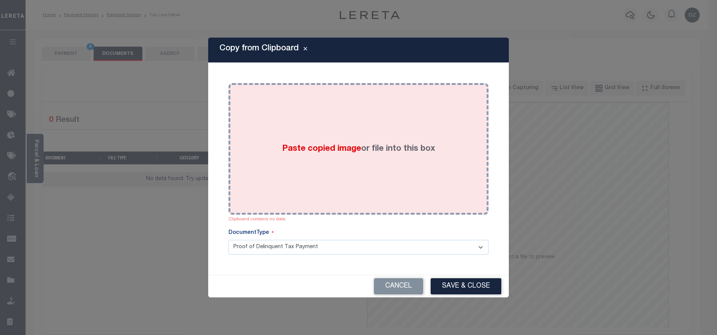
click at [378, 146] on label "Paste copied image or file into this box" at bounding box center [358, 149] width 153 height 12
click at [367, 127] on div "Paste copied image or file into this box" at bounding box center [358, 149] width 249 height 120
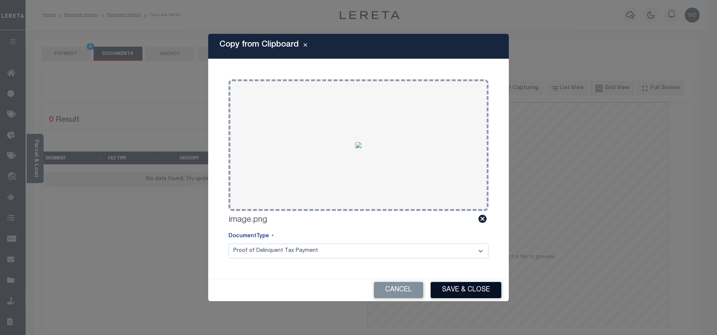
click at [467, 294] on button "Save & Close" at bounding box center [466, 290] width 71 height 16
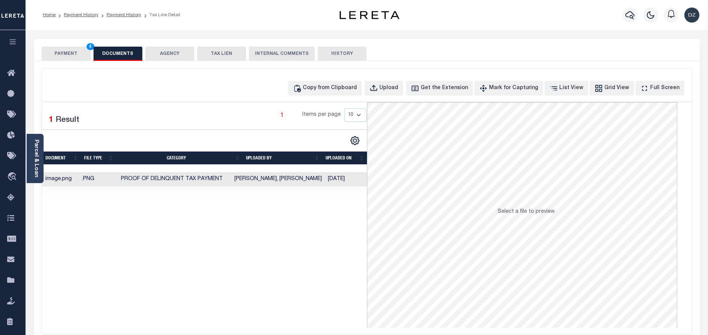
click at [73, 59] on button "PAYMENT 4" at bounding box center [66, 54] width 49 height 14
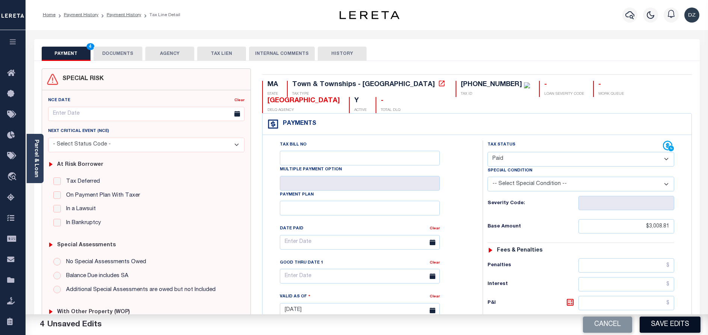
click at [657, 322] on button "Save Edits" at bounding box center [670, 324] width 61 height 16
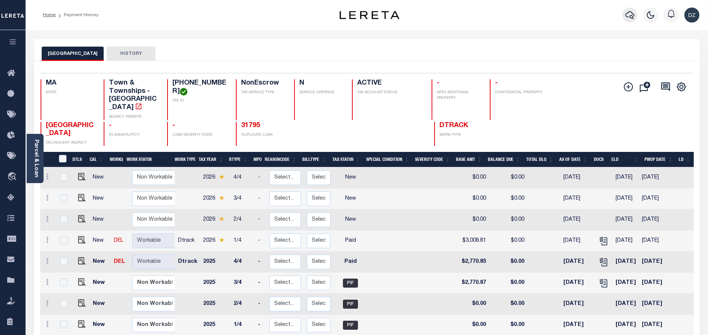
click at [631, 18] on icon "button" at bounding box center [630, 15] width 9 height 9
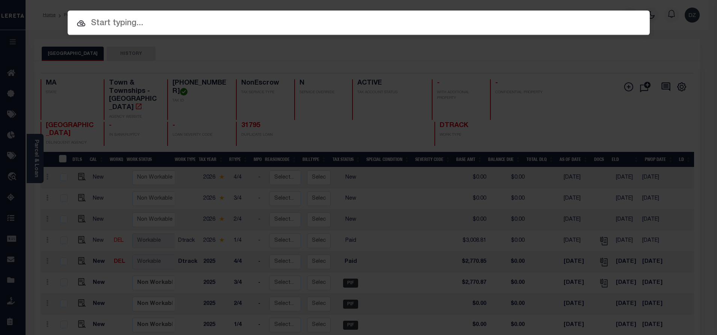
paste input "910013021775"
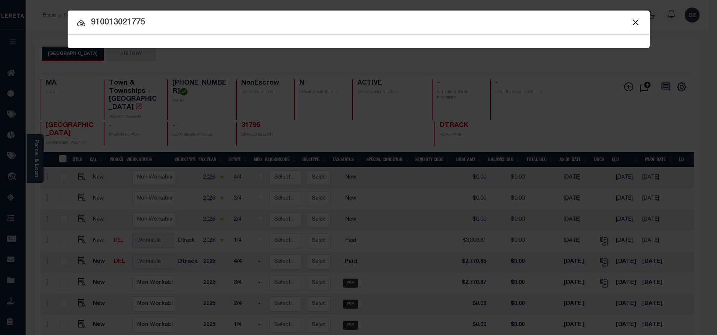
type input "910013021775"
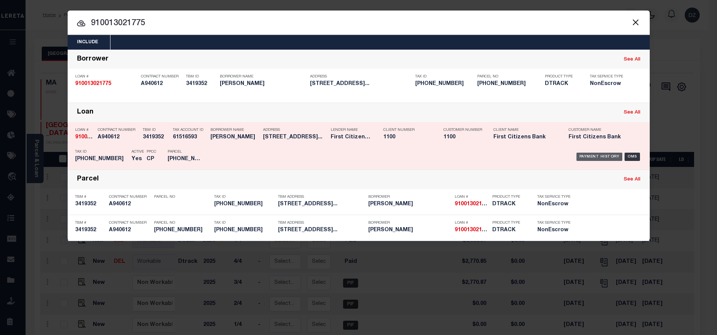
drag, startPoint x: 585, startPoint y: 156, endPoint x: 451, endPoint y: 87, distance: 150.6
click at [584, 156] on div "Payment History" at bounding box center [599, 157] width 46 height 8
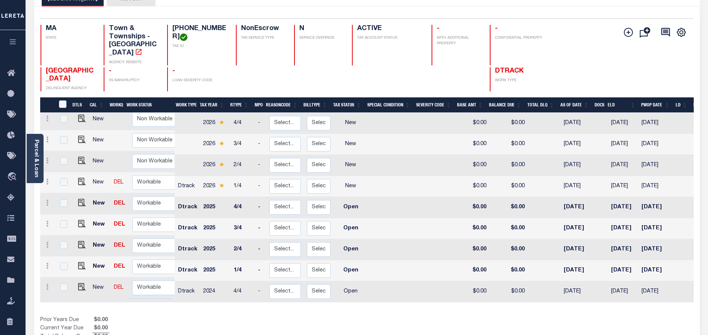
scroll to position [56, 0]
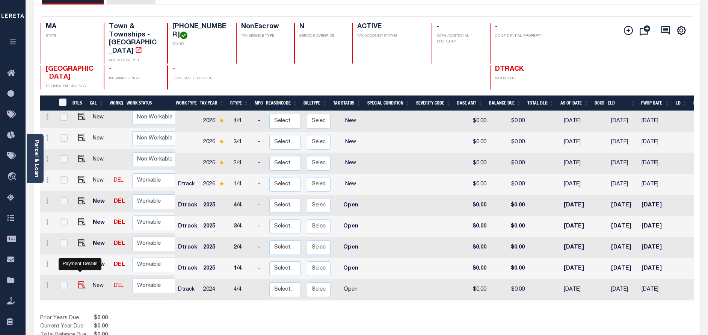
click at [79, 281] on img "" at bounding box center [82, 285] width 8 height 8
checkbox input "true"
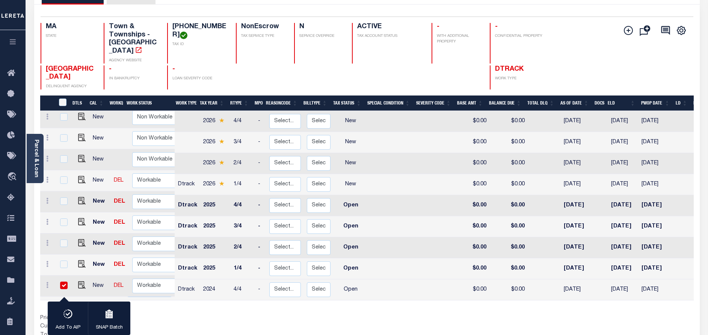
click at [353, 288] on td "Open" at bounding box center [351, 289] width 34 height 21
checkbox input "false"
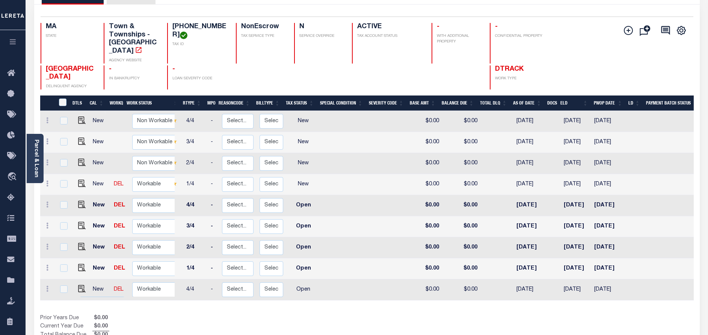
scroll to position [0, 77]
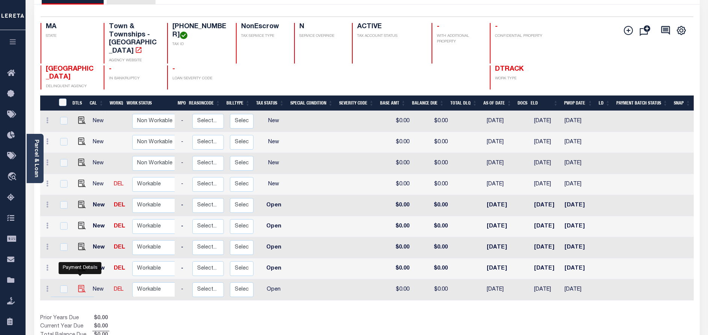
click at [80, 285] on img "" at bounding box center [82, 289] width 8 height 8
checkbox input "true"
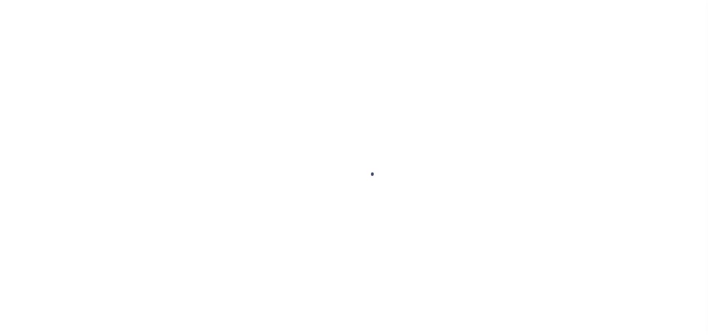
select select "OP2"
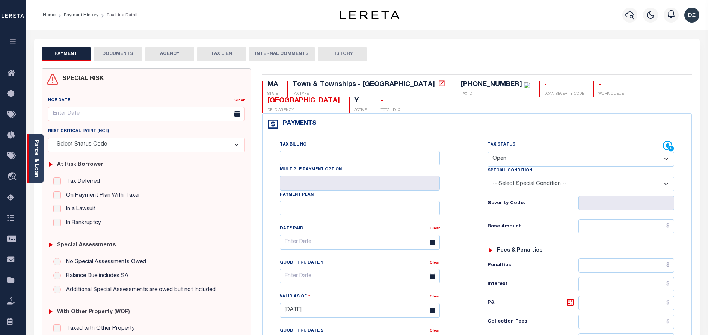
click at [42, 171] on div "Parcel & Loan" at bounding box center [35, 158] width 17 height 49
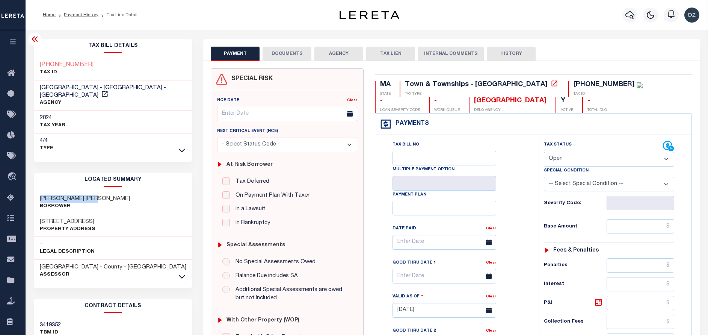
drag, startPoint x: 39, startPoint y: 188, endPoint x: 97, endPoint y: 190, distance: 58.3
click at [97, 191] on div "[PERSON_NAME] [PERSON_NAME]" at bounding box center [113, 202] width 158 height 23
click at [54, 180] on div "LOCATED SUMMARY [PERSON_NAME] [PERSON_NAME] [STREET_ADDRESS] Property Address -…" at bounding box center [113, 227] width 158 height 109
click at [102, 193] on div "[PERSON_NAME] [PERSON_NAME]" at bounding box center [113, 202] width 158 height 23
drag, startPoint x: 102, startPoint y: 193, endPoint x: 38, endPoint y: 193, distance: 64.6
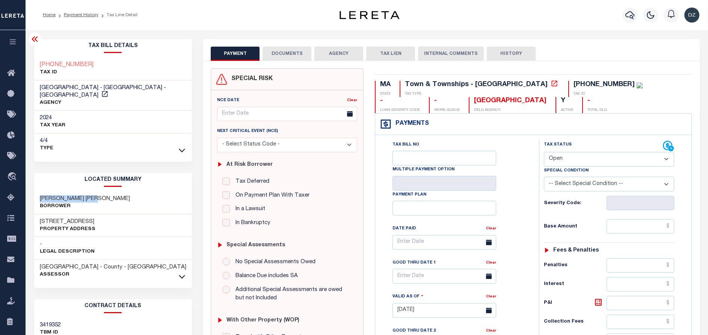
click at [38, 193] on div "[PERSON_NAME] [PERSON_NAME]" at bounding box center [113, 202] width 158 height 23
copy h3 "[PERSON_NAME] [PERSON_NAME]"
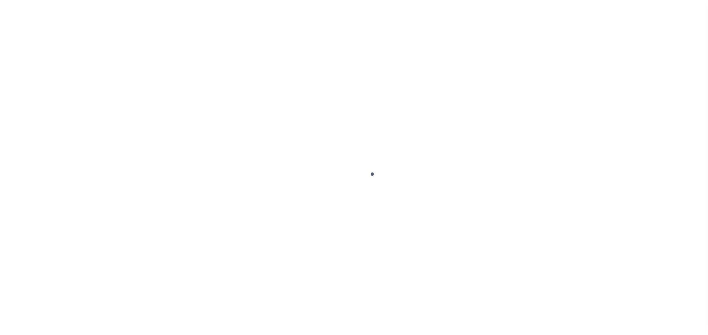
select select "OP2"
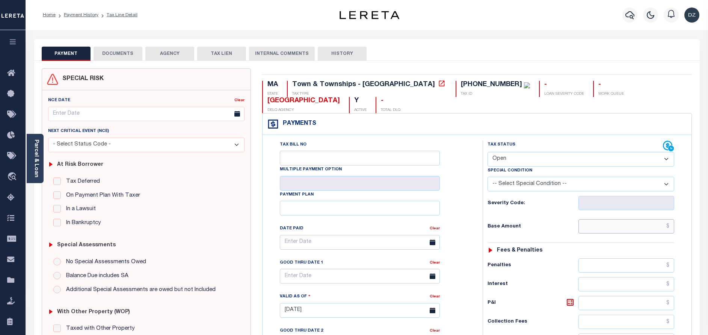
click at [651, 219] on input "text" at bounding box center [627, 226] width 96 height 14
paste input "2,511.78"
type input "$2,511.78"
type input "[DATE]"
click at [567, 152] on select "- Select Status Code - Open Due/Unpaid Paid Incomplete No Tax Due Internal Refu…" at bounding box center [581, 159] width 187 height 15
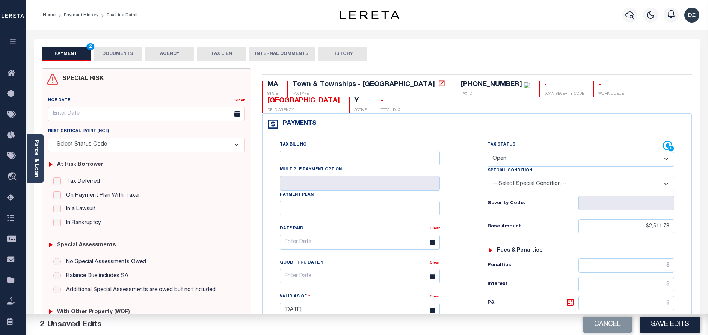
select select "PYD"
click at [488, 152] on select "- Select Status Code - Open Due/Unpaid Paid Incomplete No Tax Due Internal Refu…" at bounding box center [581, 159] width 187 height 15
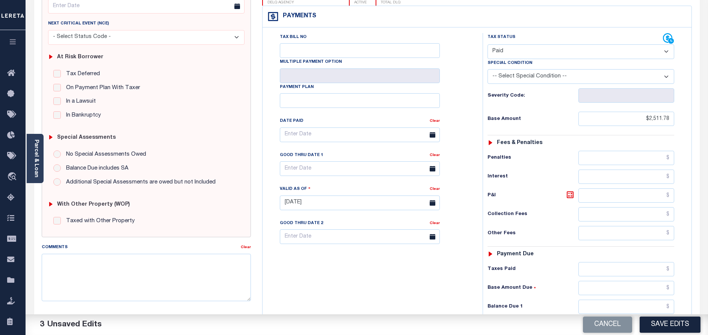
scroll to position [113, 0]
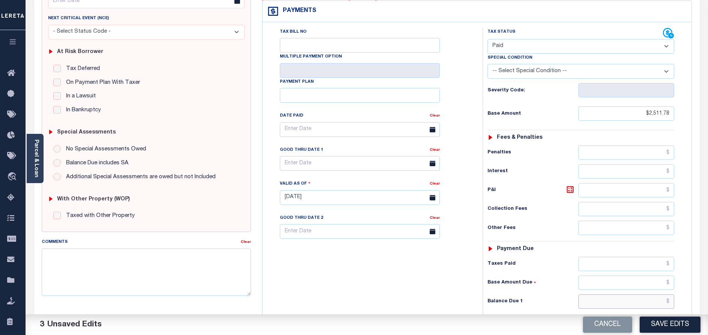
click at [624, 294] on input "text" at bounding box center [627, 301] width 96 height 14
type input "$0.00"
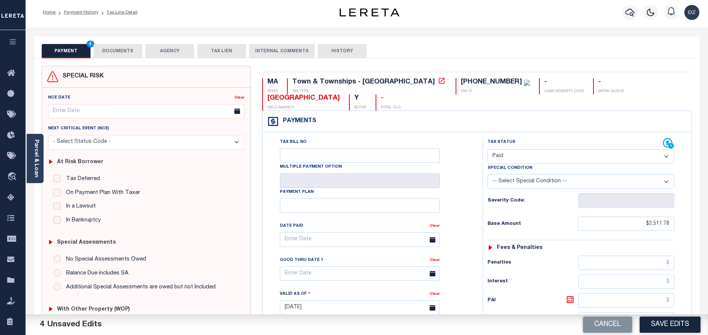
scroll to position [0, 0]
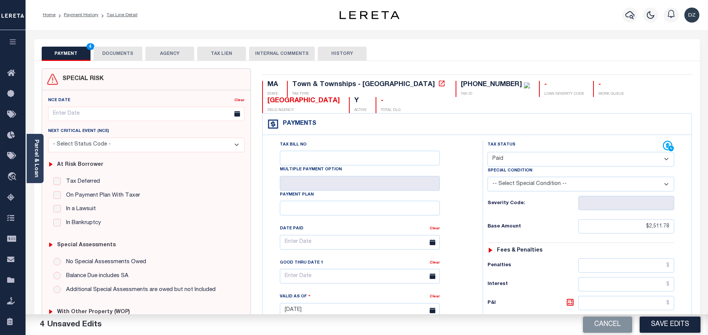
click at [107, 52] on button "DOCUMENTS" at bounding box center [118, 54] width 49 height 14
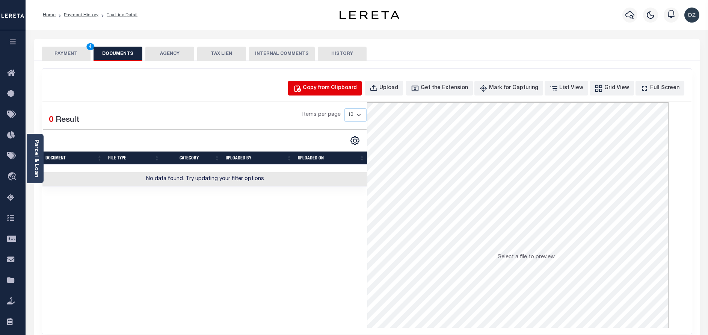
click at [361, 82] on button "Copy from Clipboard" at bounding box center [325, 88] width 74 height 15
select select "POP"
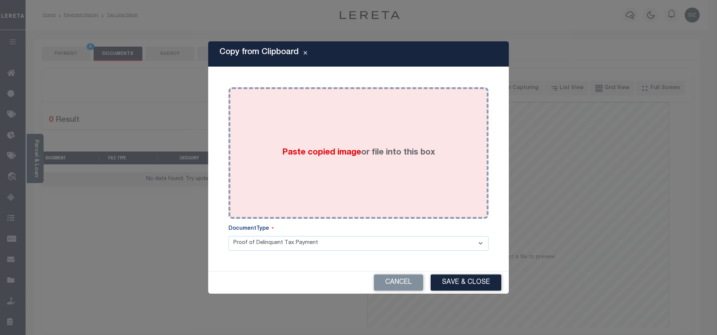
click at [367, 131] on div "Paste copied image or file into this box" at bounding box center [358, 153] width 249 height 120
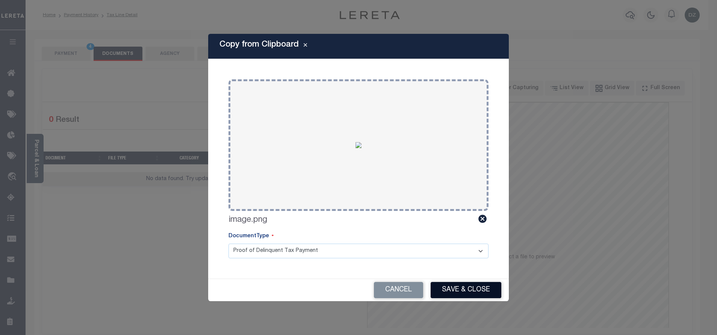
click at [457, 286] on button "Save & Close" at bounding box center [466, 290] width 71 height 16
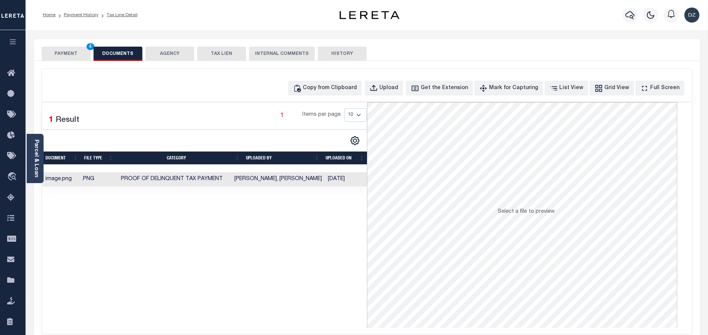
click at [79, 54] on button "PAYMENT 4" at bounding box center [66, 54] width 49 height 14
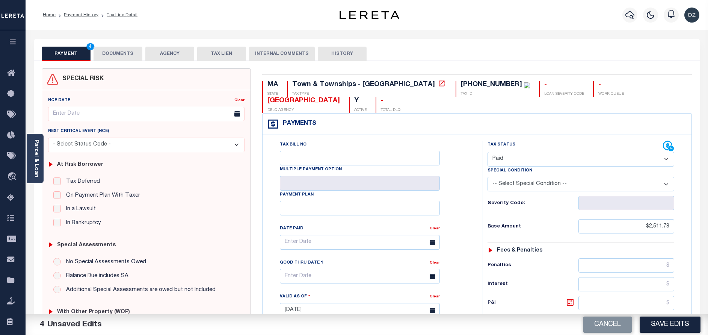
click at [672, 332] on div "Cancel Save Edits" at bounding box center [538, 324] width 342 height 21
click at [671, 327] on button "Save Edits" at bounding box center [670, 324] width 61 height 16
checkbox input "false"
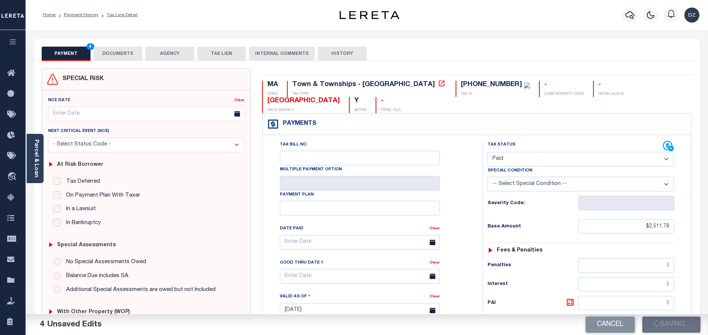
checkbox input "false"
type input "$2,511.78"
type input "$0"
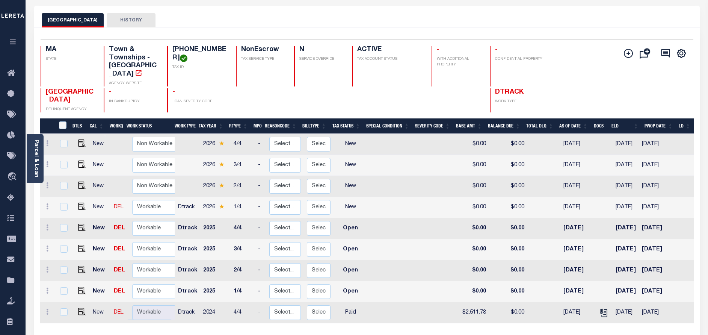
scroll to position [56, 0]
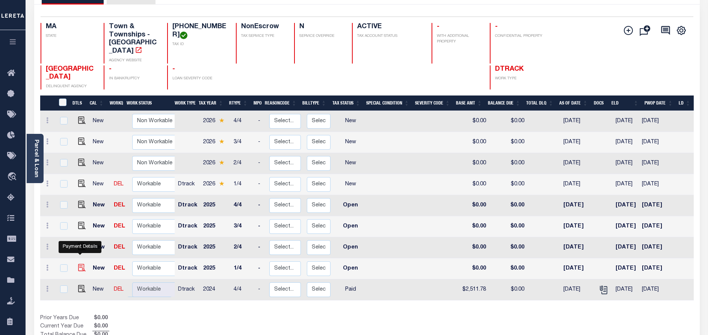
click at [79, 264] on img "" at bounding box center [82, 268] width 8 height 8
checkbox input "true"
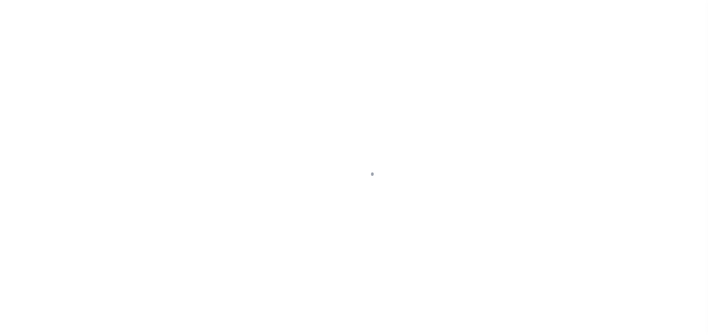
select select "OP2"
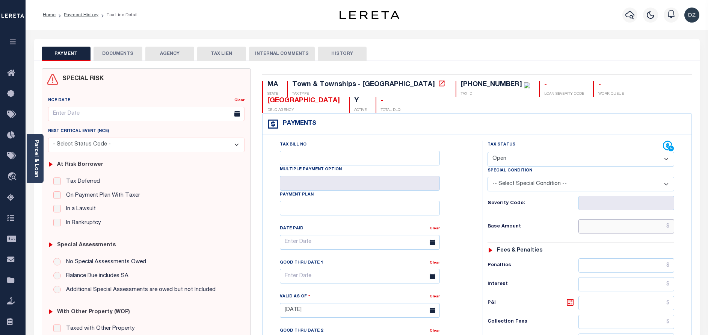
click at [626, 219] on input "text" at bounding box center [627, 226] width 96 height 14
paste input "3,029.70"
type input "$3,029.70"
type input "[DATE]"
drag, startPoint x: 538, startPoint y: 147, endPoint x: 537, endPoint y: 151, distance: 4.5
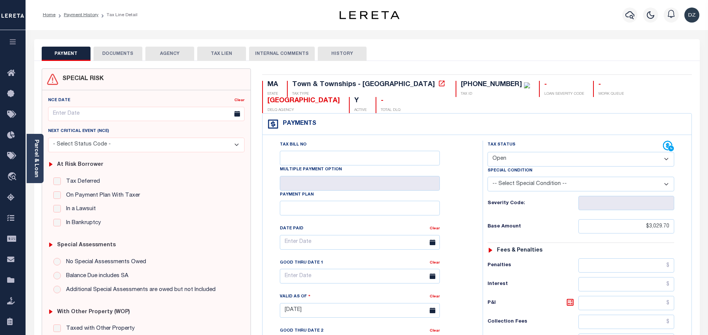
click at [538, 152] on select "- Select Status Code - Open Due/Unpaid Paid Incomplete No Tax Due Internal Refu…" at bounding box center [581, 159] width 187 height 15
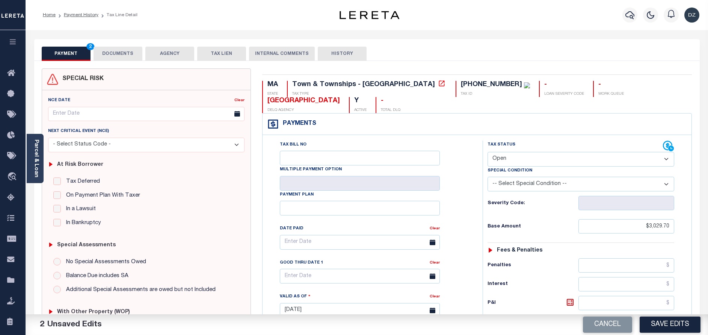
select select "PYD"
click at [488, 152] on select "- Select Status Code - Open Due/Unpaid Paid Incomplete No Tax Due Internal Refu…" at bounding box center [581, 159] width 187 height 15
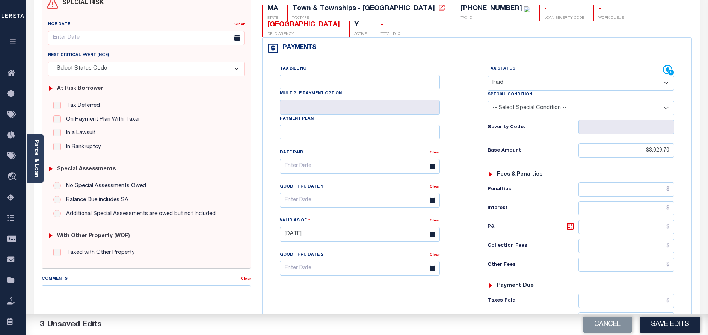
scroll to position [113, 0]
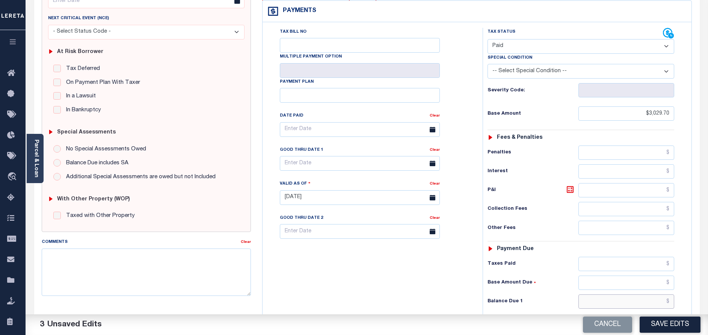
click at [619, 294] on input "text" at bounding box center [627, 301] width 96 height 14
type input "$0.00"
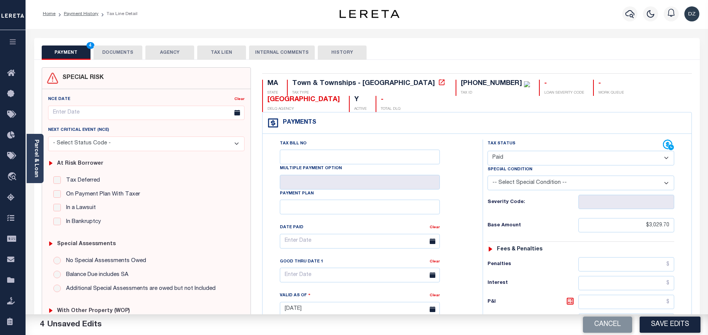
scroll to position [0, 0]
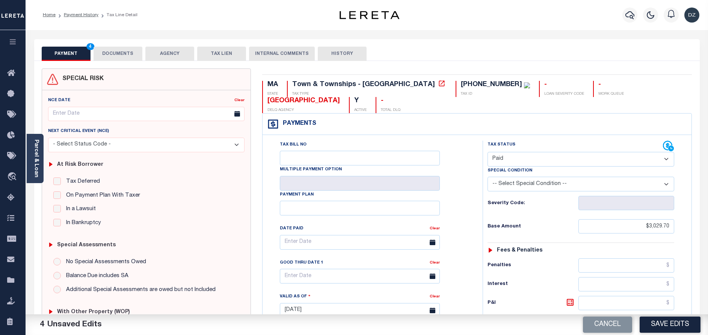
click at [119, 54] on button "DOCUMENTS" at bounding box center [118, 54] width 49 height 14
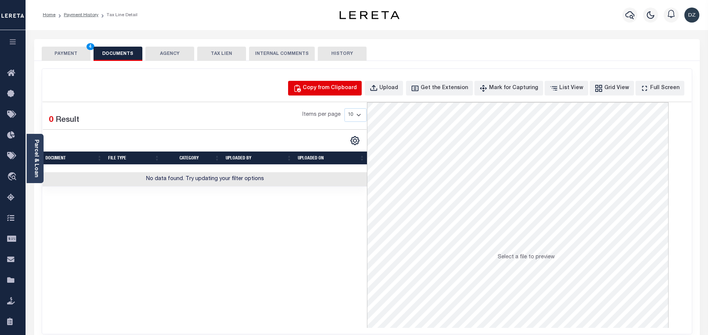
click at [357, 91] on div "Copy from Clipboard" at bounding box center [330, 88] width 54 height 8
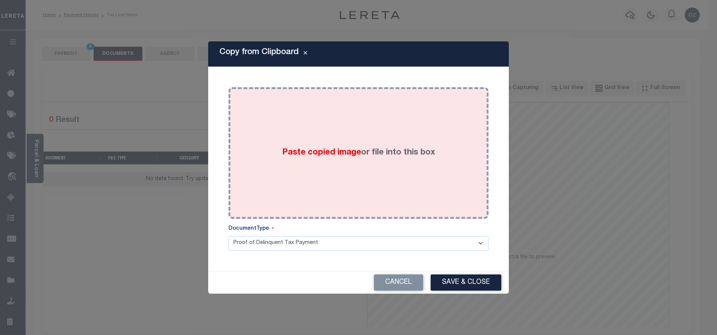
click at [365, 133] on div "Paste copied image or file into this box" at bounding box center [358, 153] width 249 height 120
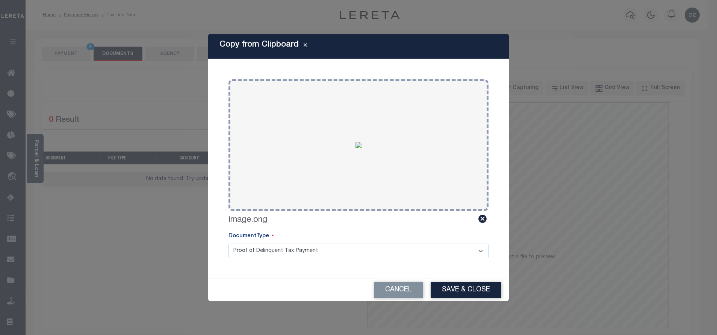
drag, startPoint x: 474, startPoint y: 289, endPoint x: 465, endPoint y: 290, distance: 9.1
click at [472, 289] on button "Save & Close" at bounding box center [466, 290] width 71 height 16
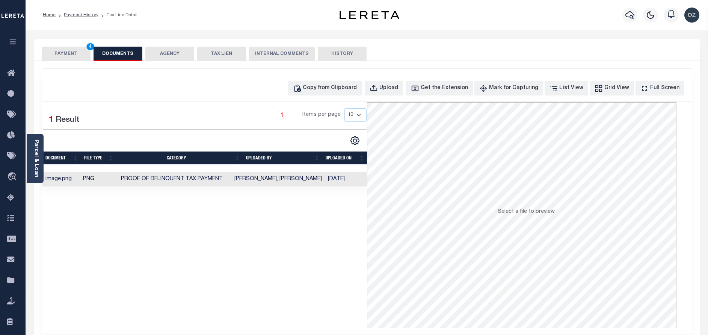
click at [54, 51] on button "PAYMENT 4" at bounding box center [66, 54] width 49 height 14
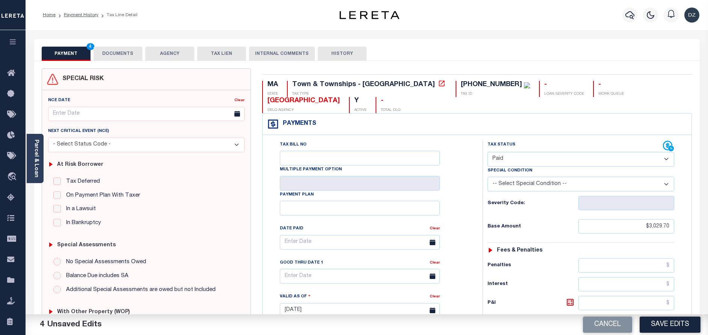
click at [668, 322] on button "Save Edits" at bounding box center [670, 324] width 61 height 16
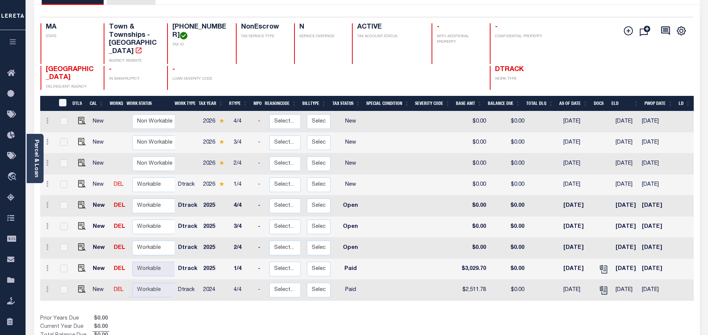
scroll to position [56, 0]
click at [79, 243] on img "" at bounding box center [82, 247] width 8 height 8
checkbox input "true"
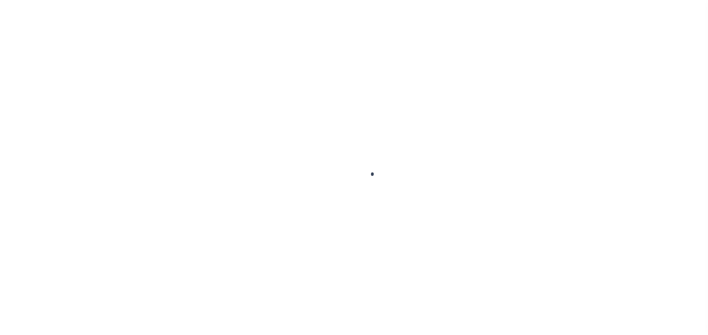
select select "OP2"
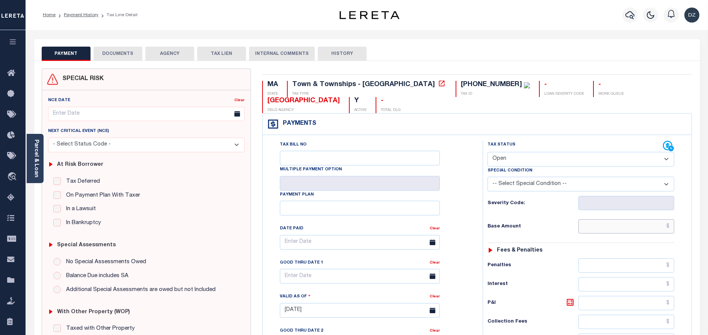
click at [640, 219] on input "text" at bounding box center [627, 226] width 96 height 14
click at [643, 219] on input "text" at bounding box center [627, 226] width 96 height 14
click at [113, 56] on button "DOCUMENTS" at bounding box center [118, 54] width 49 height 14
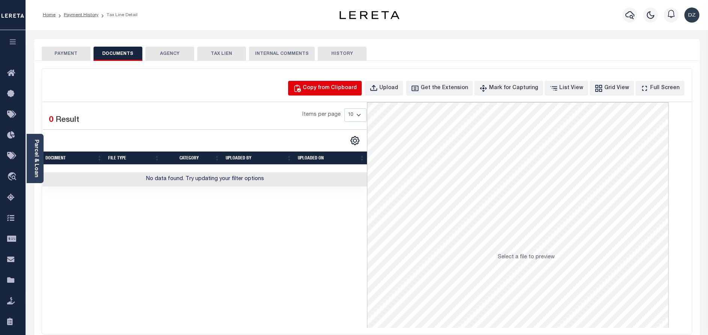
click at [323, 90] on div "Copy from Clipboard" at bounding box center [330, 88] width 54 height 8
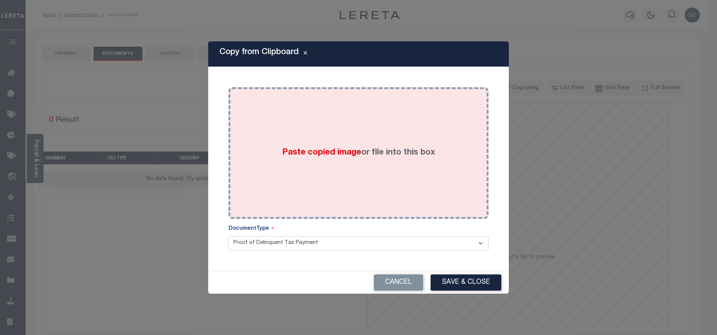
click at [340, 151] on div "Paste copied image or file into this box" at bounding box center [358, 153] width 249 height 120
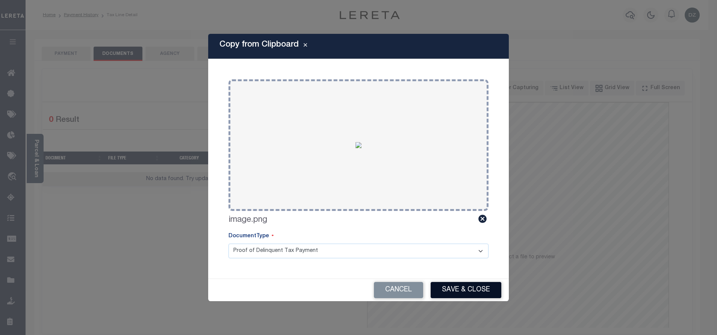
click at [452, 298] on div "Cancel Save & Close" at bounding box center [358, 290] width 301 height 22
drag, startPoint x: 447, startPoint y: 293, endPoint x: 442, endPoint y: 293, distance: 4.9
click at [444, 293] on button "Save & Close" at bounding box center [466, 290] width 71 height 16
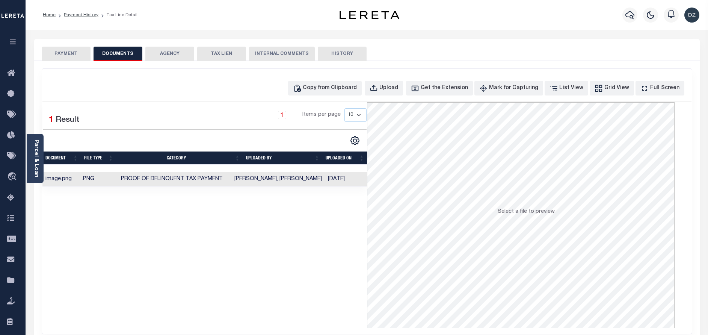
click at [73, 53] on button "PAYMENT" at bounding box center [66, 54] width 49 height 14
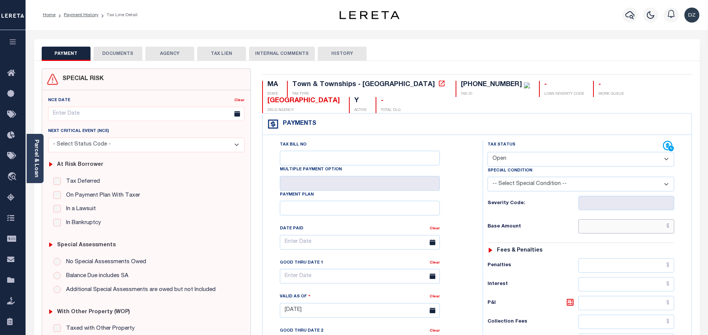
click at [632, 219] on input "text" at bounding box center [627, 226] width 96 height 14
paste input "3,029.68"
type input "$3,029.68"
type input "[DATE]"
drag, startPoint x: 527, startPoint y: 139, endPoint x: 527, endPoint y: 149, distance: 10.1
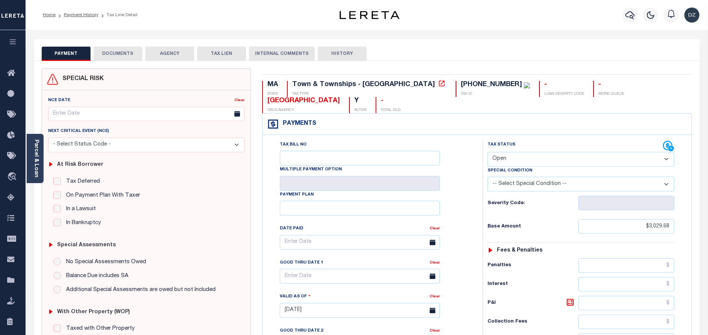
click at [527, 152] on select "- Select Status Code - Open Due/Unpaid Paid Incomplete No Tax Due Internal Refu…" at bounding box center [581, 159] width 187 height 15
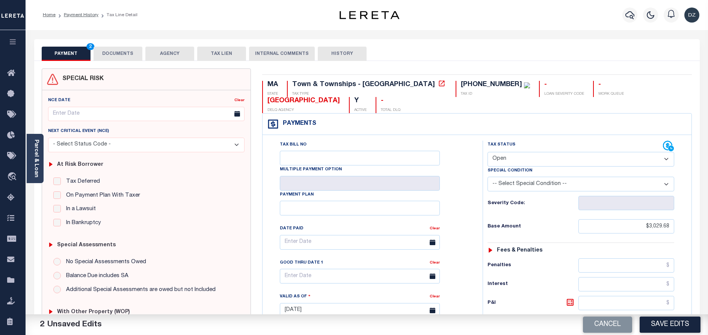
select select "PYD"
click at [488, 152] on select "- Select Status Code - Open Due/Unpaid Paid Incomplete No Tax Due Internal Refu…" at bounding box center [581, 159] width 187 height 15
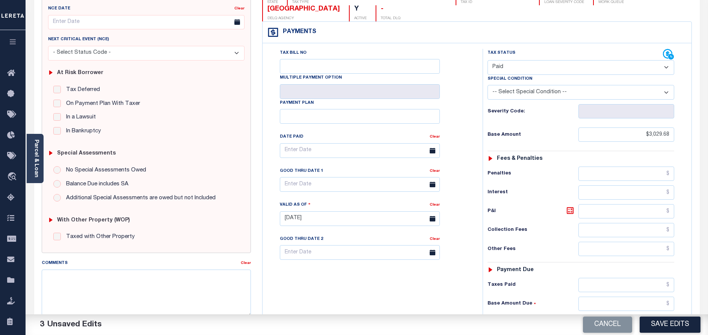
scroll to position [113, 0]
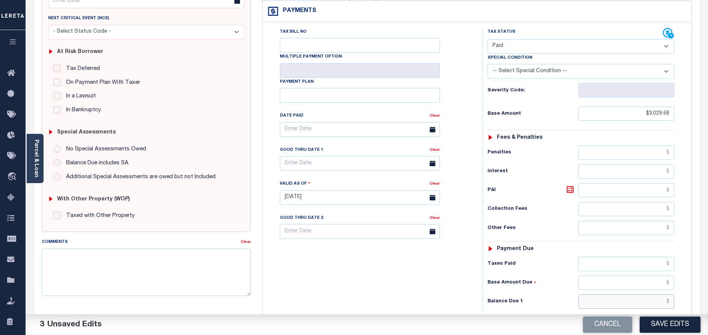
click at [630, 294] on input "text" at bounding box center [627, 301] width 96 height 14
type input "$0.00"
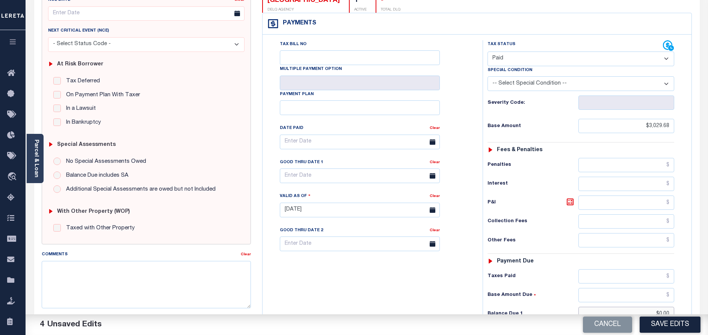
scroll to position [0, 0]
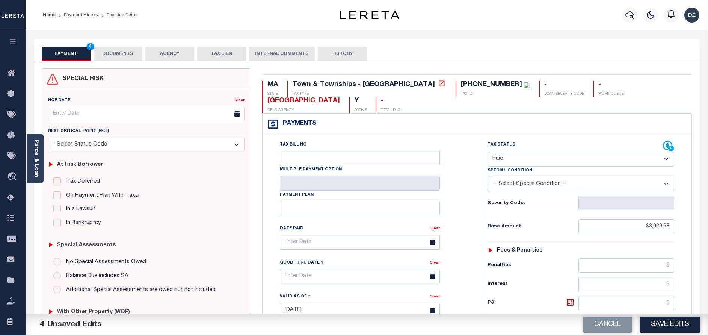
click at [127, 58] on button "DOCUMENTS" at bounding box center [118, 54] width 49 height 14
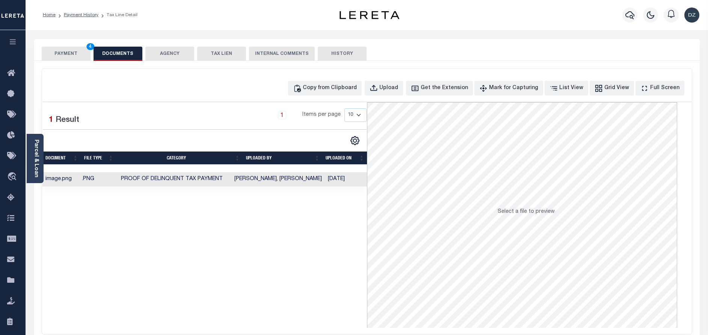
click at [76, 50] on button "PAYMENT 4" at bounding box center [66, 54] width 49 height 14
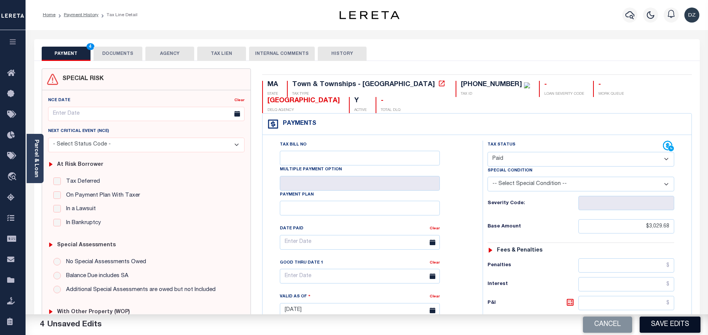
click at [672, 322] on button "Save Edits" at bounding box center [670, 324] width 61 height 16
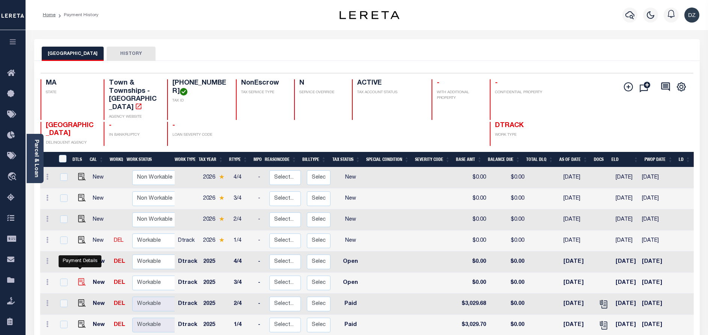
click at [79, 278] on img "" at bounding box center [82, 282] width 8 height 8
checkbox input "true"
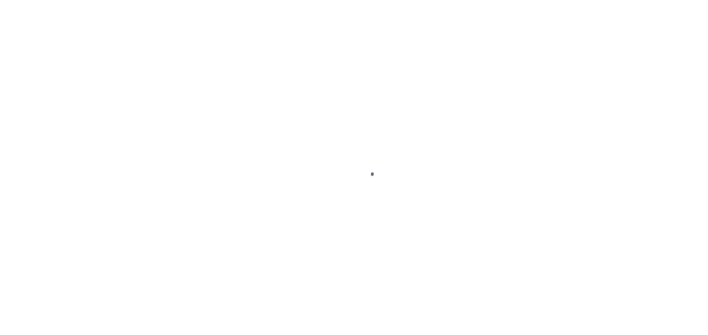
select select "OP2"
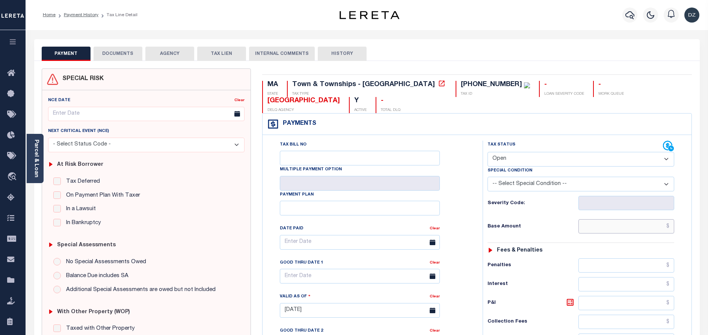
click at [643, 219] on input "text" at bounding box center [627, 226] width 96 height 14
paste input "2,890.05"
type input "$2,890.05"
type input "[DATE]"
click at [553, 152] on select "- Select Status Code - Open Due/Unpaid Paid Incomplete No Tax Due Internal Refu…" at bounding box center [581, 159] width 187 height 15
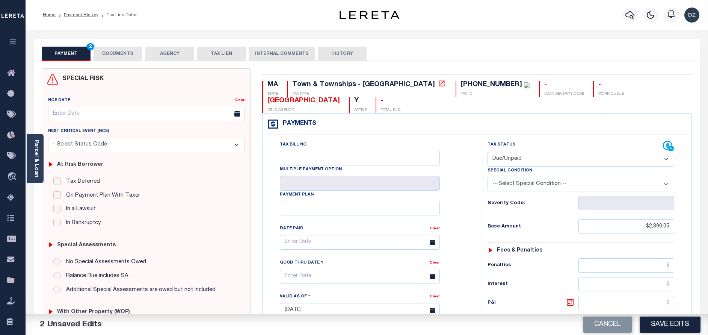
click at [488, 152] on select "- Select Status Code - Open Due/Unpaid Paid Incomplete No Tax Due Internal Refu…" at bounding box center [581, 159] width 187 height 15
click at [536, 152] on select "- Select Status Code - Open Due/Unpaid Paid Incomplete No Tax Due Internal Refu…" at bounding box center [581, 159] width 187 height 15
select select "PYD"
click at [488, 152] on select "- Select Status Code - Open Due/Unpaid Paid Incomplete No Tax Due Internal Refu…" at bounding box center [581, 159] width 187 height 15
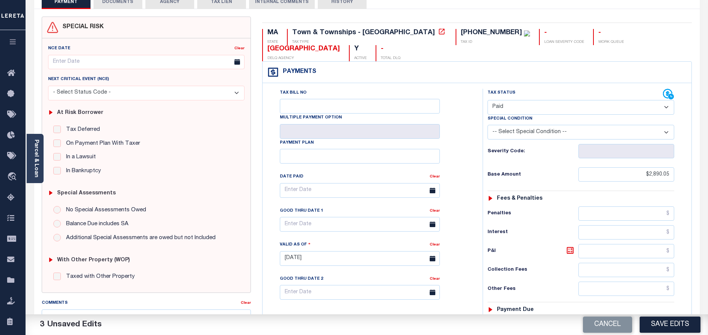
scroll to position [113, 0]
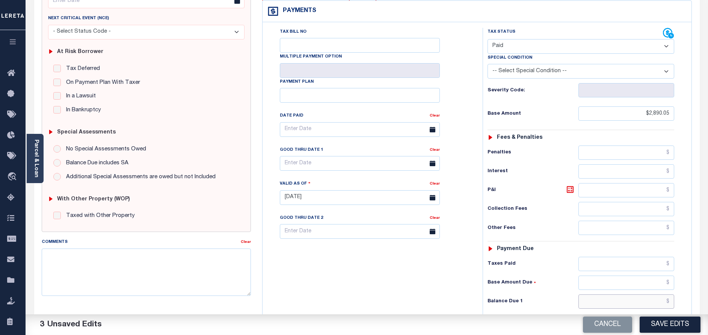
click at [639, 294] on input "text" at bounding box center [627, 301] width 96 height 14
type input "$0.00"
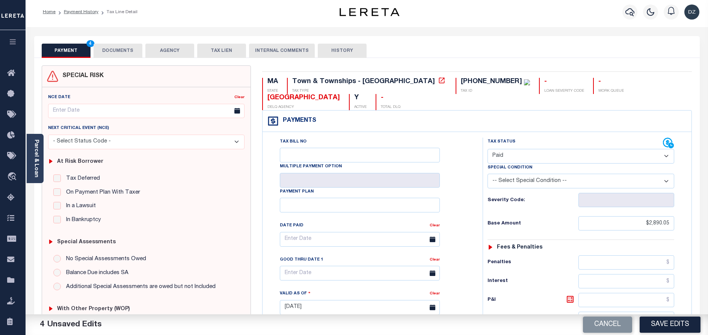
scroll to position [0, 0]
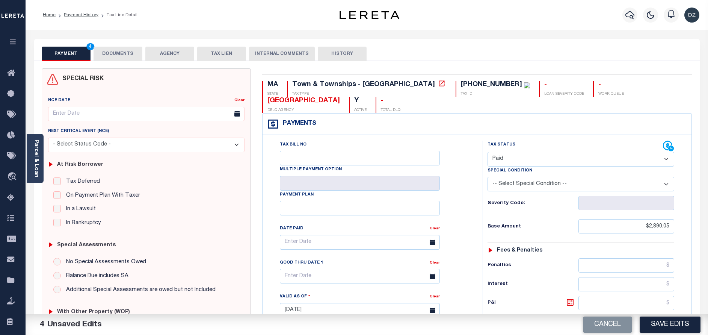
click at [109, 53] on button "DOCUMENTS" at bounding box center [118, 54] width 49 height 14
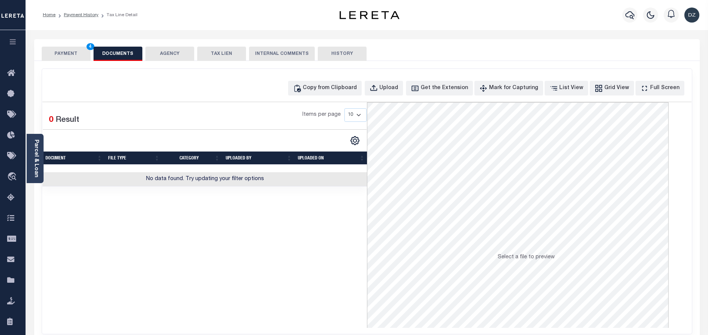
click at [345, 96] on div "Copy from Clipboard Upload Get the Extension Mark for Capturing Got it List Vie…" at bounding box center [367, 201] width 650 height 265
click at [345, 86] on div "Copy from Clipboard" at bounding box center [330, 88] width 54 height 8
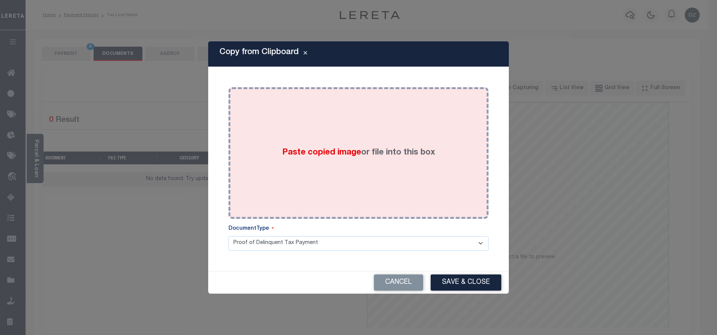
click at [349, 133] on div "Paste copied image or file into this box" at bounding box center [358, 153] width 249 height 120
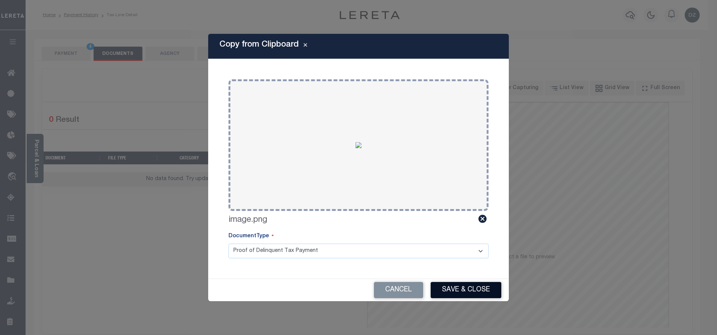
click at [462, 288] on button "Save & Close" at bounding box center [466, 290] width 71 height 16
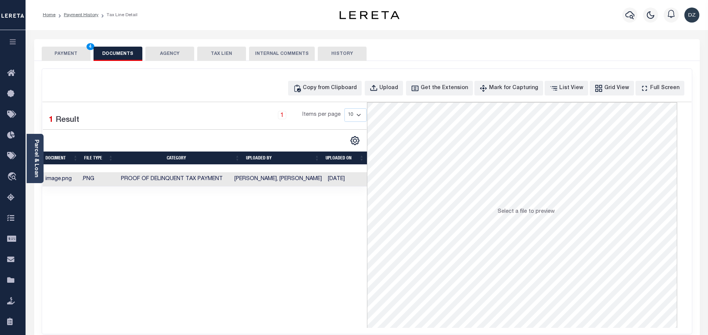
click at [62, 57] on button "PAYMENT 4" at bounding box center [66, 54] width 49 height 14
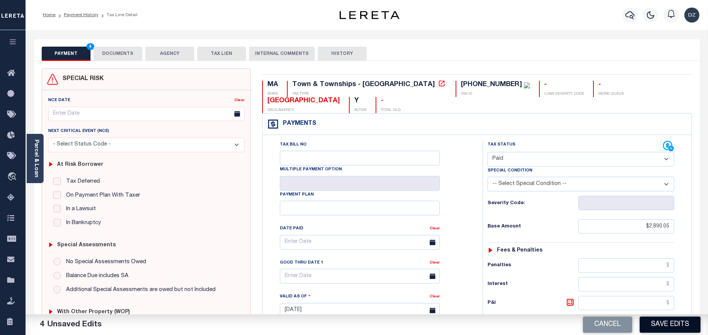
click at [660, 321] on button "Save Edits" at bounding box center [670, 324] width 61 height 16
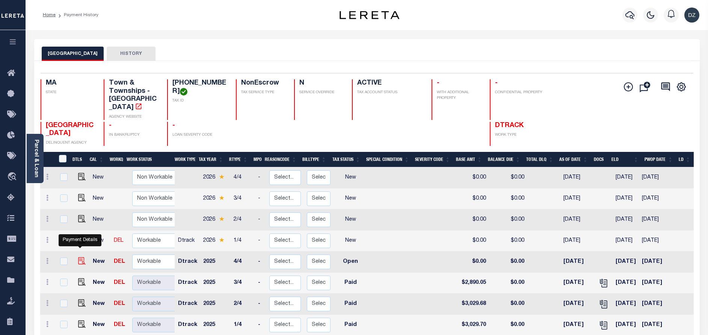
click at [79, 257] on img "" at bounding box center [82, 261] width 8 height 8
checkbox input "true"
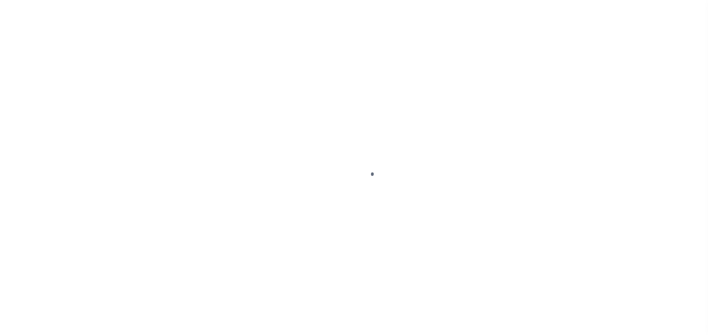
select select "OP2"
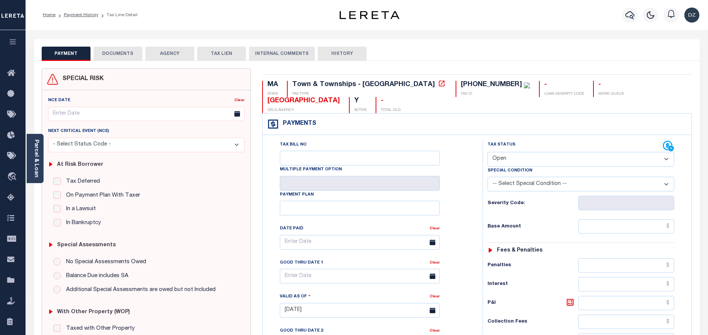
click at [118, 58] on button "DOCUMENTS" at bounding box center [118, 54] width 49 height 14
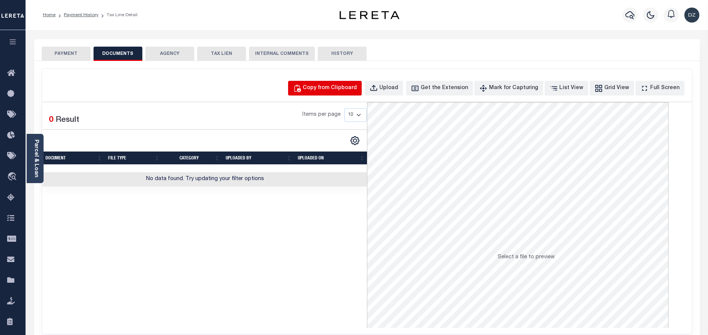
click at [352, 87] on div "Copy from Clipboard" at bounding box center [330, 88] width 54 height 8
select select "POP"
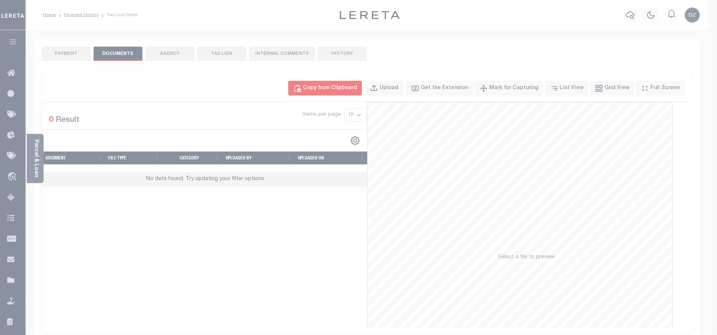
click at [345, 135] on body "Home Payment History Tax Line Detail" at bounding box center [358, 258] width 717 height 516
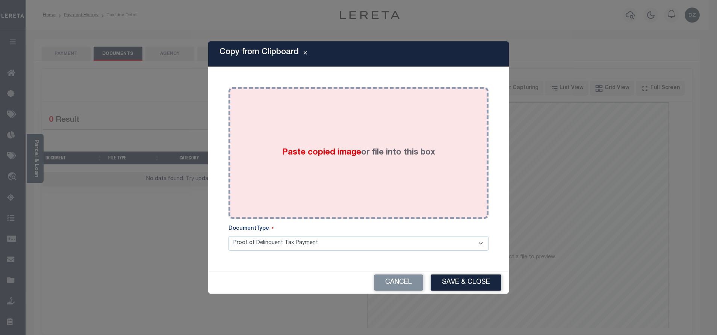
click at [373, 166] on div "Paste copied image or file into this box" at bounding box center [358, 153] width 249 height 120
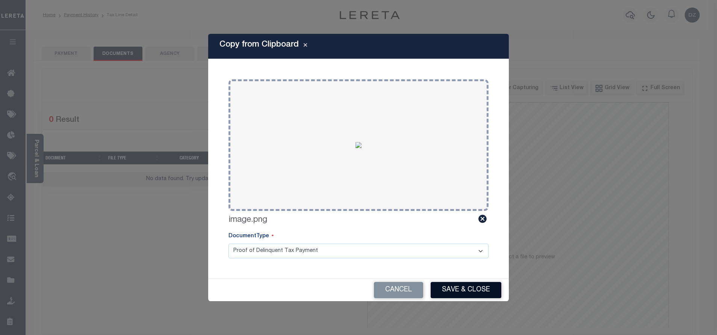
click at [466, 289] on button "Save & Close" at bounding box center [466, 290] width 71 height 16
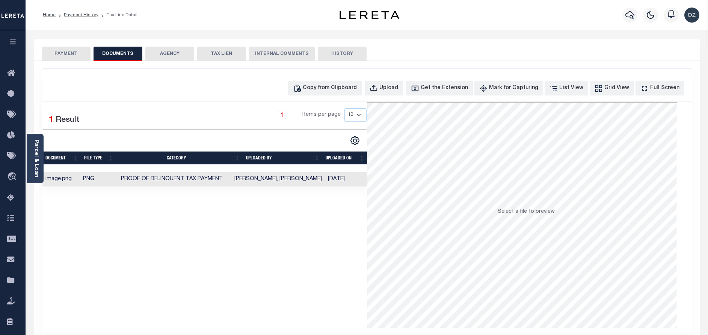
click at [48, 46] on div "PAYMENT DOCUMENTS AGENCY DELINQUENT PAYEE TAX LIEN" at bounding box center [367, 50] width 666 height 22
click at [60, 49] on button "PAYMENT" at bounding box center [66, 54] width 49 height 14
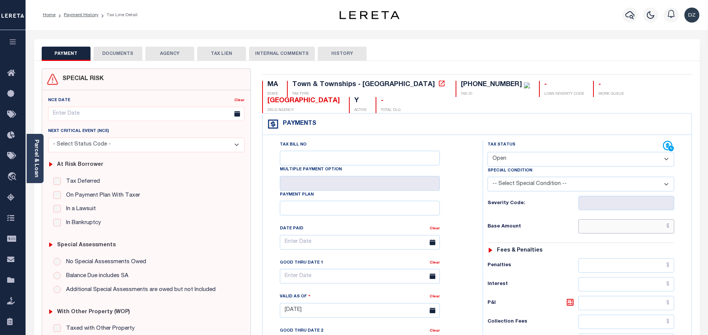
click at [632, 219] on input "text" at bounding box center [627, 226] width 96 height 14
paste input "2,890.03"
type input "$2,890.03"
type input "[DATE]"
click at [512, 152] on select "- Select Status Code - Open Due/Unpaid Paid Incomplete No Tax Due Internal Refu…" at bounding box center [581, 159] width 187 height 15
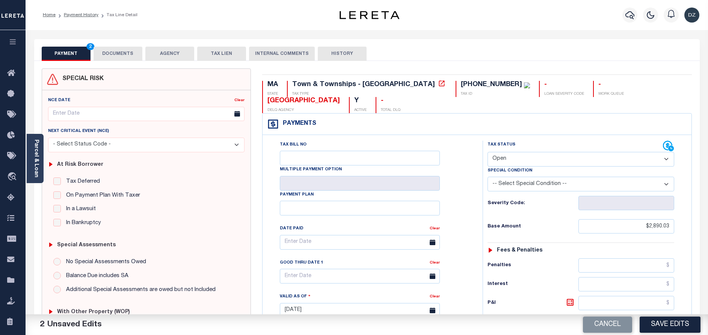
select select "PYD"
click at [488, 152] on select "- Select Status Code - Open Due/Unpaid Paid Incomplete No Tax Due Internal Refu…" at bounding box center [581, 159] width 187 height 15
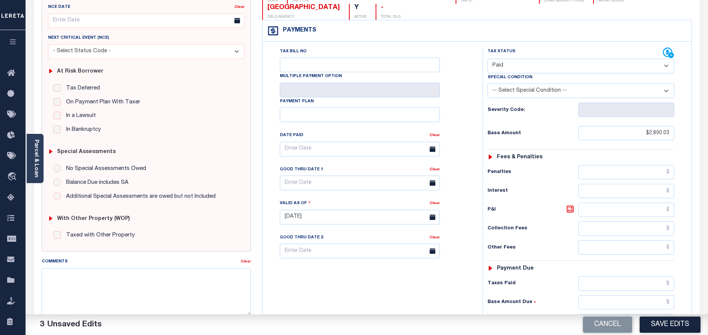
scroll to position [113, 0]
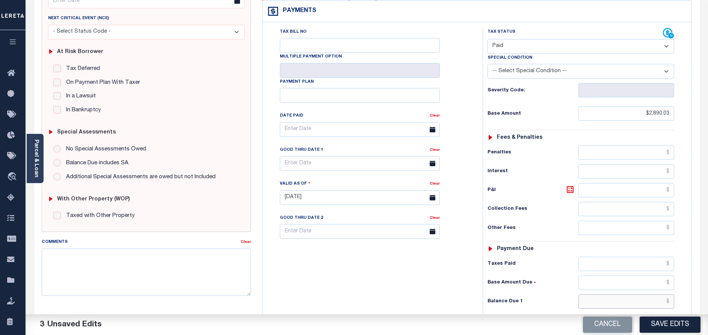
click at [636, 294] on input "text" at bounding box center [627, 301] width 96 height 14
type input "$0.00"
click at [660, 322] on button "Save Edits" at bounding box center [670, 324] width 61 height 16
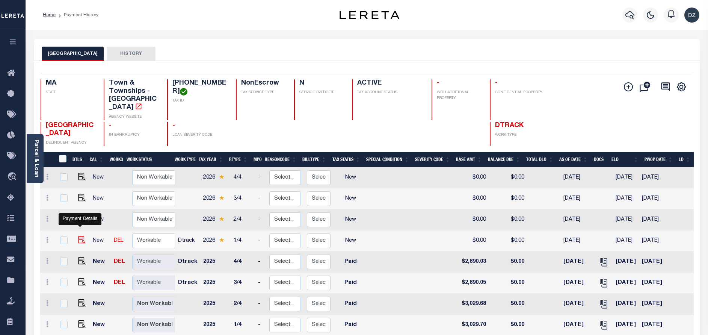
click at [79, 236] on img "" at bounding box center [82, 240] width 8 height 8
checkbox input "true"
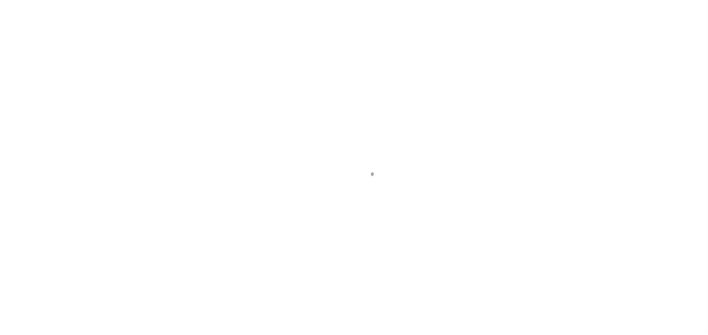
select select "NW2"
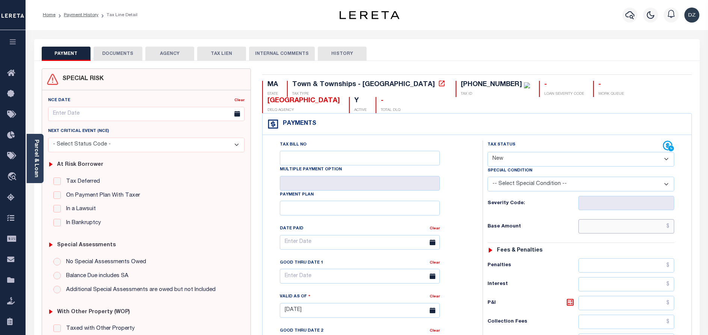
click at [641, 219] on input "text" at bounding box center [627, 226] width 96 height 14
paste input "3,137.47"
type input "$3,137.47"
type input "09/15/2025"
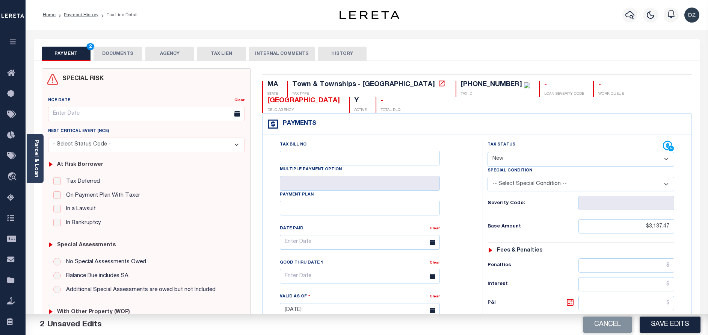
click at [532, 152] on select "- Select Status Code - Open Due/Unpaid Paid Incomplete No Tax Due Internal Refu…" at bounding box center [581, 159] width 187 height 15
select select "PYD"
click at [488, 152] on select "- Select Status Code - Open Due/Unpaid Paid Incomplete No Tax Due Internal Refu…" at bounding box center [581, 159] width 187 height 15
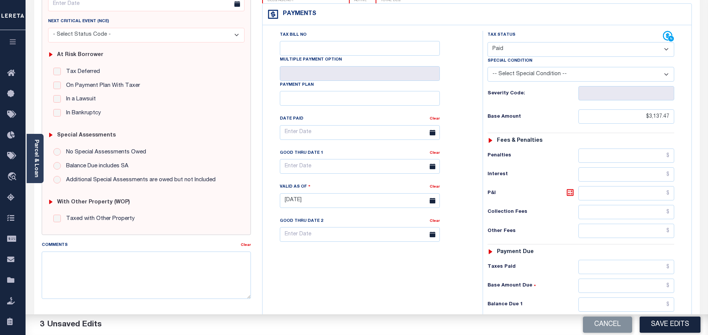
scroll to position [113, 0]
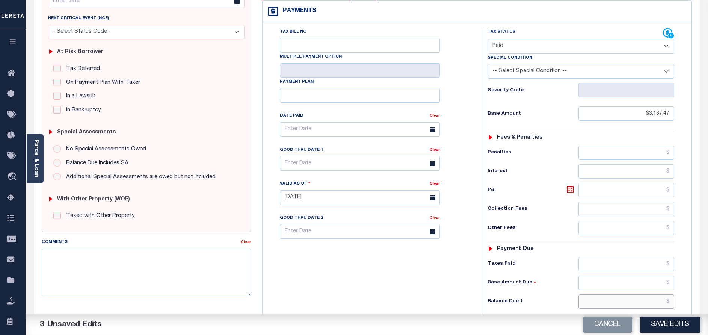
click at [651, 294] on input "text" at bounding box center [627, 301] width 96 height 14
type input "$0.00"
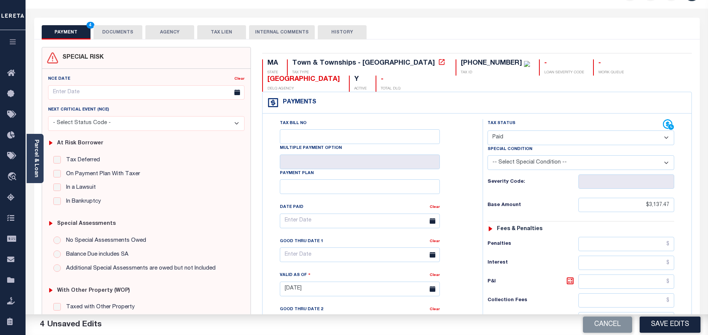
scroll to position [0, 0]
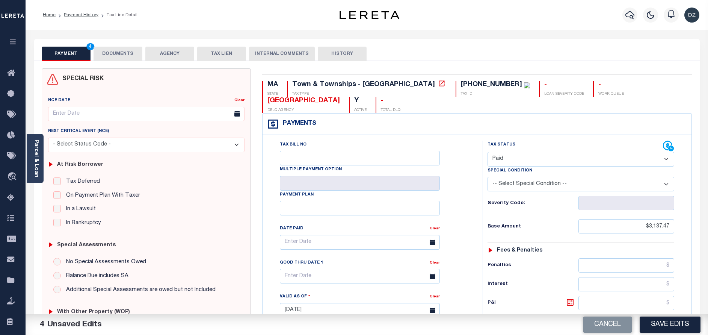
click at [103, 56] on button "DOCUMENTS" at bounding box center [118, 54] width 49 height 14
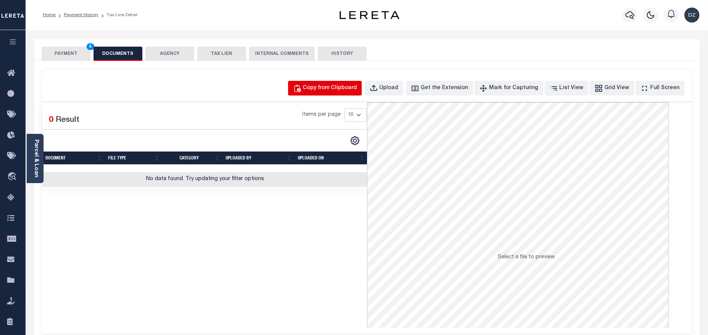
click at [324, 86] on div "Copy from Clipboard" at bounding box center [330, 88] width 54 height 8
select select "POP"
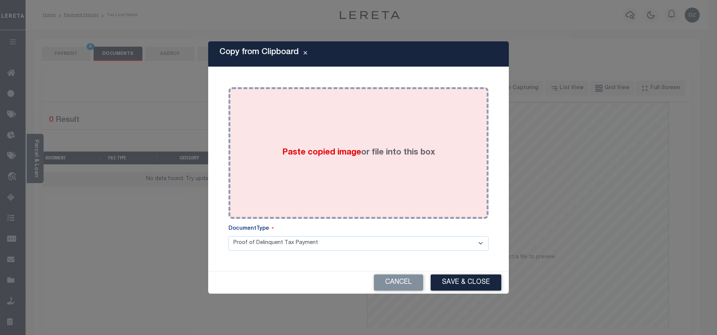
click at [453, 172] on div "Paste copied image or file into this box" at bounding box center [358, 153] width 249 height 120
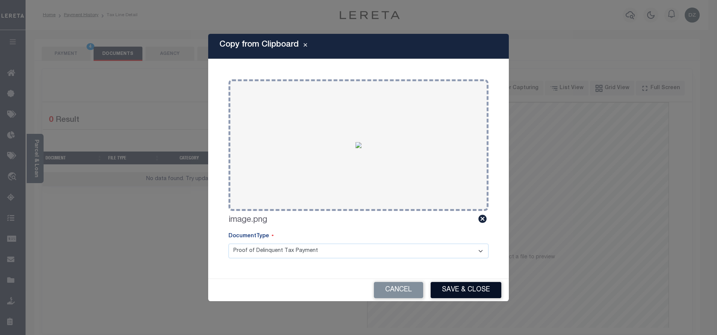
click at [484, 293] on button "Save & Close" at bounding box center [466, 290] width 71 height 16
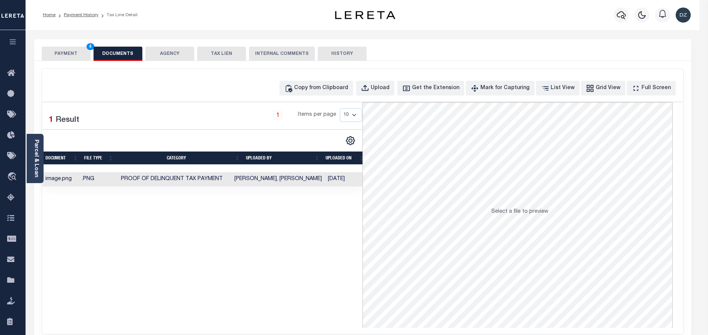
click at [46, 56] on button "PAYMENT 4" at bounding box center [66, 54] width 49 height 14
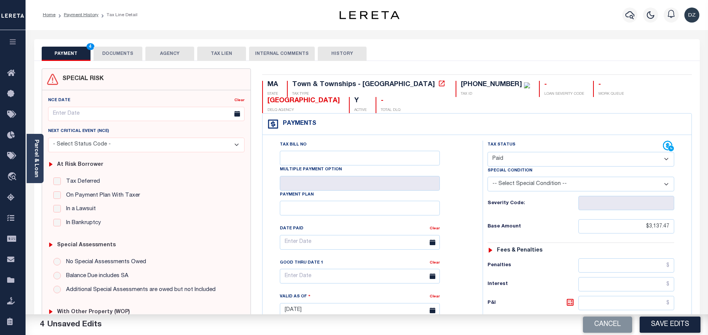
click at [675, 328] on button "Save Edits" at bounding box center [670, 324] width 61 height 16
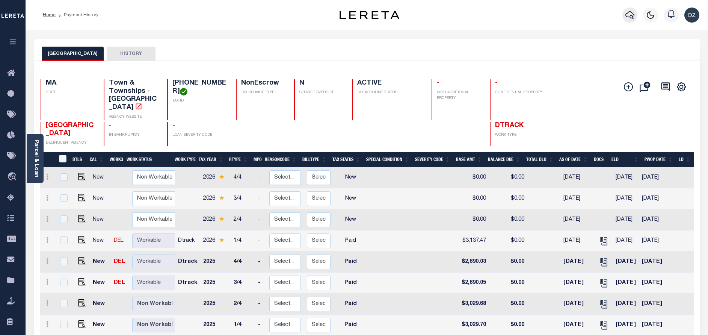
click at [629, 18] on icon "button" at bounding box center [630, 15] width 9 height 9
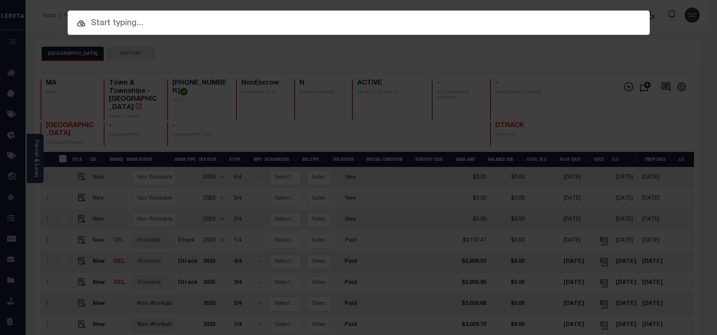
paste input "720020873"
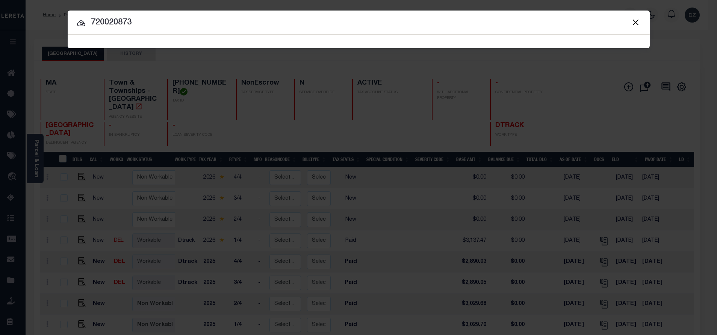
type input "720020873"
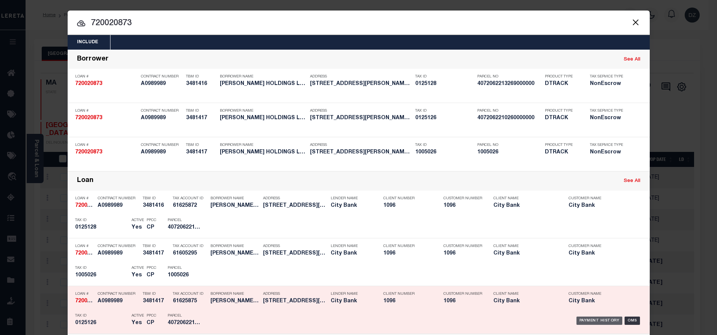
click at [583, 321] on div "Payment History" at bounding box center [599, 320] width 46 height 8
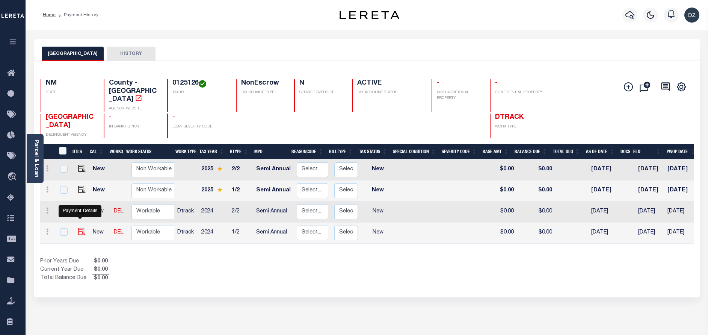
click at [78, 228] on img "" at bounding box center [82, 232] width 8 height 8
checkbox input "true"
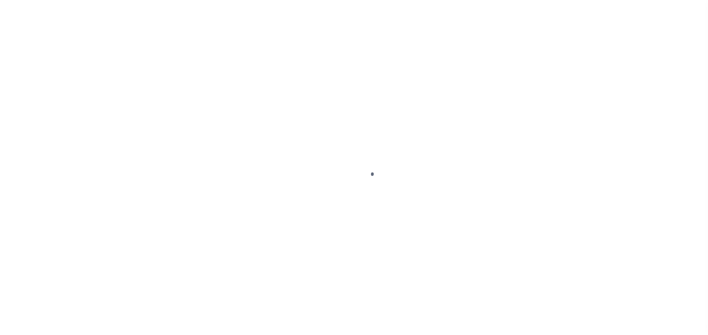
select select "NW2"
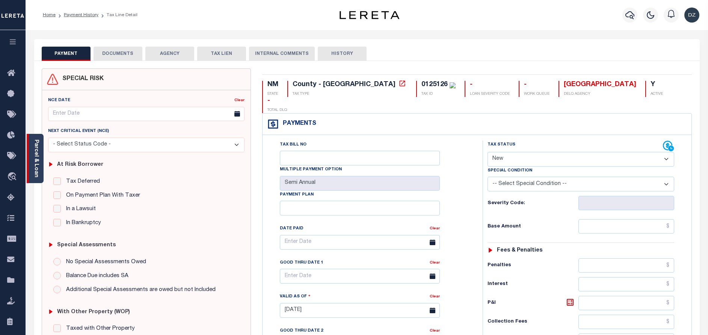
click at [38, 144] on link "Parcel & Loan" at bounding box center [35, 158] width 5 height 38
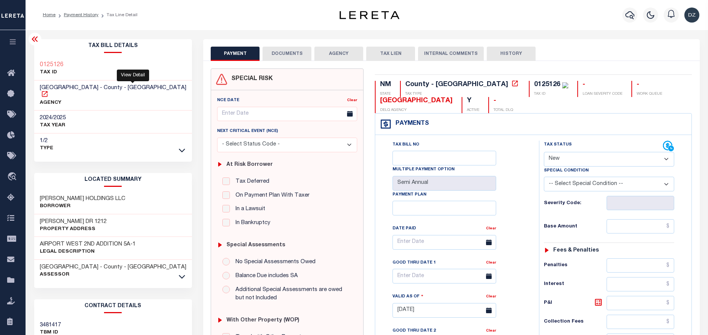
click at [47, 91] on icon at bounding box center [45, 94] width 6 height 6
drag, startPoint x: 96, startPoint y: 190, endPoint x: 31, endPoint y: 191, distance: 65.0
click at [31, 191] on div "Tax Bill Details 0125126 TAX ID AGENCY" at bounding box center [113, 303] width 169 height 529
copy h3 "[PERSON_NAME] HOLDINGS LLC"
click at [534, 83] on div "0125126" at bounding box center [547, 84] width 26 height 7
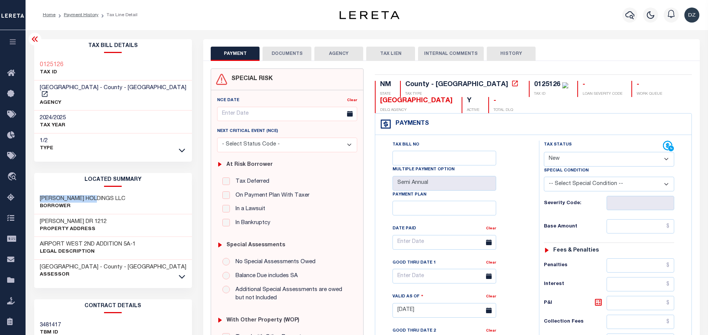
click at [534, 83] on div "0125126" at bounding box center [547, 84] width 26 height 7
copy div "0125126"
drag, startPoint x: 675, startPoint y: 85, endPoint x: 617, endPoint y: 83, distance: 58.6
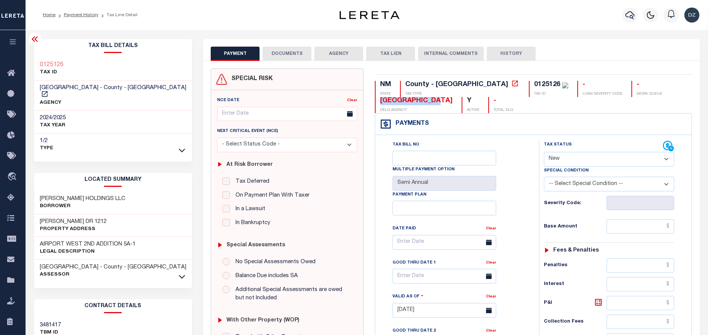
click at [453, 97] on div "[GEOGRAPHIC_DATA]" at bounding box center [416, 101] width 73 height 8
copy div "[GEOGRAPHIC_DATA]"
